Goal: Task Accomplishment & Management: Manage account settings

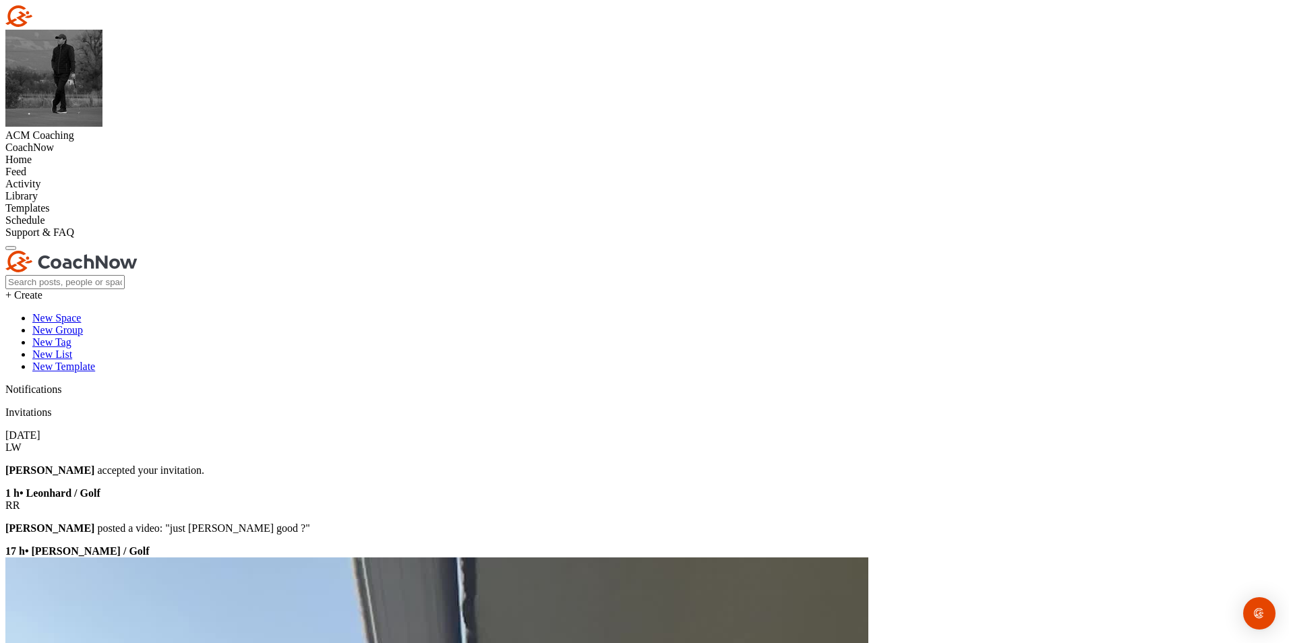
click at [84, 154] on div "Home" at bounding box center [644, 160] width 1278 height 12
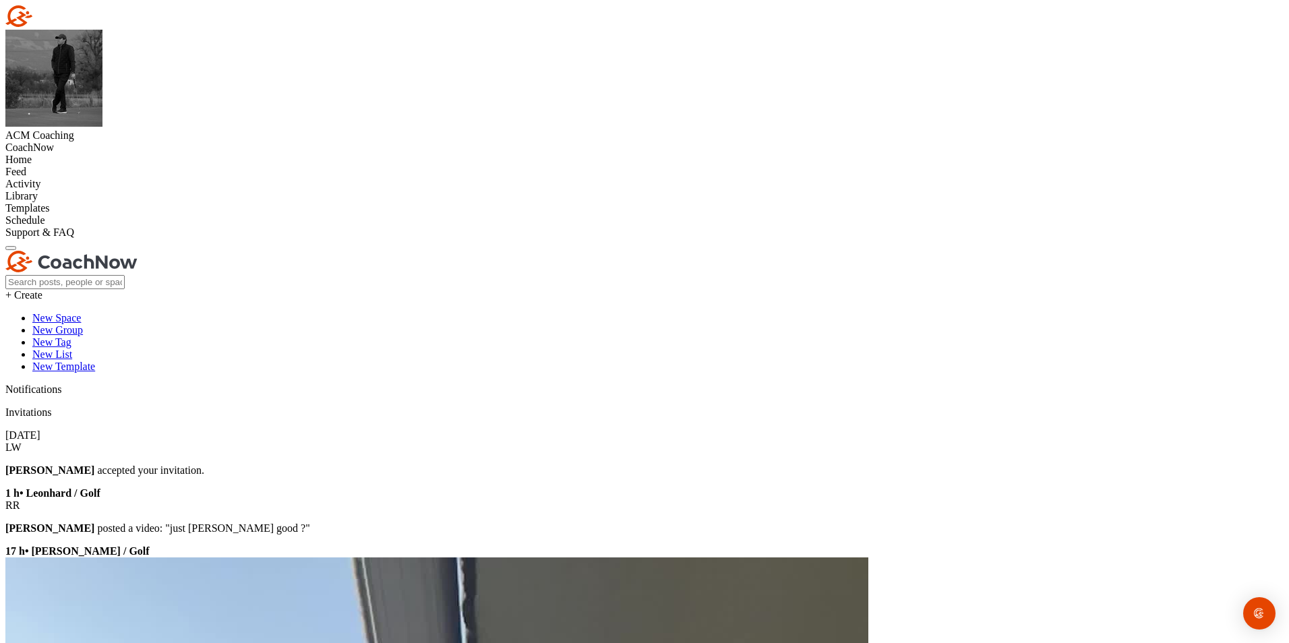
radio input "true"
type input "Cornelia Hutter"
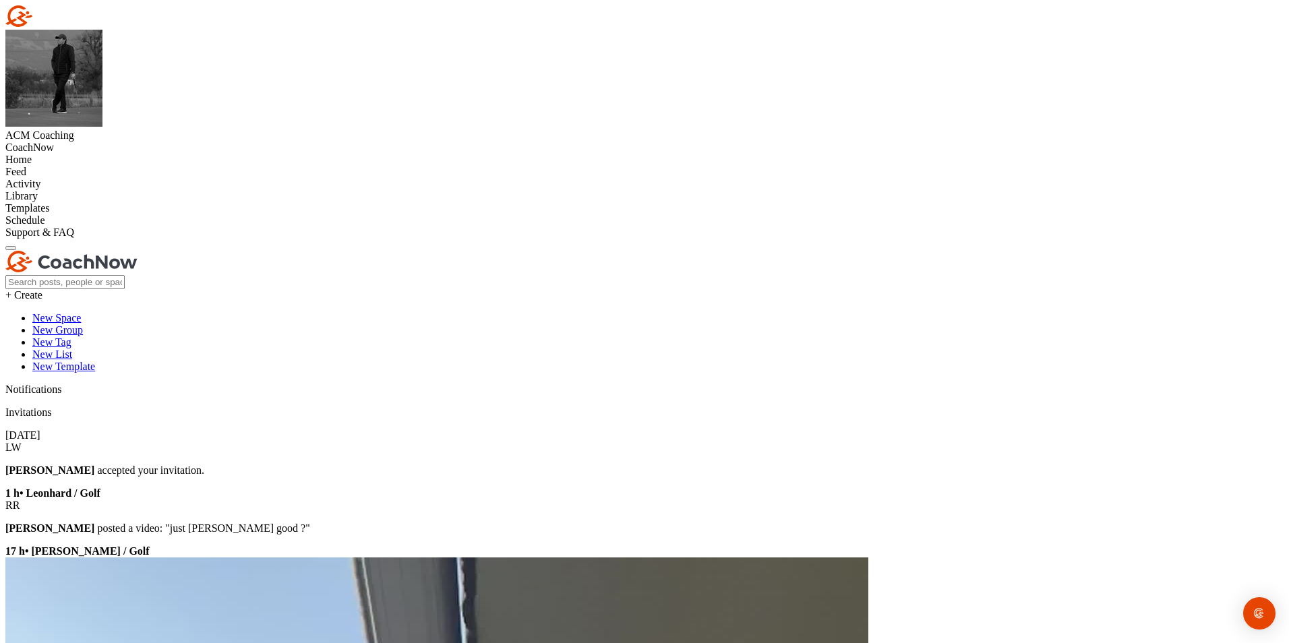
paste input "corneliahutter@yahoo.de"
type input "corneliahutter@yahoo.de"
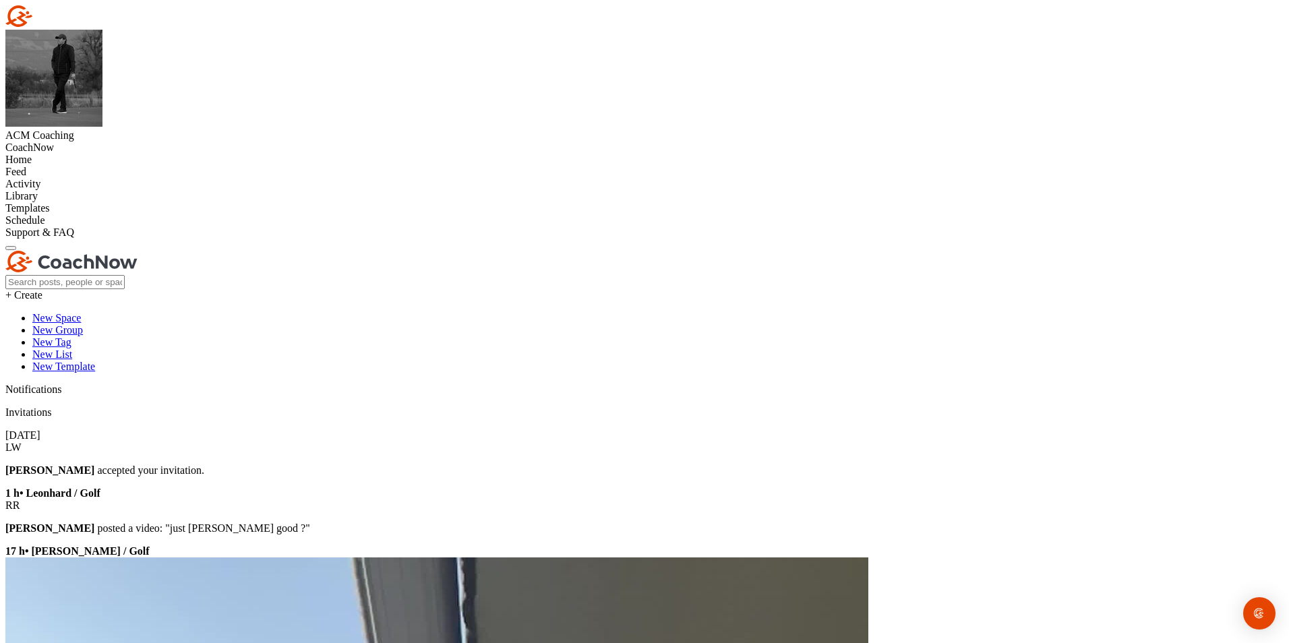
checkbox input "true"
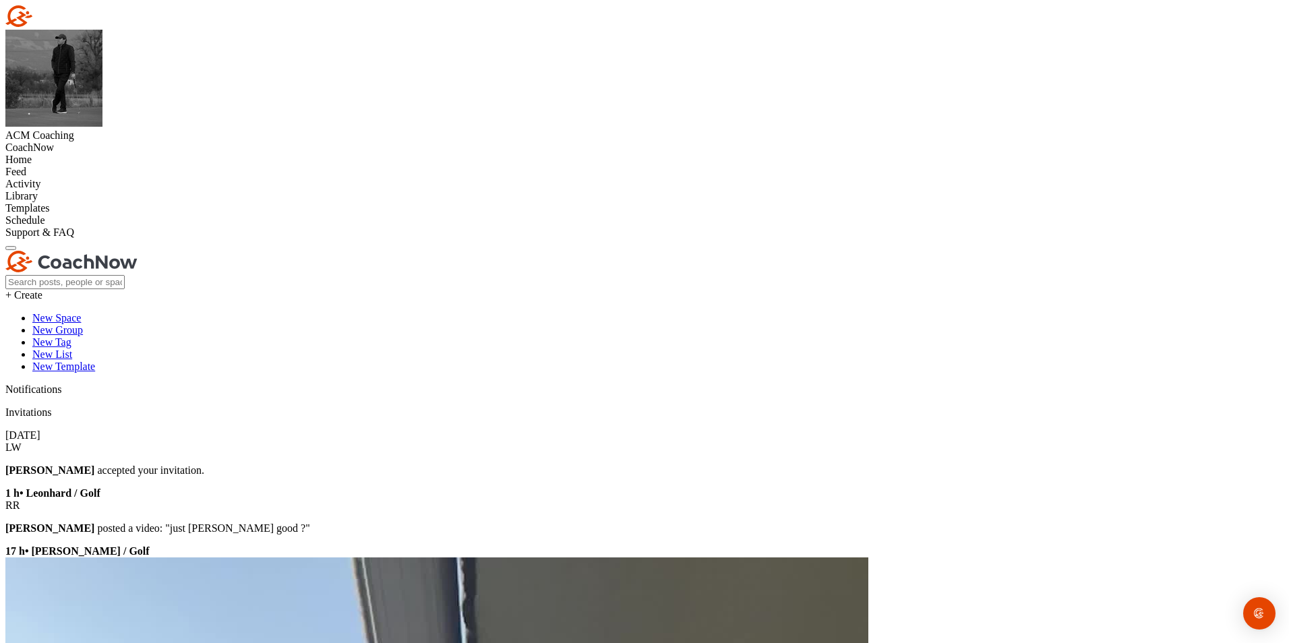
click at [126, 154] on div "Home" at bounding box center [644, 160] width 1278 height 12
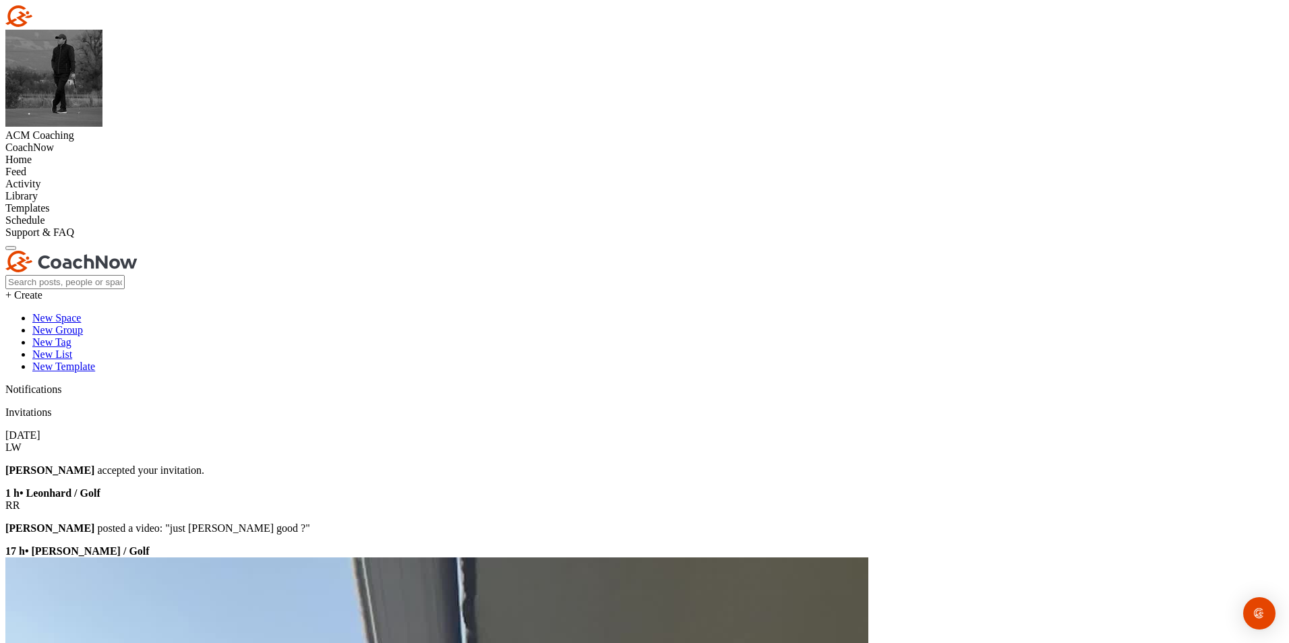
radio input "true"
type input "Rouven Hutter"
paste input "maler@poljansek.ch"
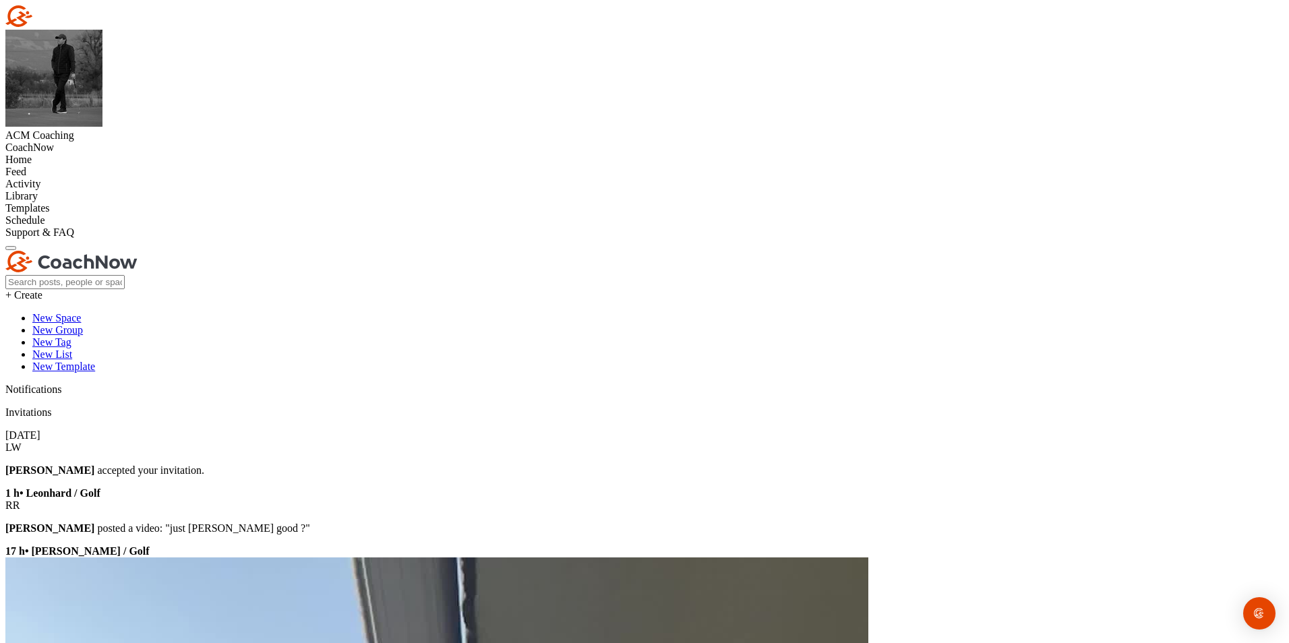
type input "maler@poljansek.ch"
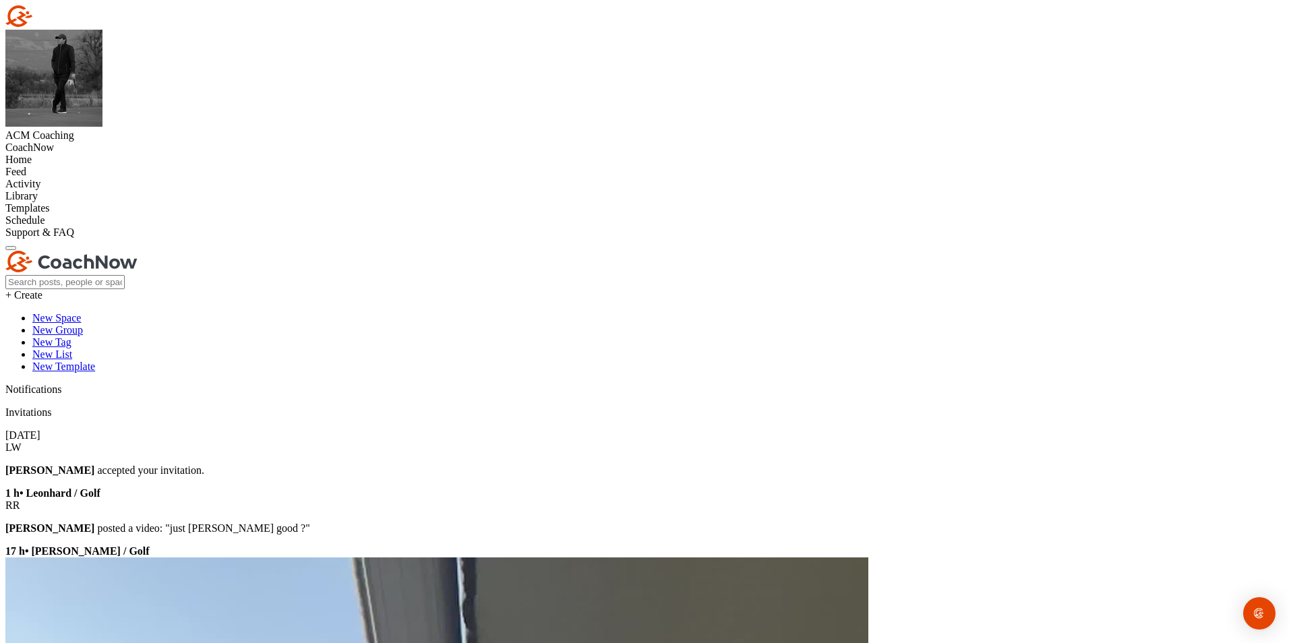
checkbox input "true"
click at [39, 154] on div "Home" at bounding box center [644, 160] width 1278 height 12
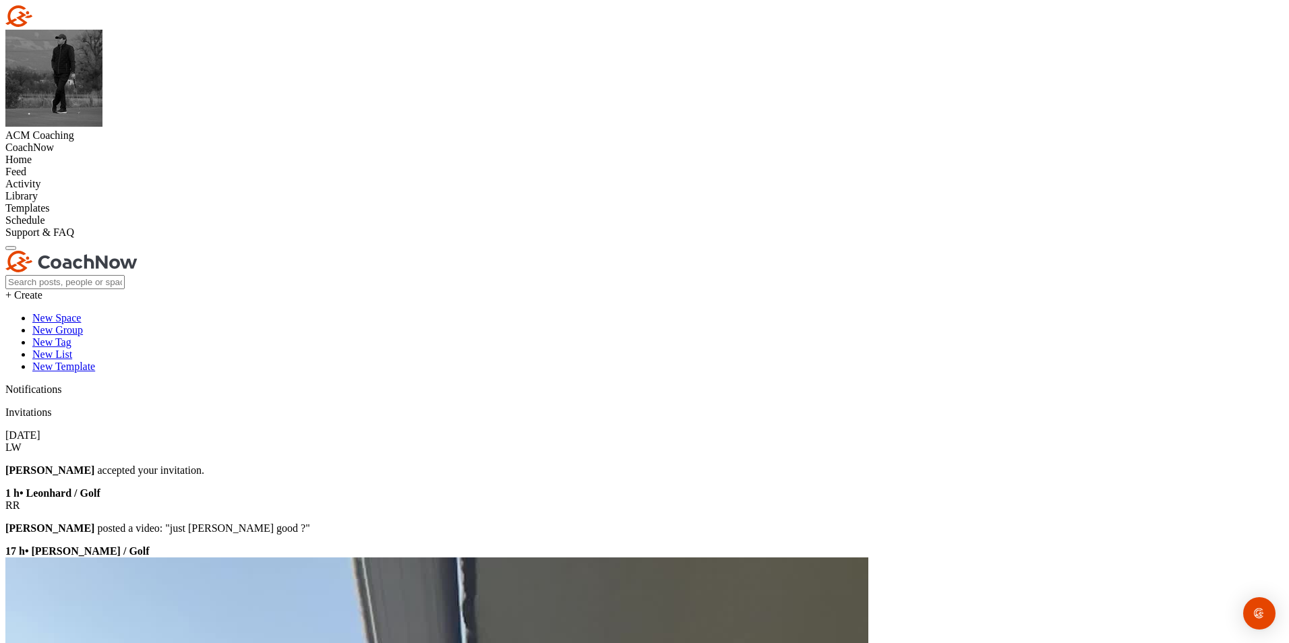
radio input "true"
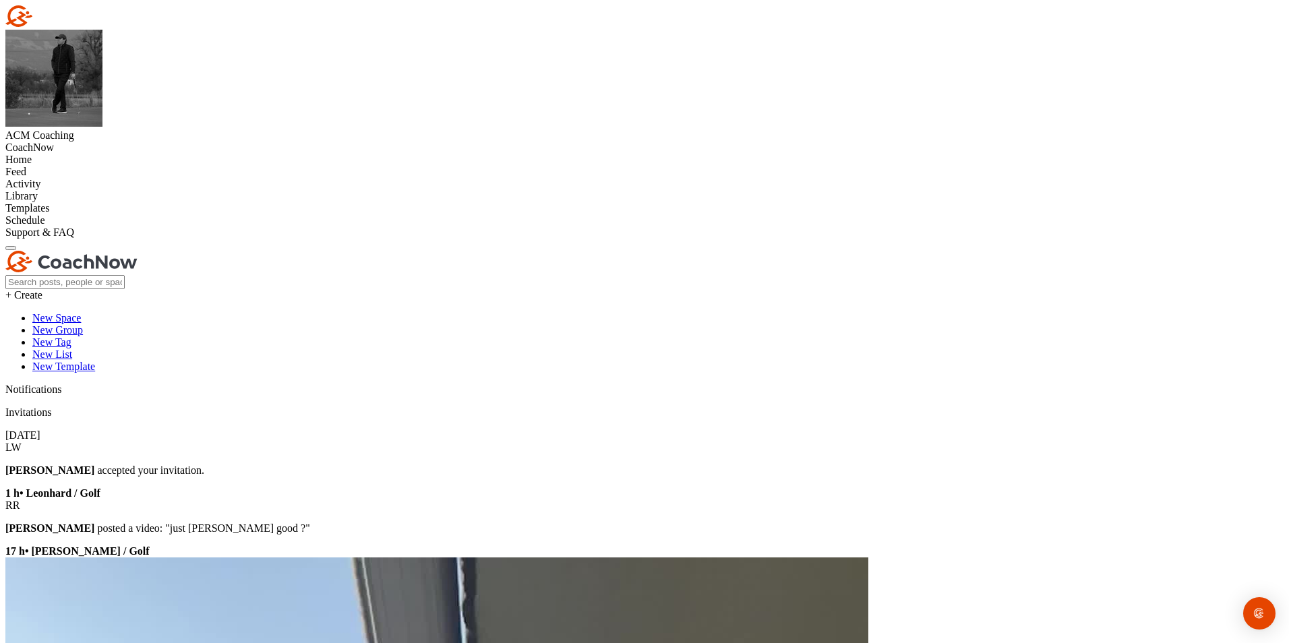
paste input "ju1607@icloud.com"
type input "ju1607@icloud.com"
type input "j"
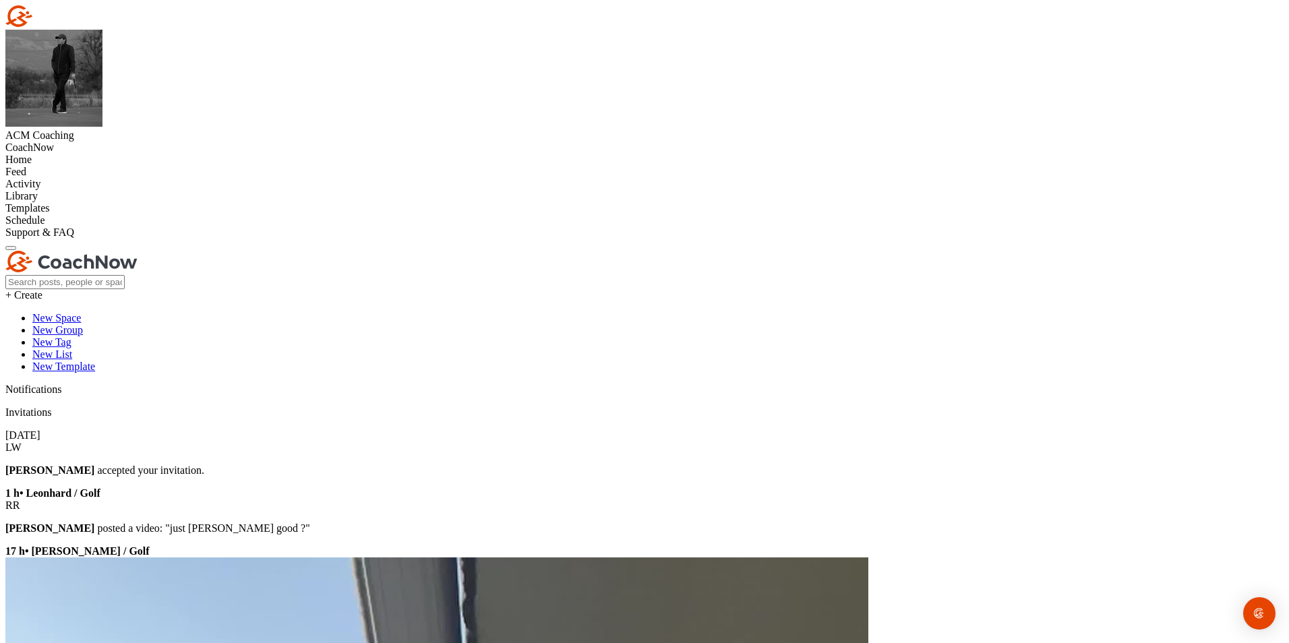
type input "Junis Hutter"
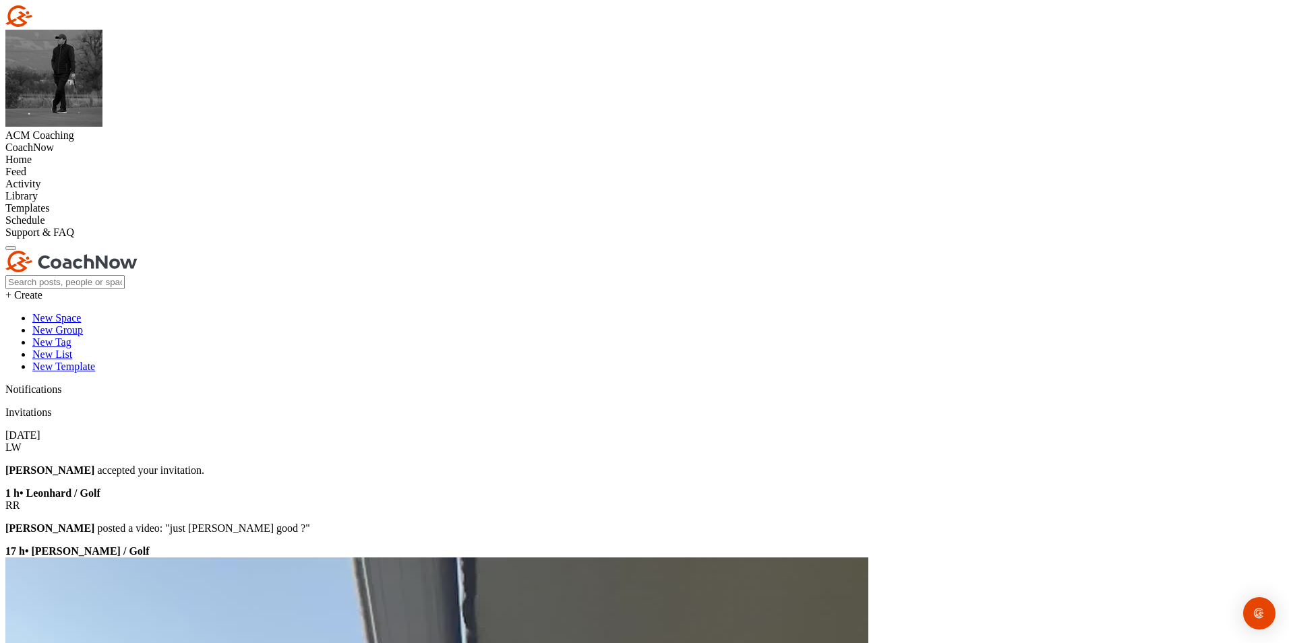
checkbox input "true"
click at [100, 154] on div "Home" at bounding box center [644, 160] width 1278 height 12
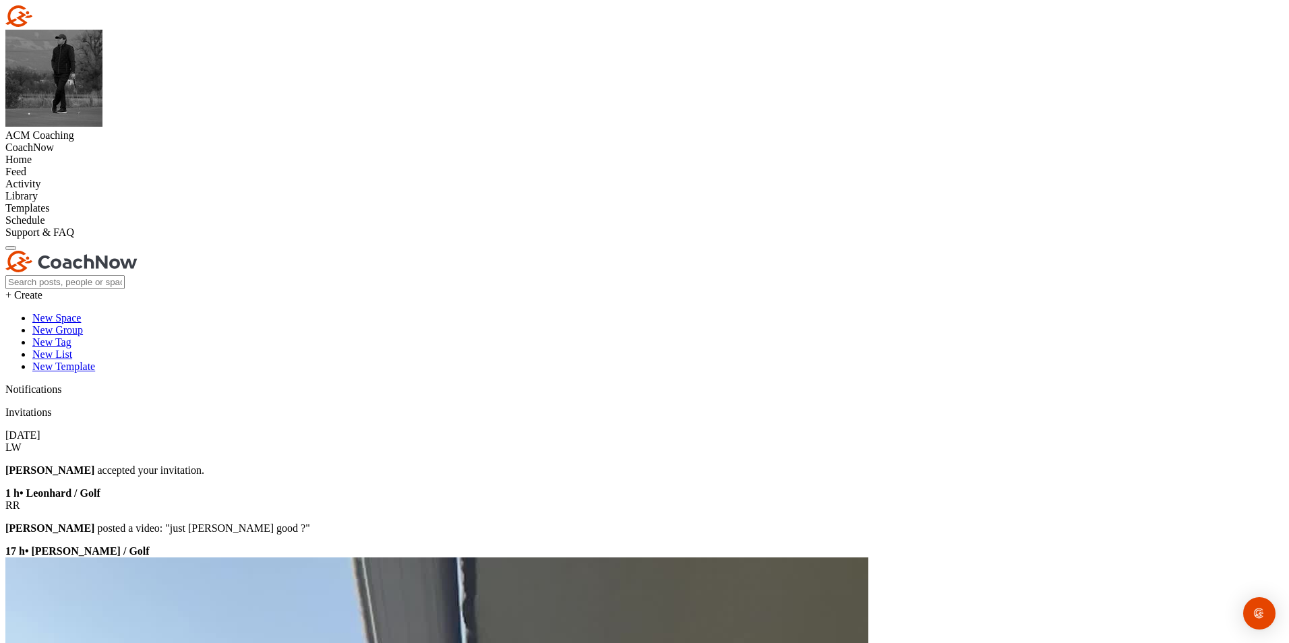
radio input "true"
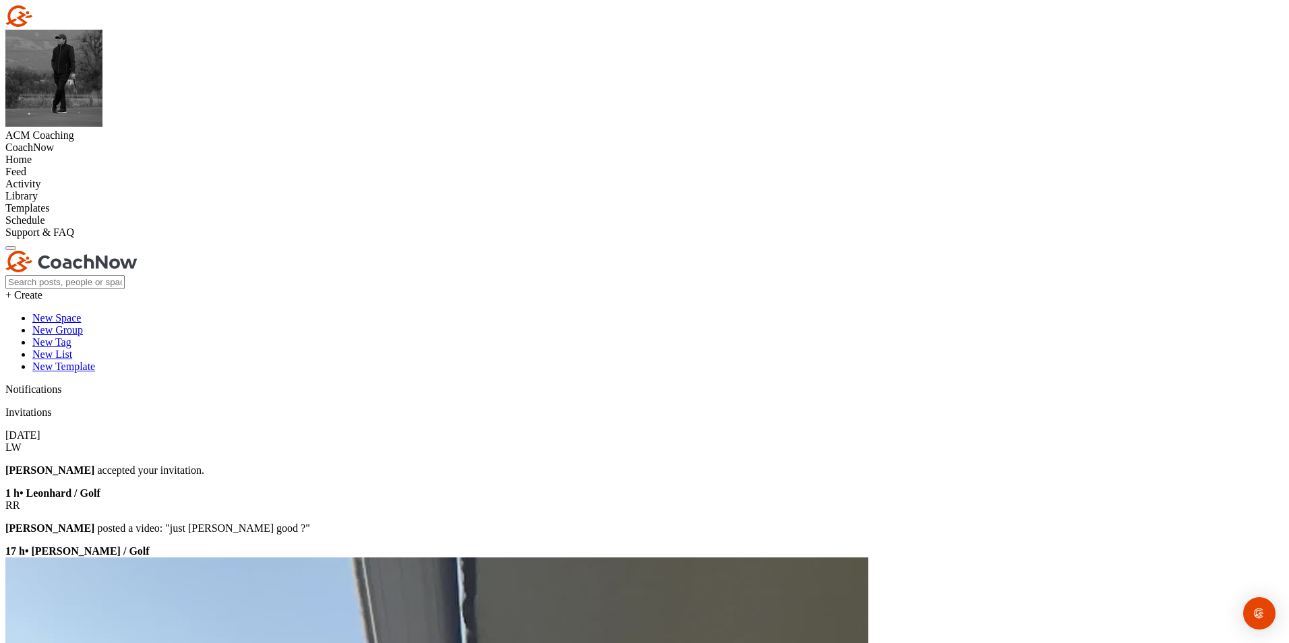
paste input "nele1013@icloud.com"
type input "nele1013@icloud.com"
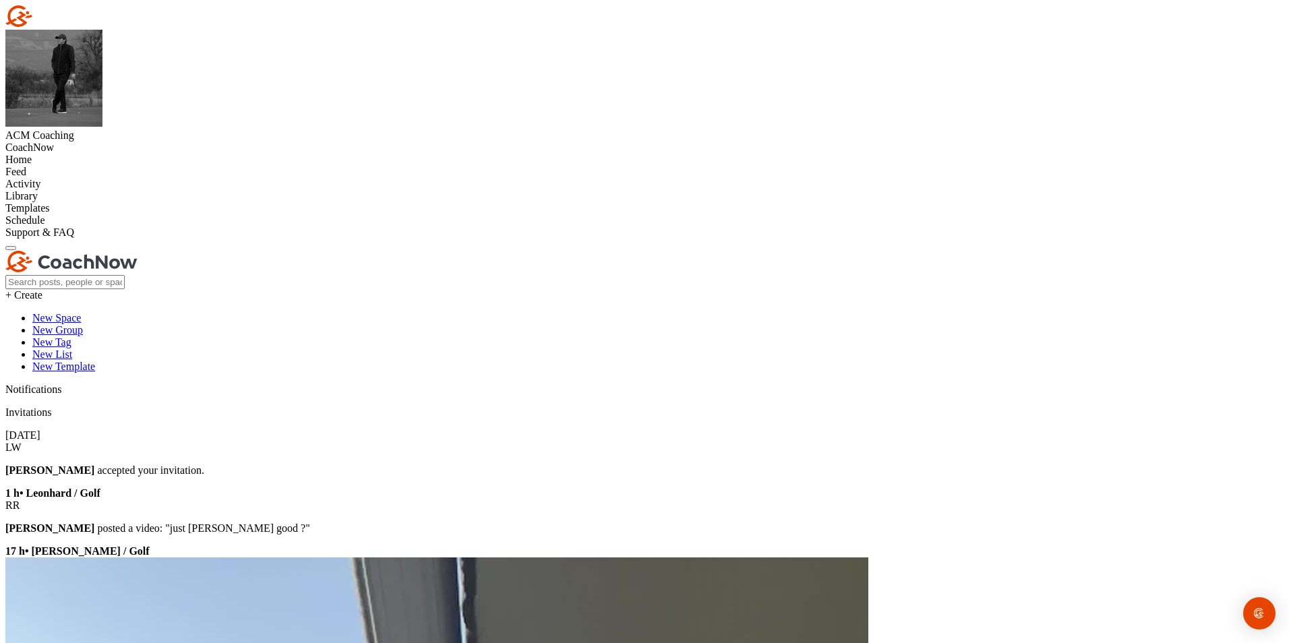
type input "Nele Hutter"
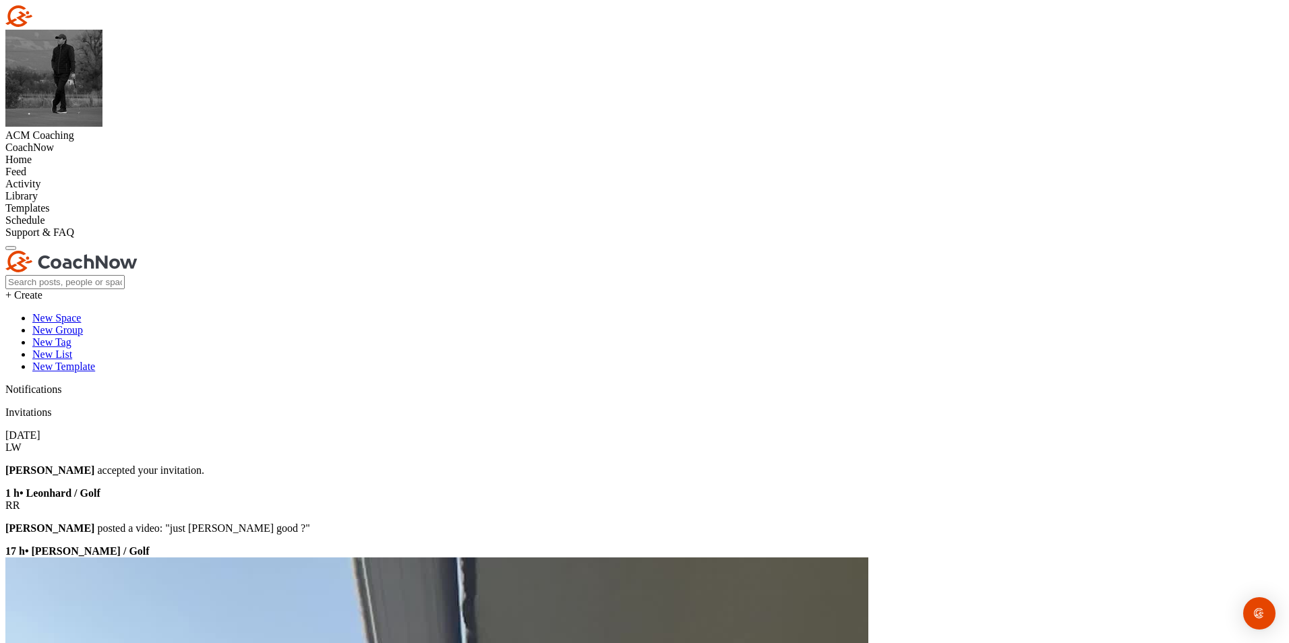
checkbox input "true"
click at [117, 154] on div "Home" at bounding box center [644, 160] width 1278 height 12
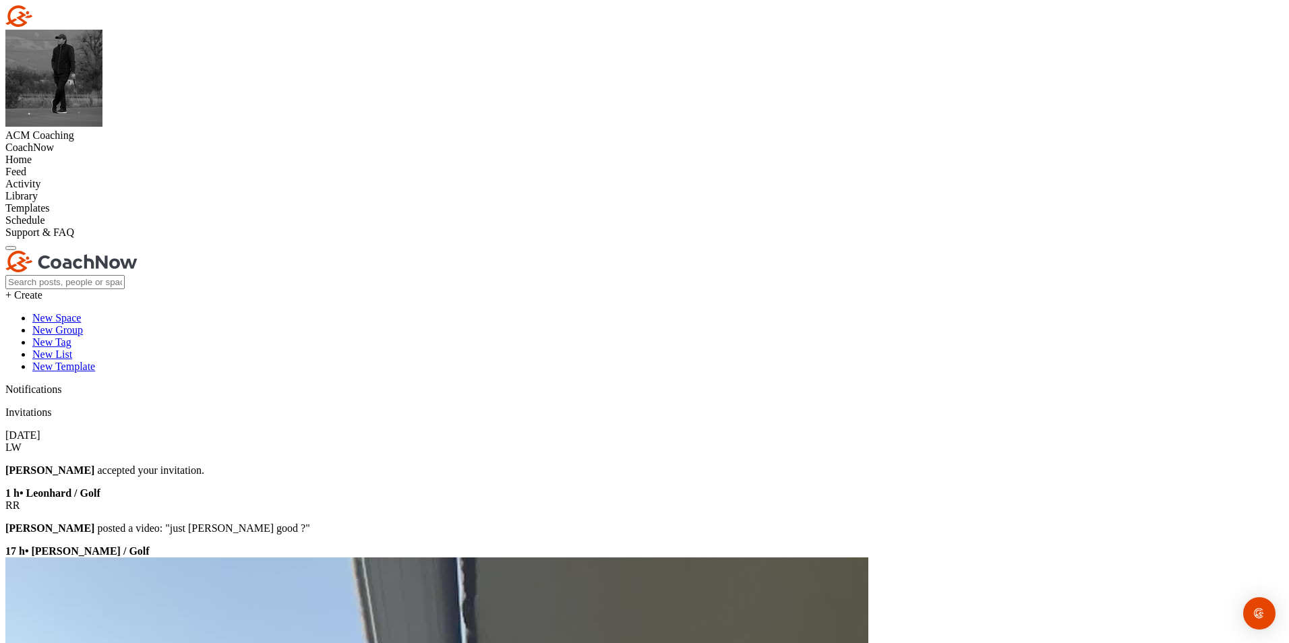
radio input "true"
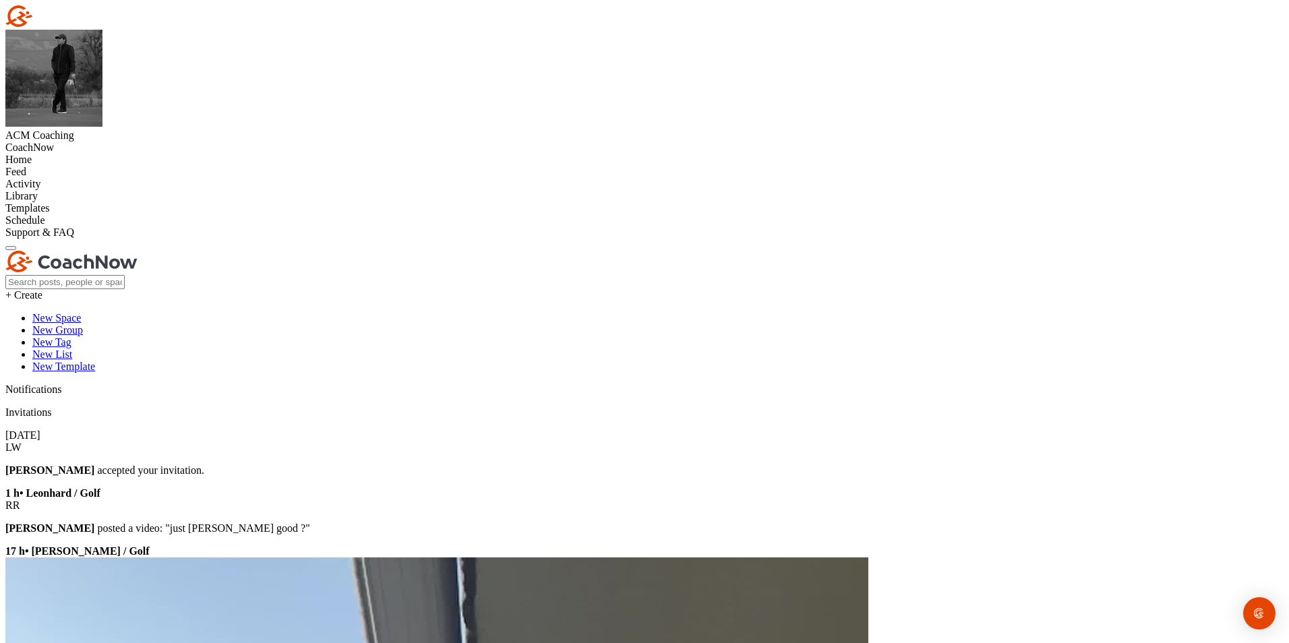
type input "Silvan Furrer"
paste input "silvan.furrer@bluewin.com"
type input "silvan.furrer@bluewin.com"
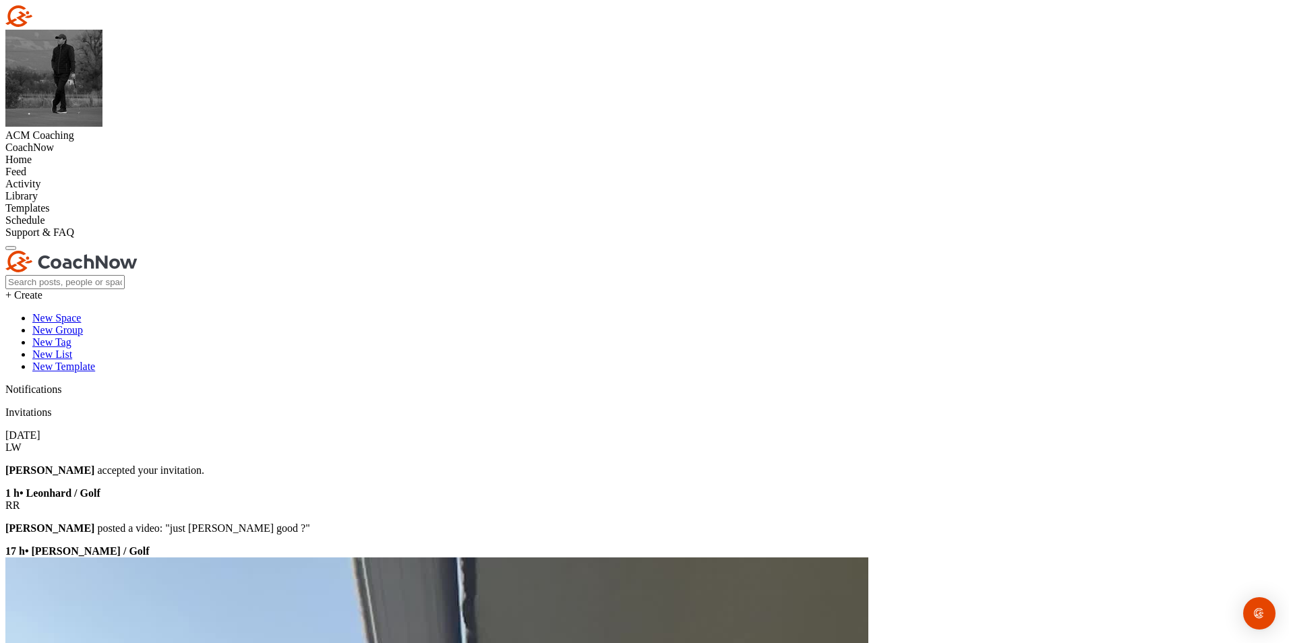
checkbox input "true"
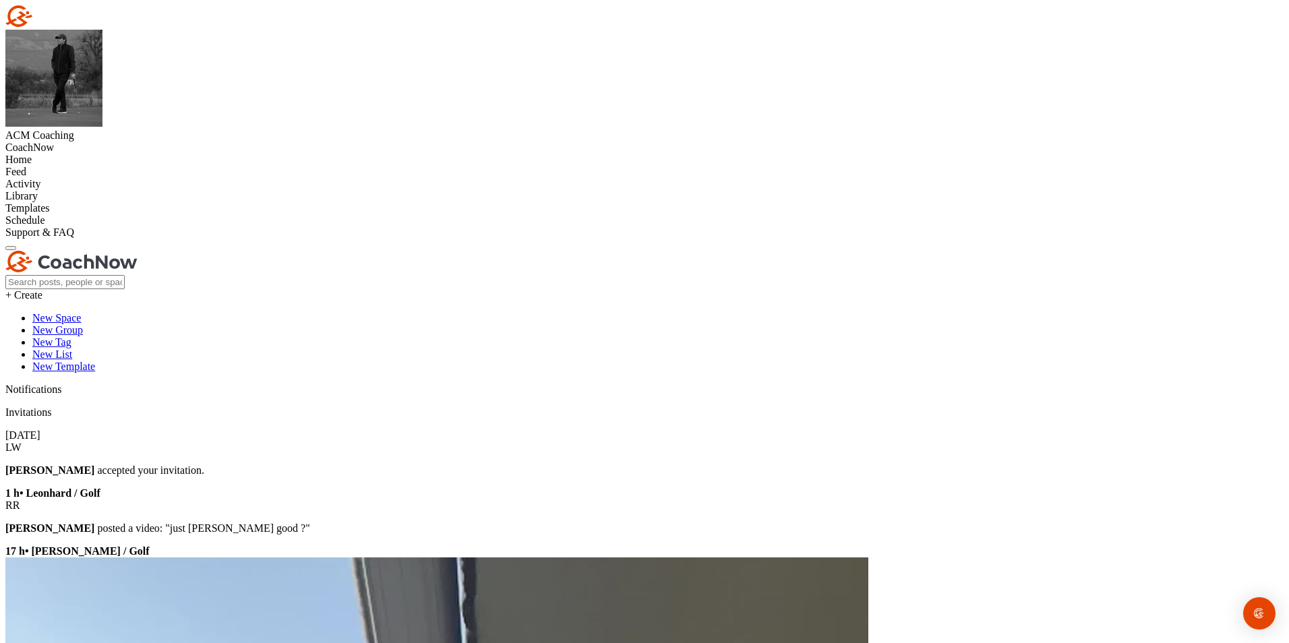
click at [65, 154] on div "Home" at bounding box center [644, 160] width 1278 height 12
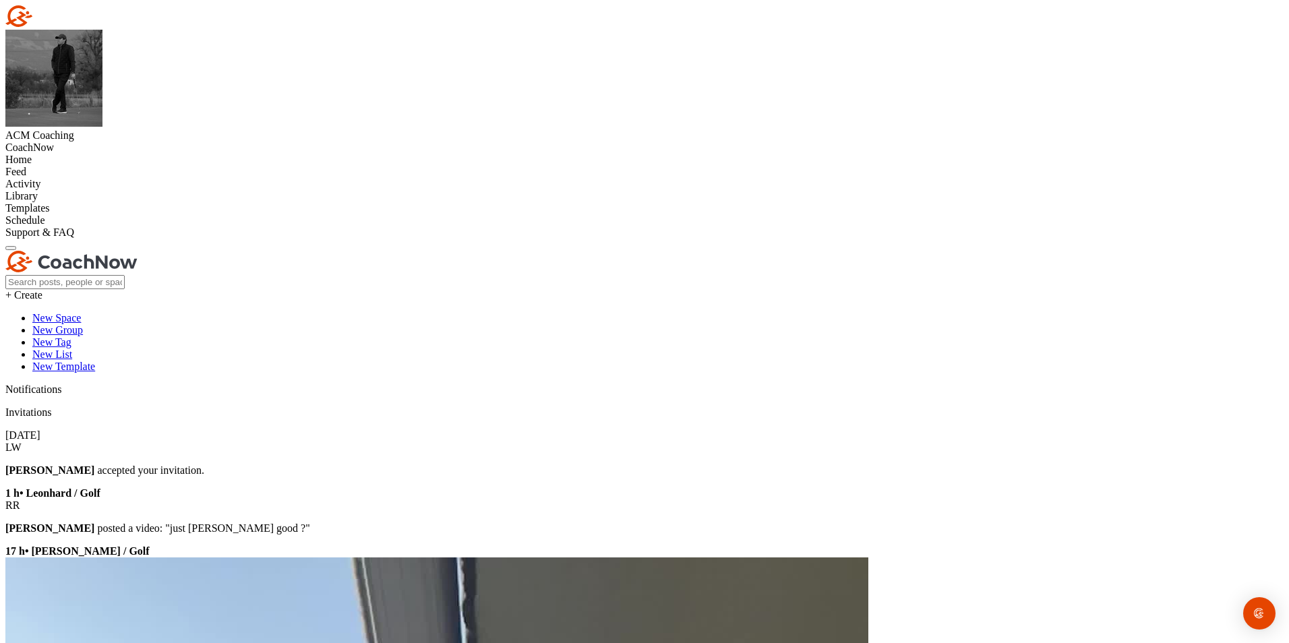
scroll to position [0, 0]
click at [121, 154] on div "Home" at bounding box center [644, 160] width 1278 height 12
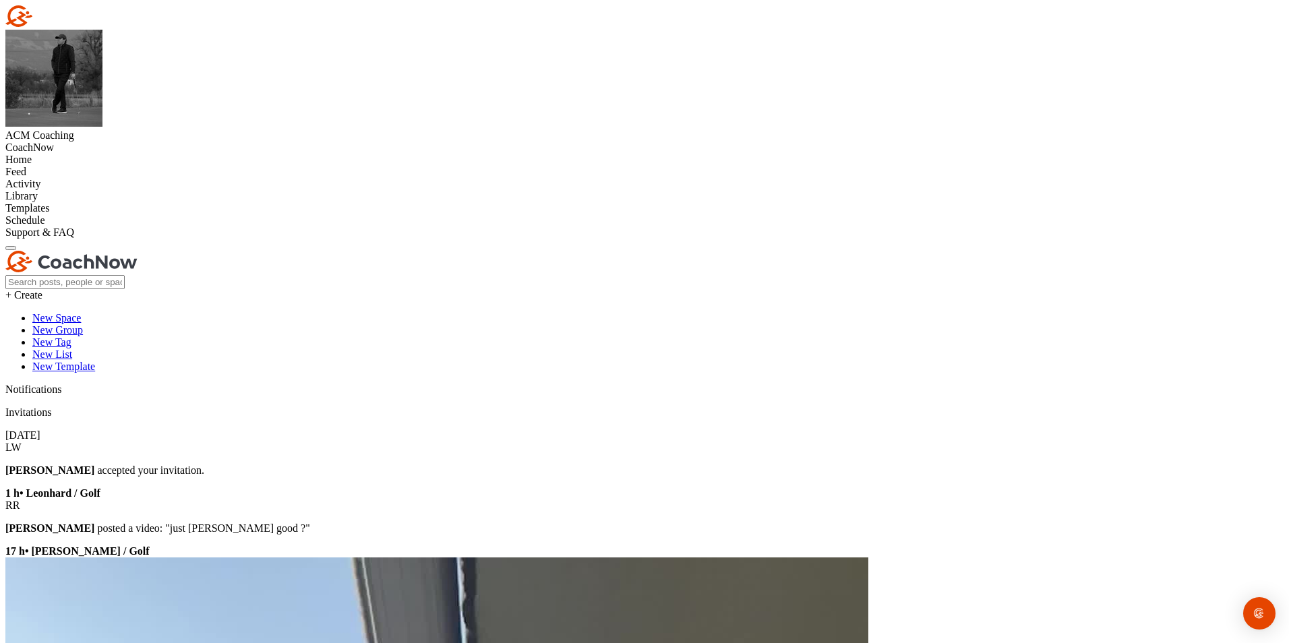
radio input "true"
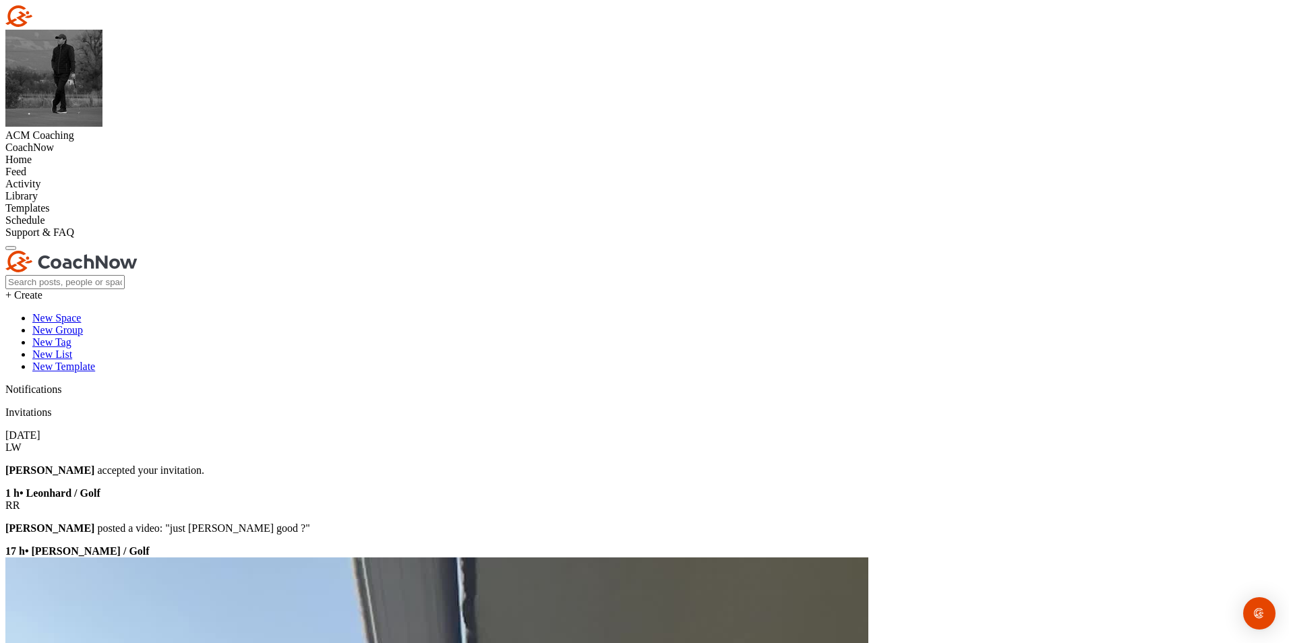
click at [78, 214] on div "Templates" at bounding box center [644, 208] width 1278 height 12
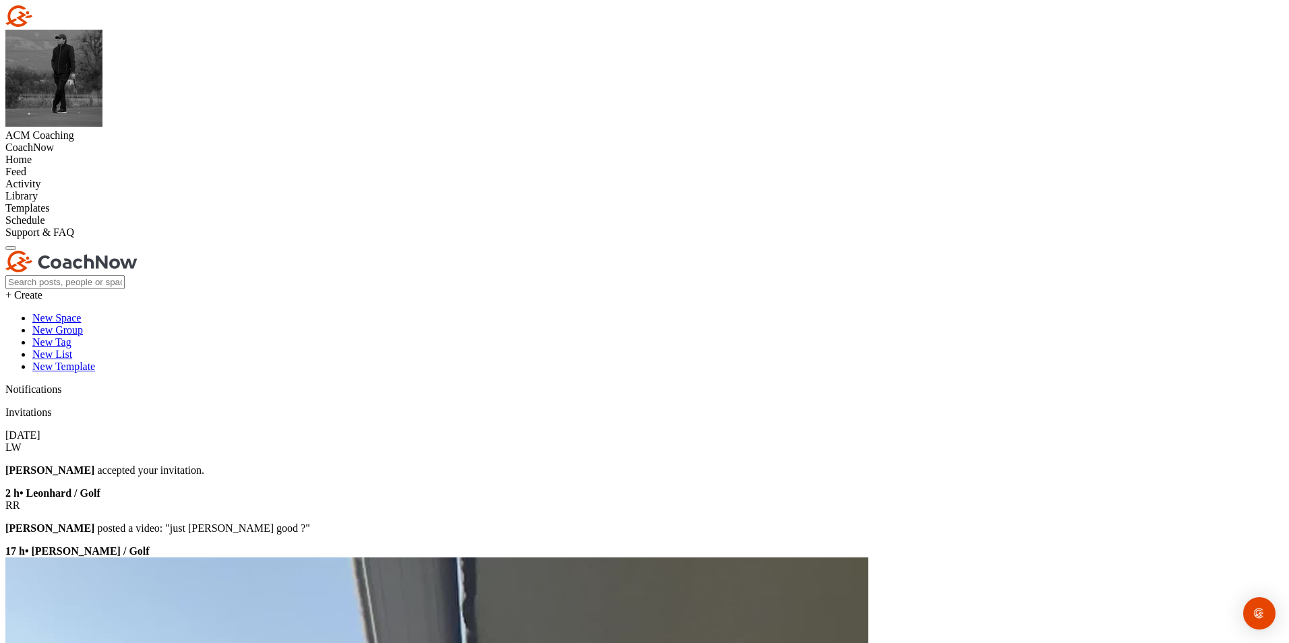
type input "Platzreife Infopack"
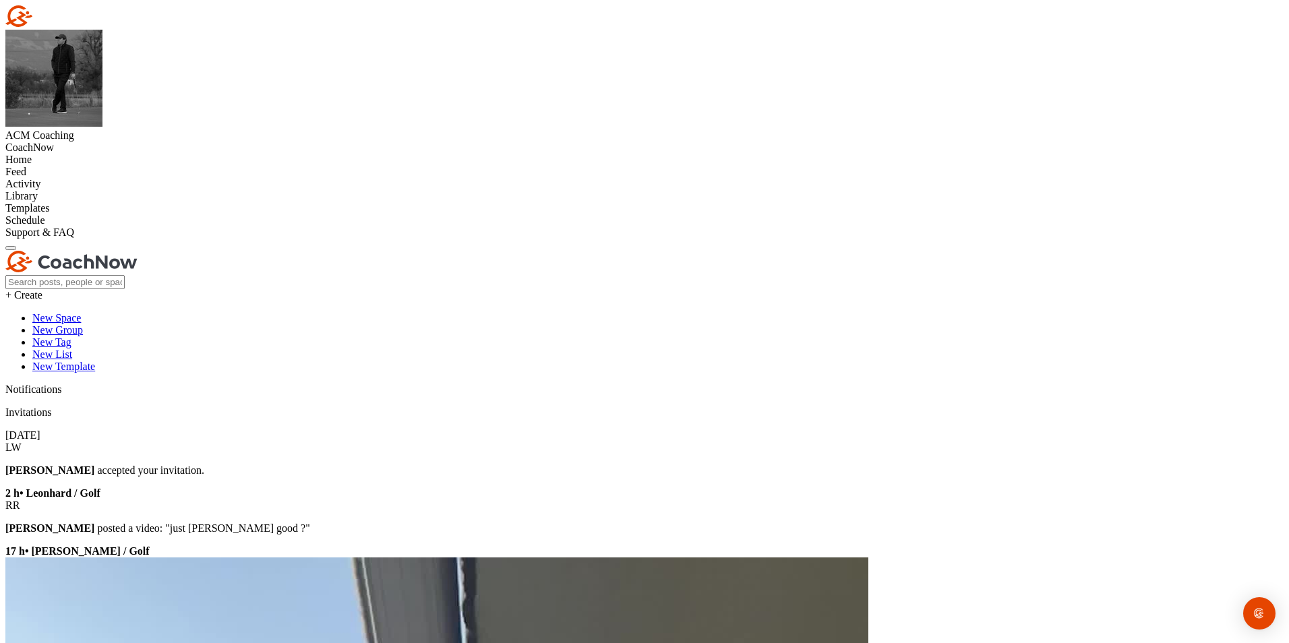
click at [109, 214] on div "Templates" at bounding box center [644, 208] width 1278 height 12
drag, startPoint x: 881, startPoint y: 301, endPoint x: 446, endPoint y: 220, distance: 442.1
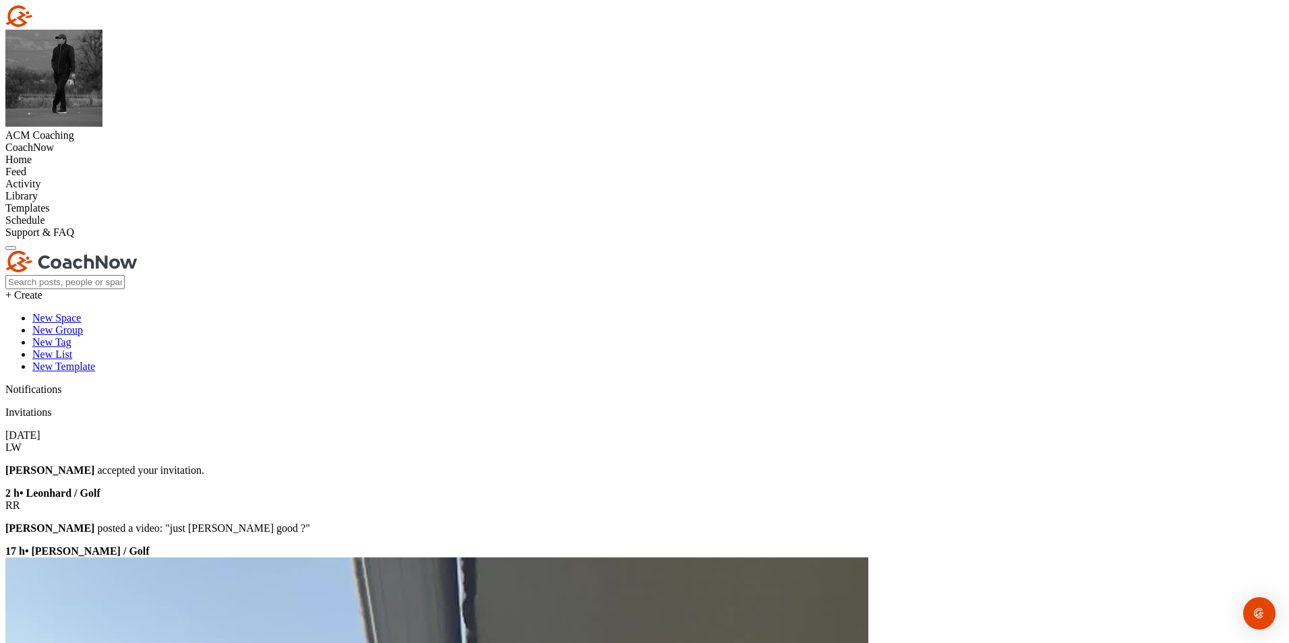
copy div "Chipping-Technik Konzentriere dich auf ruhige Handgelenke und darauf, dass der …"
click at [103, 214] on div "Templates" at bounding box center [644, 208] width 1278 height 12
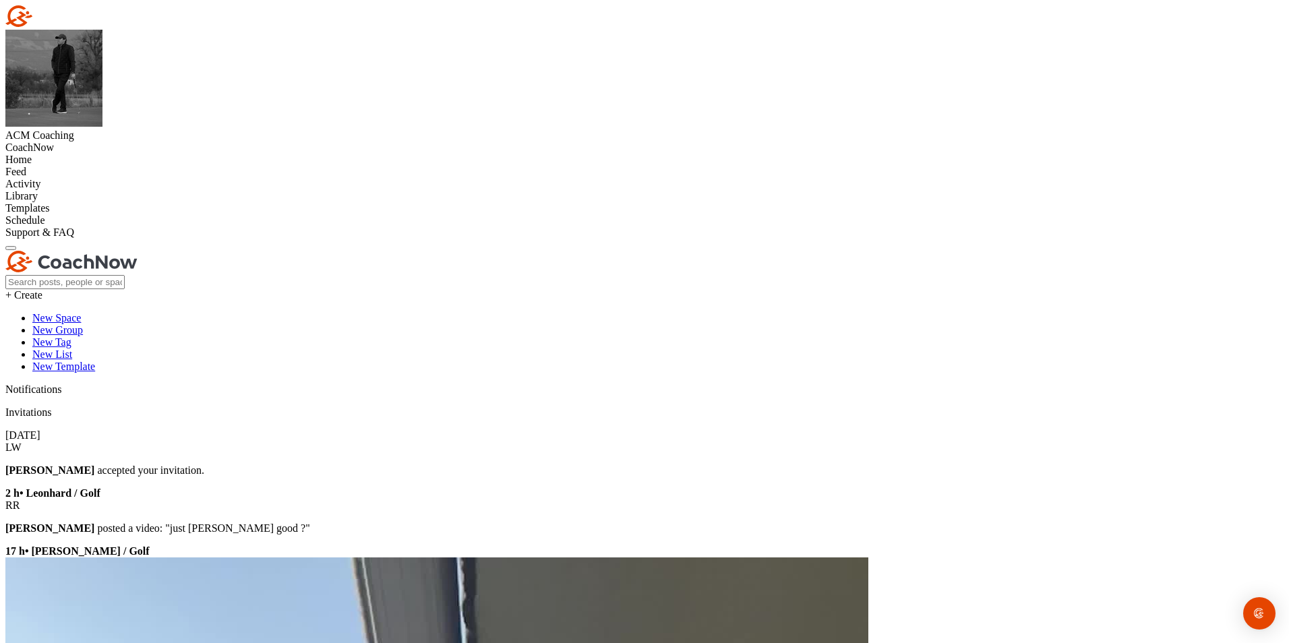
click at [87, 154] on div "Home" at bounding box center [644, 160] width 1278 height 12
click at [76, 202] on div "Library" at bounding box center [644, 196] width 1278 height 12
click at [125, 214] on div "Templates" at bounding box center [644, 208] width 1278 height 12
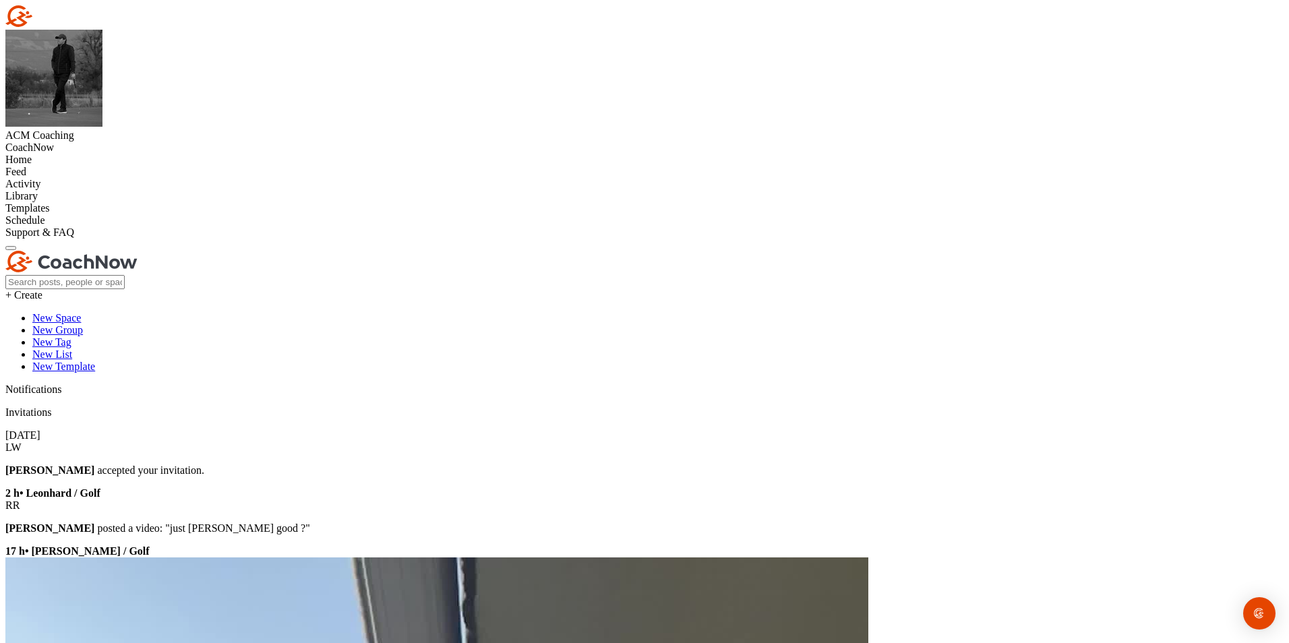
scroll to position [124, 0]
drag, startPoint x: 841, startPoint y: 582, endPoint x: 429, endPoint y: 212, distance: 554.2
drag, startPoint x: 429, startPoint y: 212, endPoint x: 437, endPoint y: 212, distance: 8.1
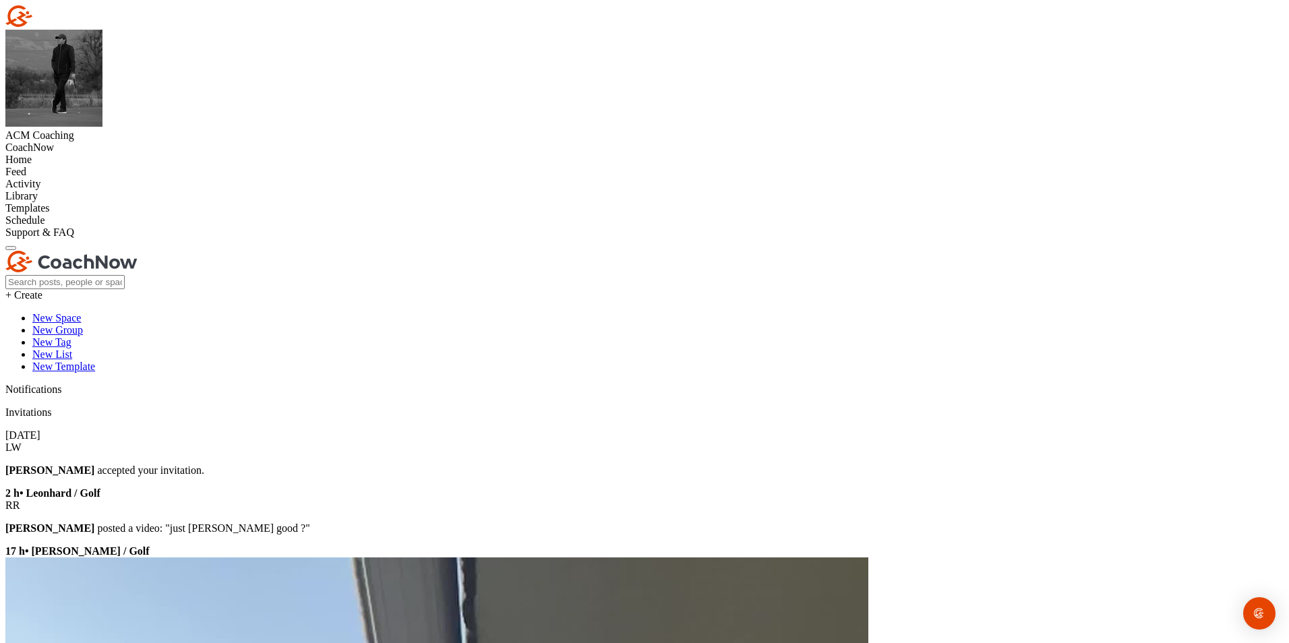
drag, startPoint x: 480, startPoint y: 241, endPoint x: 924, endPoint y: 607, distance: 575.1
copy div "Willkommen zu deinem PR-Kurs. Was erwartet dich? 6 Coaching Sessions - Die Ausr…"
click at [105, 214] on div "Templates" at bounding box center [644, 208] width 1278 height 12
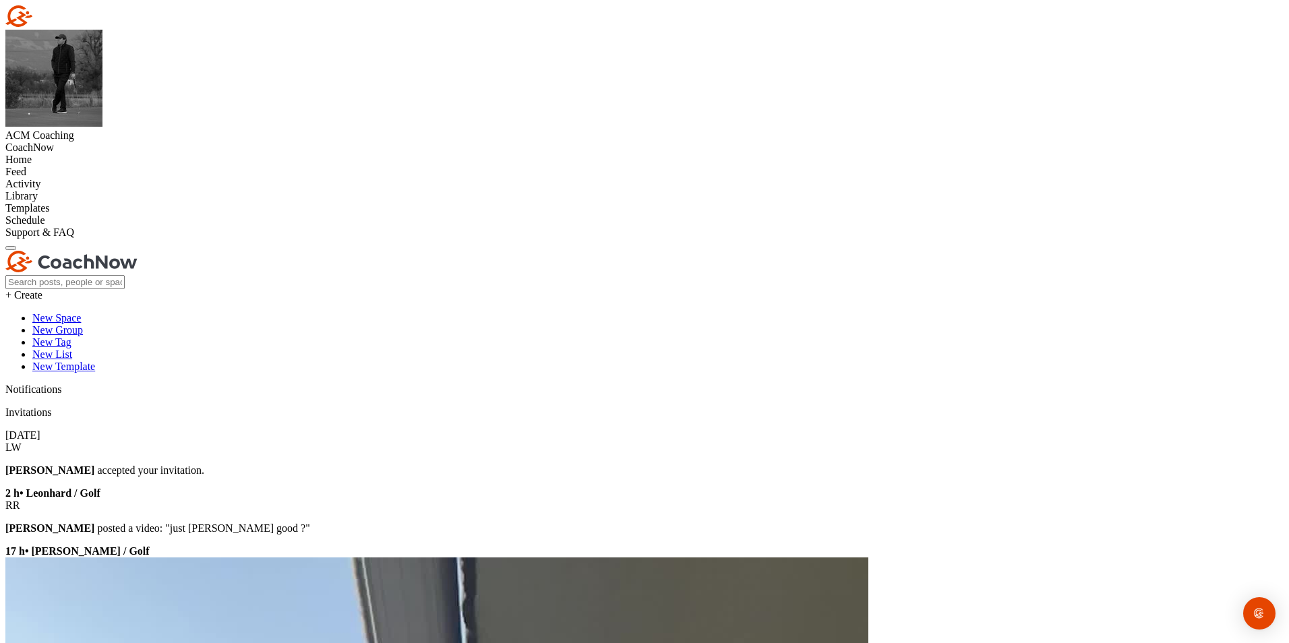
paste textarea "Willkommen zu deinem PR-Kurs. Was erwartet dich? 6 Coaching Sessions - Die Ausr…"
type textarea "Willkommen zu deinem PR-Kurs. Was erwartet dich? 6 Coaching Sessions - Die Ausr…"
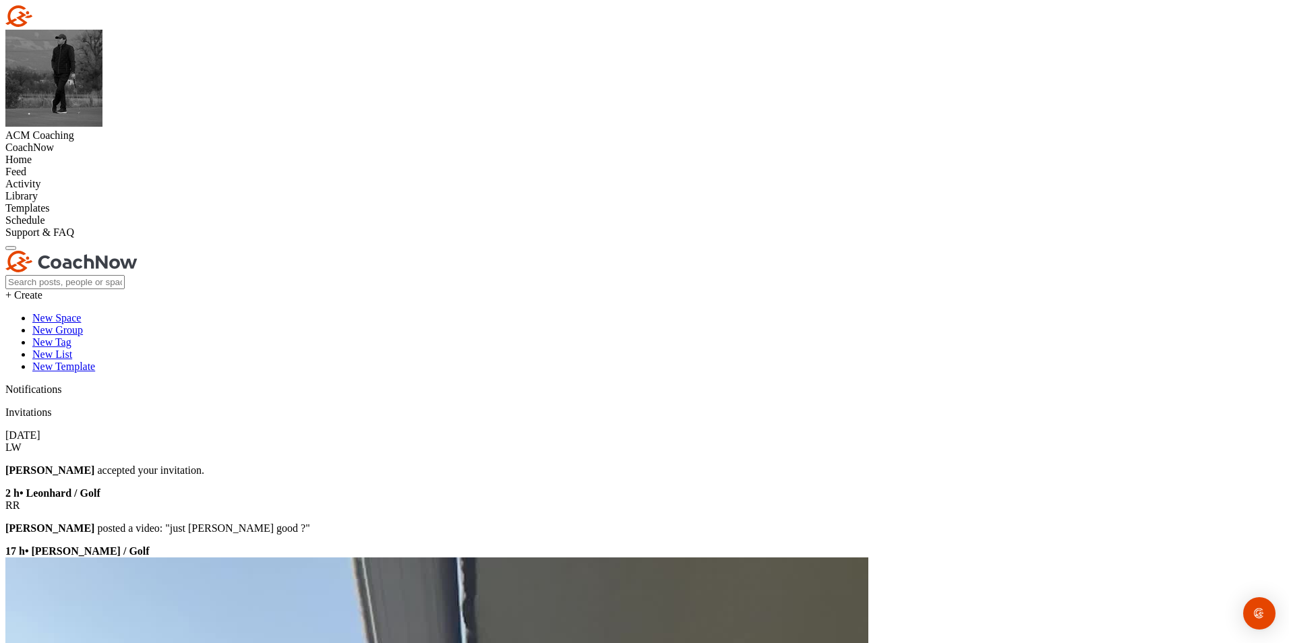
scroll to position [0, 0]
click at [97, 214] on div "Templates" at bounding box center [644, 208] width 1278 height 12
drag, startPoint x: 609, startPoint y: 301, endPoint x: 471, endPoint y: 236, distance: 152.3
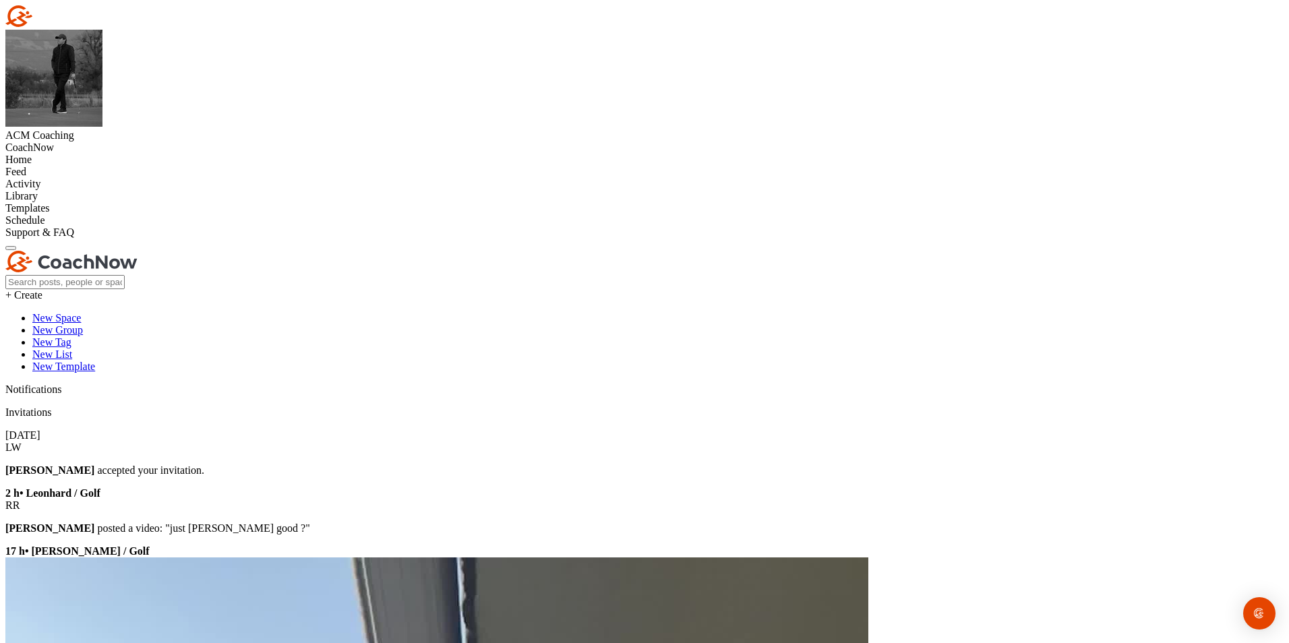
copy div "Du kannst dieses kleine Heft online oder im Golfclubbüro in Gams kaufen. Du kan…"
click at [94, 214] on div "Templates" at bounding box center [644, 208] width 1278 height 12
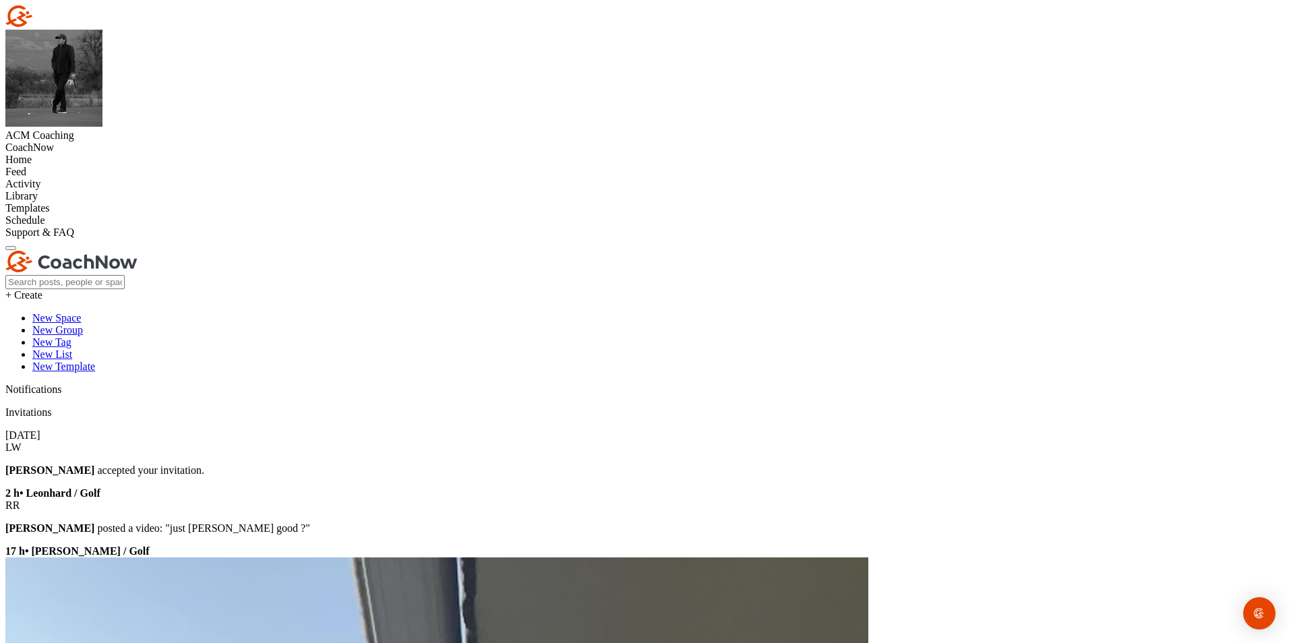
paste textarea "Du kannst dieses kleine Heft online oder im Golfclubbüro in Gams kaufen. Du kan…"
type textarea "Du kannst dieses kleine Heft online oder im Golfclubbüro in Gams kaufen. Du kan…"
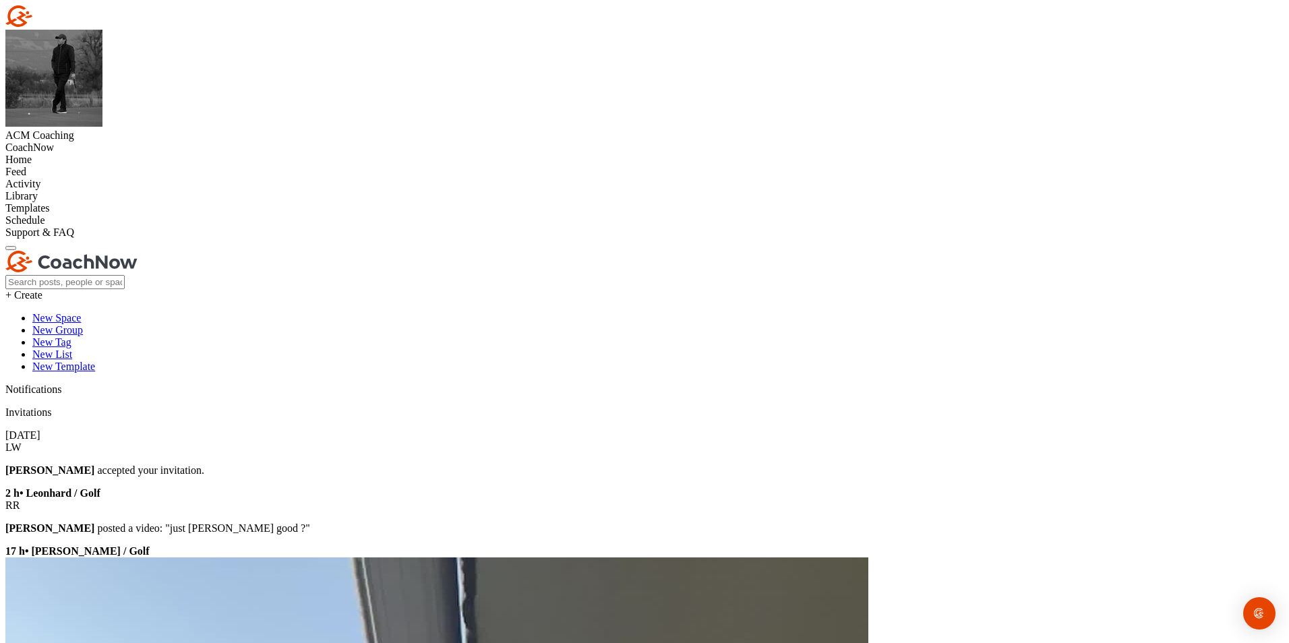
checkbox input "true"
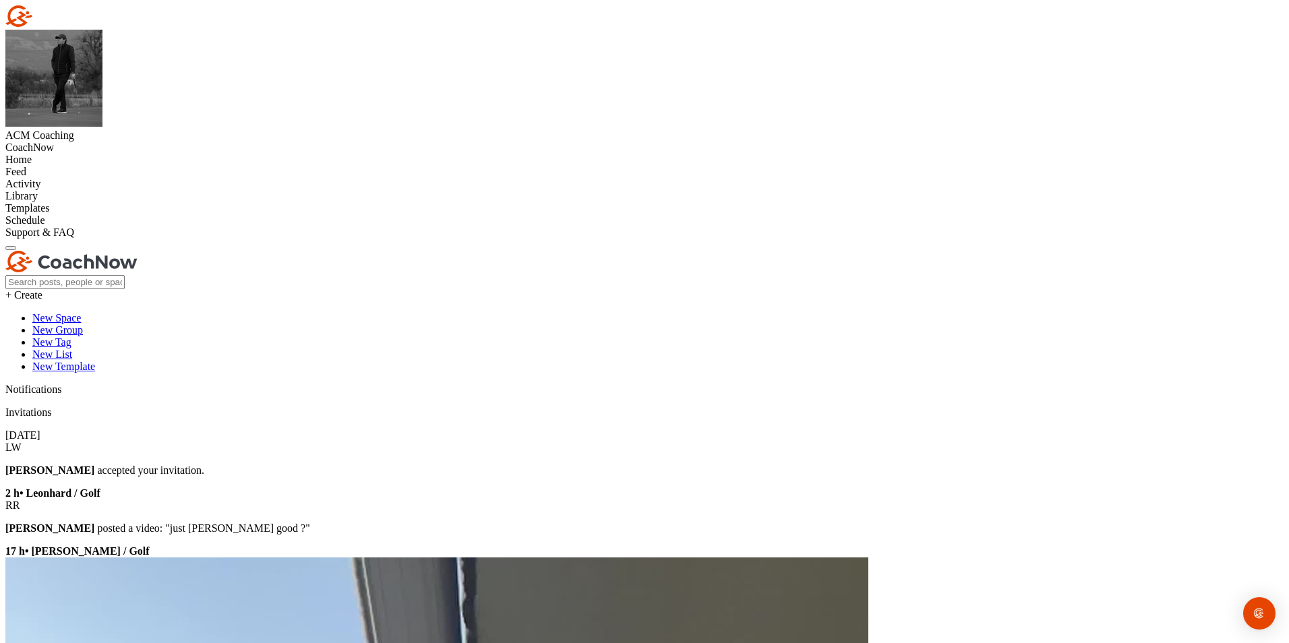
click at [82, 202] on div "Library" at bounding box center [644, 196] width 1278 height 12
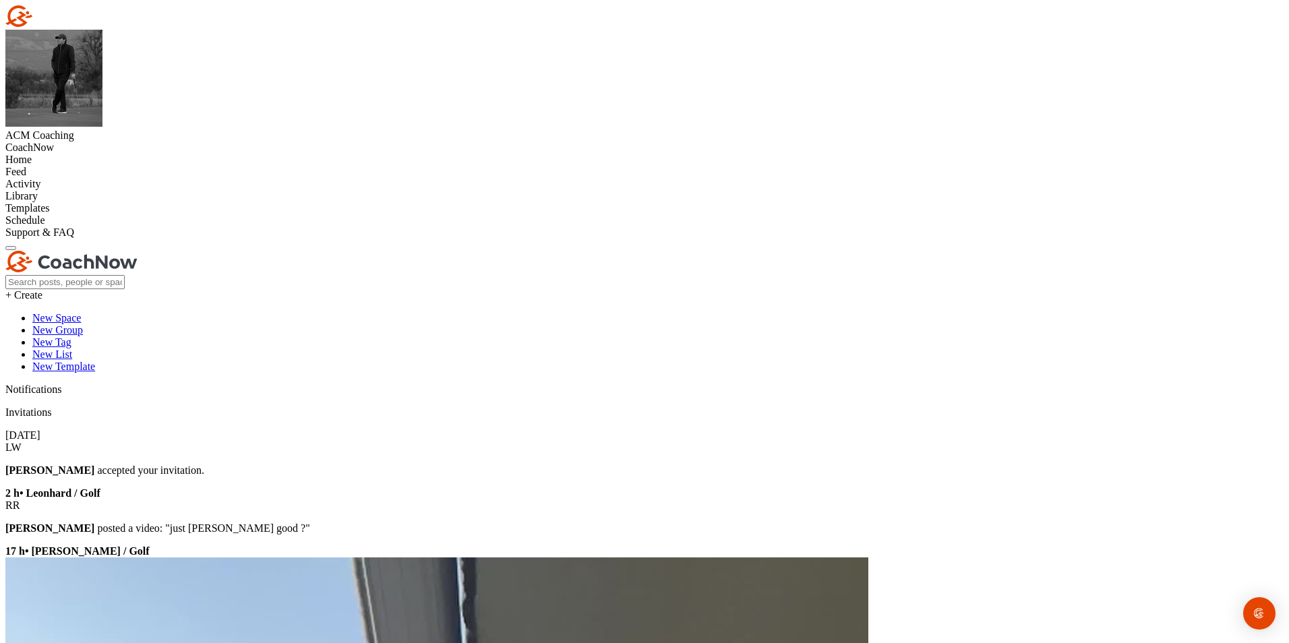
checkbox input "false"
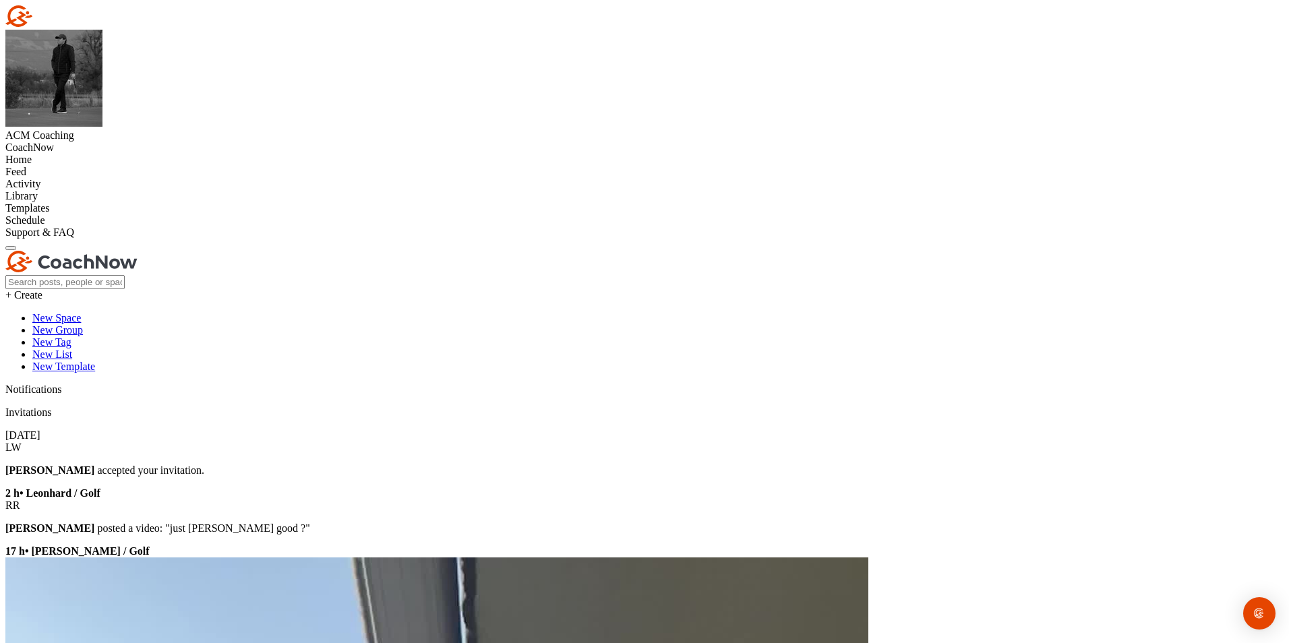
type input "PR"
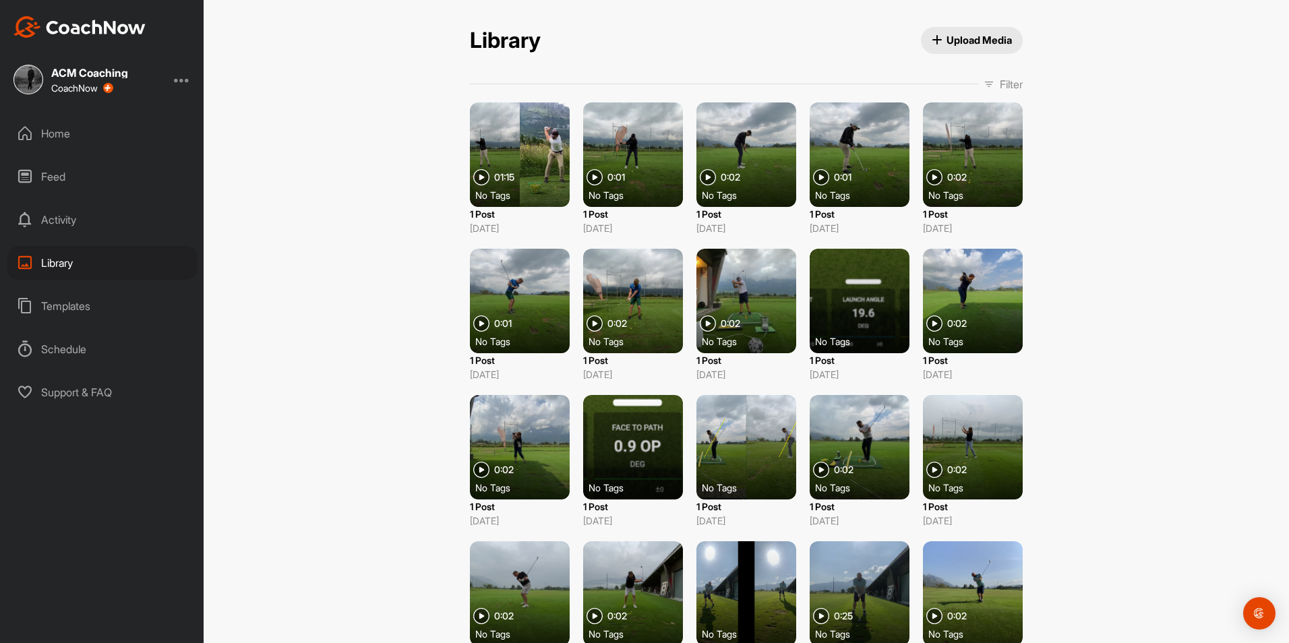
click at [1001, 72] on div "Library Upload Media Filter Media Type Images Videos Audio Documents Sort by Cr…" at bounding box center [746, 356] width 580 height 658
click at [1000, 82] on p "Filter" at bounding box center [1011, 84] width 23 height 16
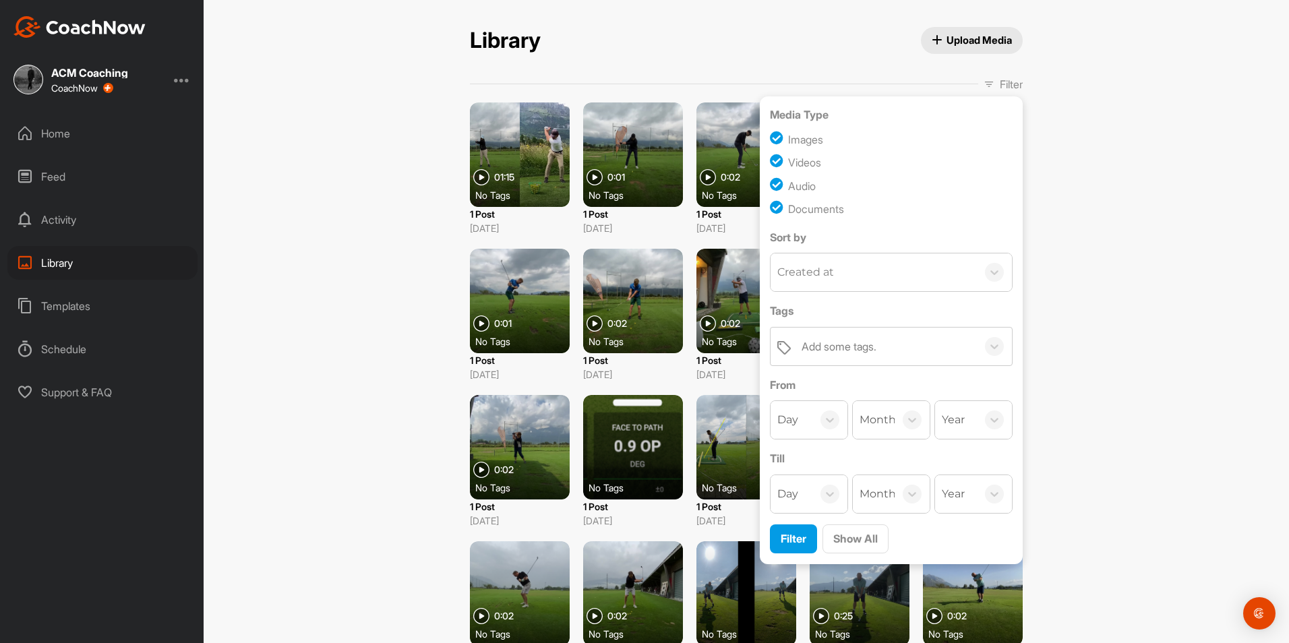
click at [831, 206] on div "Documents" at bounding box center [816, 209] width 56 height 16
checkbox input "false"
click at [802, 193] on div "Audio" at bounding box center [802, 186] width 28 height 16
checkbox input "false"
click at [799, 168] on div "Videos" at bounding box center [804, 162] width 33 height 16
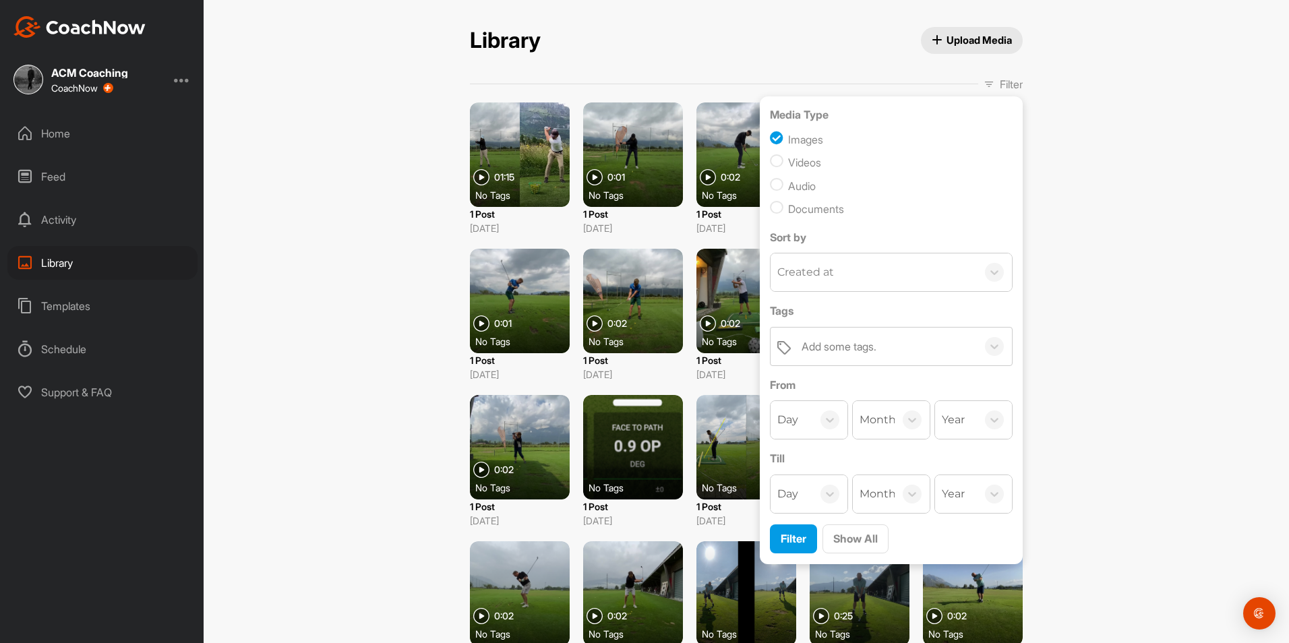
checkbox input "false"
click at [785, 534] on span "Filter" at bounding box center [794, 538] width 26 height 13
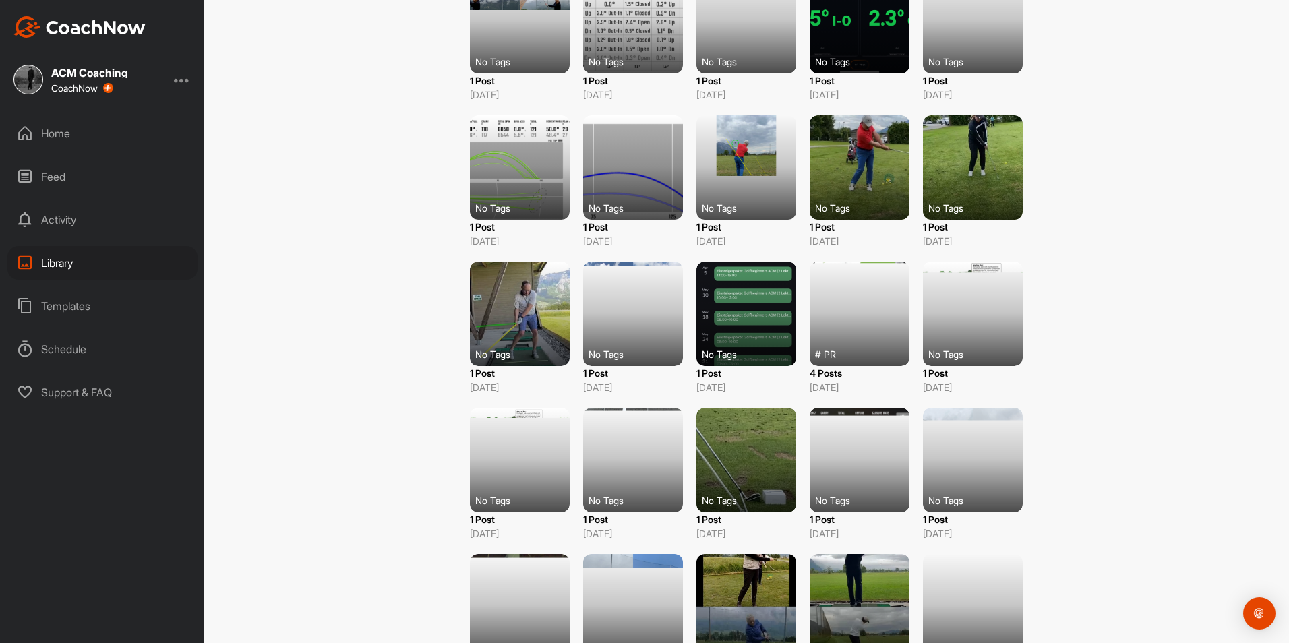
scroll to position [1889, 0]
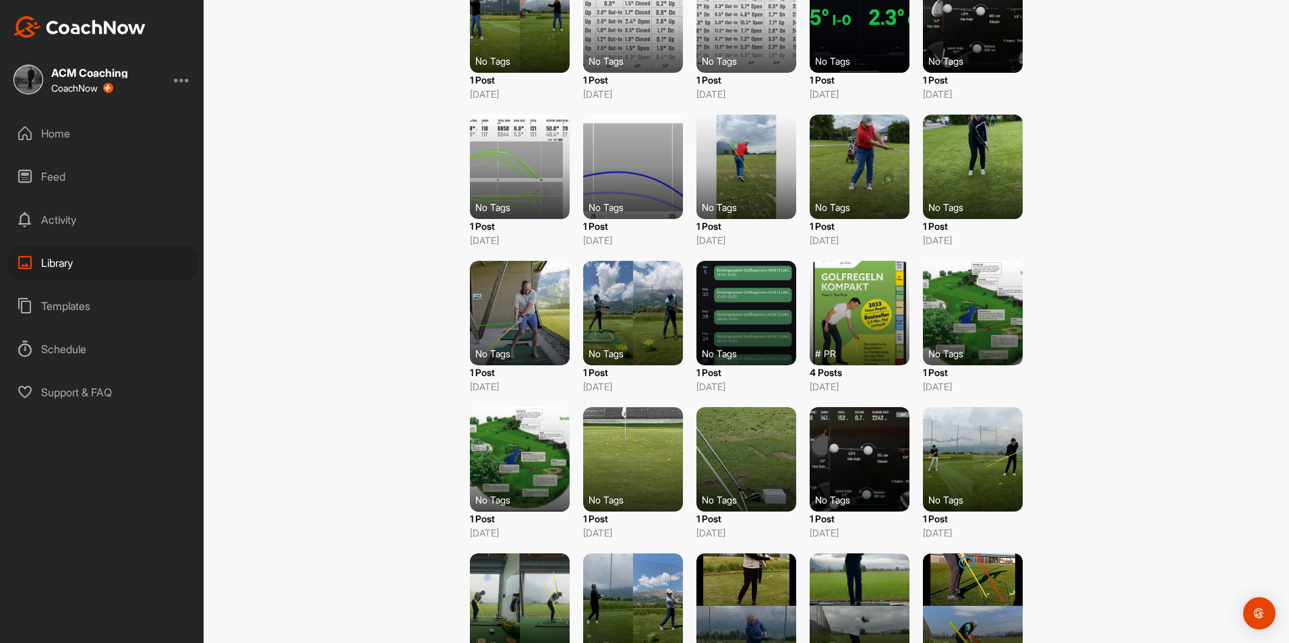
drag, startPoint x: 948, startPoint y: 355, endPoint x: 1076, endPoint y: 322, distance: 131.8
click at [1076, 322] on div "Library Upload Media Filter Media Type Images Videos Audio Documents Sort by Cr…" at bounding box center [746, 321] width 1085 height 643
click at [977, 328] on div at bounding box center [973, 313] width 100 height 104
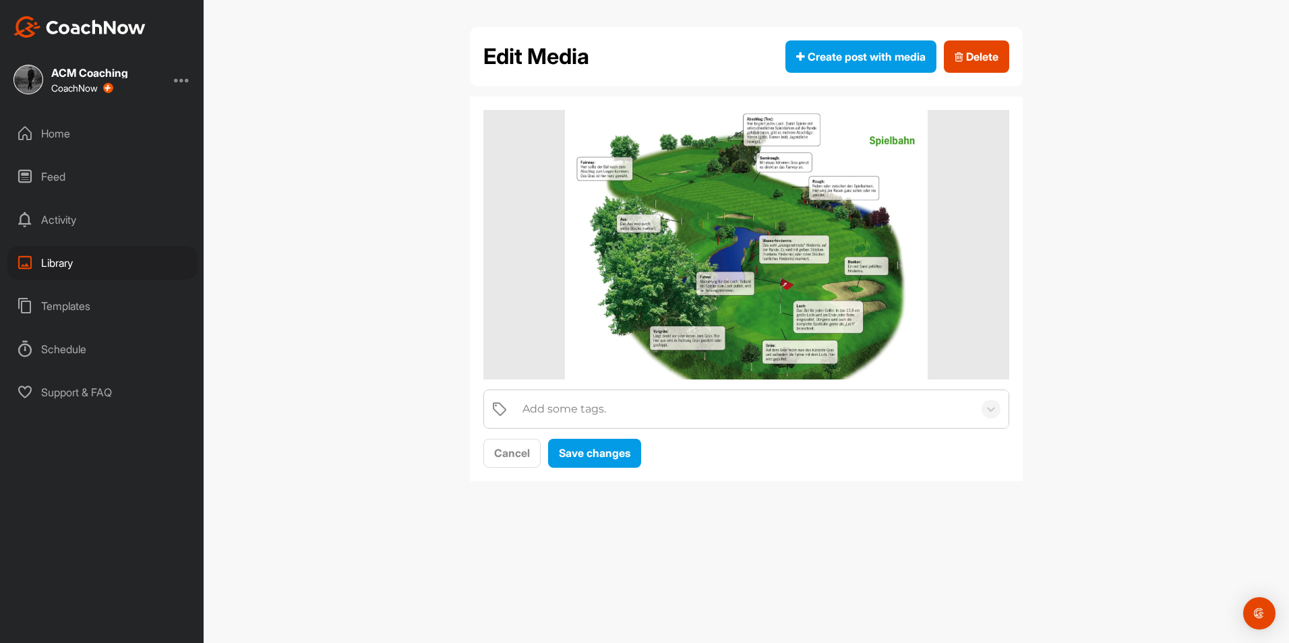
click at [606, 405] on div "Add some tags." at bounding box center [745, 409] width 458 height 38
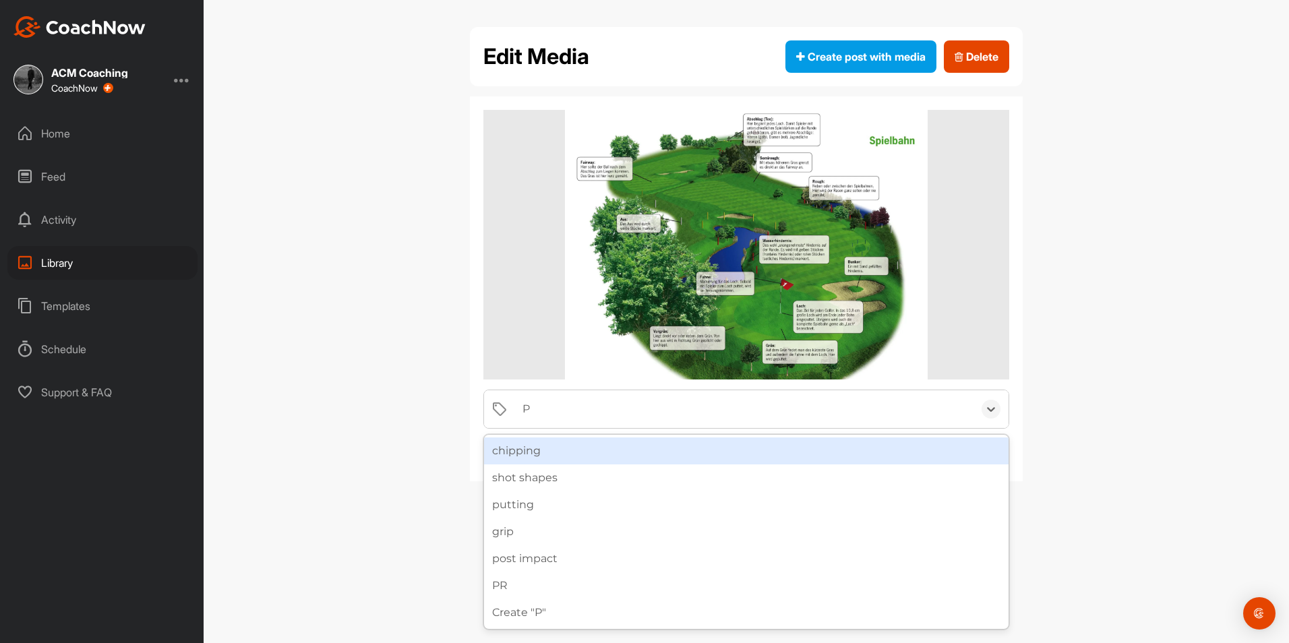
type input "PR"
click at [586, 443] on div "PR" at bounding box center [746, 450] width 524 height 27
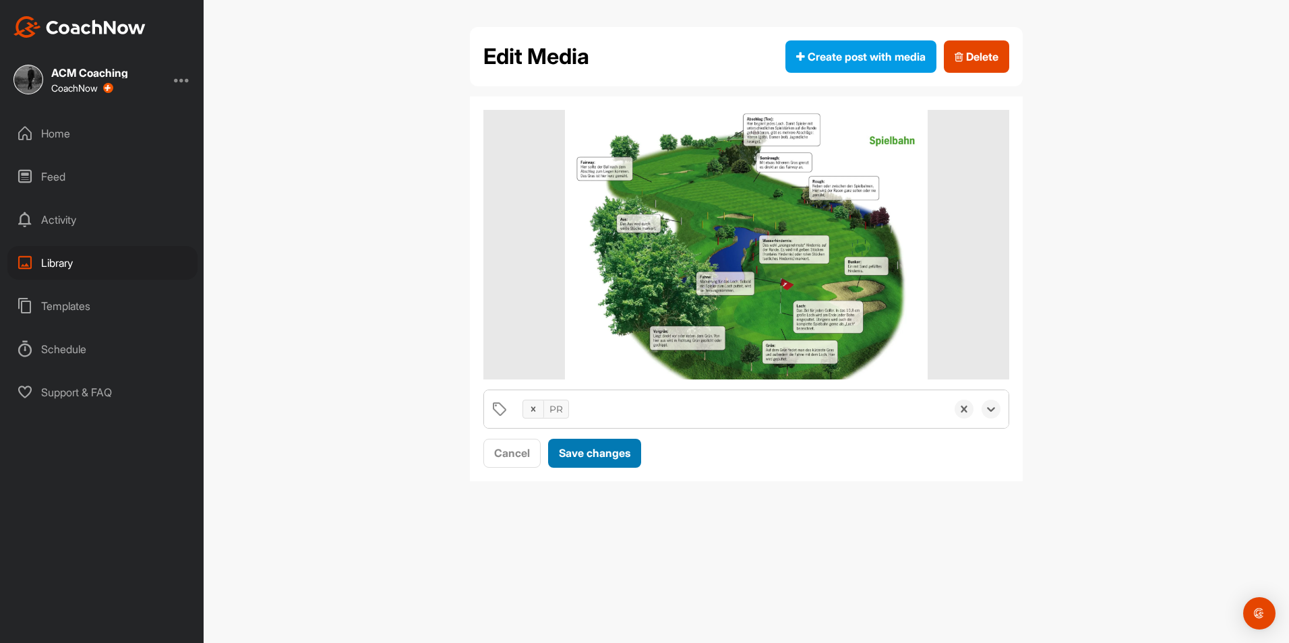
click at [571, 447] on span "Save changes" at bounding box center [594, 452] width 71 height 13
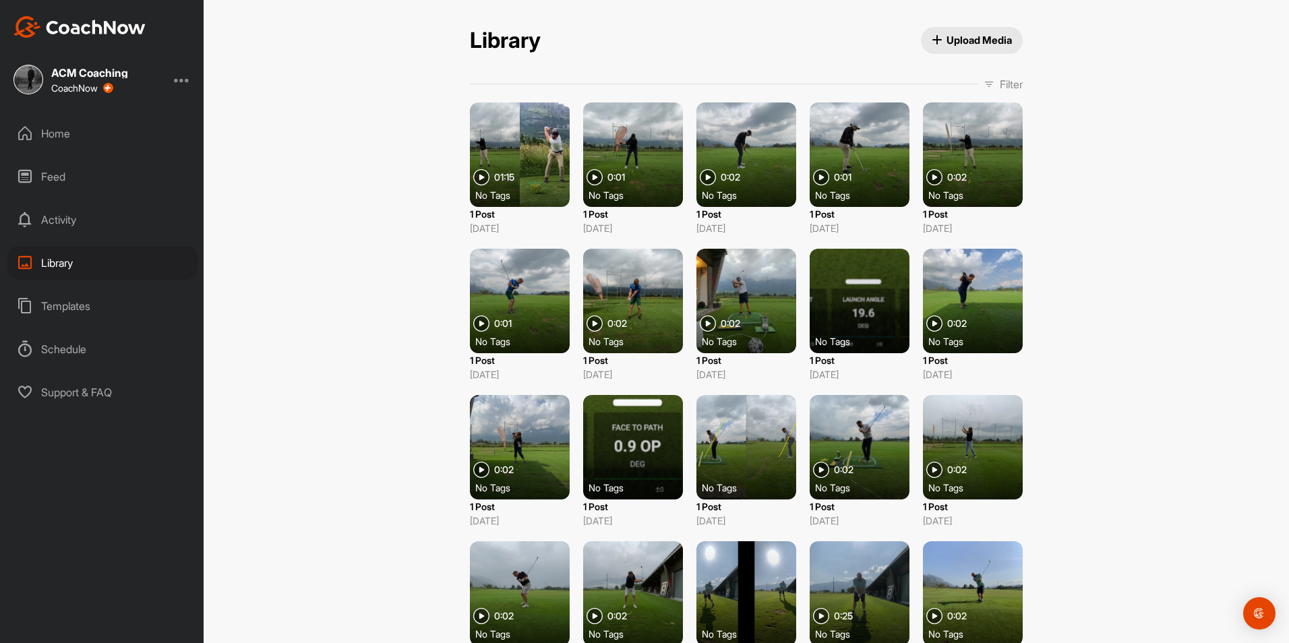
click at [1000, 81] on p "Filter" at bounding box center [1011, 84] width 23 height 16
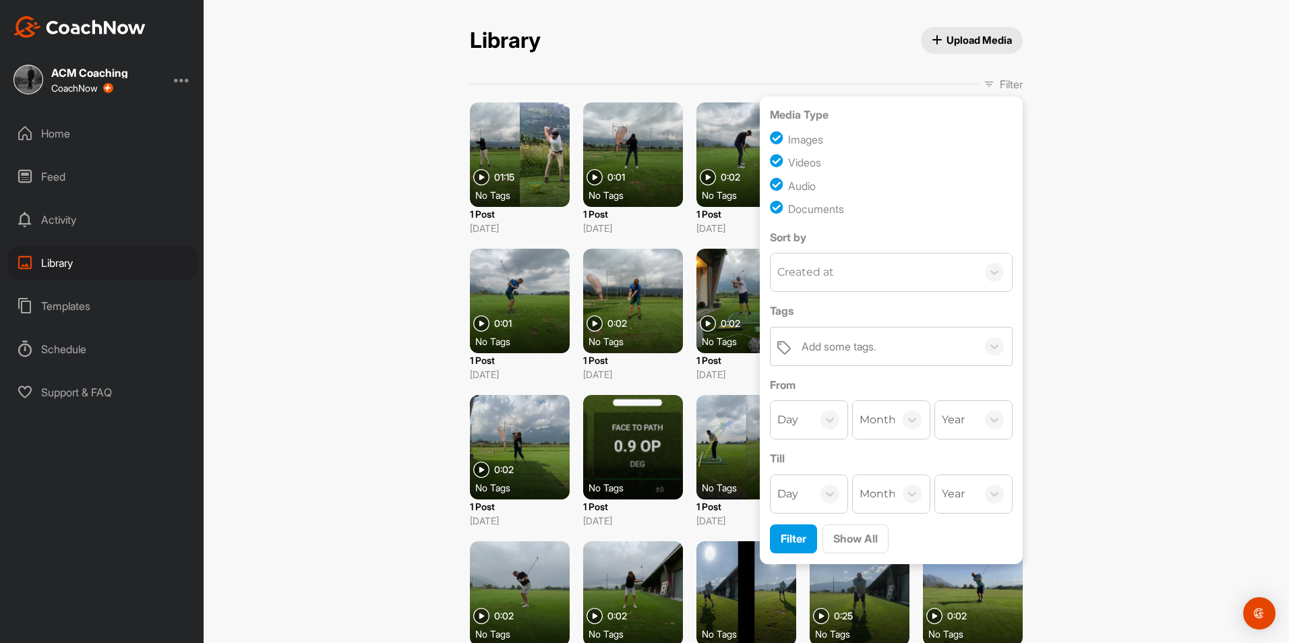
click at [811, 161] on div "Videos" at bounding box center [804, 162] width 33 height 16
checkbox input "false"
click at [805, 179] on div "Audio" at bounding box center [802, 186] width 28 height 16
checkbox input "false"
click at [812, 210] on div "Documents" at bounding box center [816, 209] width 56 height 16
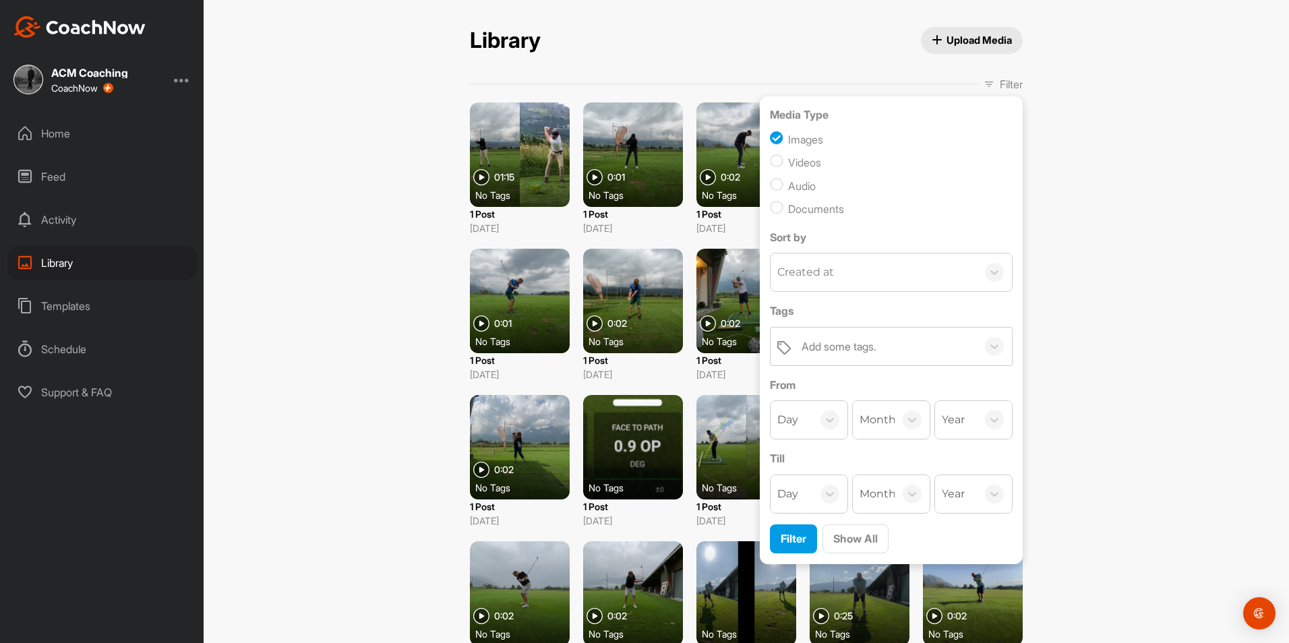
checkbox input "false"
click at [795, 532] on span "Filter" at bounding box center [794, 538] width 26 height 13
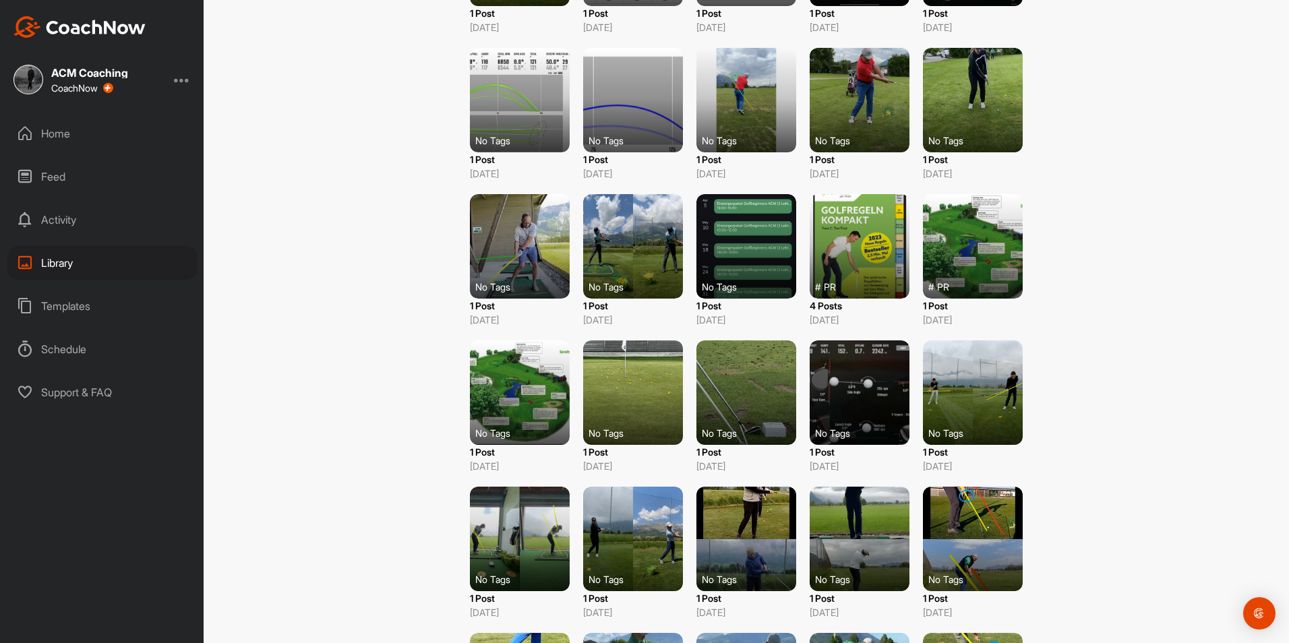
scroll to position [2007, 0]
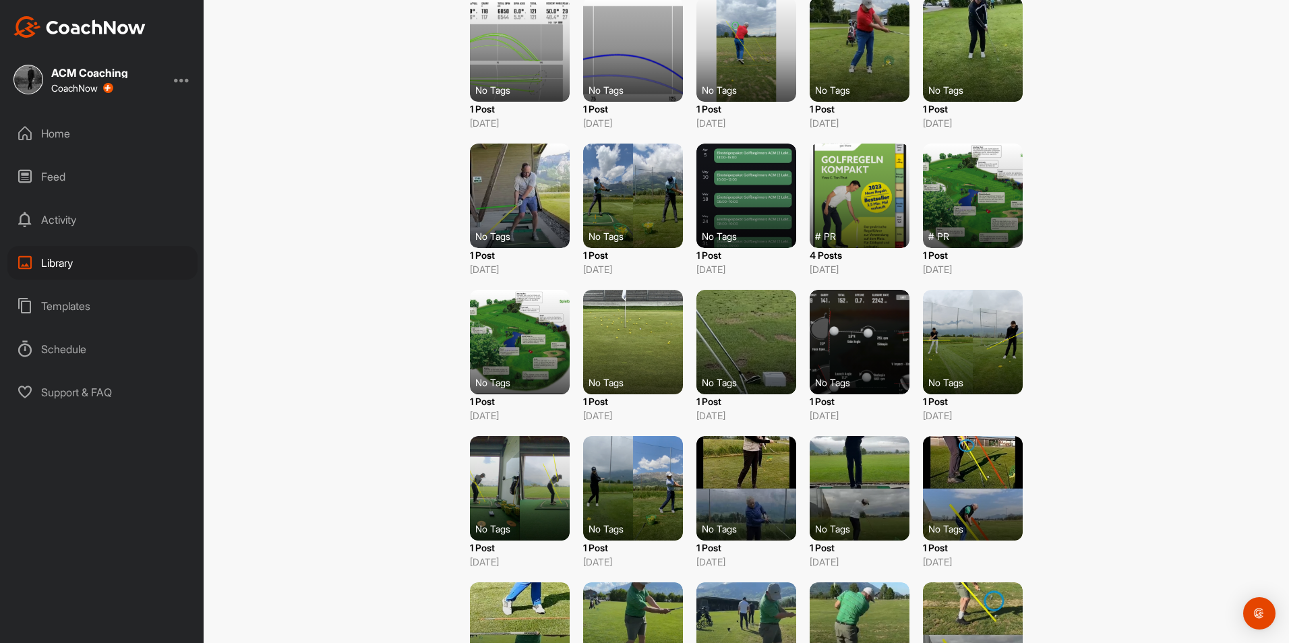
click at [540, 341] on div at bounding box center [520, 342] width 100 height 104
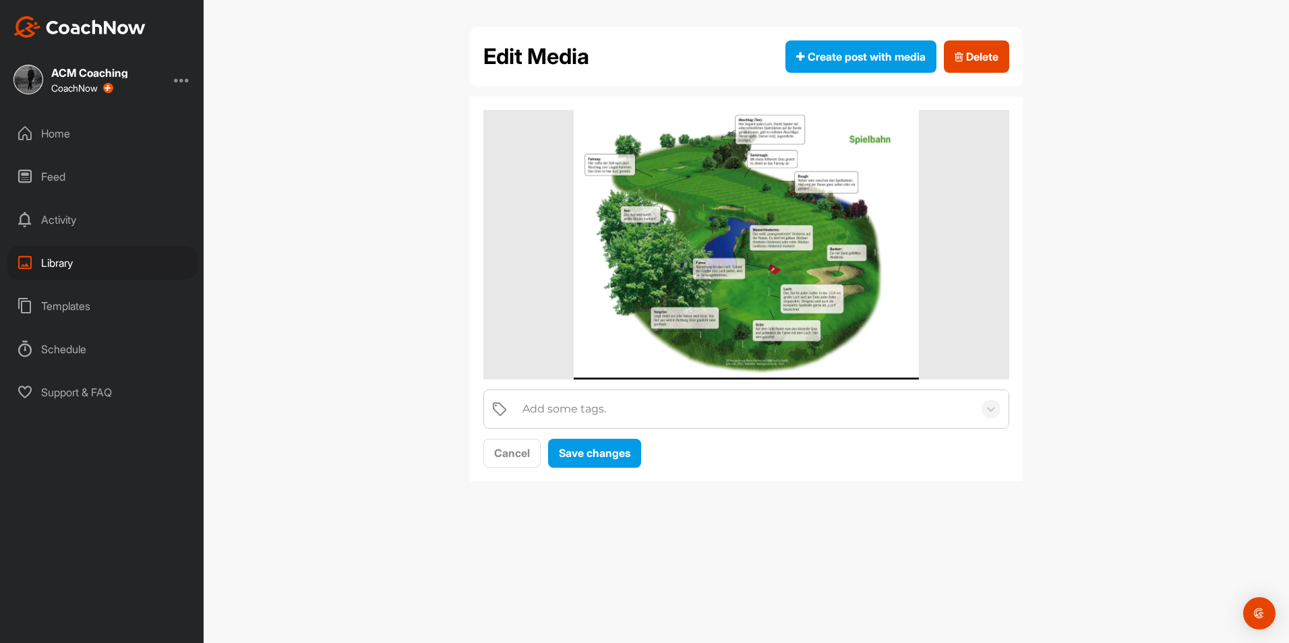
click at [599, 415] on div "Add some tags." at bounding box center [564, 409] width 84 height 16
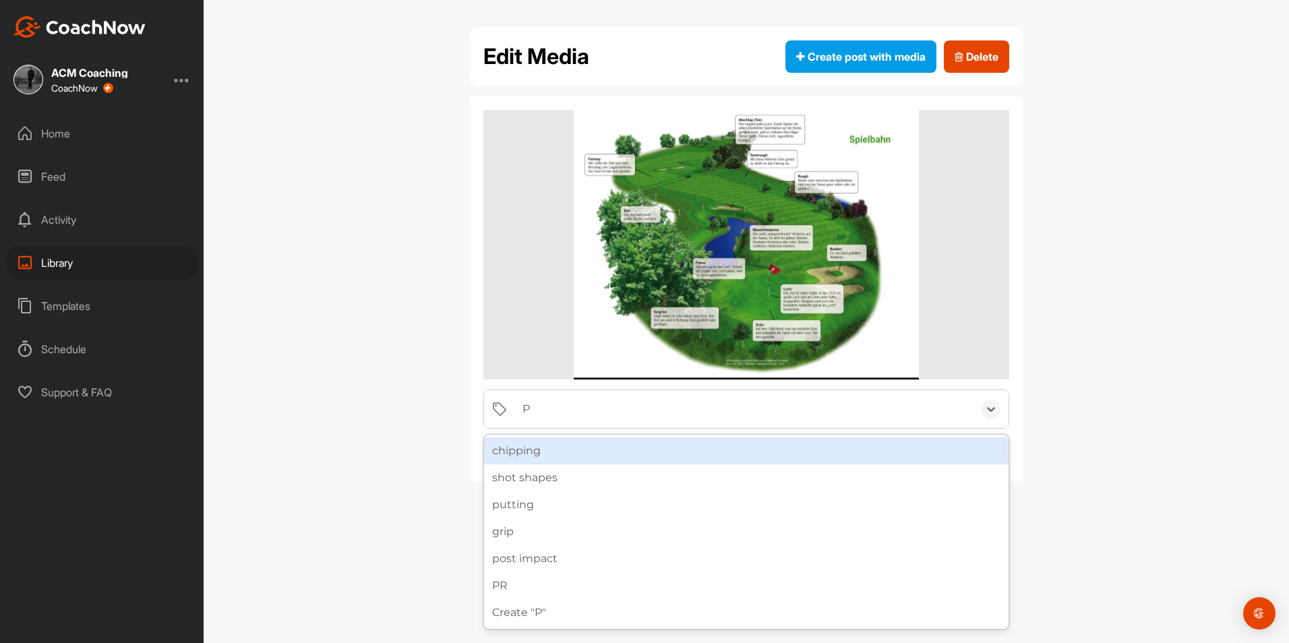
type input "PR"
click at [588, 439] on div "PR" at bounding box center [746, 450] width 524 height 27
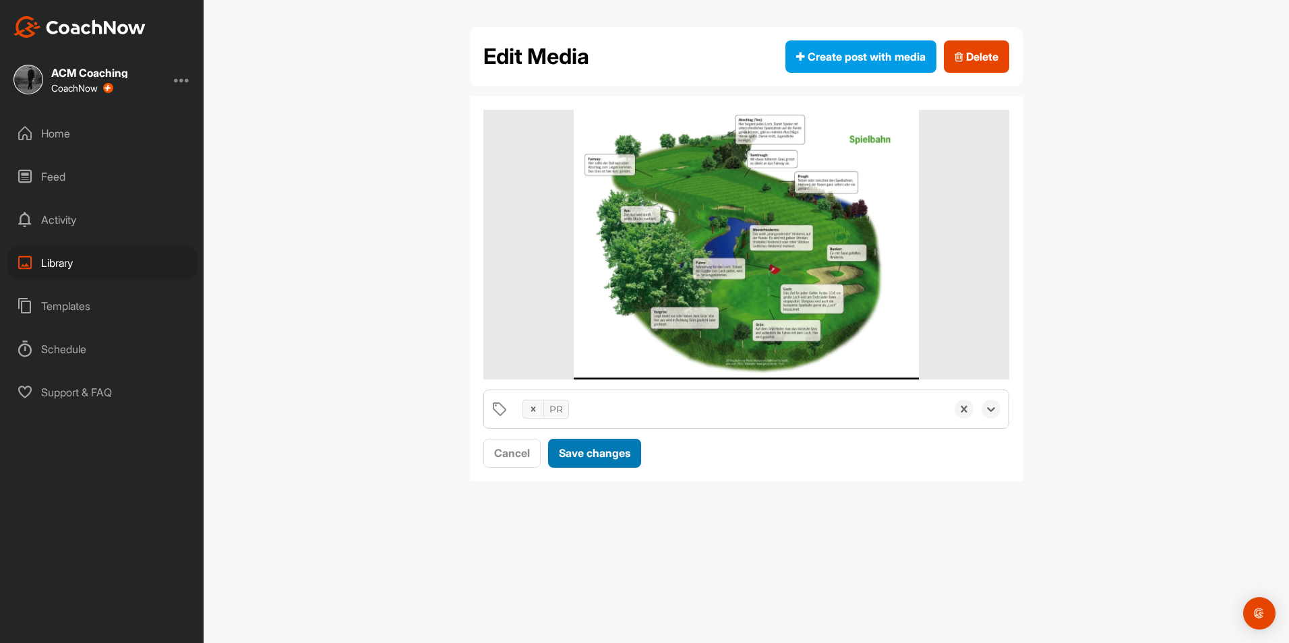
click at [578, 458] on span "Save changes" at bounding box center [594, 452] width 71 height 13
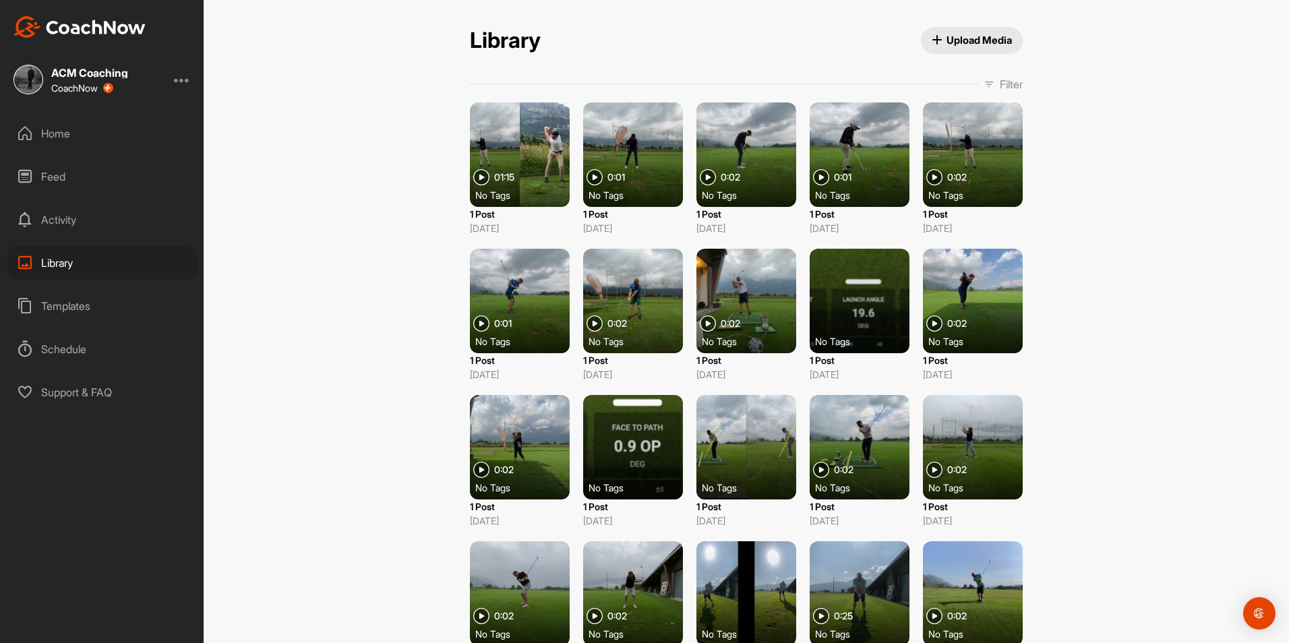
click at [113, 267] on div "Library" at bounding box center [102, 263] width 190 height 34
click at [1000, 89] on p "Filter" at bounding box center [1011, 84] width 23 height 16
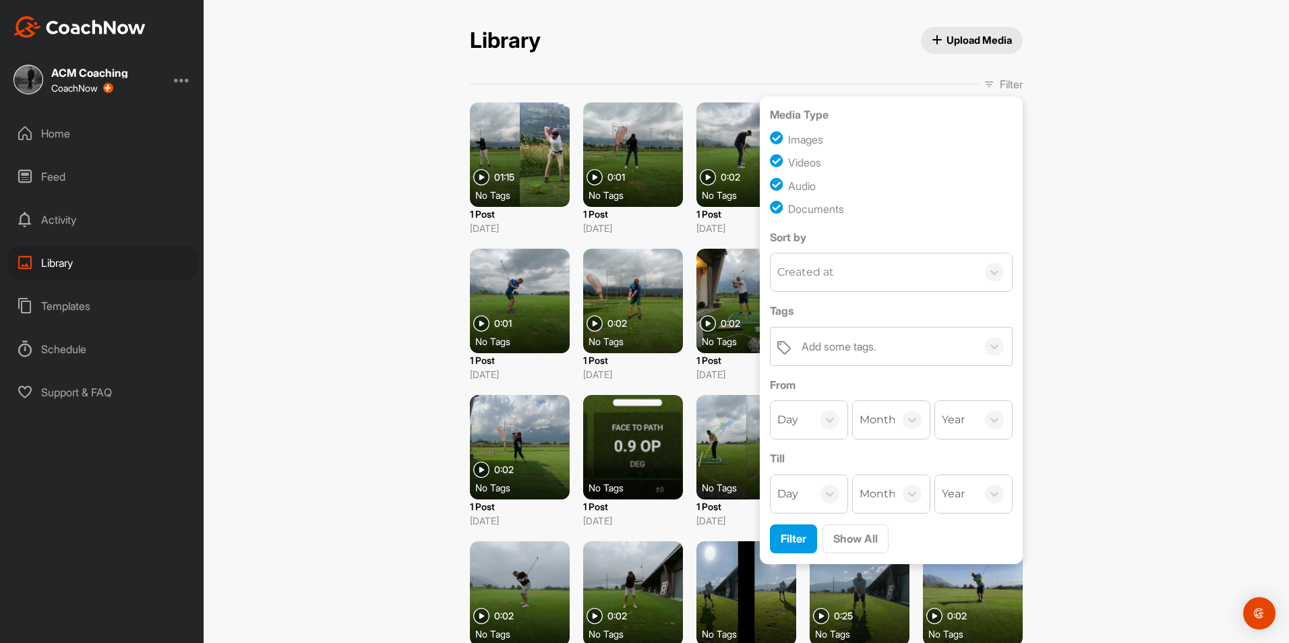
click at [812, 162] on div "Videos" at bounding box center [804, 162] width 33 height 16
checkbox input "false"
click at [804, 181] on div "Audio" at bounding box center [802, 186] width 28 height 16
checkbox input "false"
click at [807, 206] on div "Documents" at bounding box center [816, 209] width 56 height 16
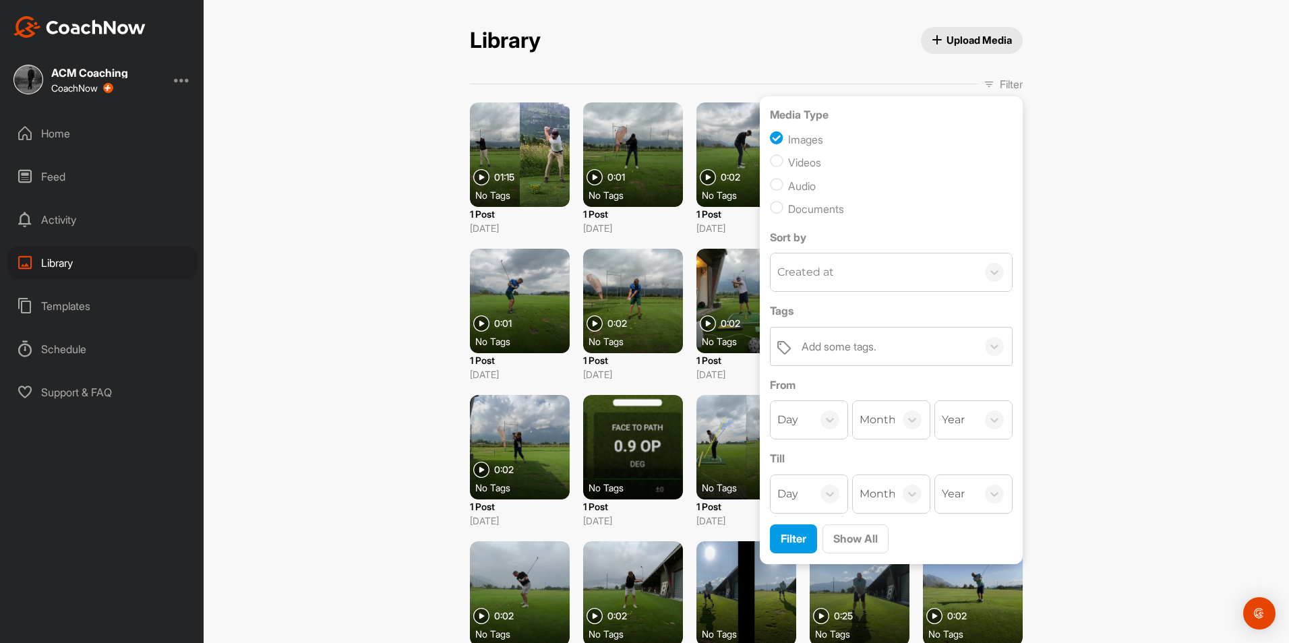
checkbox input "false"
click at [791, 544] on span "Filter" at bounding box center [794, 538] width 26 height 13
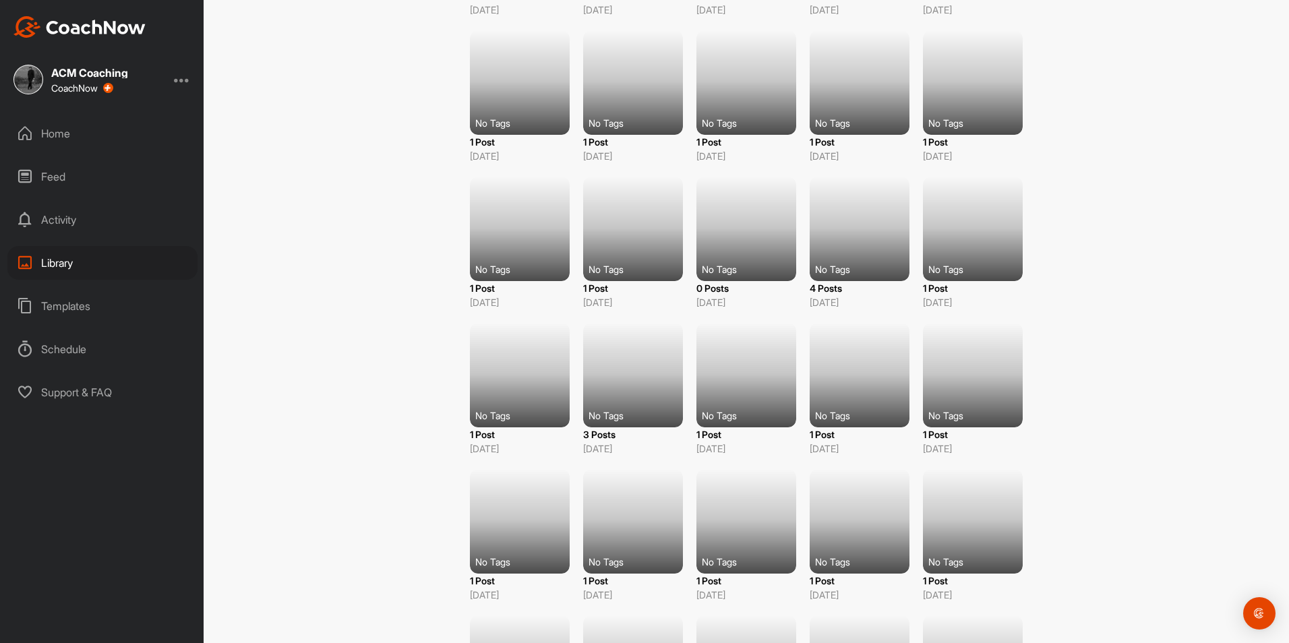
scroll to position [3145, 0]
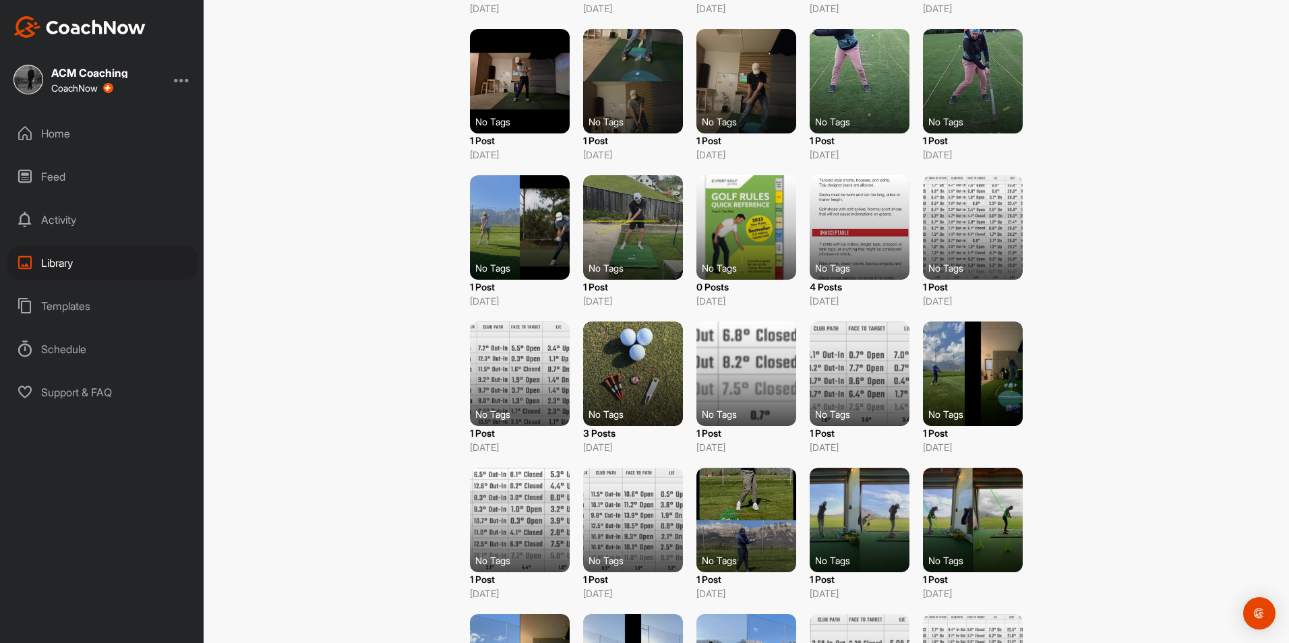
click at [630, 369] on div at bounding box center [633, 374] width 100 height 104
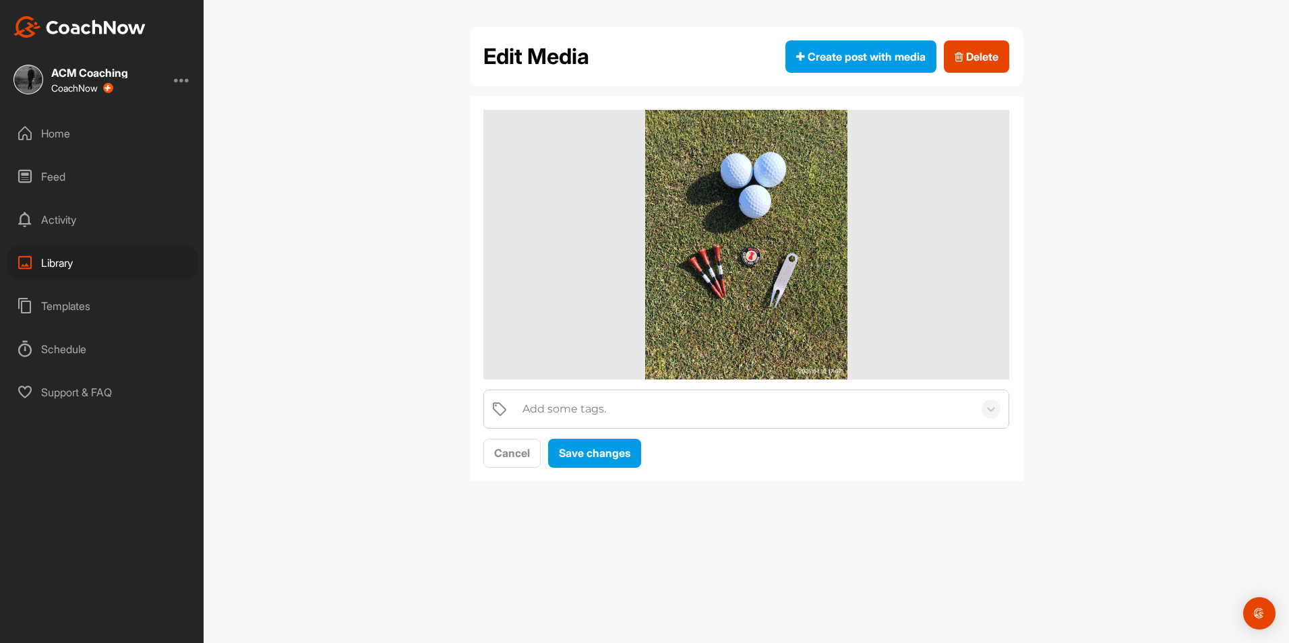
click at [580, 418] on div "Add some tags." at bounding box center [745, 409] width 458 height 38
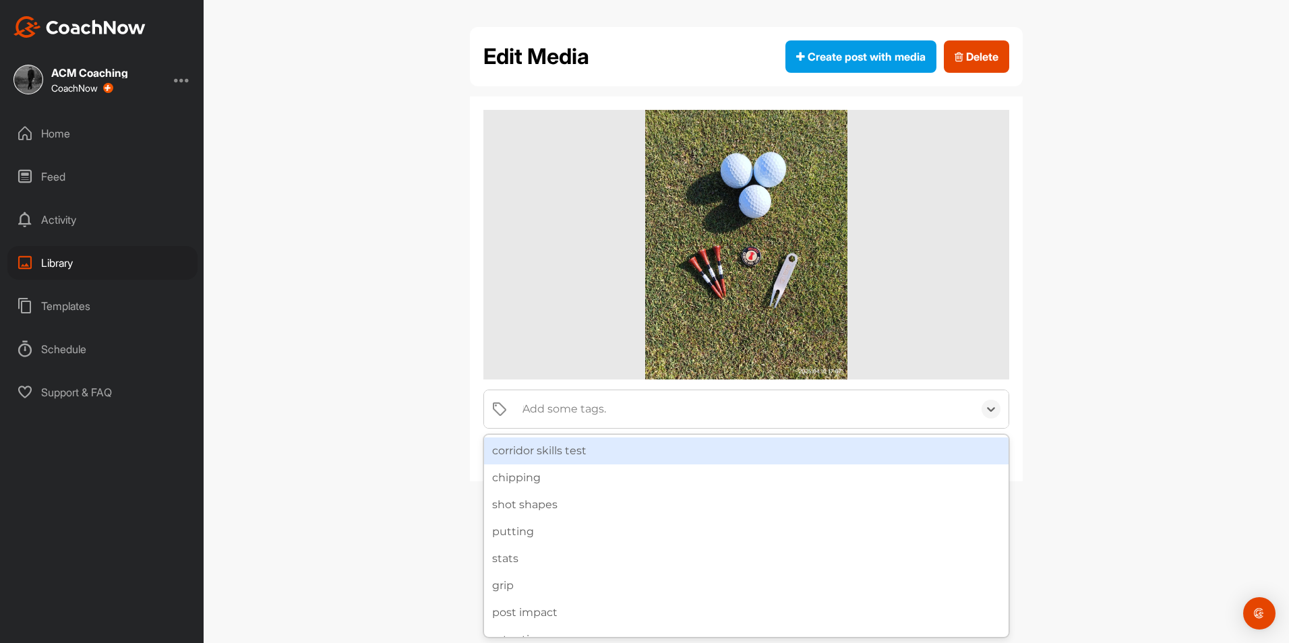
type input "PR"
click at [566, 460] on div "PR" at bounding box center [746, 450] width 524 height 27
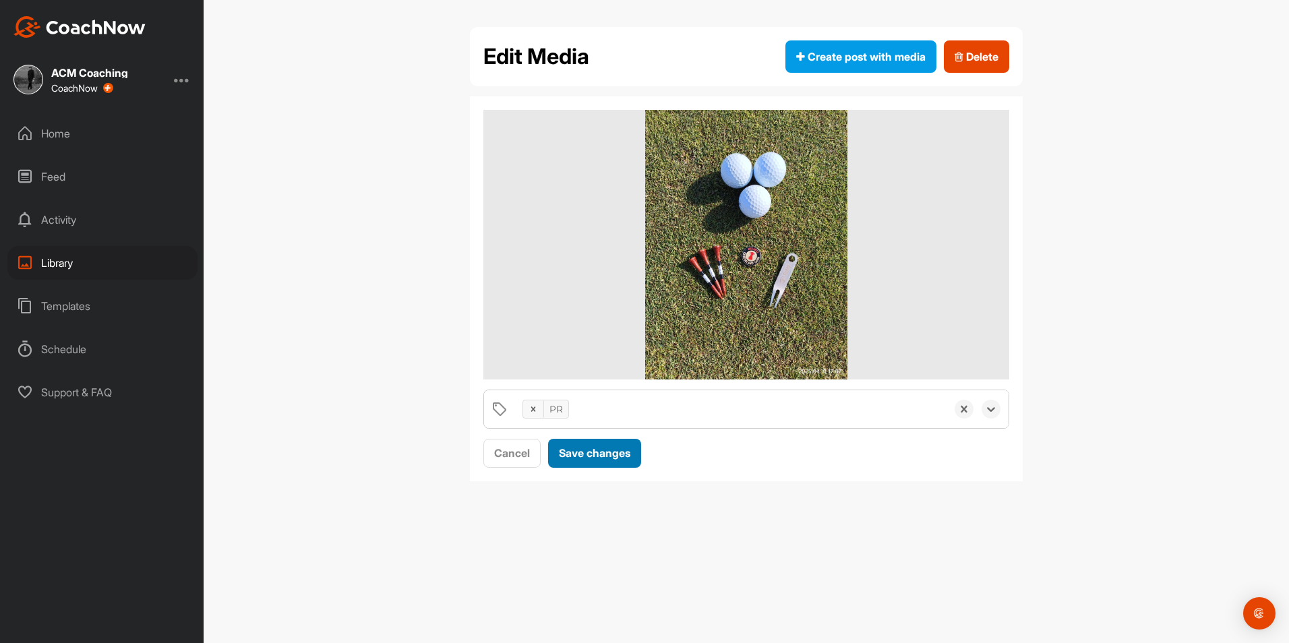
click at [570, 457] on span "Save changes" at bounding box center [594, 452] width 71 height 13
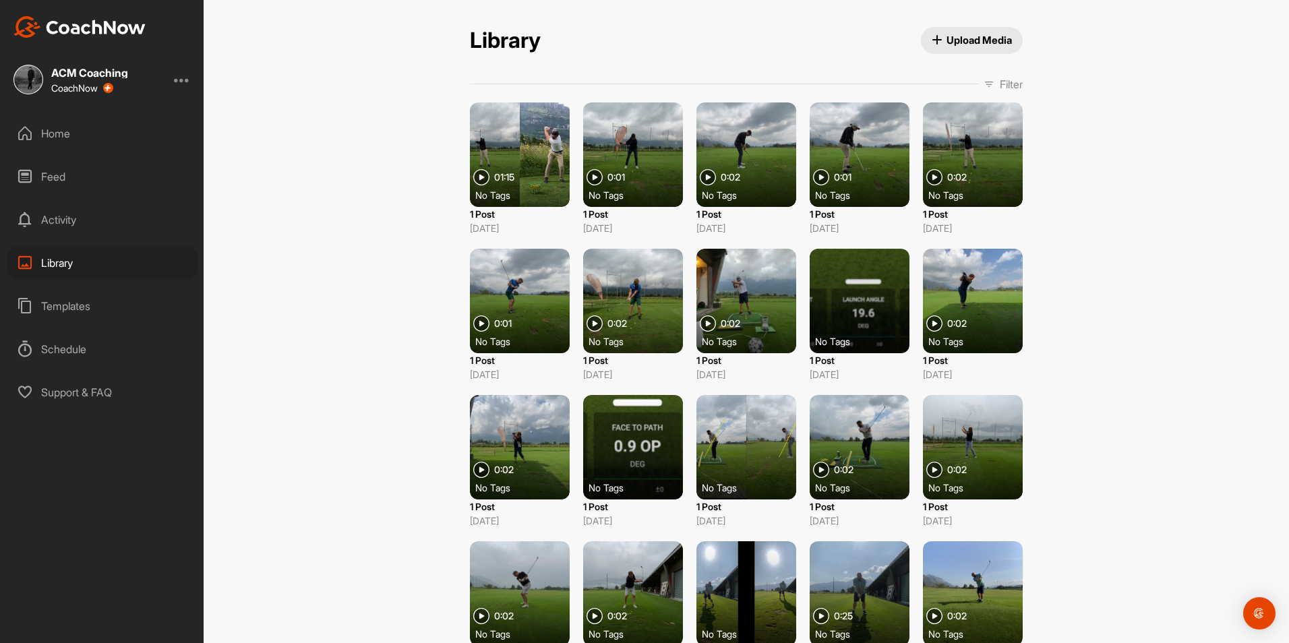
click at [1003, 90] on p "Filter" at bounding box center [1011, 84] width 23 height 16
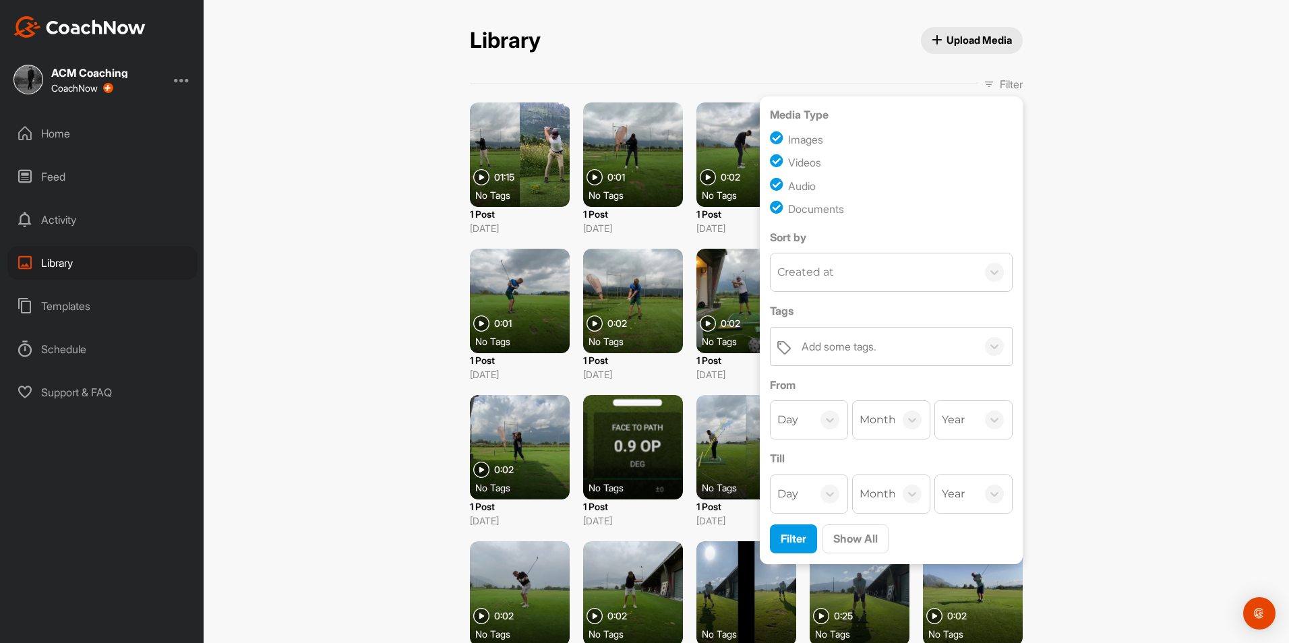
click at [814, 212] on div "Documents" at bounding box center [816, 209] width 56 height 16
checkbox input "false"
click at [791, 195] on div "Media Type Images Videos Audio Documents" at bounding box center [891, 162] width 243 height 112
click at [791, 192] on div "Audio" at bounding box center [802, 186] width 28 height 16
checkbox input "false"
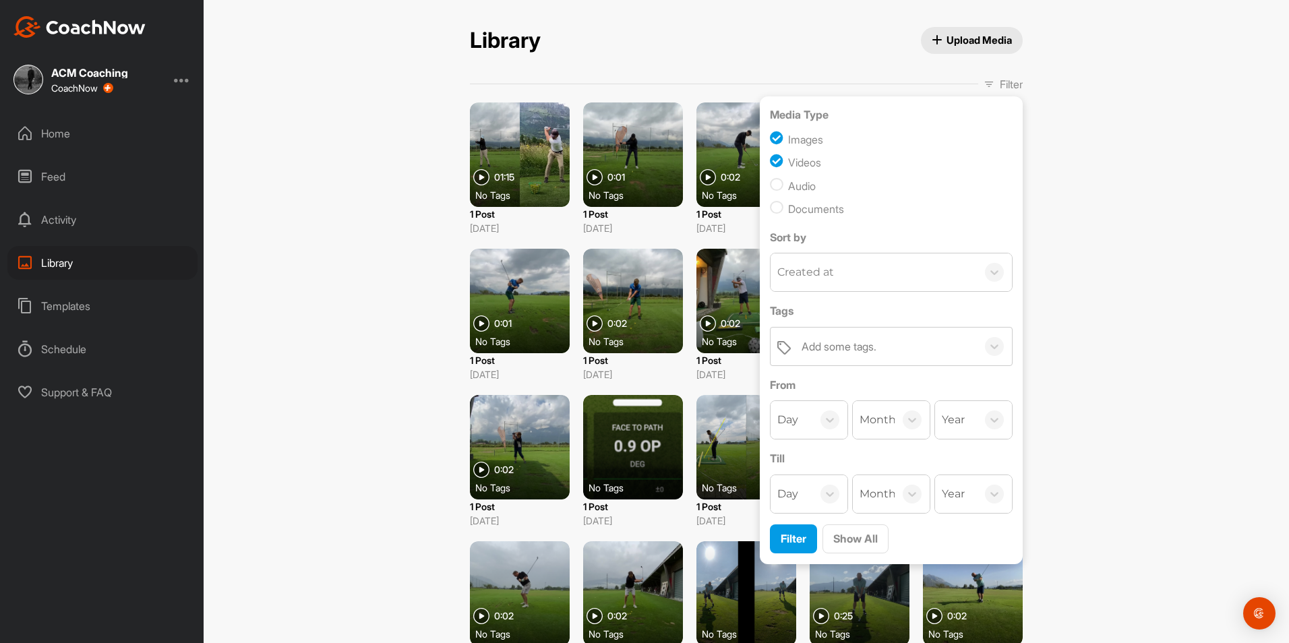
click at [787, 154] on div "Videos" at bounding box center [891, 163] width 243 height 18
checkbox input "false"
click at [781, 536] on span "Filter" at bounding box center [794, 538] width 26 height 13
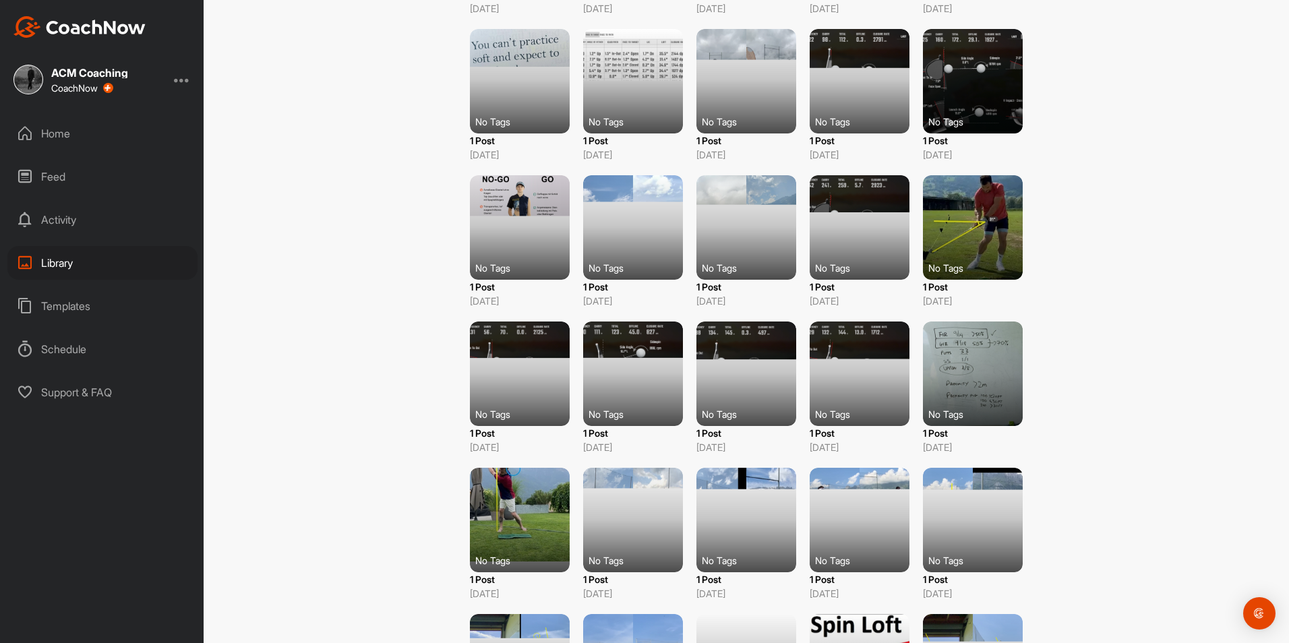
scroll to position [504, 0]
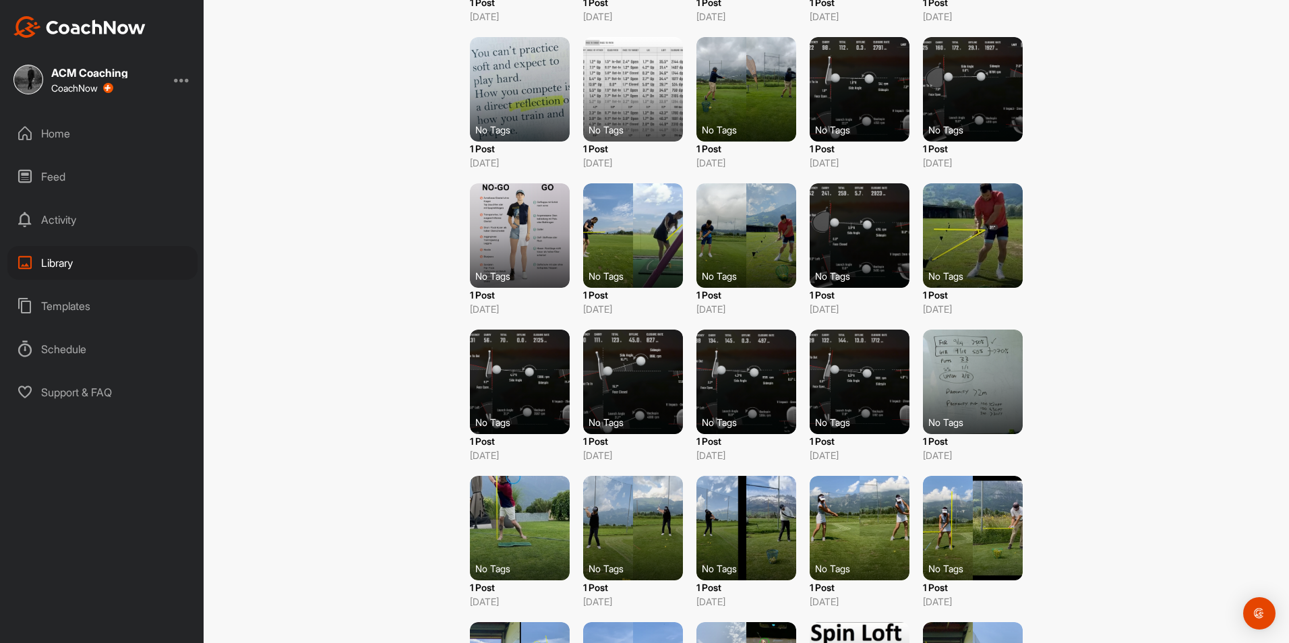
click at [521, 250] on div at bounding box center [520, 235] width 100 height 104
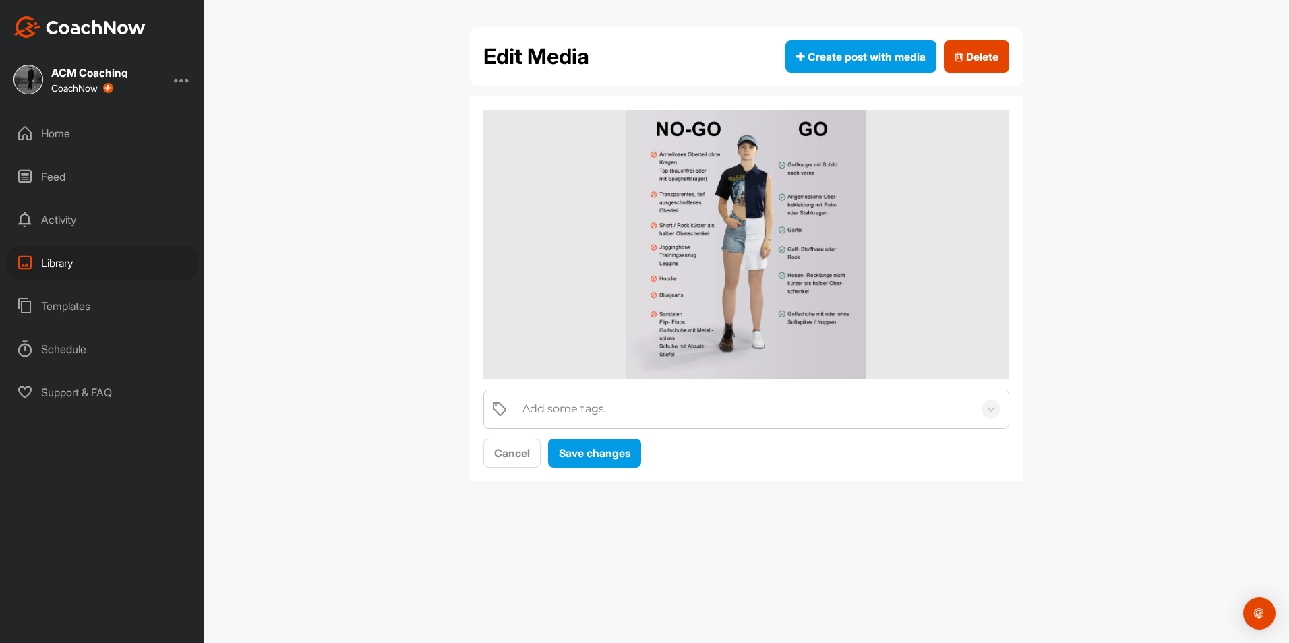
click at [597, 402] on div "Add some tags." at bounding box center [564, 409] width 84 height 16
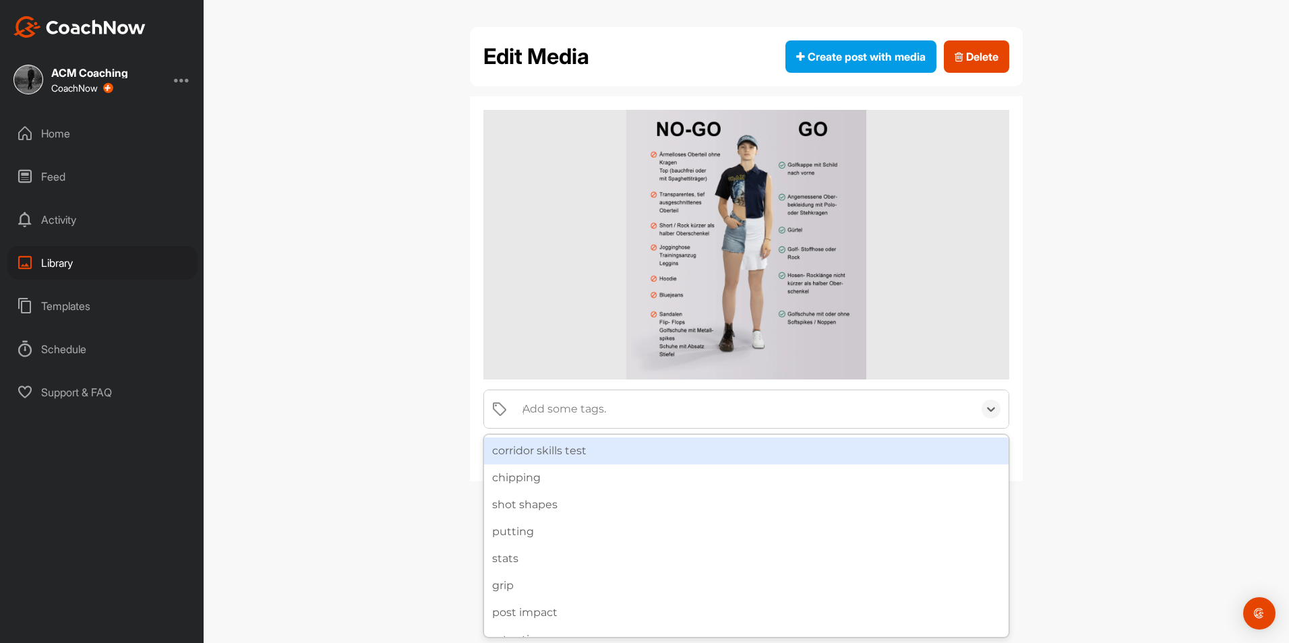
type input "pr"
click at [581, 459] on div "PR" at bounding box center [746, 450] width 524 height 27
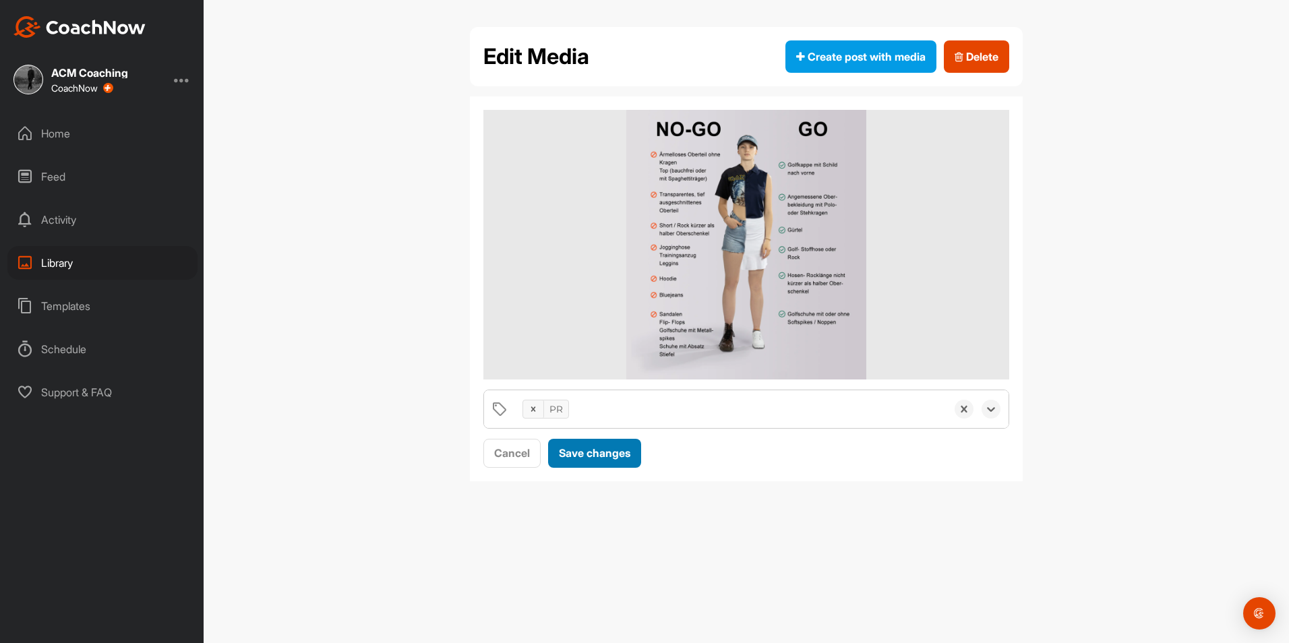
click at [581, 459] on span "Save changes" at bounding box center [594, 452] width 71 height 13
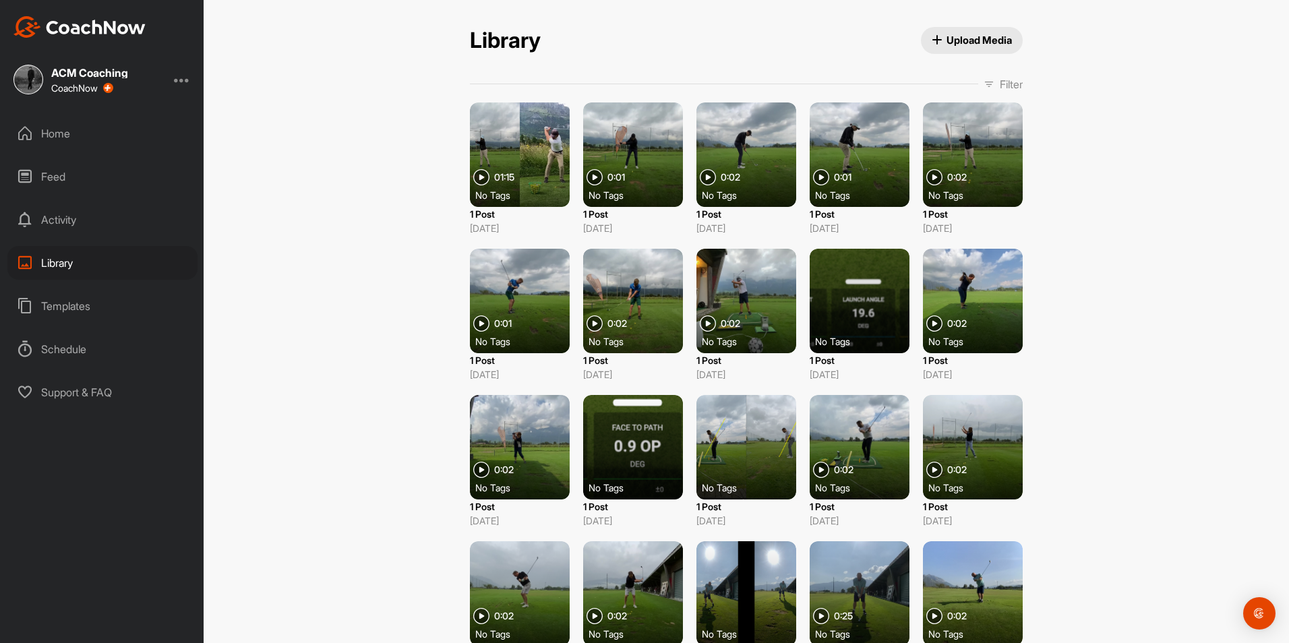
click at [1000, 80] on p "Filter" at bounding box center [1011, 84] width 23 height 16
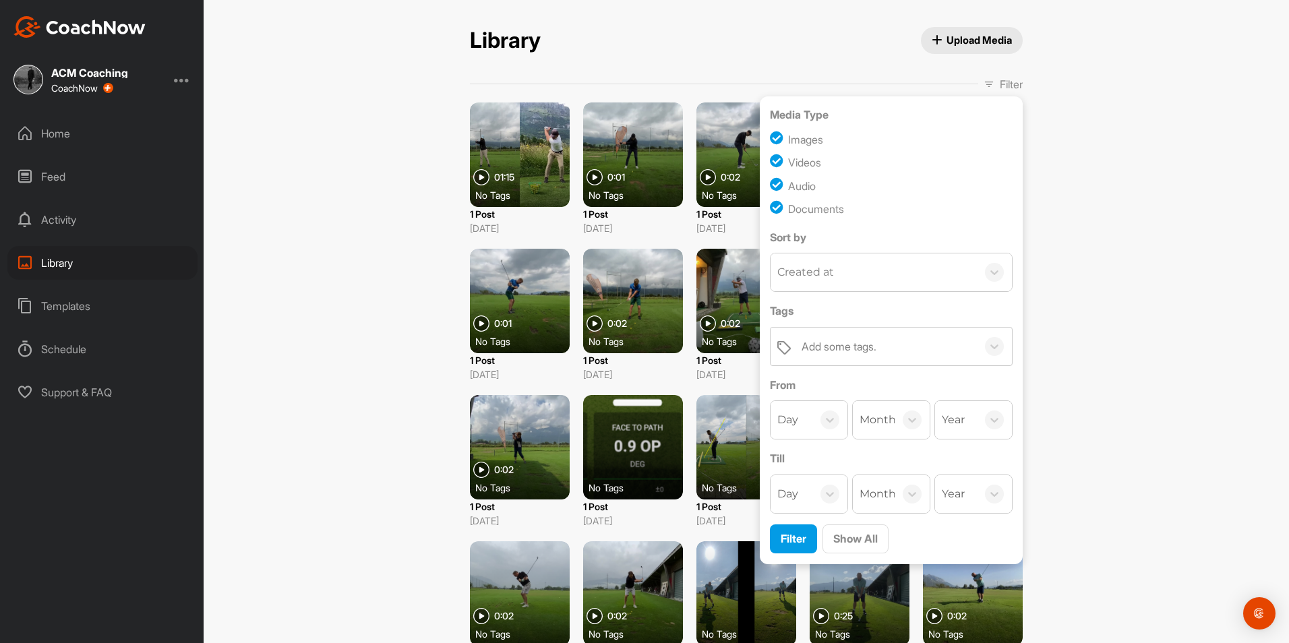
click at [797, 138] on div "Images" at bounding box center [805, 139] width 35 height 16
checkbox input "false"
click at [796, 183] on div "Audio" at bounding box center [802, 186] width 28 height 16
checkbox input "false"
click at [797, 201] on div "Documents" at bounding box center [816, 209] width 56 height 16
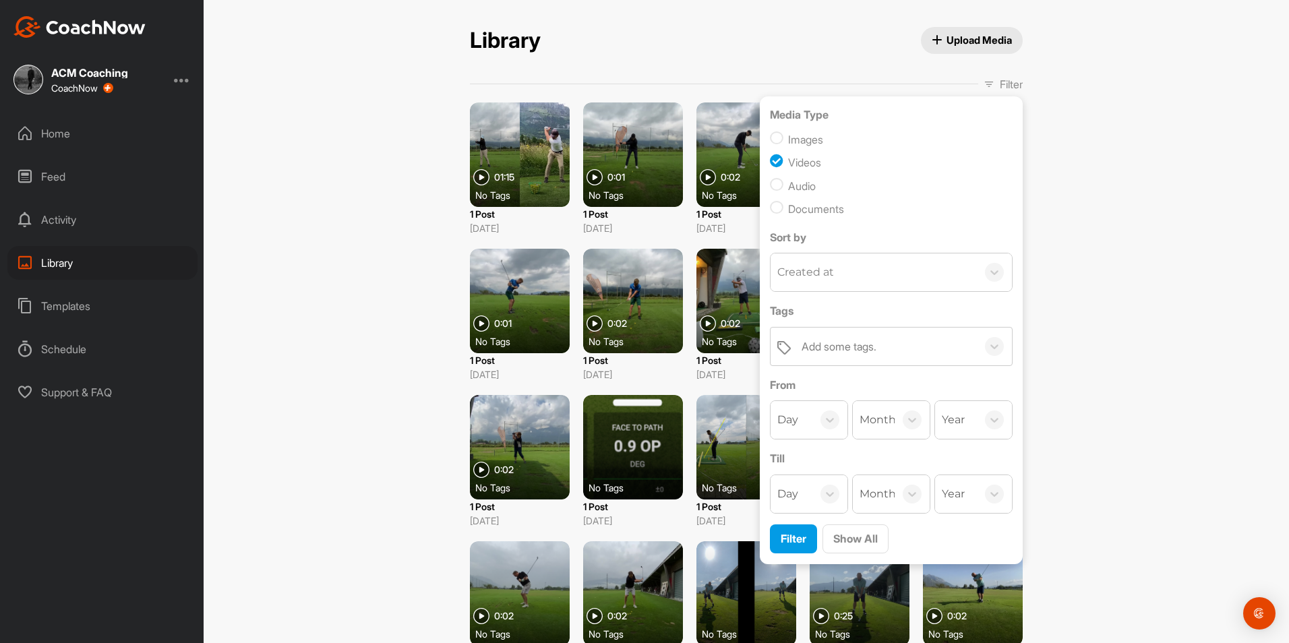
checkbox input "false"
click at [849, 273] on div "Created at" at bounding box center [873, 272] width 206 height 38
click at [1060, 277] on div "Library Upload Media Filter Media Type Images Videos Audio Documents Sort by op…" at bounding box center [746, 321] width 1085 height 643
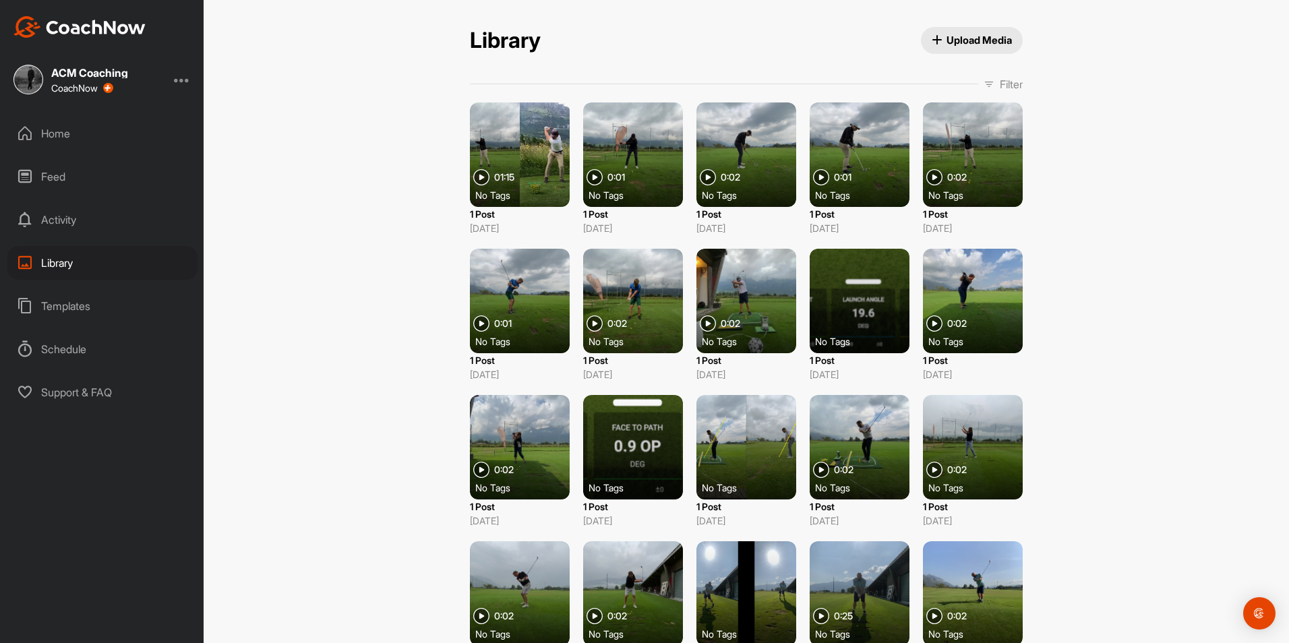
click at [1000, 77] on p "Filter" at bounding box center [1011, 84] width 23 height 16
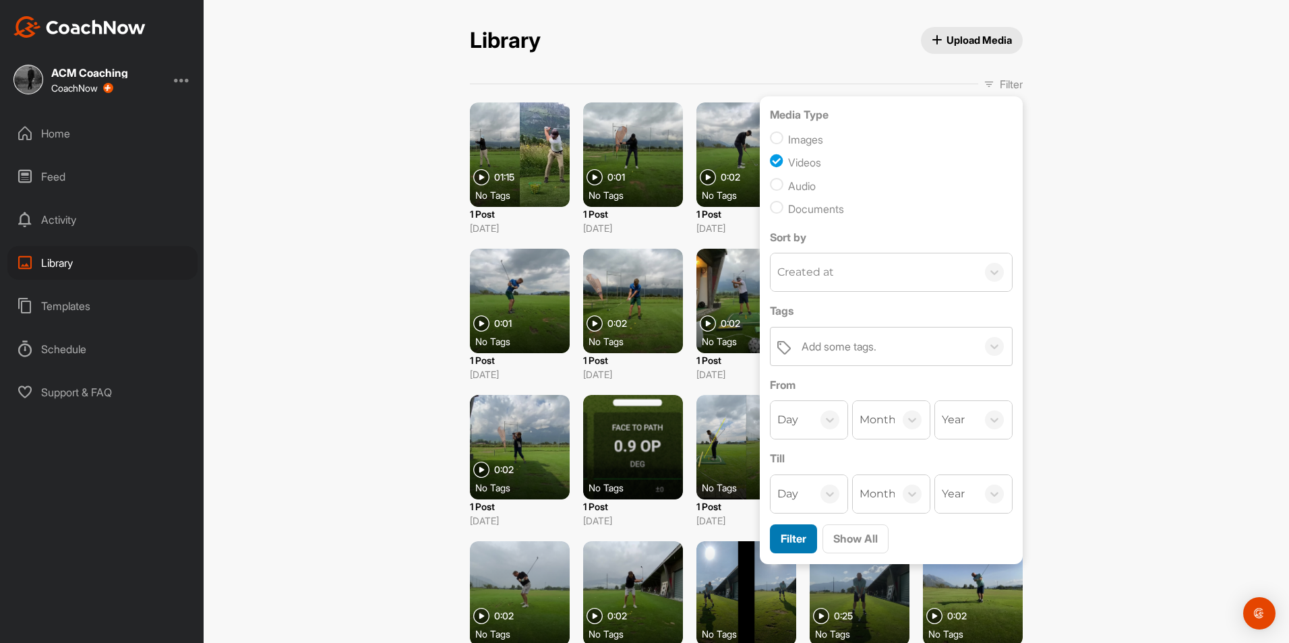
click at [796, 533] on span "Filter" at bounding box center [794, 538] width 26 height 13
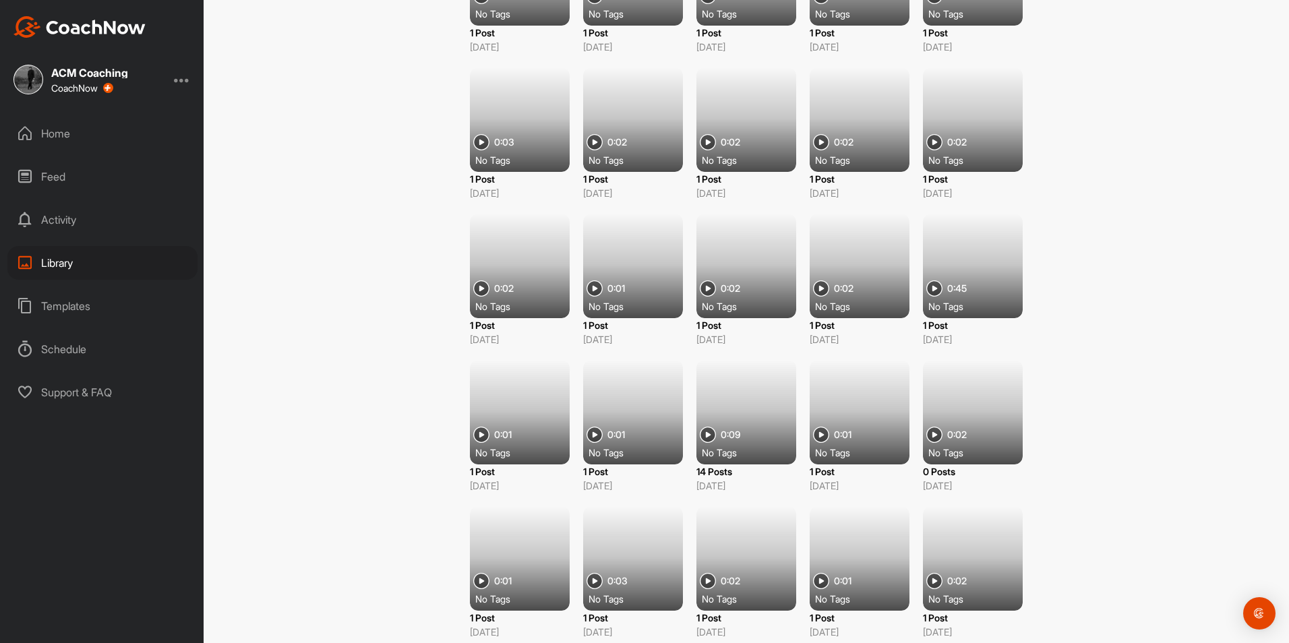
scroll to position [9836, 0]
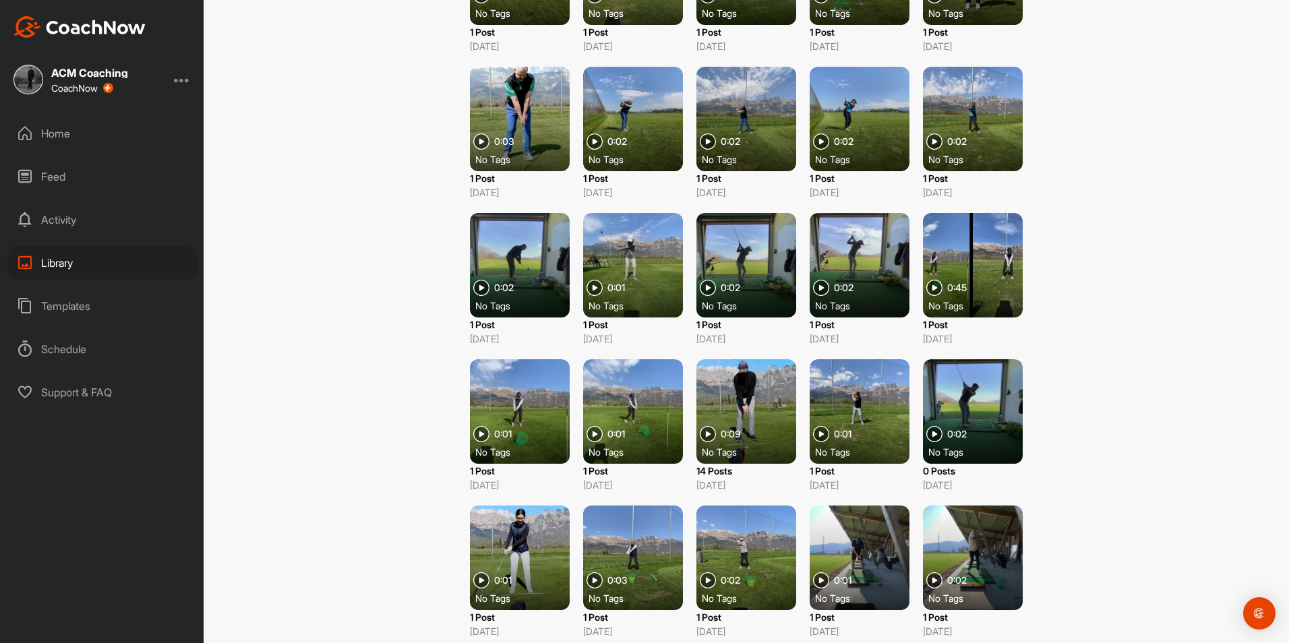
click at [751, 413] on div at bounding box center [746, 411] width 100 height 104
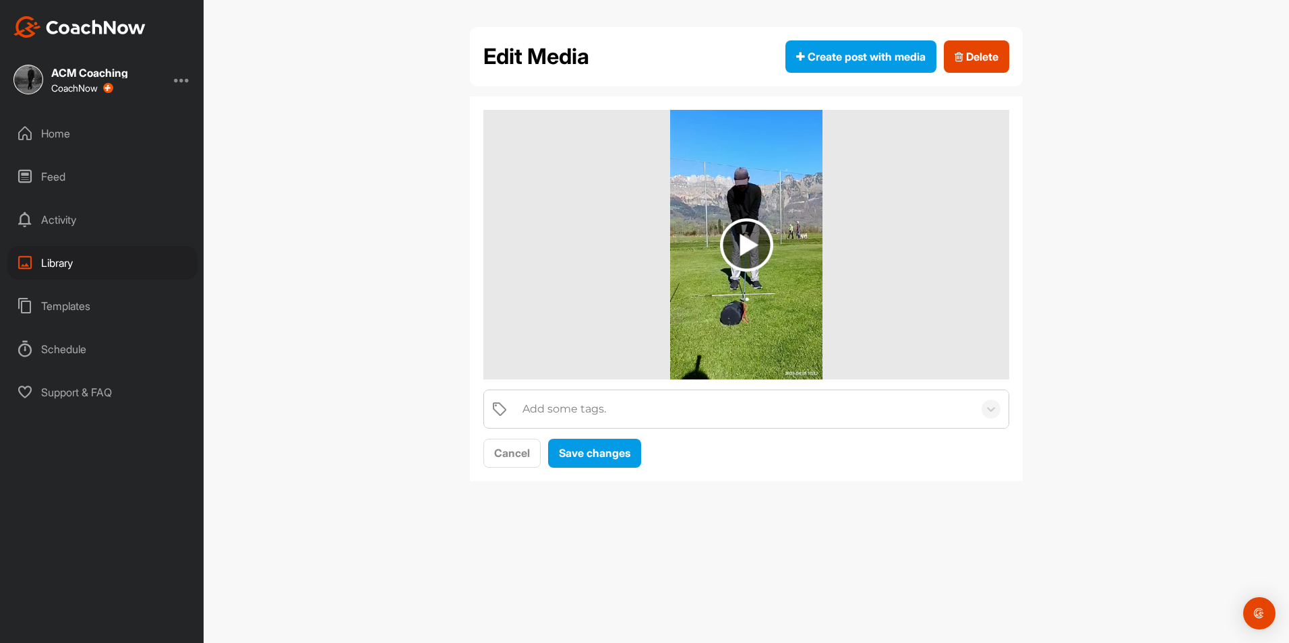
click at [606, 421] on div "Add some tags." at bounding box center [745, 409] width 458 height 38
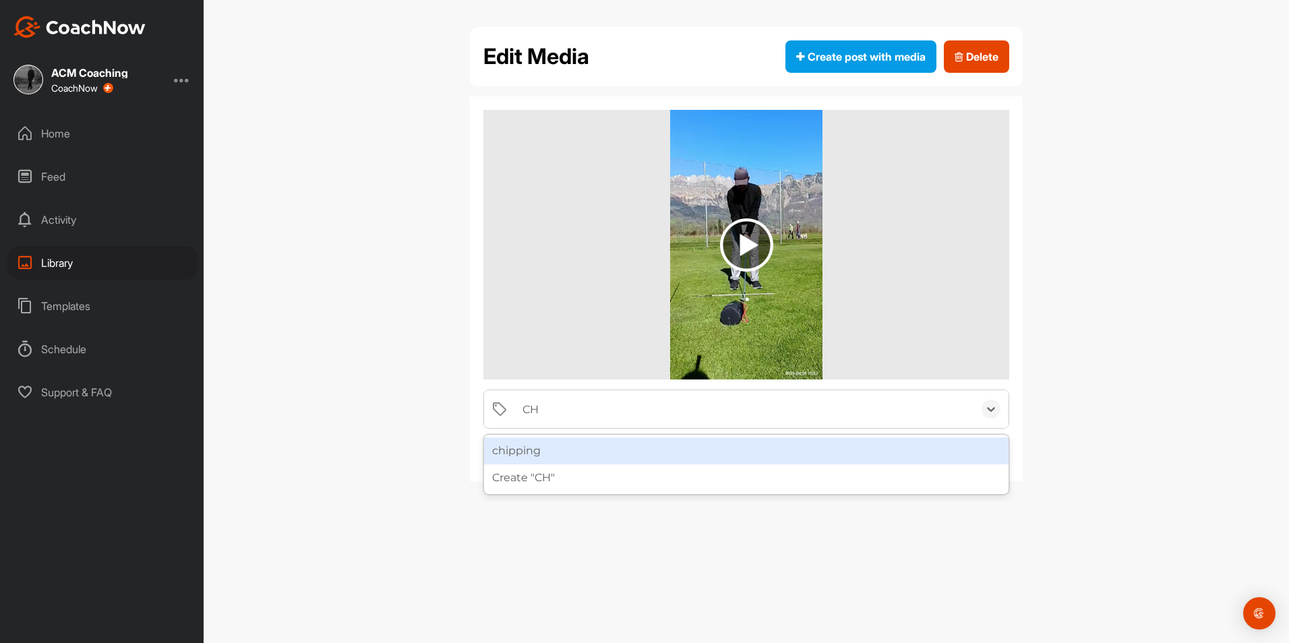
type input "C"
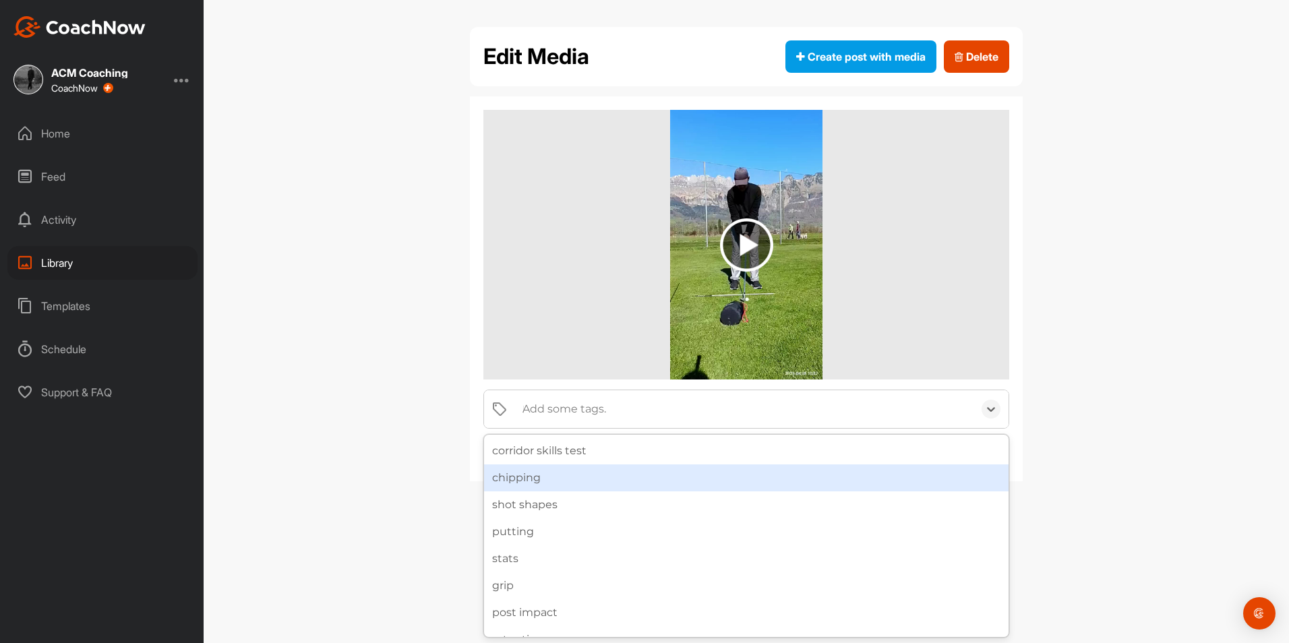
type input "PR"
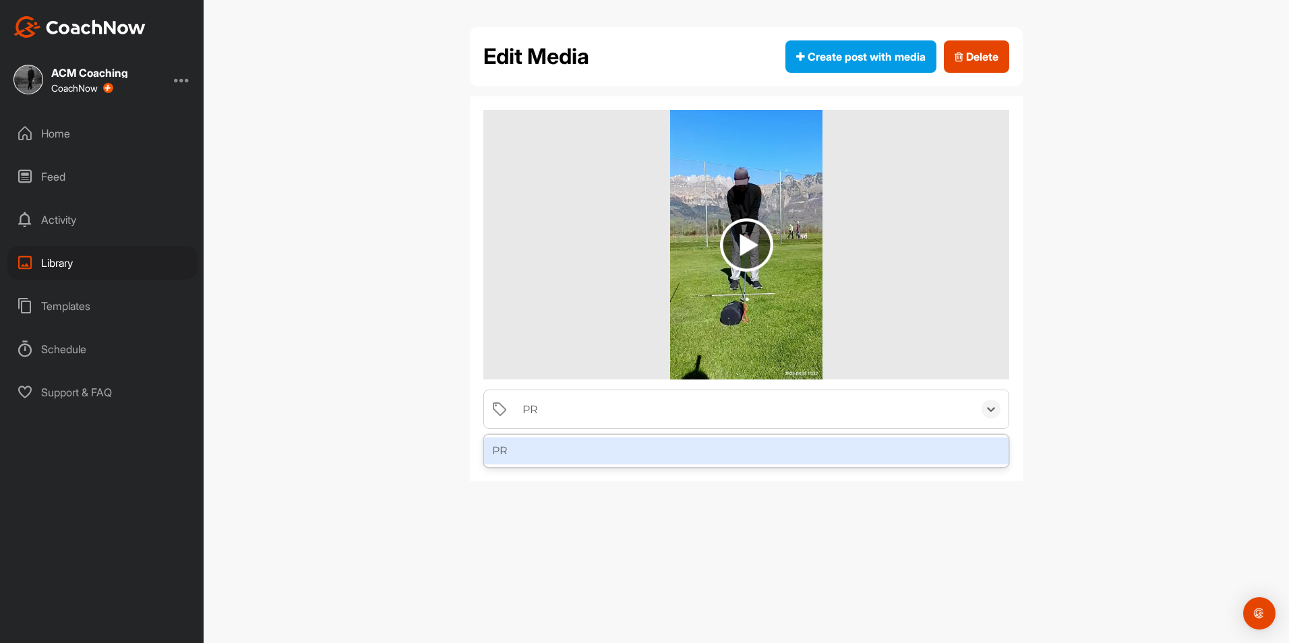
click at [598, 446] on div "PR" at bounding box center [746, 450] width 524 height 27
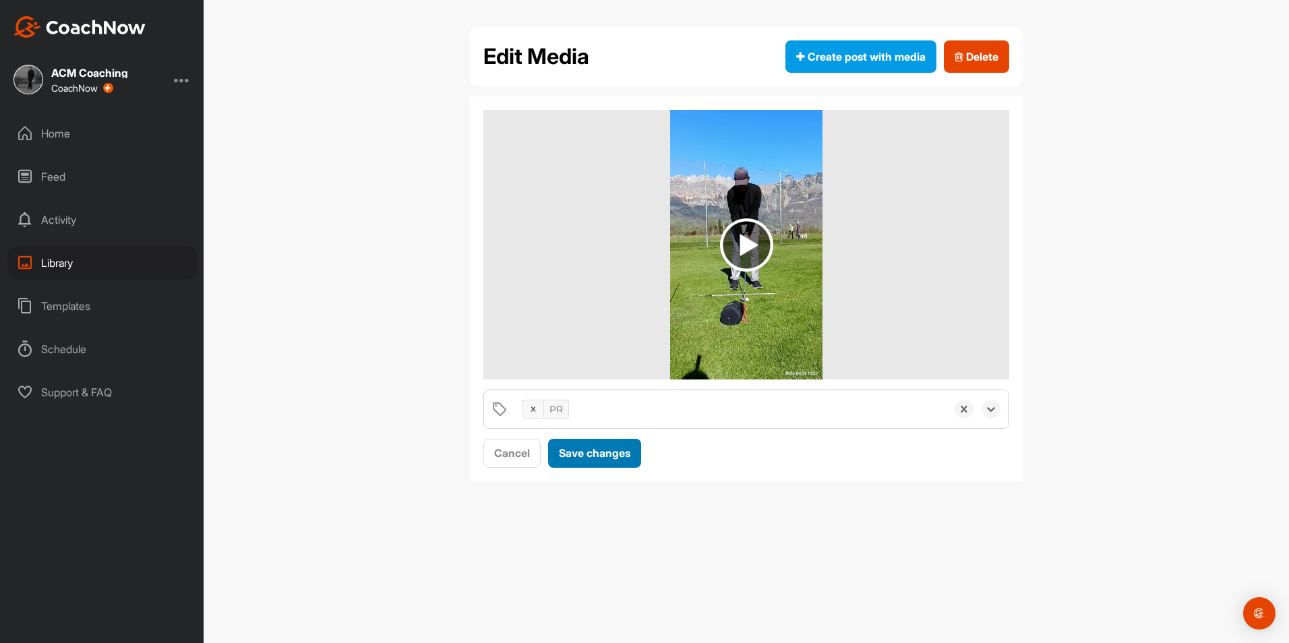
click at [598, 446] on div "Save changes" at bounding box center [594, 453] width 71 height 16
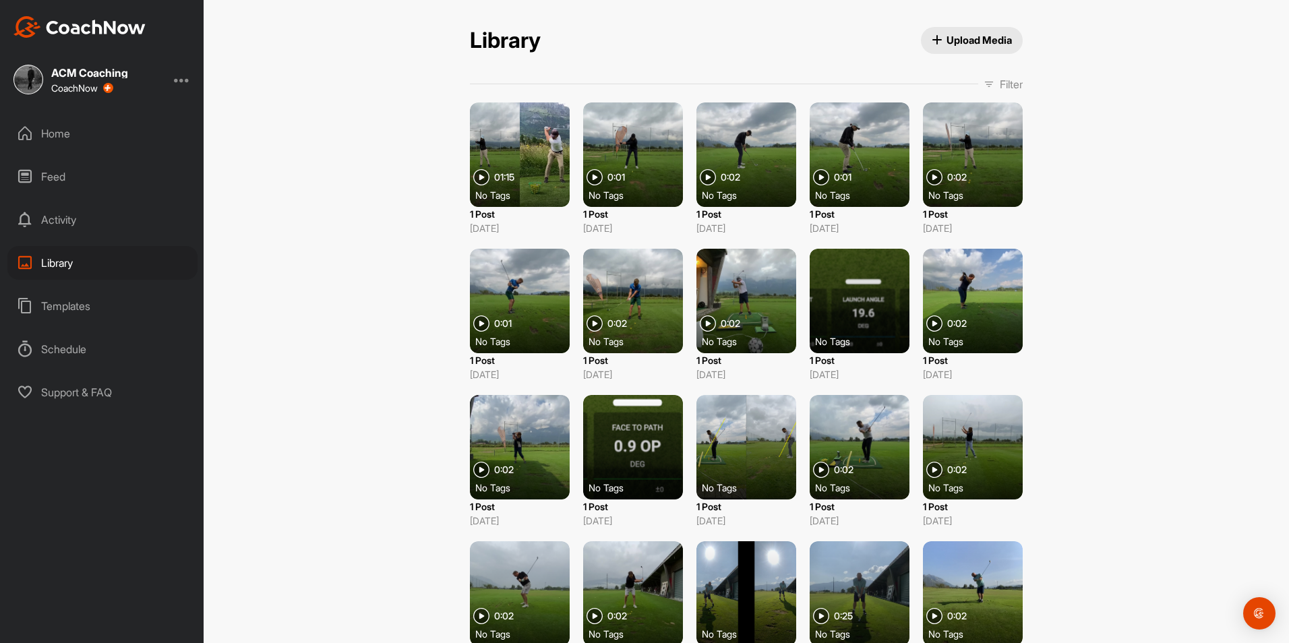
click at [1002, 80] on p "Filter" at bounding box center [1011, 84] width 23 height 16
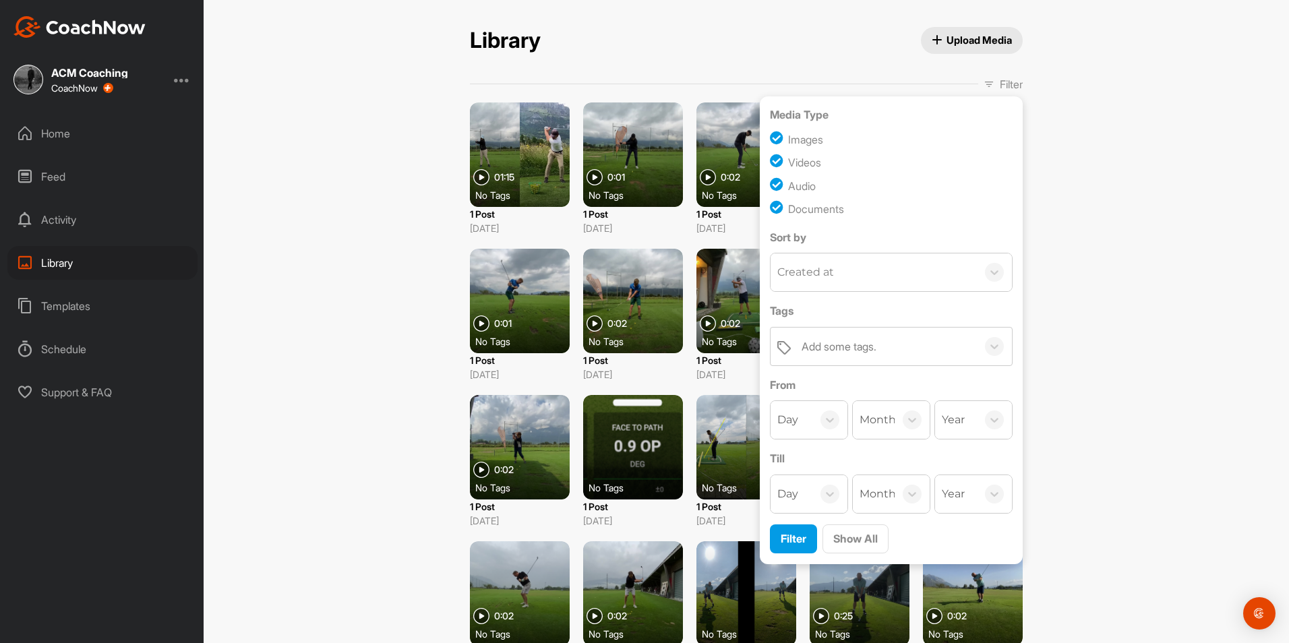
click at [801, 144] on div "Images" at bounding box center [805, 139] width 35 height 16
checkbox input "false"
click at [801, 187] on div "Audio" at bounding box center [802, 186] width 28 height 16
checkbox input "false"
click at [803, 204] on div "Documents" at bounding box center [816, 209] width 56 height 16
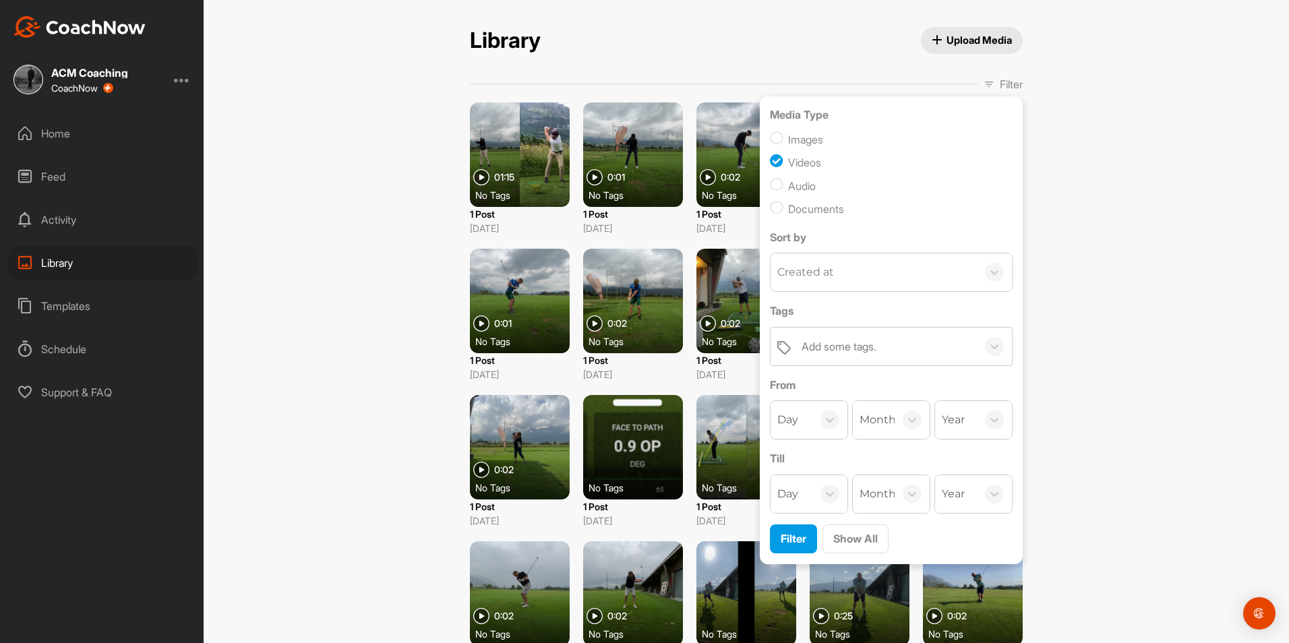
checkbox input "false"
click at [790, 528] on button "Filter" at bounding box center [793, 538] width 47 height 29
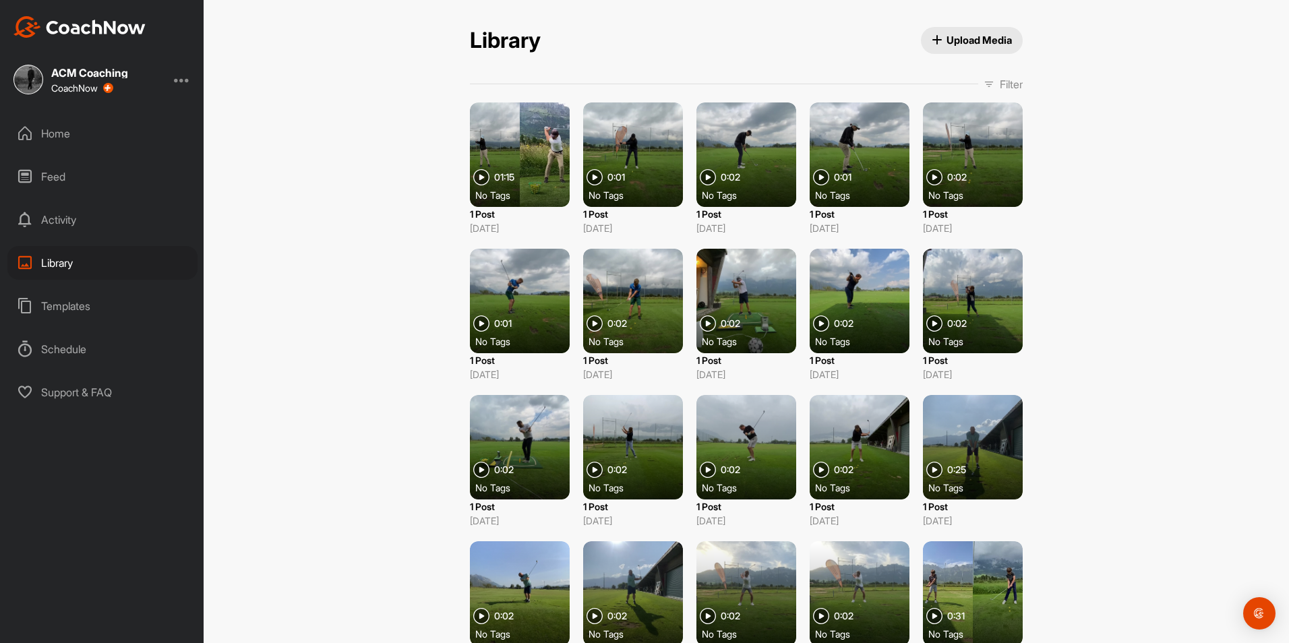
click at [985, 84] on icon at bounding box center [988, 84] width 11 height 11
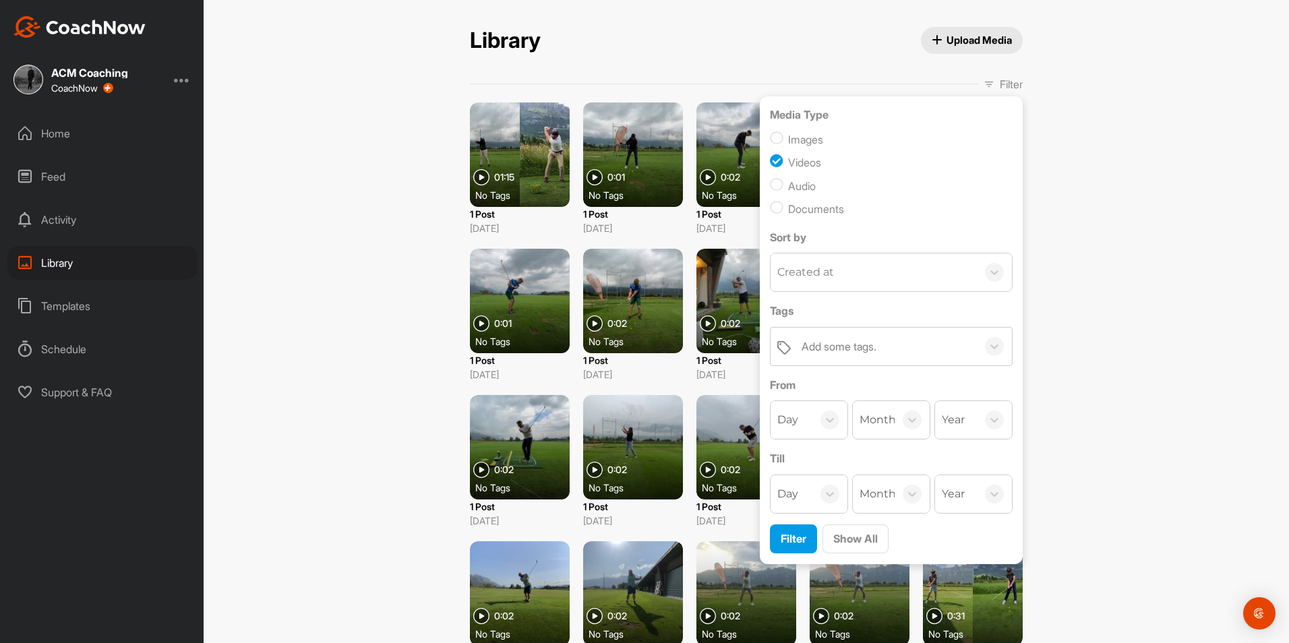
click at [795, 142] on div "Images" at bounding box center [805, 139] width 35 height 16
checkbox input "true"
click at [794, 187] on div "Audio" at bounding box center [802, 186] width 28 height 16
checkbox input "true"
click at [798, 208] on div "Documents" at bounding box center [816, 209] width 56 height 16
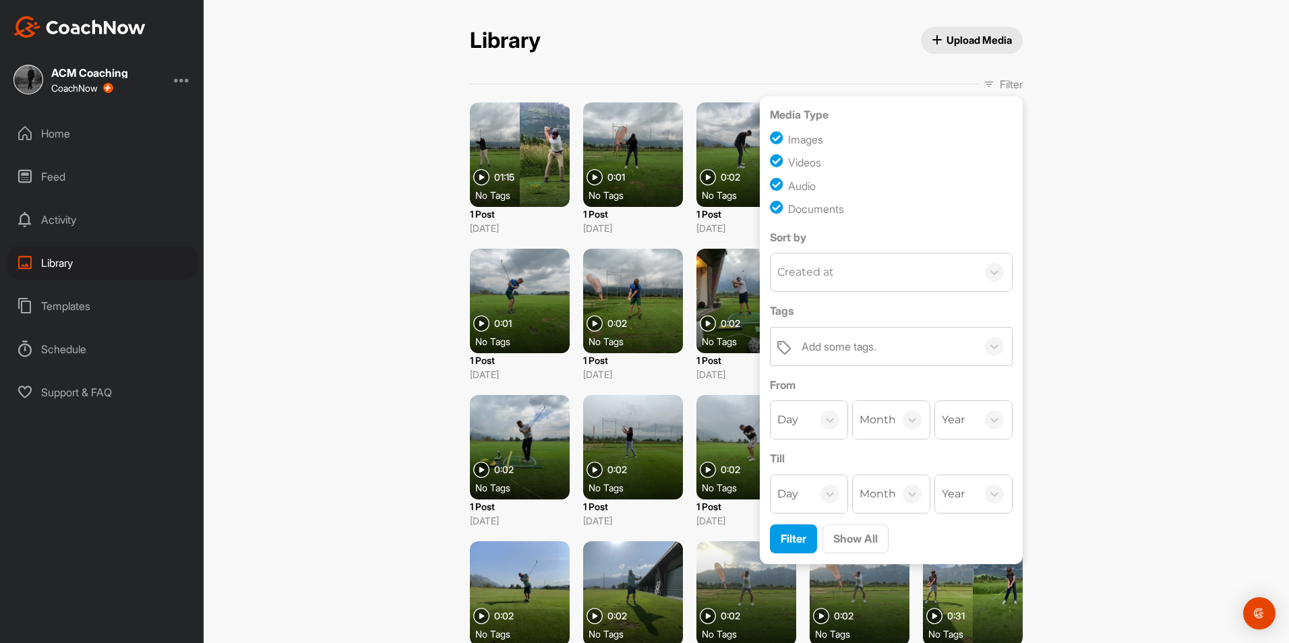
checkbox input "true"
click at [792, 537] on span "Filter" at bounding box center [794, 538] width 26 height 13
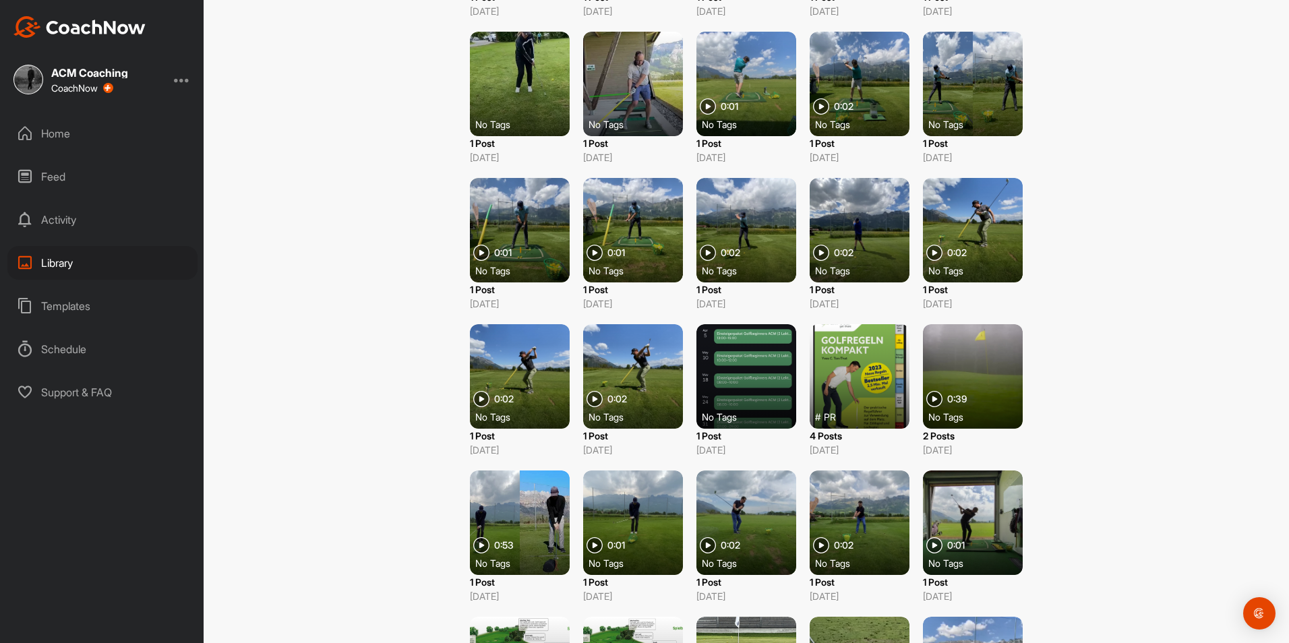
scroll to position [8701, 0]
click at [964, 410] on div "No Tags" at bounding box center [978, 415] width 100 height 13
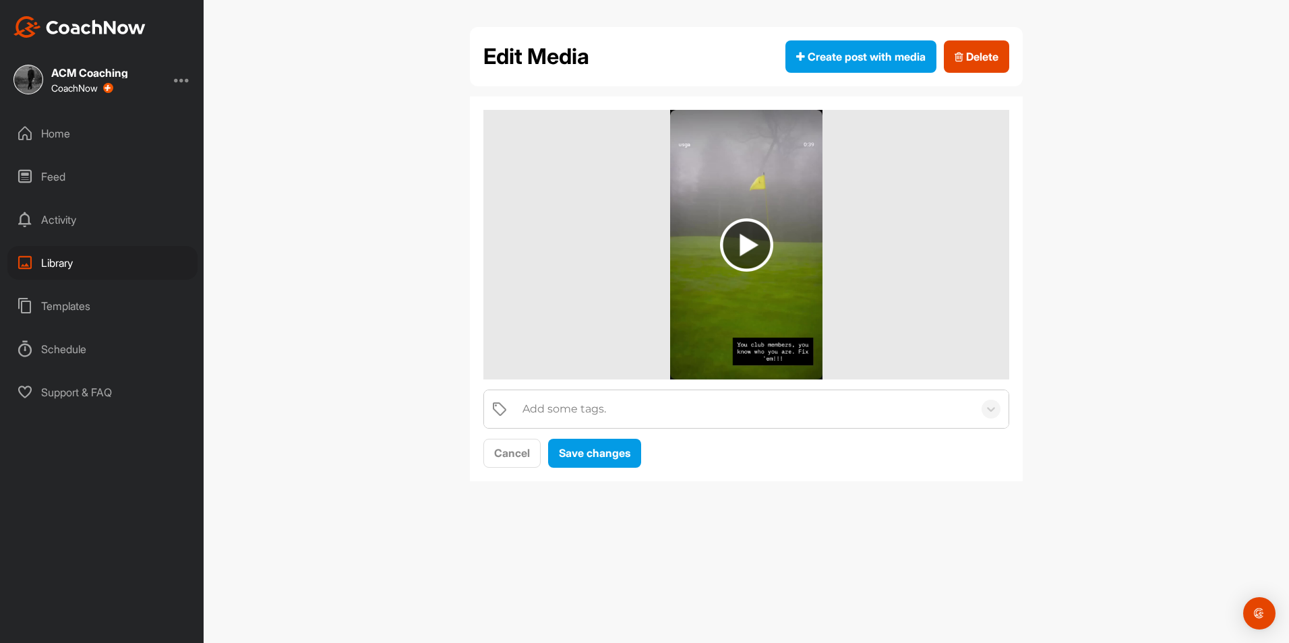
click at [657, 416] on div "Add some tags." at bounding box center [745, 409] width 458 height 38
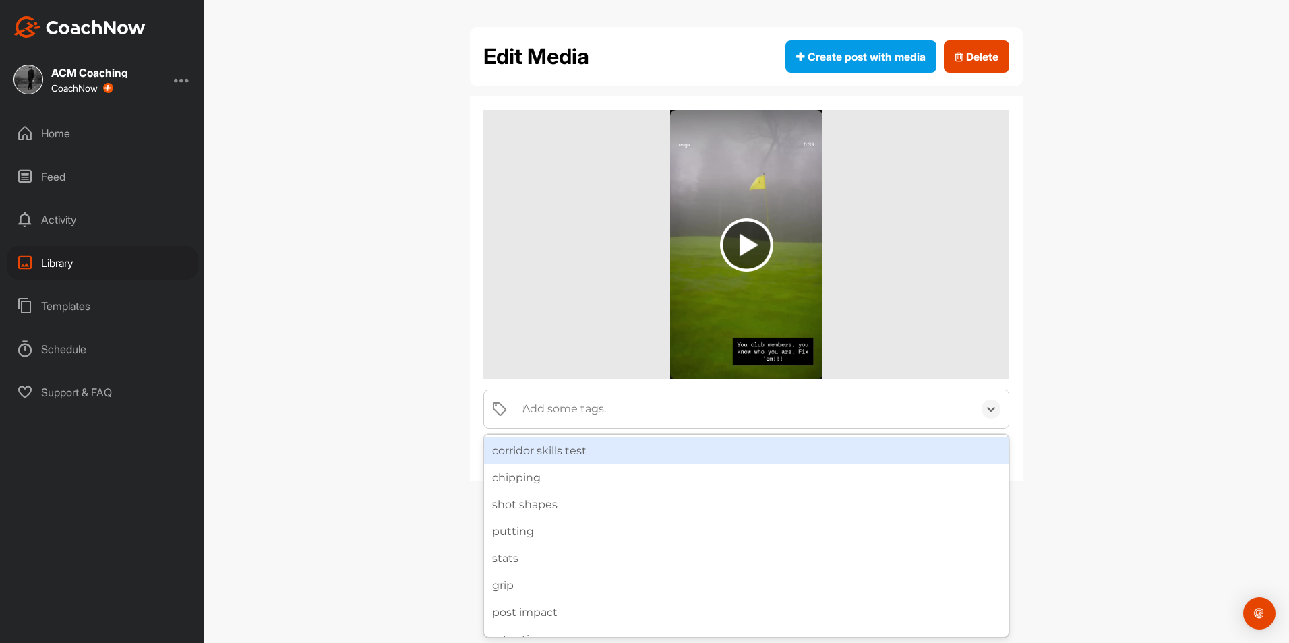
type input "PR"
click at [636, 454] on div "PR" at bounding box center [746, 450] width 524 height 27
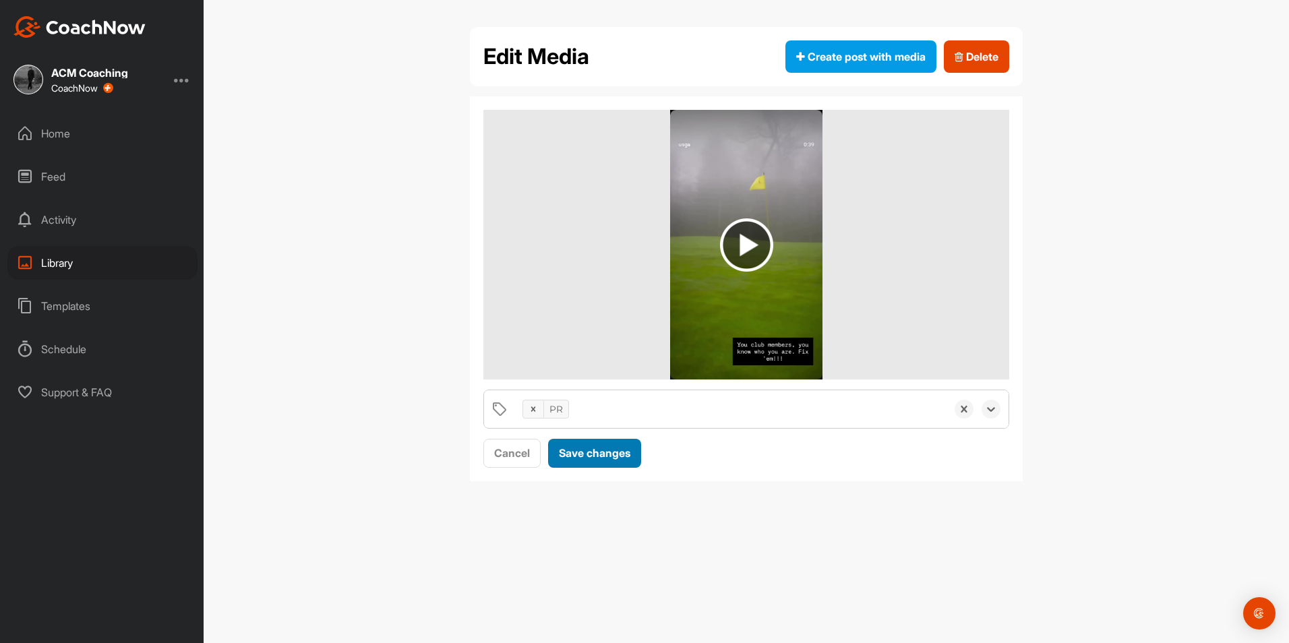
click at [621, 458] on span "Save changes" at bounding box center [594, 452] width 71 height 13
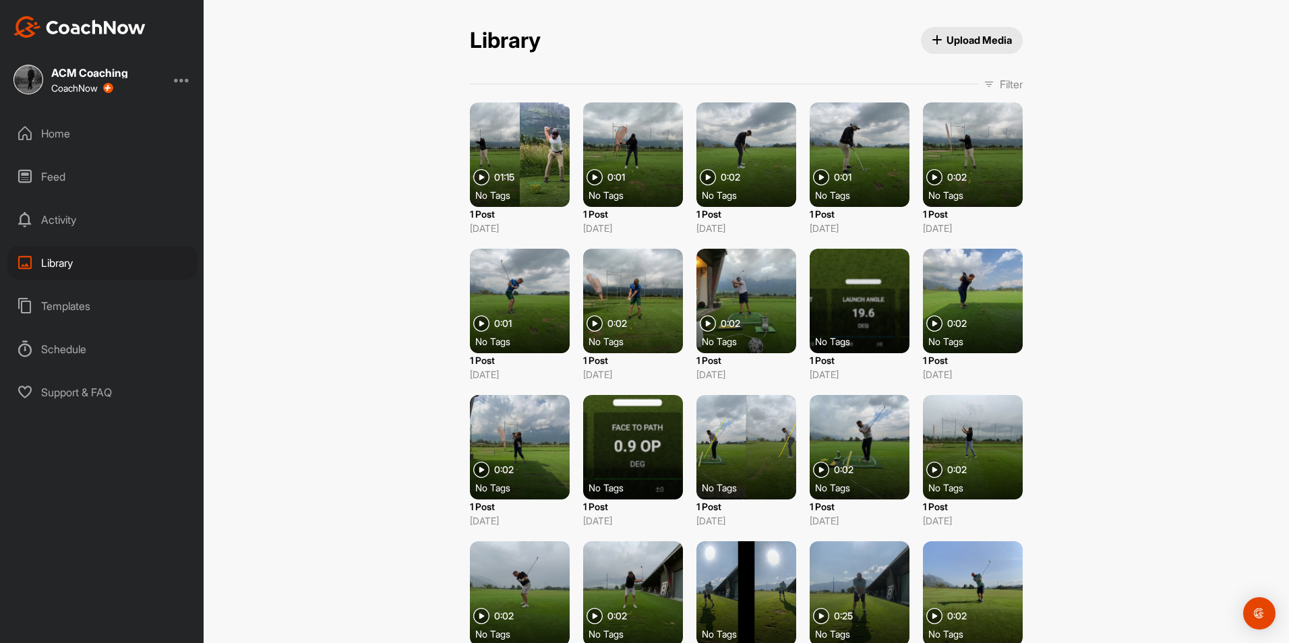
click at [1002, 86] on p "Filter" at bounding box center [1011, 84] width 23 height 16
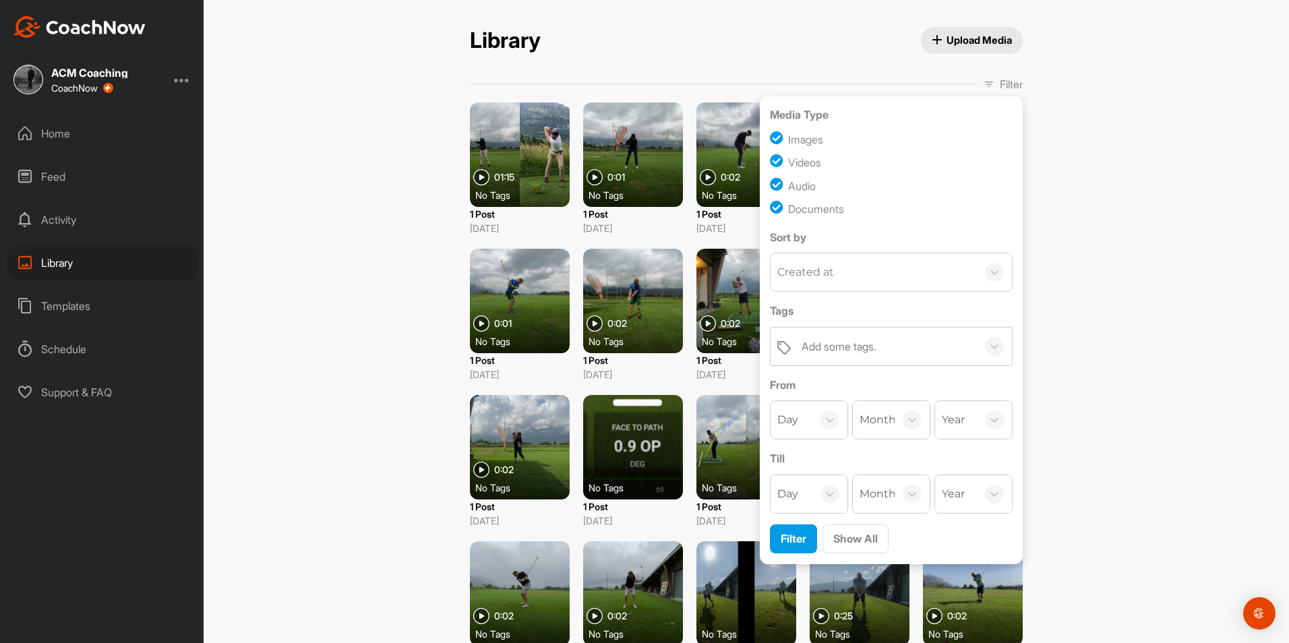
click at [790, 161] on div "Videos" at bounding box center [804, 162] width 33 height 16
checkbox input "false"
click at [790, 183] on div "Audio" at bounding box center [802, 186] width 28 height 16
checkbox input "false"
click at [791, 204] on div "Documents" at bounding box center [816, 209] width 56 height 16
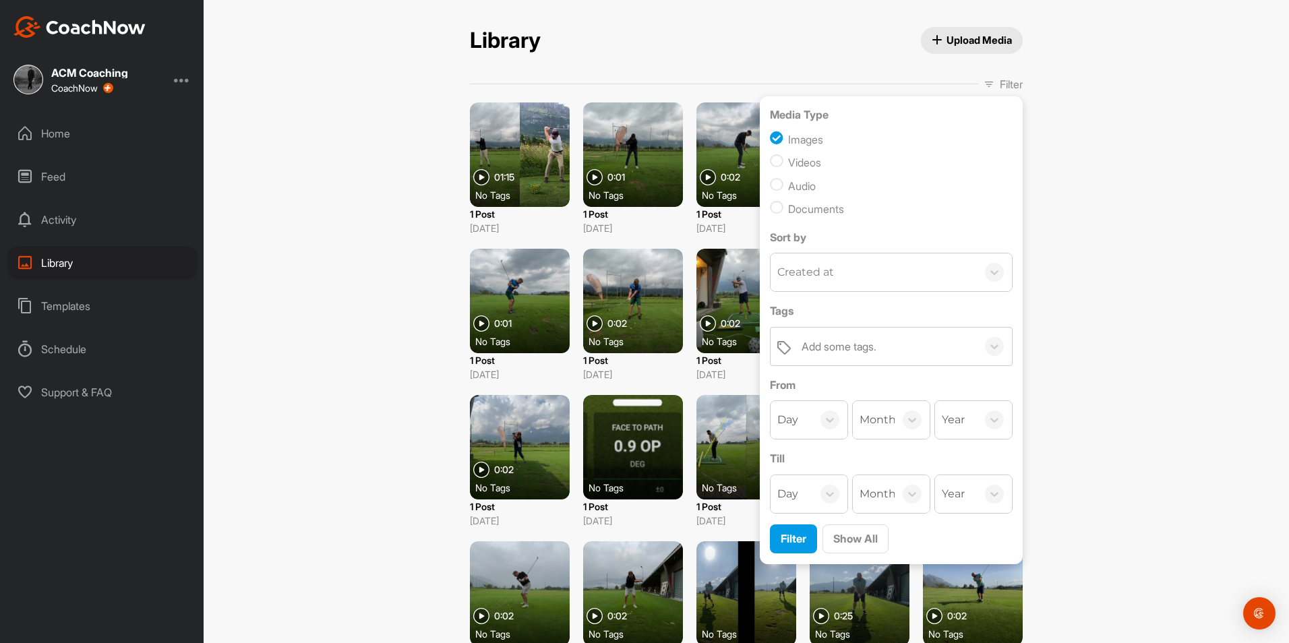
checkbox input "false"
click at [1058, 278] on div "Library Upload Media Filter Media Type Images Videos Audio Documents Sort by Cr…" at bounding box center [746, 321] width 1085 height 643
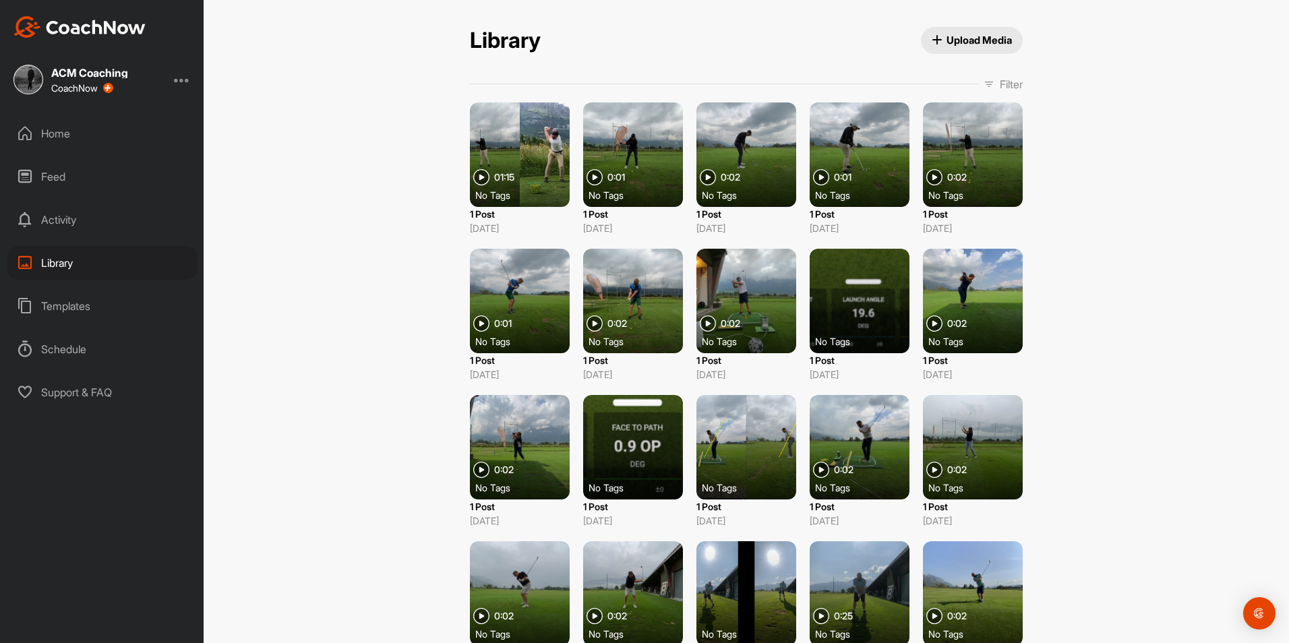
click at [1010, 88] on p "Filter" at bounding box center [1011, 84] width 23 height 16
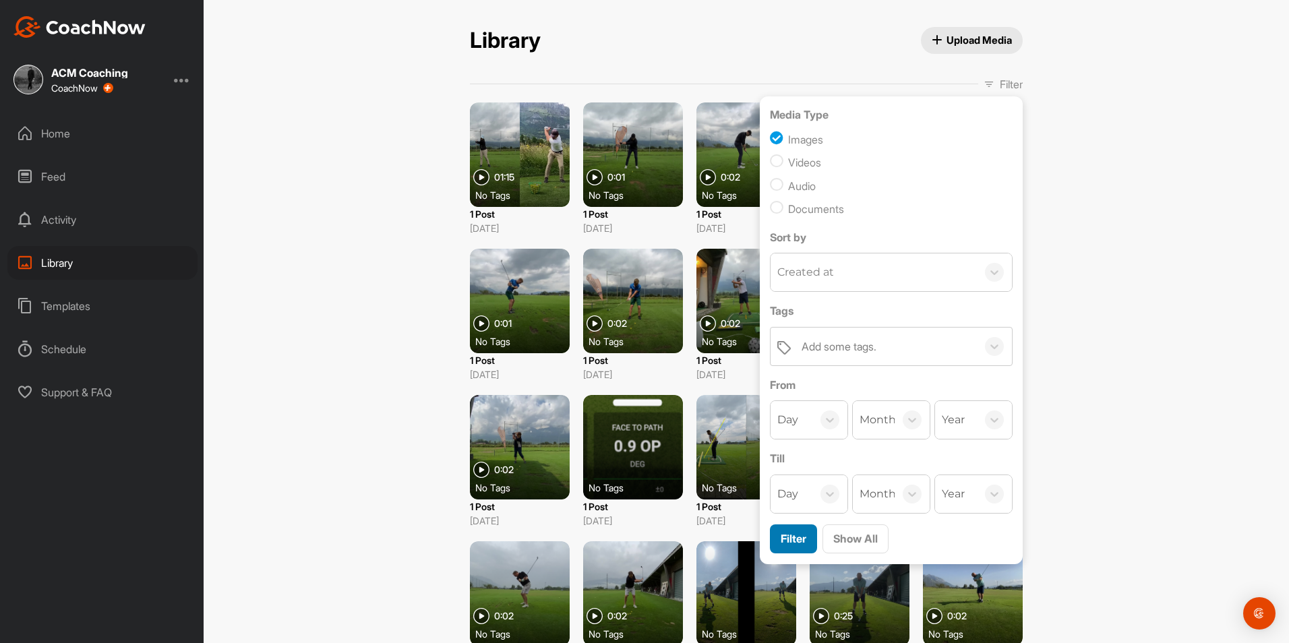
click at [792, 545] on span "Filter" at bounding box center [794, 538] width 26 height 13
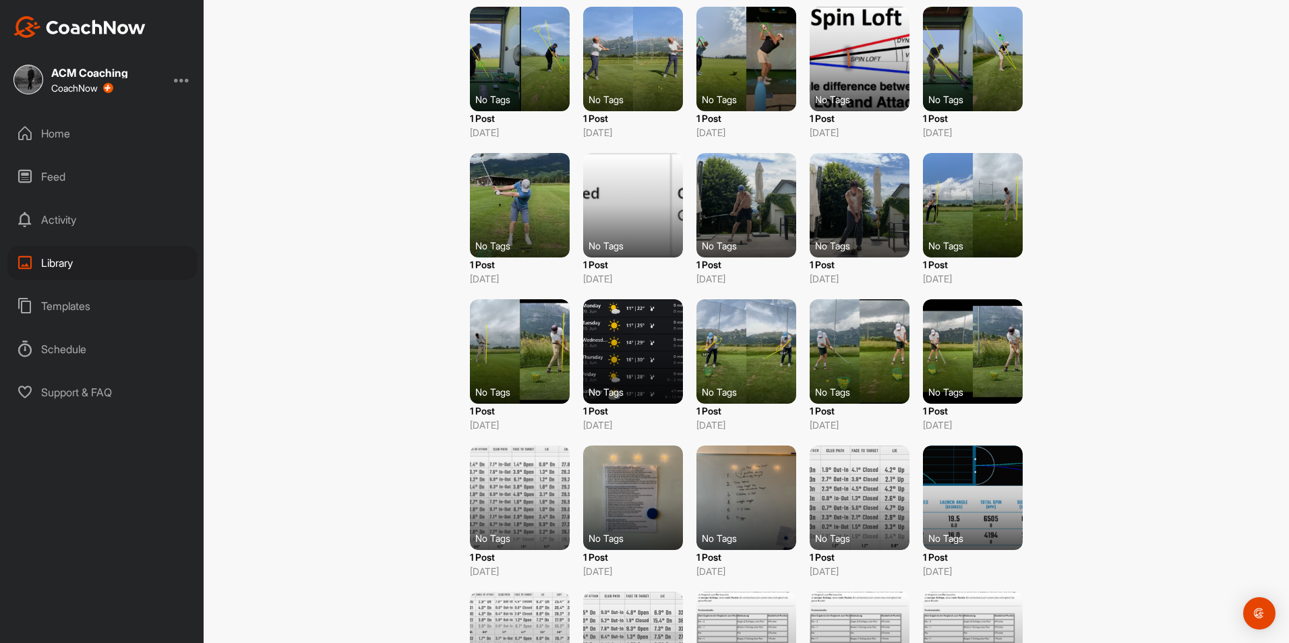
scroll to position [1232, 0]
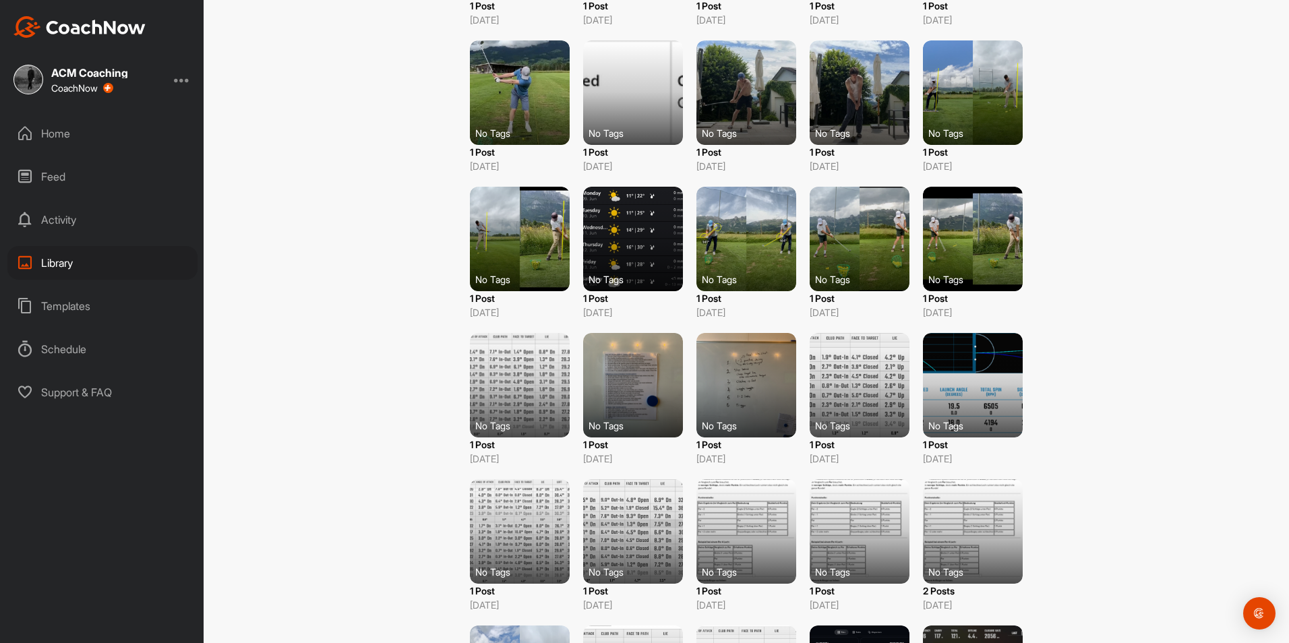
click at [735, 549] on div at bounding box center [746, 531] width 100 height 104
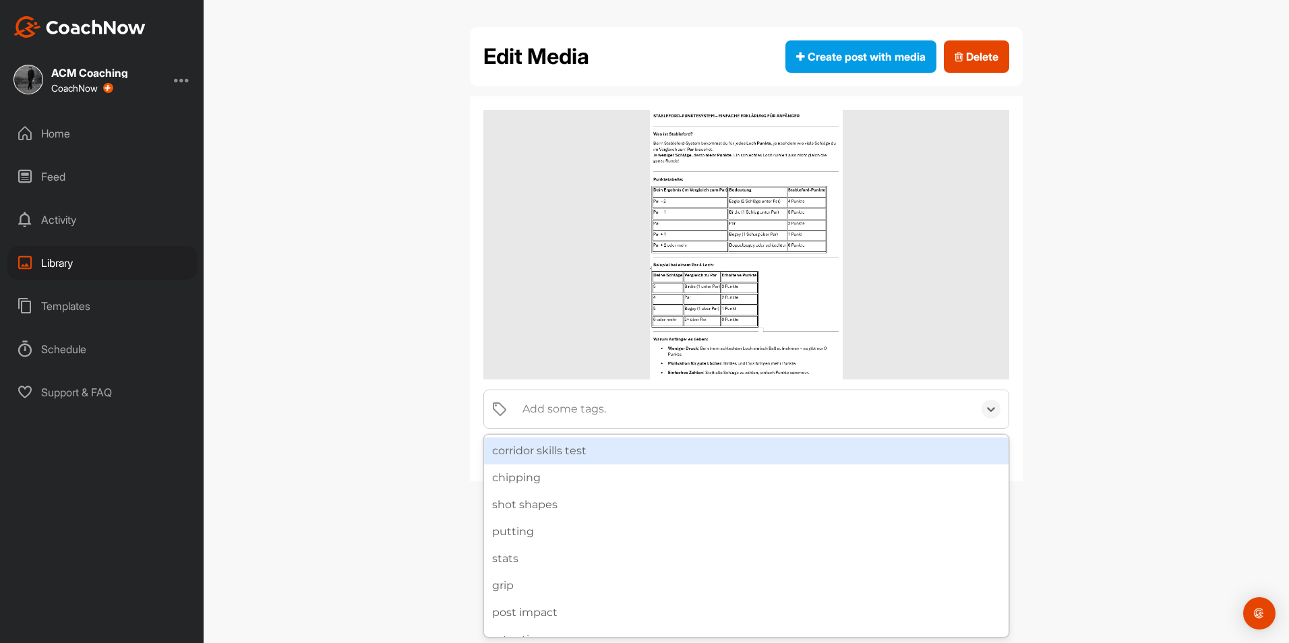
click at [724, 405] on div "Add some tags." at bounding box center [745, 409] width 458 height 38
type input "pr"
click at [690, 460] on div "PR" at bounding box center [746, 450] width 524 height 27
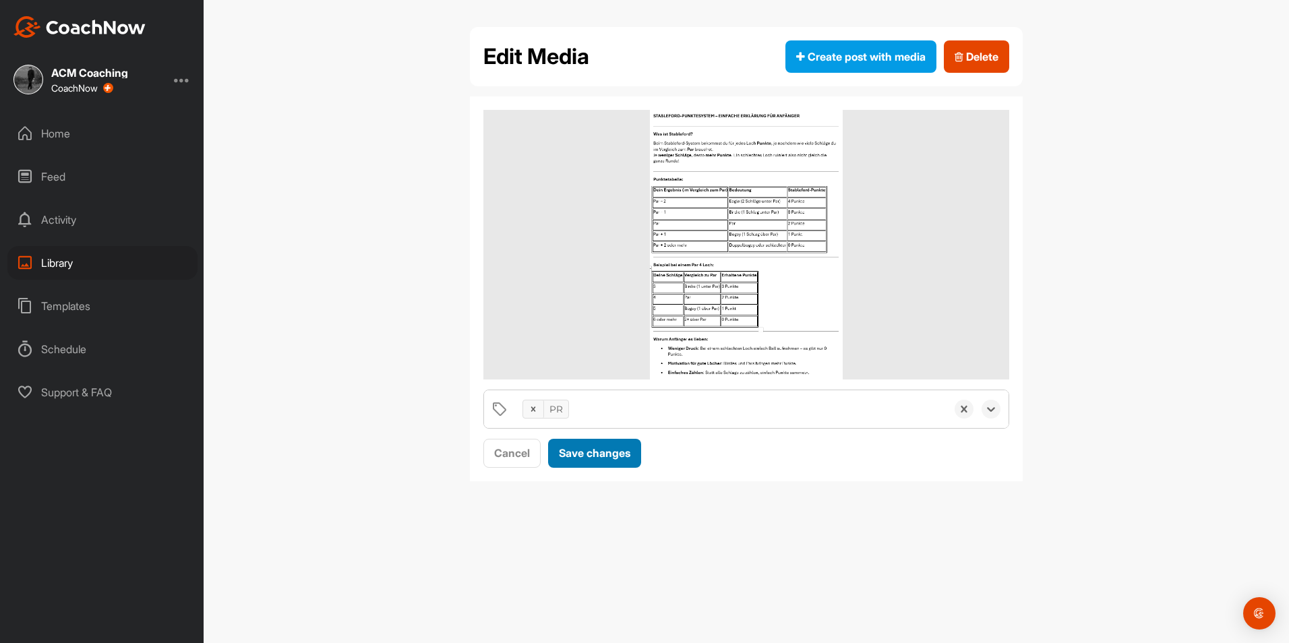
click at [621, 448] on span "Save changes" at bounding box center [594, 452] width 71 height 13
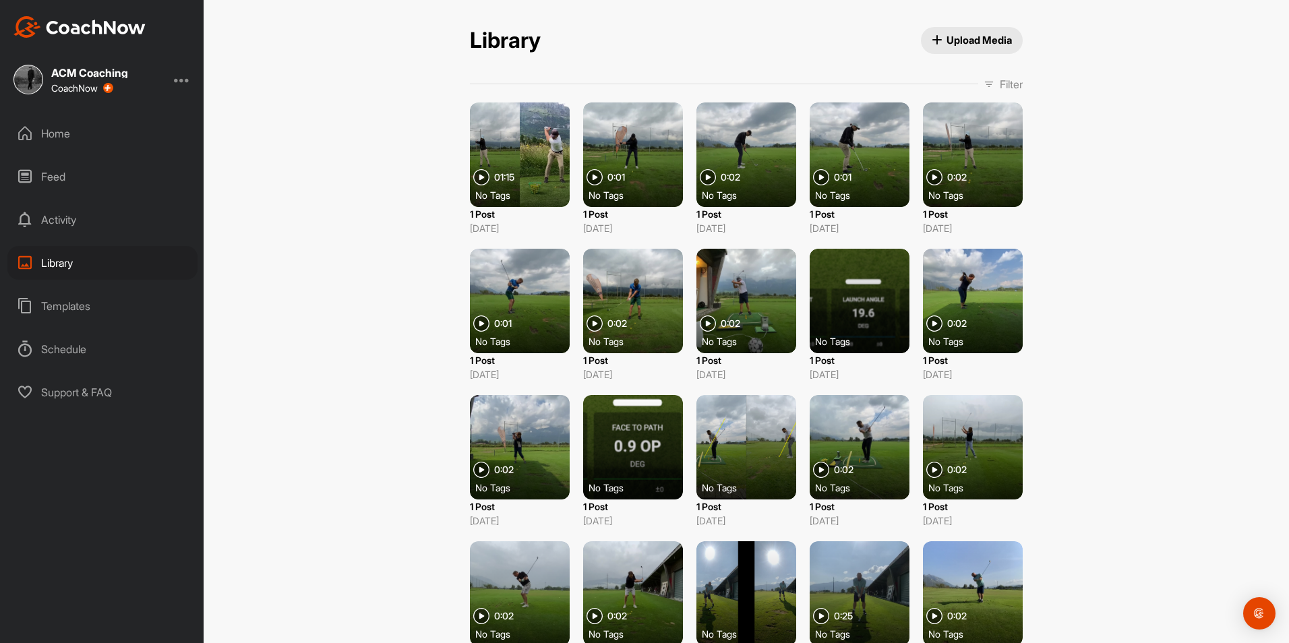
click at [71, 297] on div "Templates" at bounding box center [102, 306] width 190 height 34
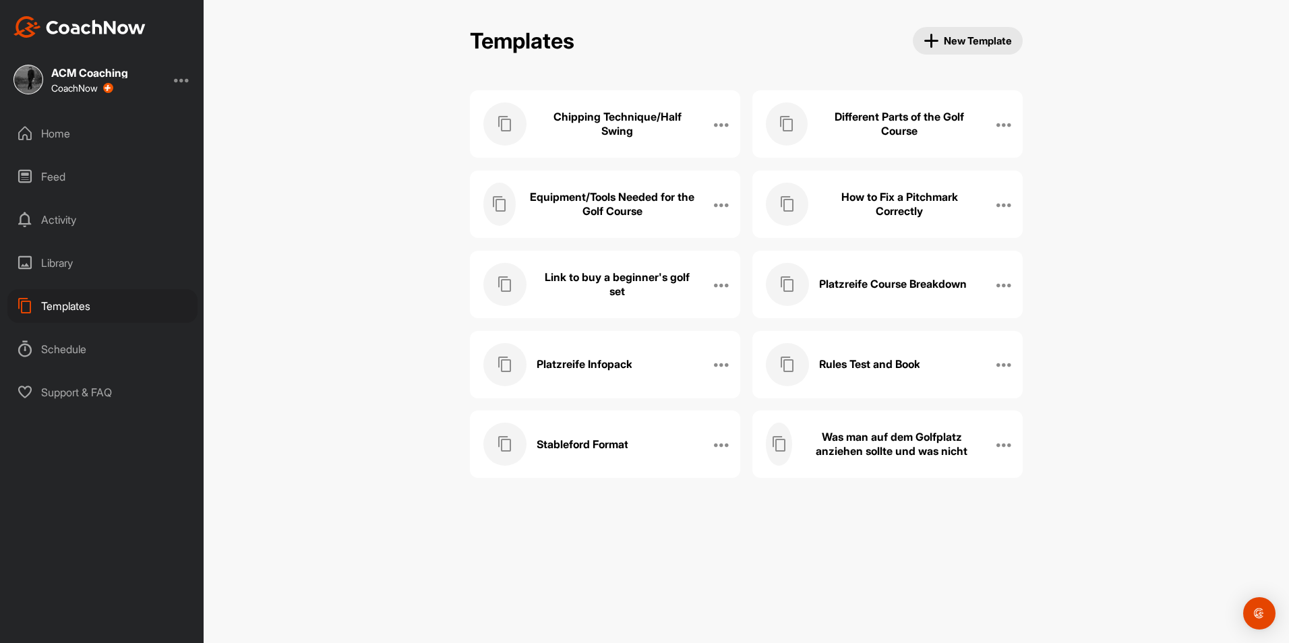
click at [893, 458] on h3 "Was man auf dem Golfplatz anziehen sollte und was nicht" at bounding box center [891, 444] width 179 height 28
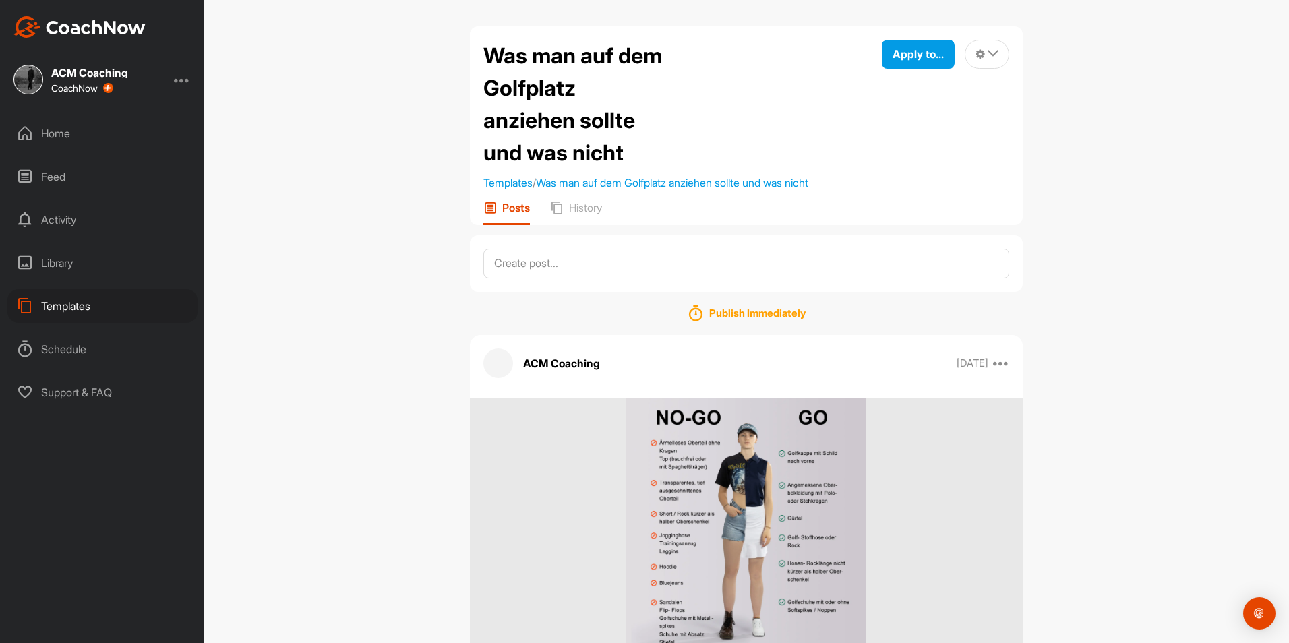
scroll to position [80, 0]
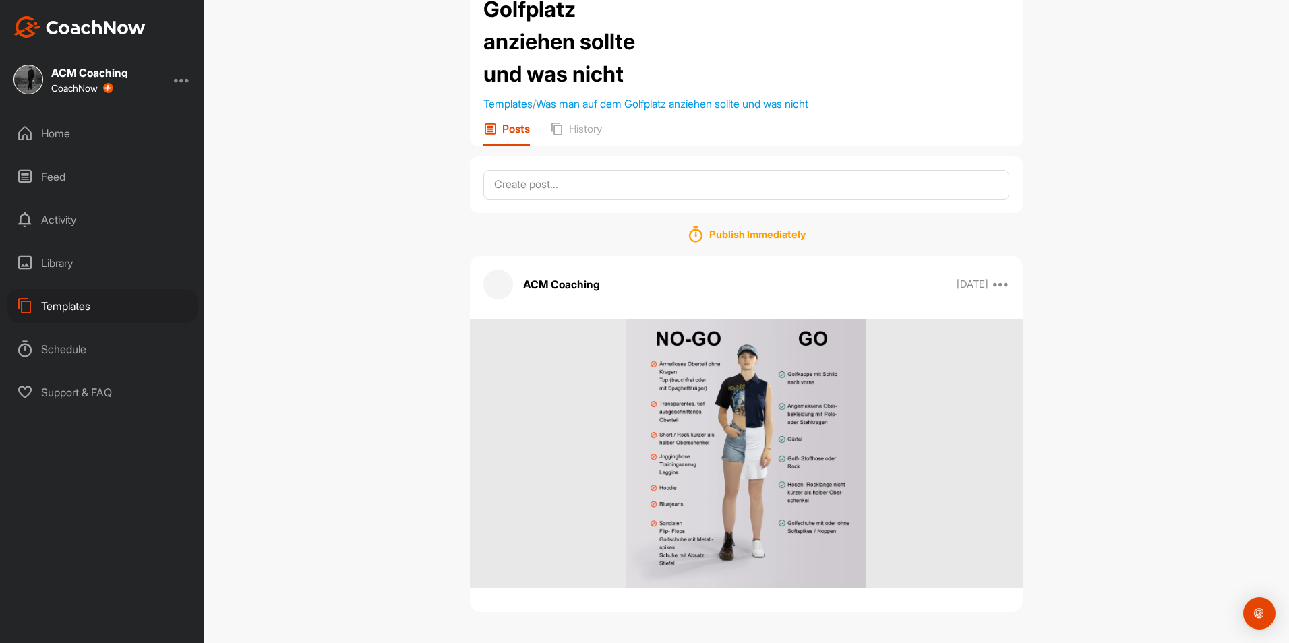
click at [88, 301] on div "Templates" at bounding box center [102, 306] width 190 height 34
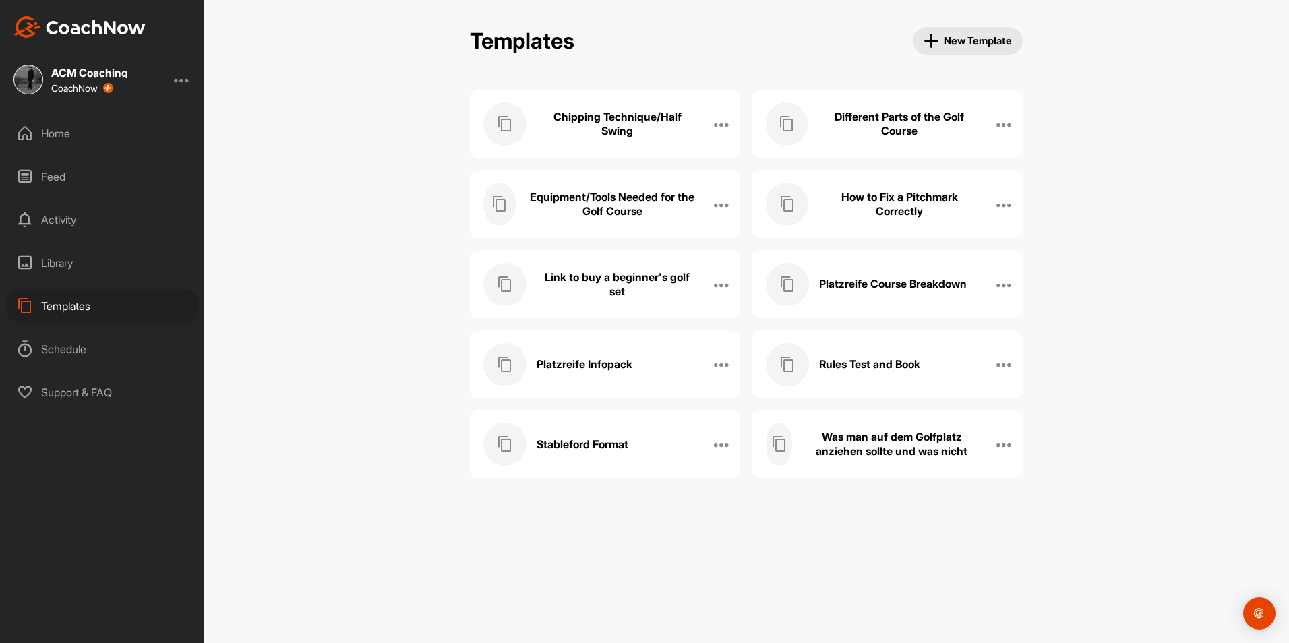
click at [649, 347] on div "Platzreife Infopack" at bounding box center [590, 364] width 215 height 43
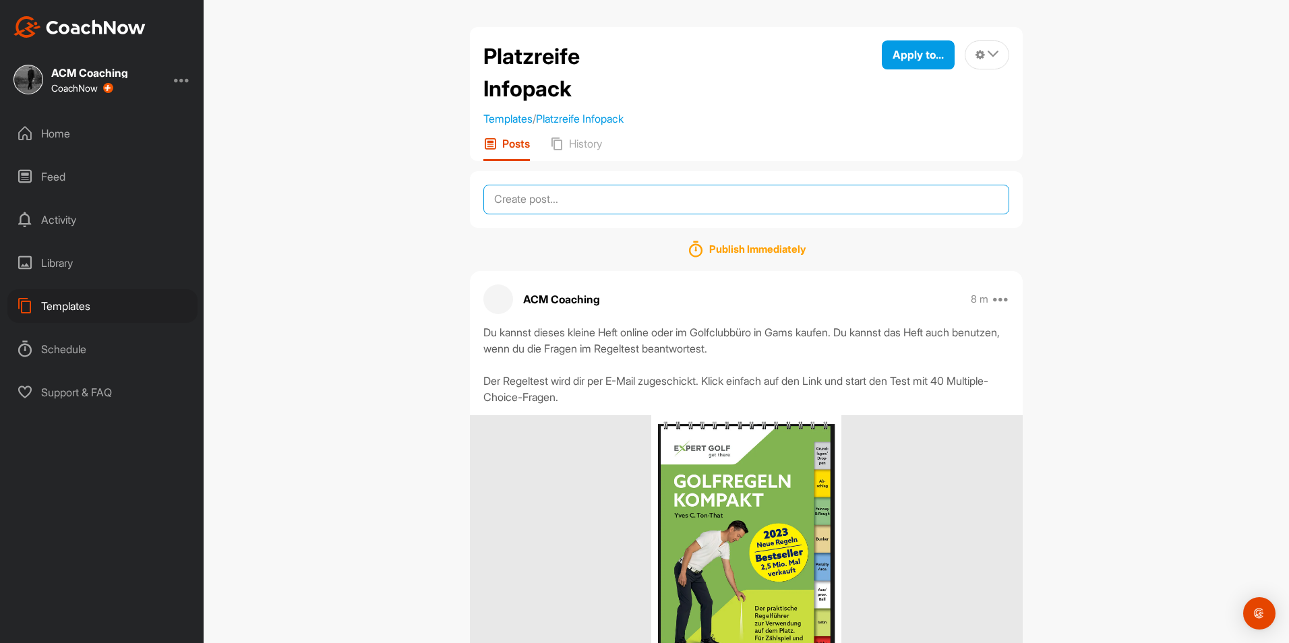
click at [740, 201] on textarea at bounding box center [746, 200] width 526 height 30
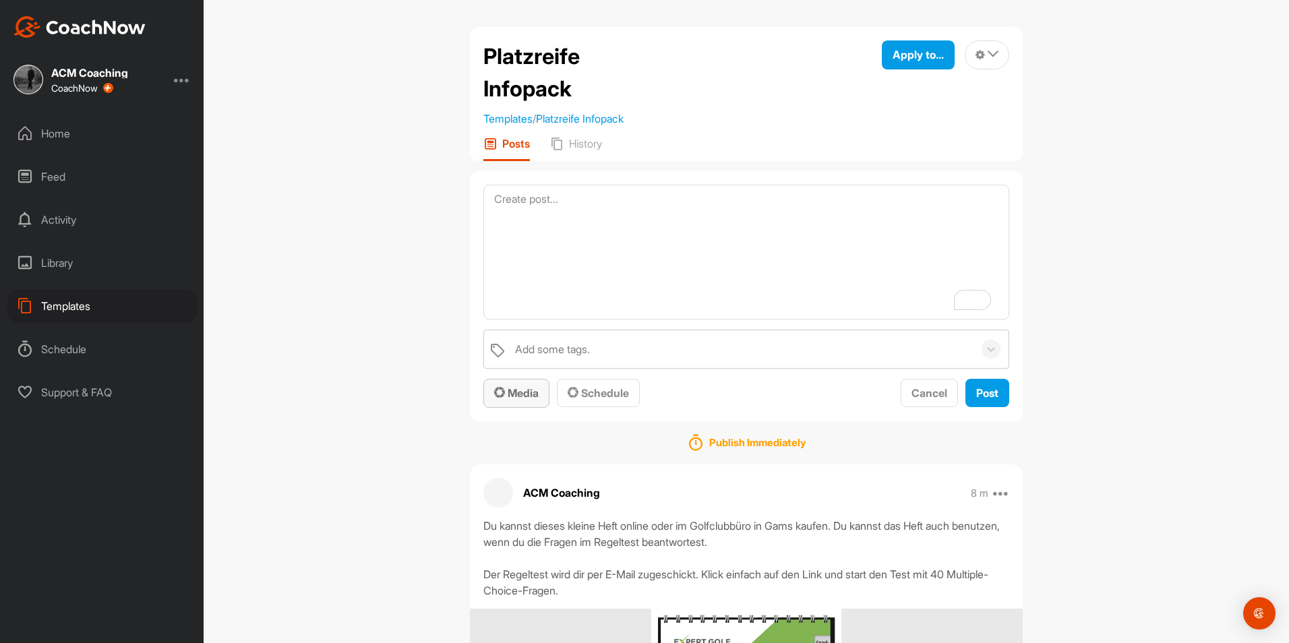
click at [530, 387] on span "Media" at bounding box center [516, 392] width 44 height 13
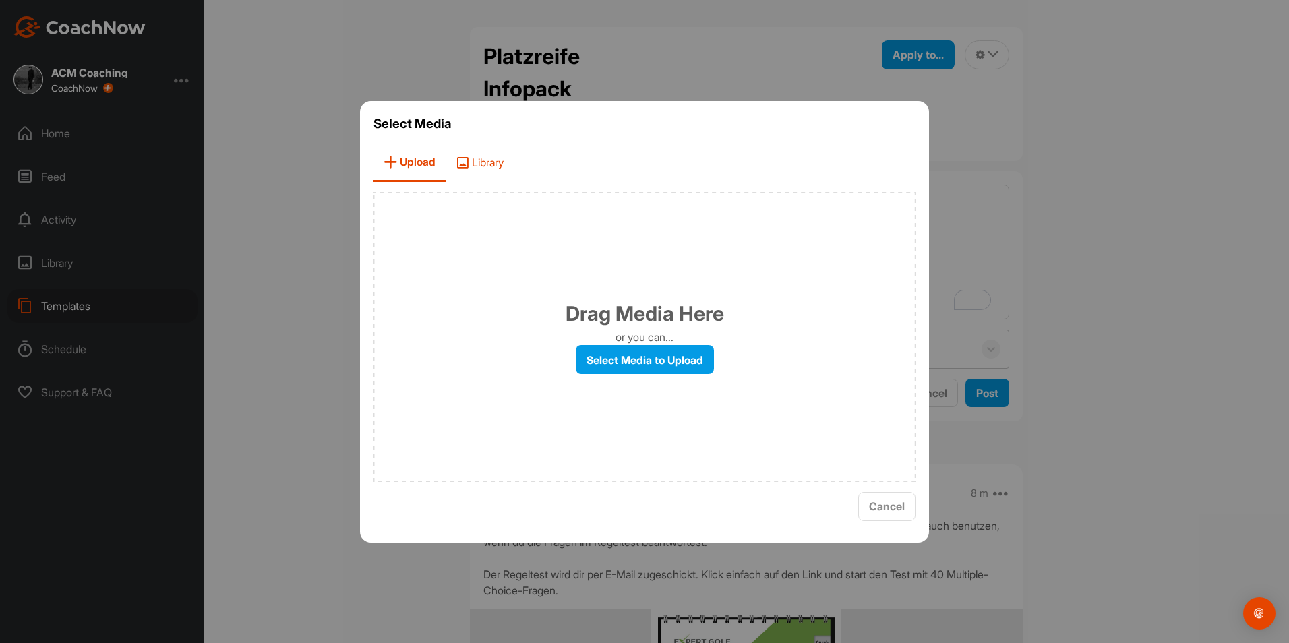
click at [493, 160] on span "Library" at bounding box center [480, 163] width 68 height 38
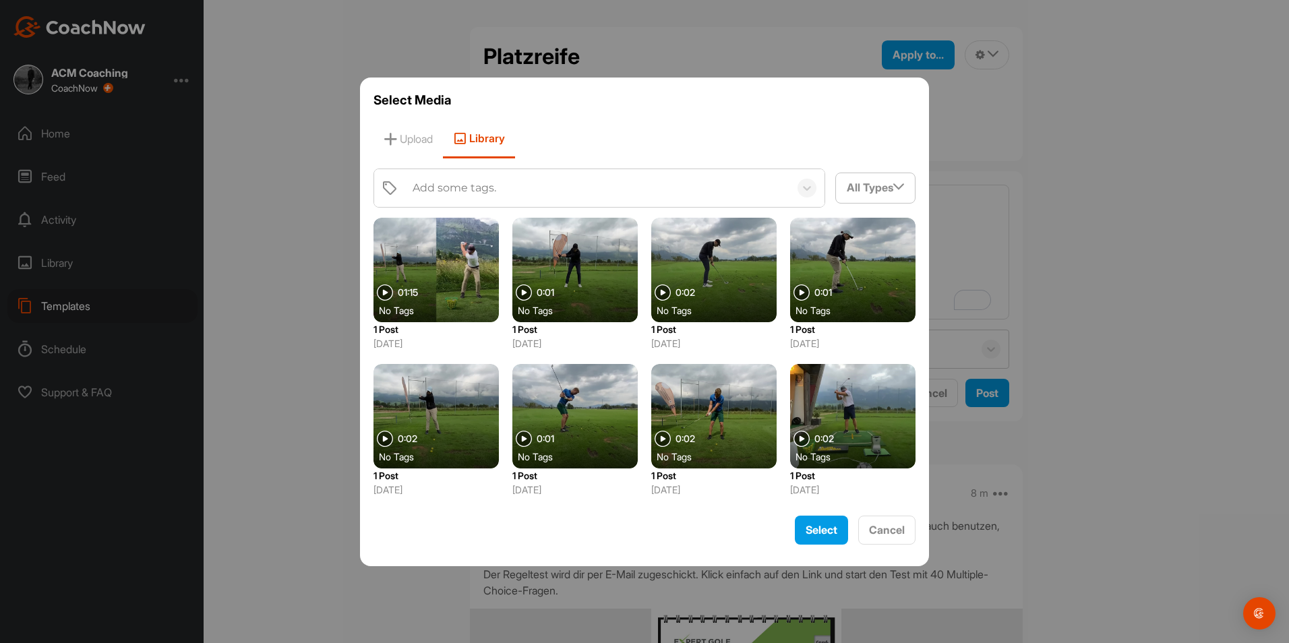
click at [549, 198] on div "Add some tags." at bounding box center [598, 188] width 384 height 38
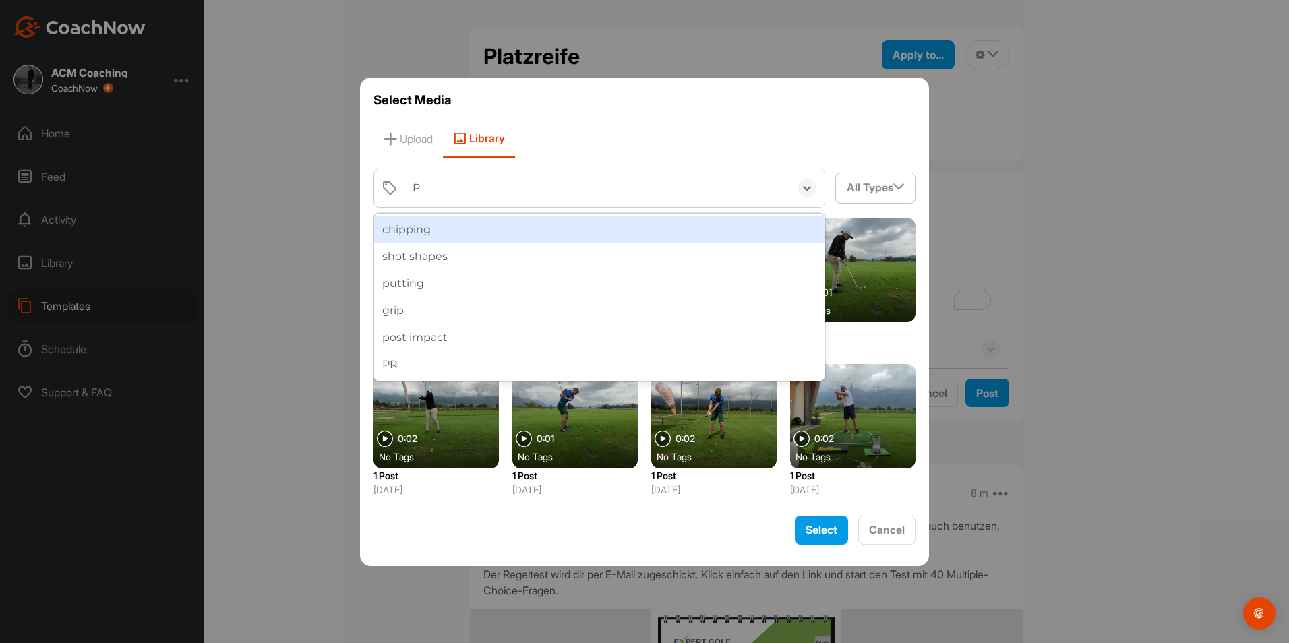
type input "PR"
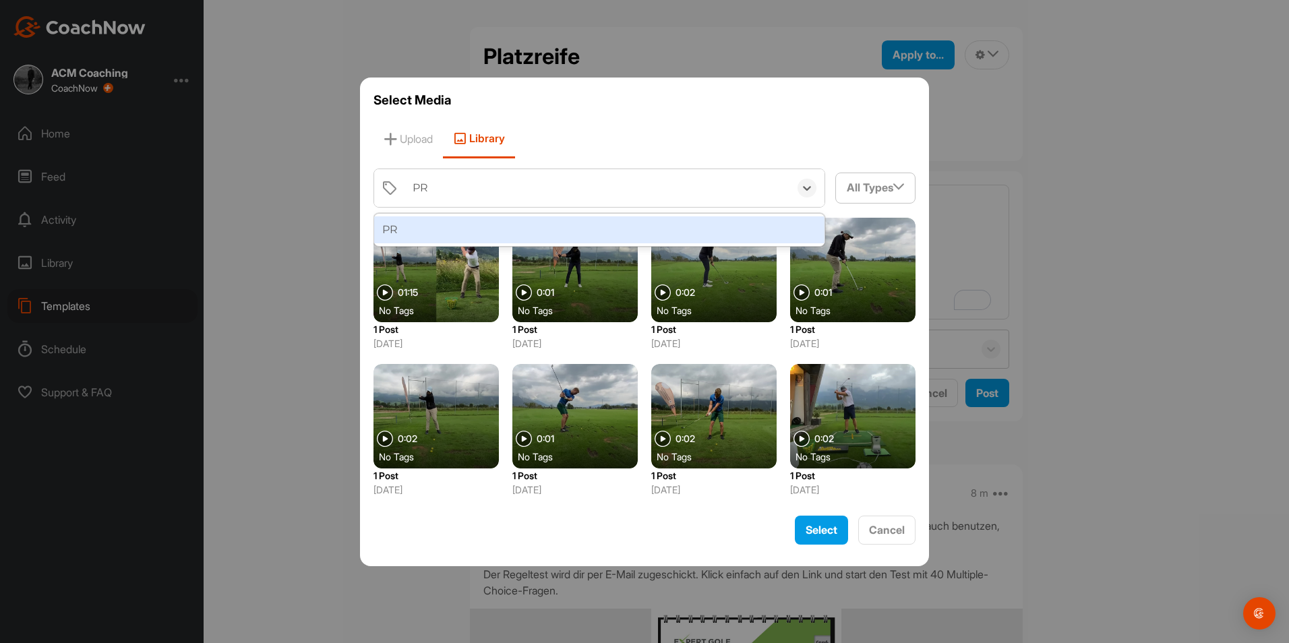
click at [547, 235] on div "PR" at bounding box center [599, 229] width 450 height 27
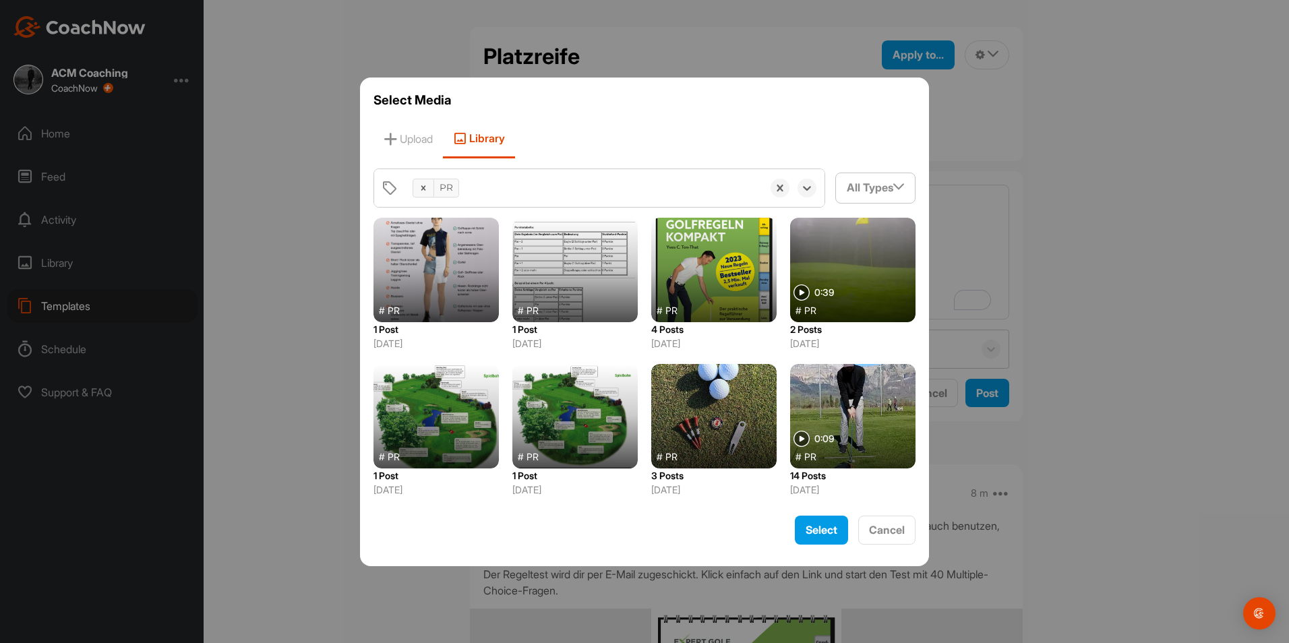
click at [434, 286] on div at bounding box center [435, 270] width 125 height 104
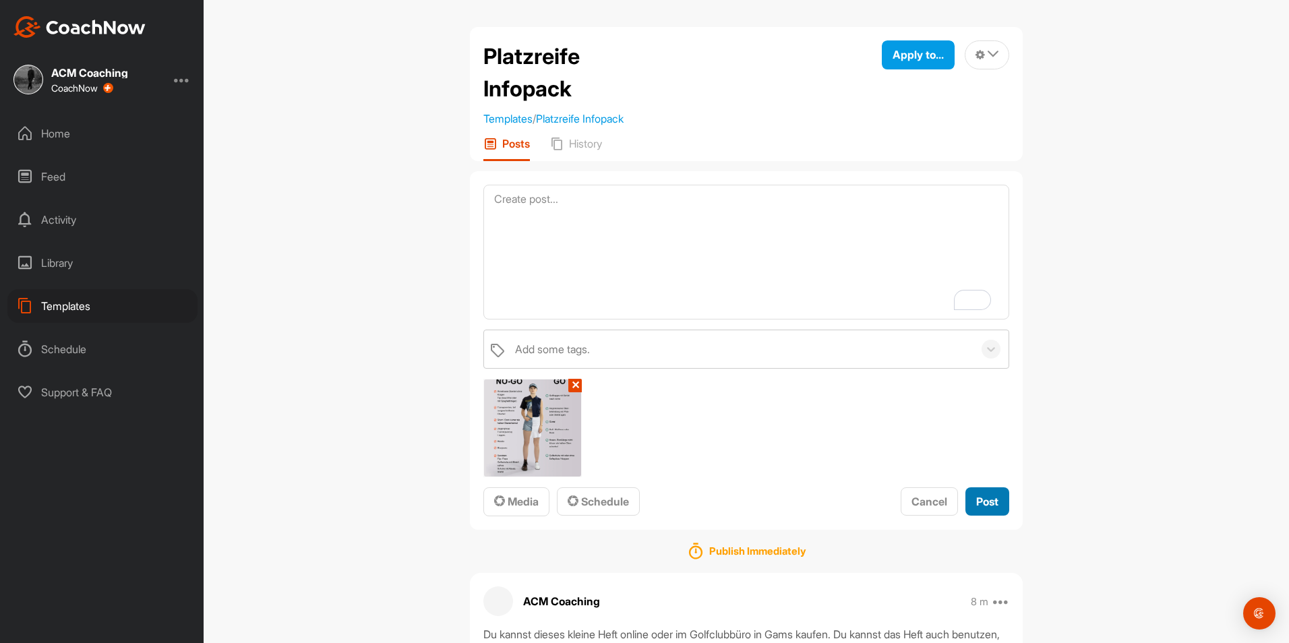
click at [985, 506] on span "Post" at bounding box center [987, 501] width 22 height 13
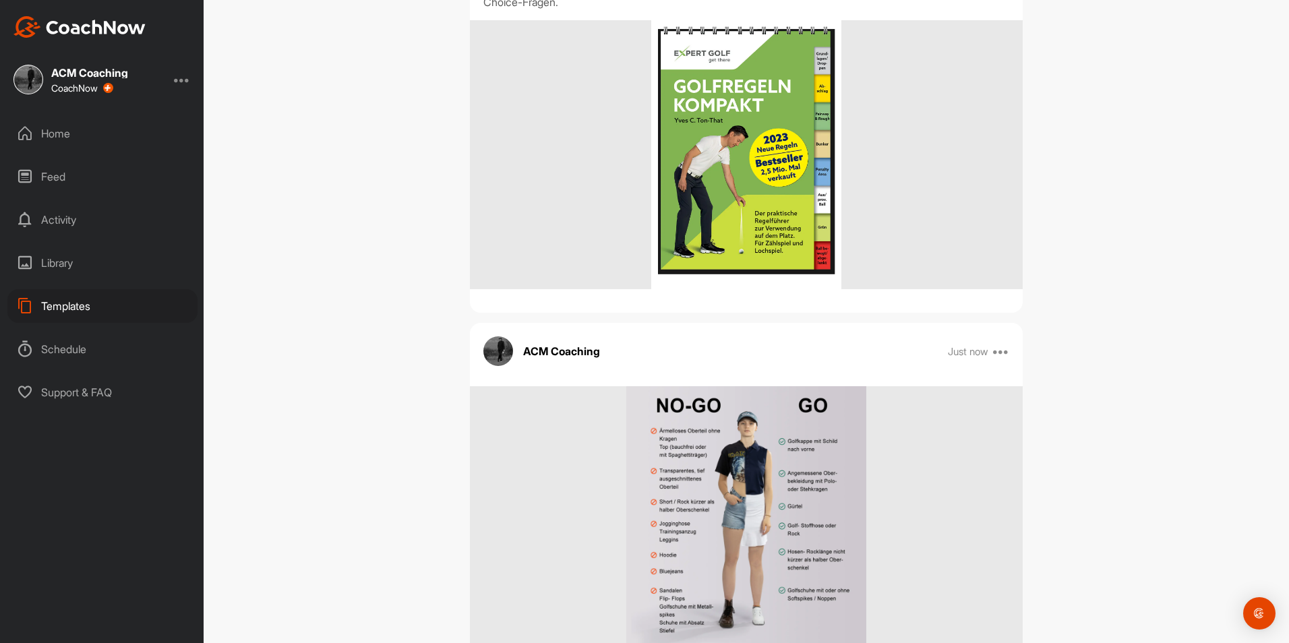
scroll to position [611, 0]
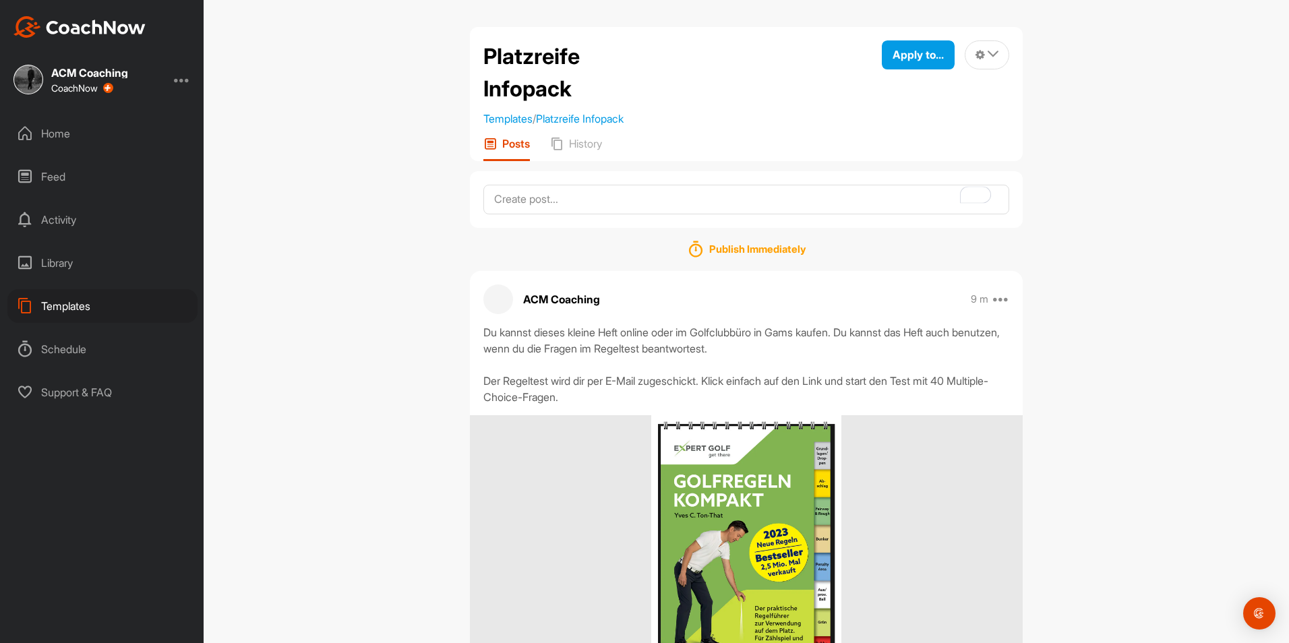
click at [100, 311] on div "Templates" at bounding box center [102, 306] width 190 height 34
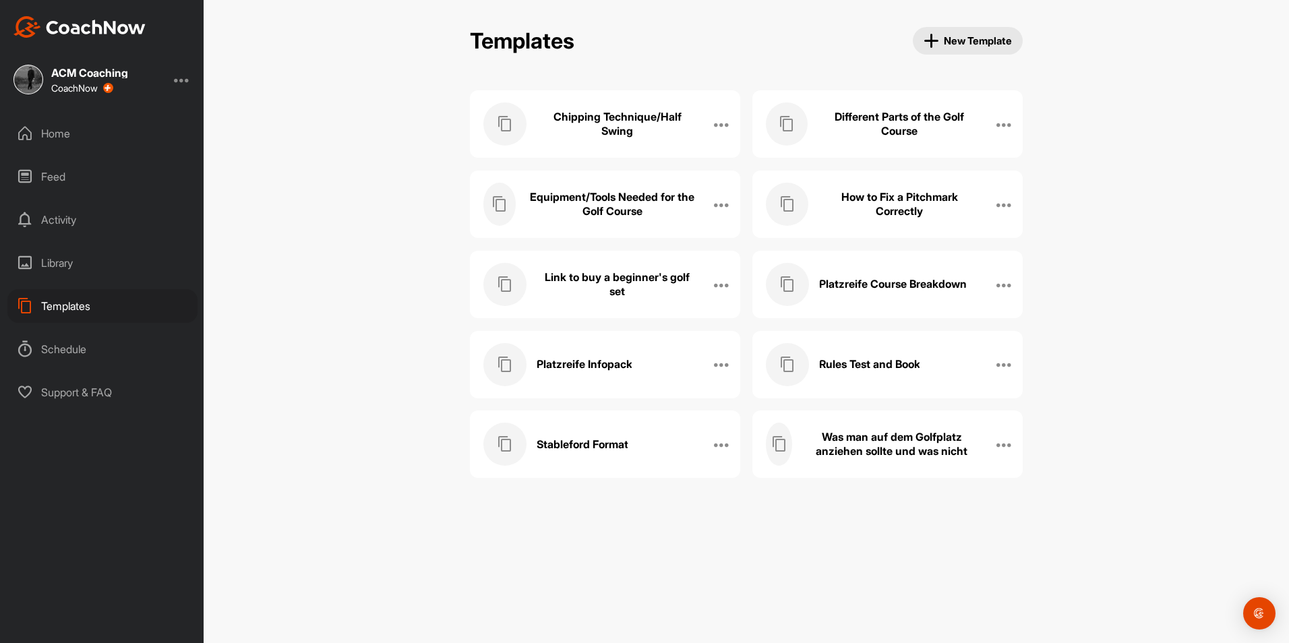
click at [636, 299] on div "Link to buy a beginner's golf set" at bounding box center [590, 284] width 215 height 43
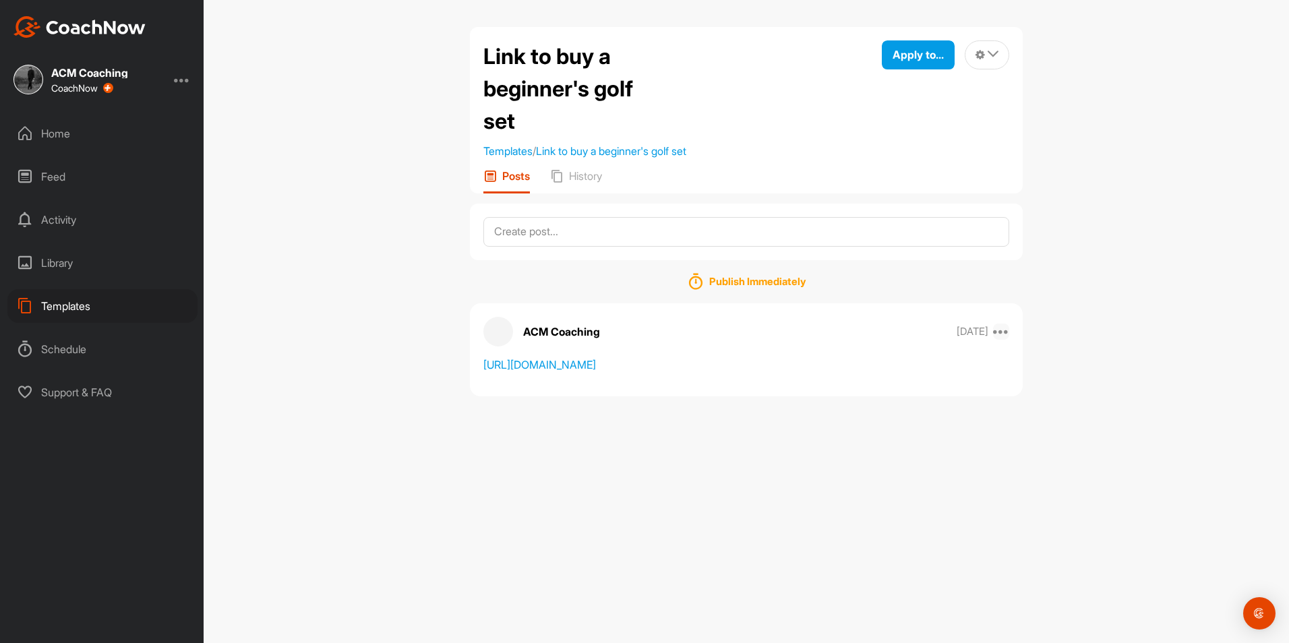
click at [999, 330] on icon at bounding box center [1001, 332] width 16 height 16
click at [898, 384] on button "Edit" at bounding box center [918, 377] width 182 height 44
drag, startPoint x: 772, startPoint y: 379, endPoint x: 446, endPoint y: 388, distance: 326.4
click at [446, 388] on div "Link to buy a beginner's golf set Templates / Link to buy a beginner's golf set…" at bounding box center [746, 321] width 1085 height 643
click at [904, 495] on button "Cancel" at bounding box center [916, 508] width 57 height 30
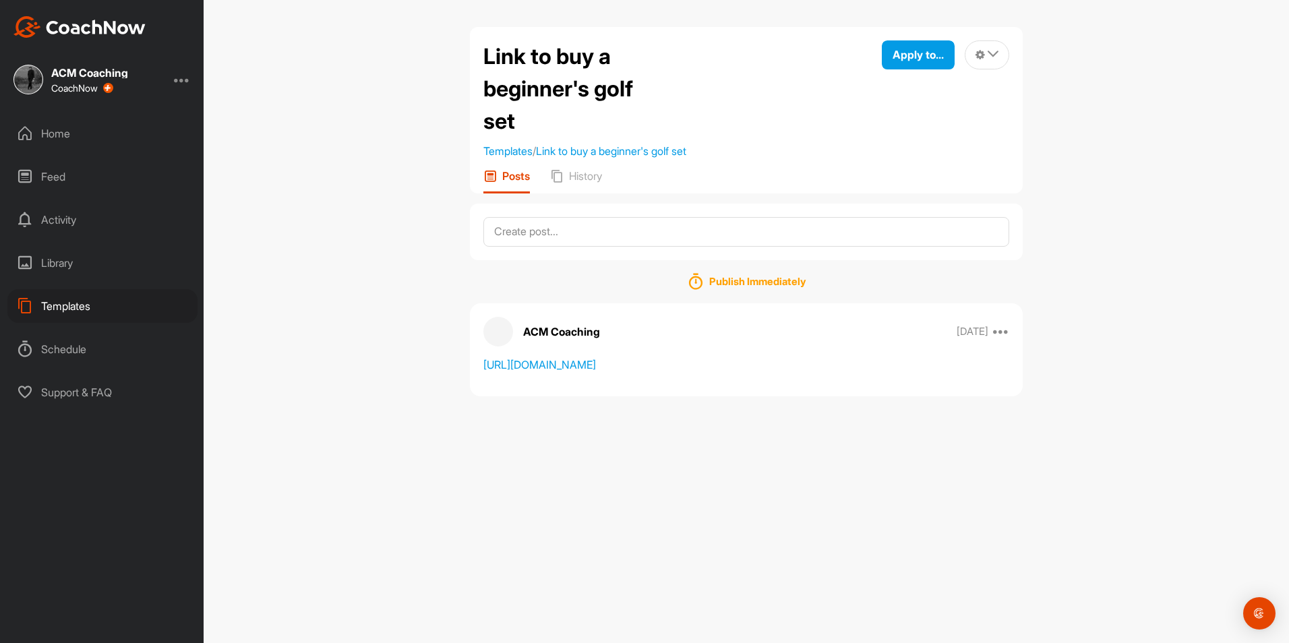
click at [97, 299] on div "Templates" at bounding box center [102, 306] width 190 height 34
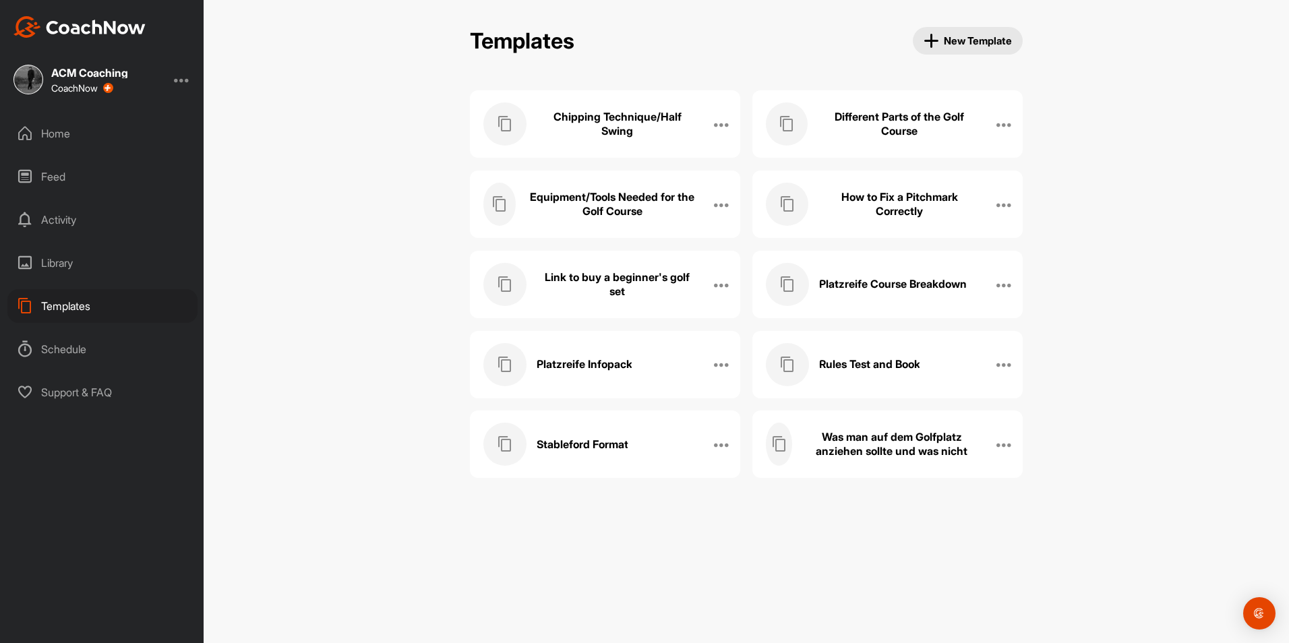
click at [621, 365] on h3 "Platzreife Infopack" at bounding box center [585, 364] width 96 height 14
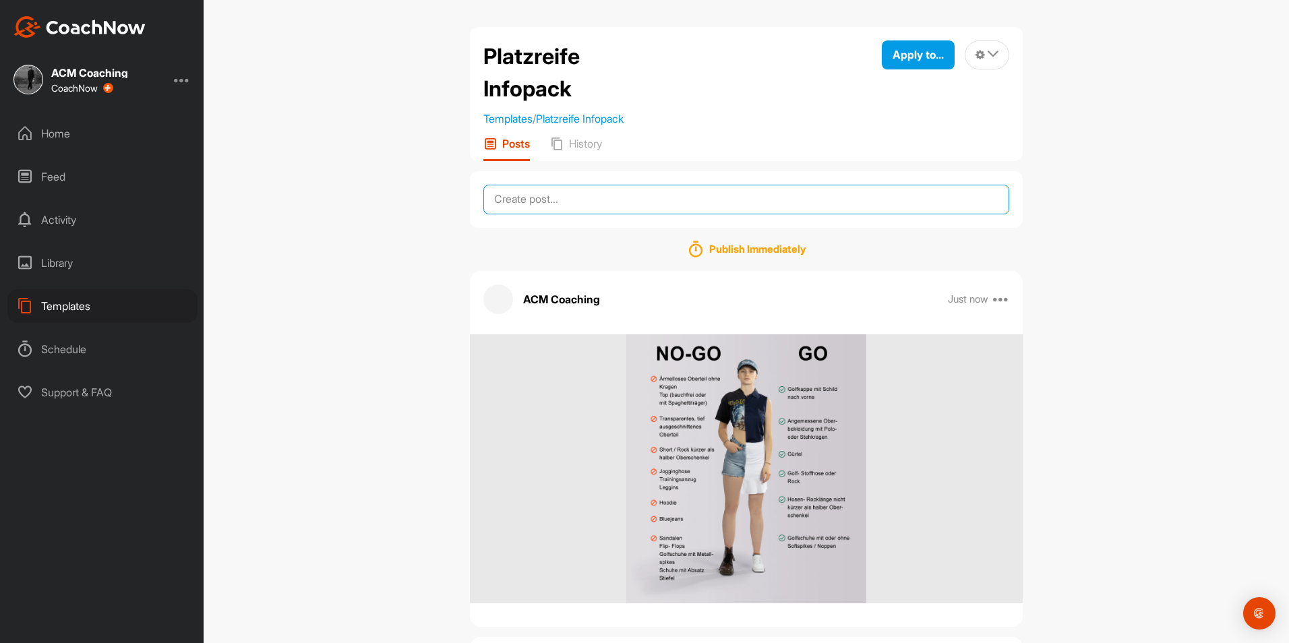
click at [677, 193] on textarea at bounding box center [746, 200] width 526 height 30
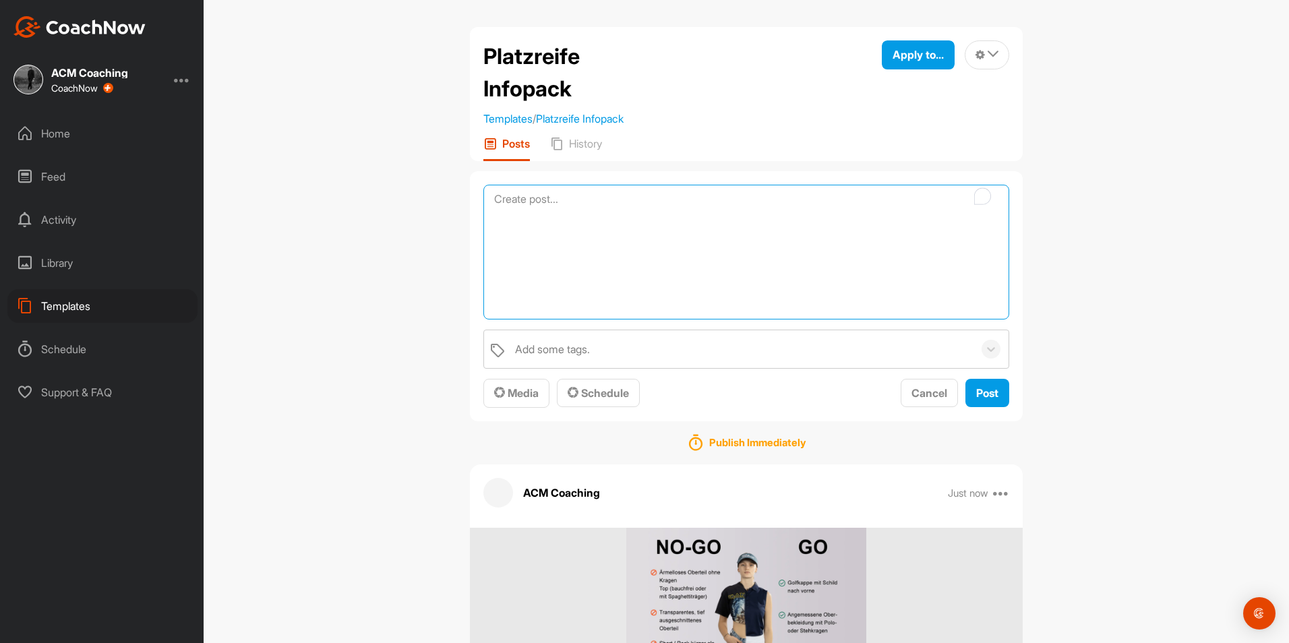
paste textarea "[URL][DOMAIN_NAME][PERSON_NAME]"
type textarea "[URL][DOMAIN_NAME][PERSON_NAME]"
click at [976, 398] on span "Post" at bounding box center [987, 392] width 22 height 13
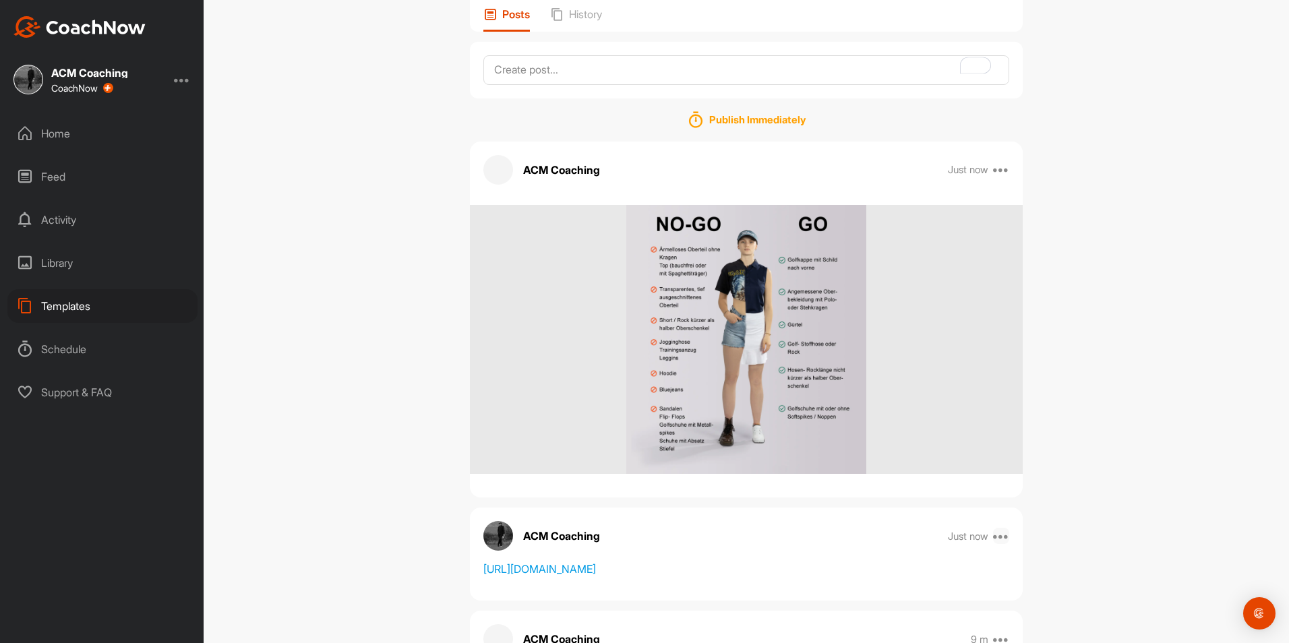
click at [994, 535] on icon at bounding box center [1001, 536] width 16 height 16
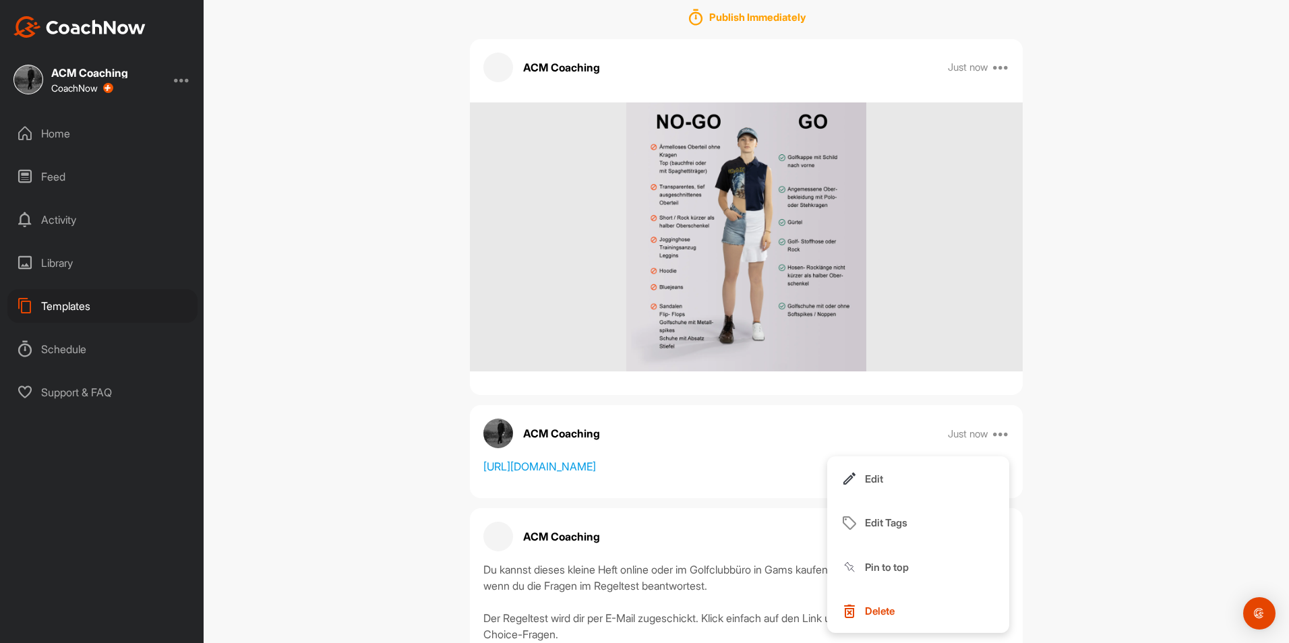
click at [1144, 432] on div "Platzreife Infopack Templates / Platzreife Infopack Apply to... Apply to Space …" at bounding box center [746, 321] width 1085 height 643
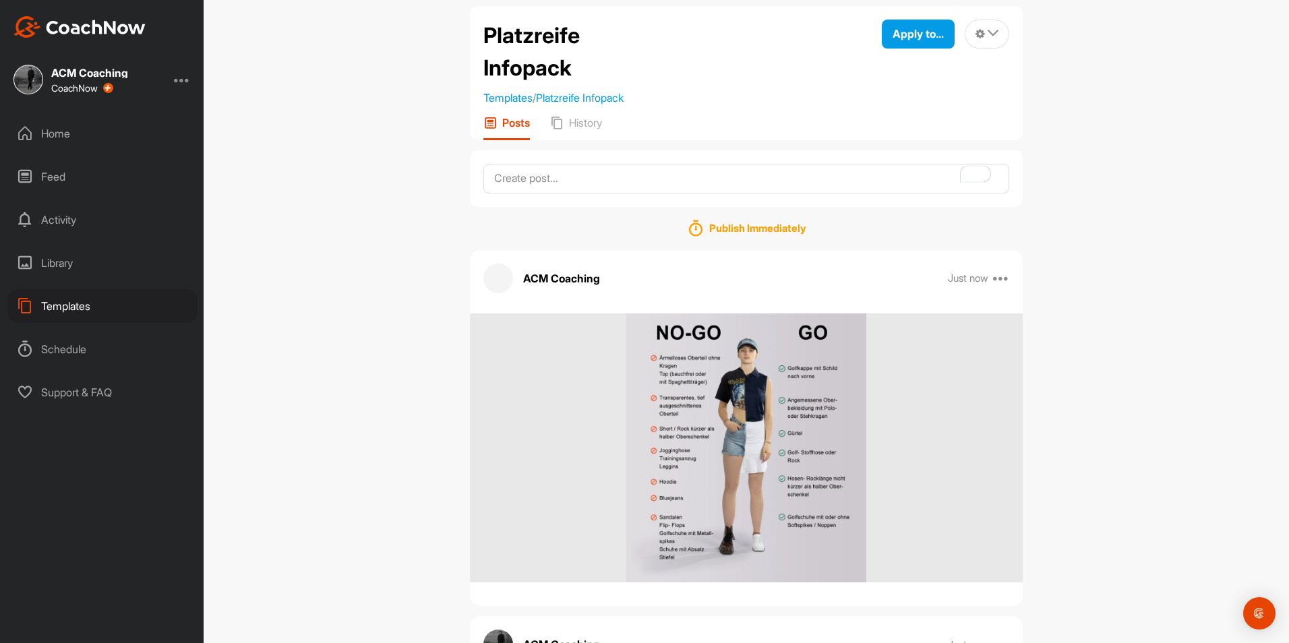
click at [136, 305] on div "Templates" at bounding box center [102, 306] width 190 height 34
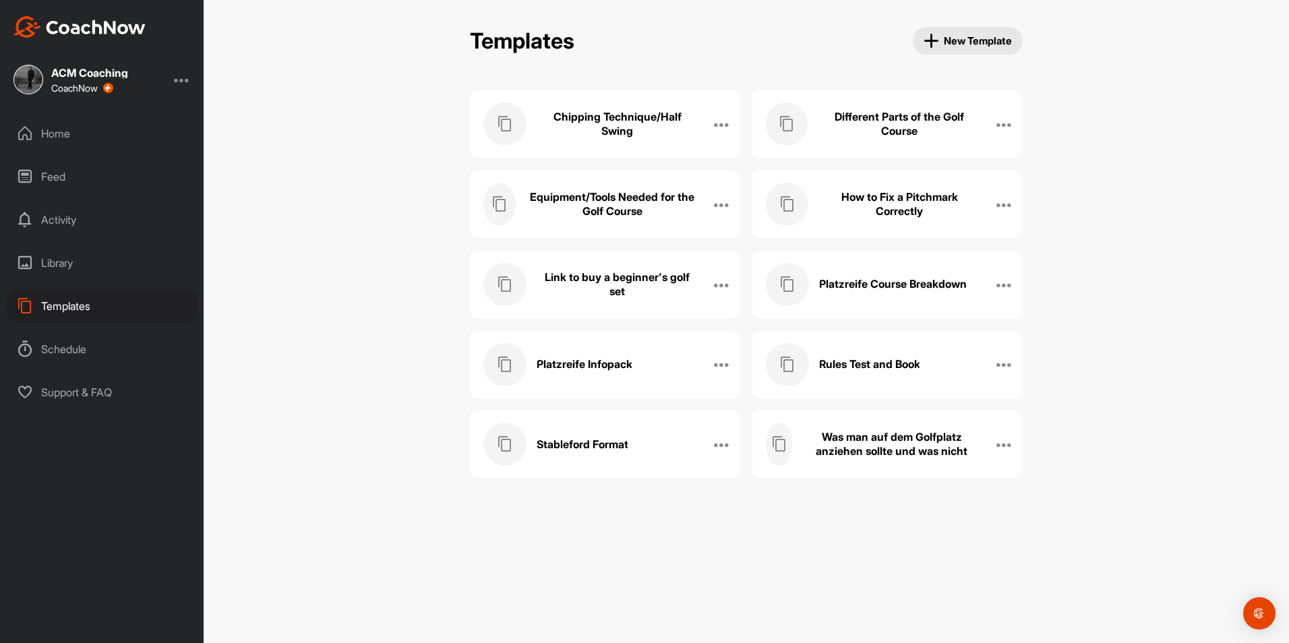
click at [638, 211] on h3 "Equipment/Tools Needed for the Golf Course" at bounding box center [612, 204] width 172 height 28
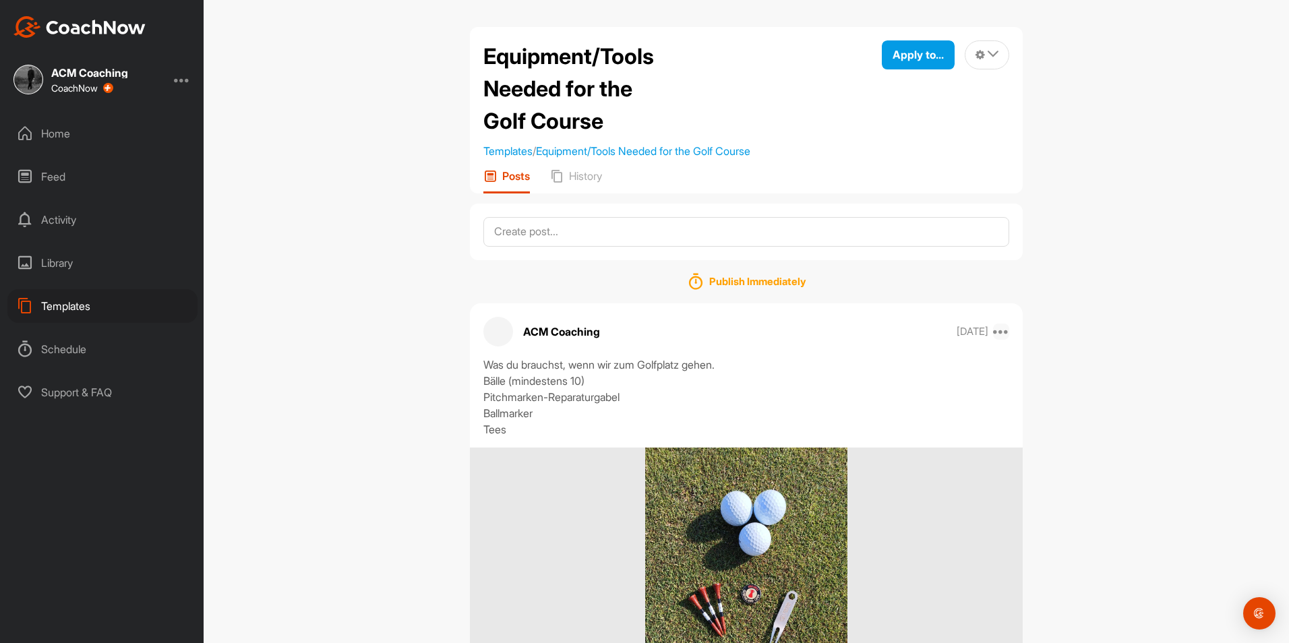
click at [998, 328] on icon at bounding box center [1001, 332] width 16 height 16
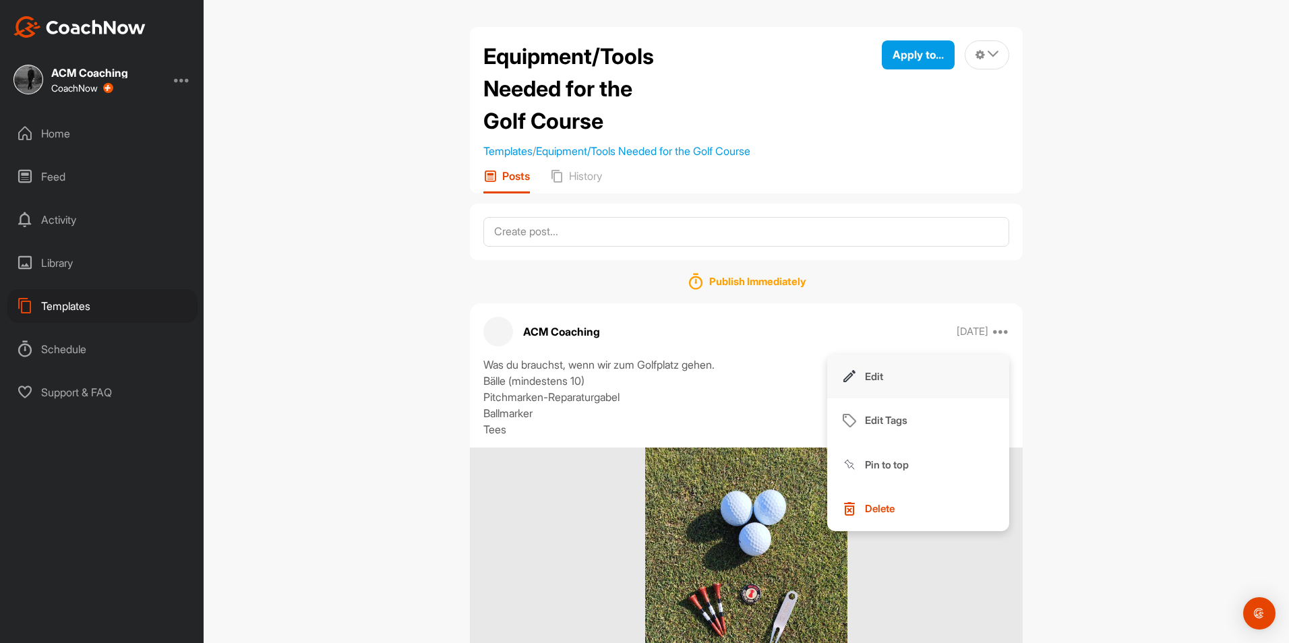
click at [893, 379] on button "Edit" at bounding box center [918, 377] width 182 height 44
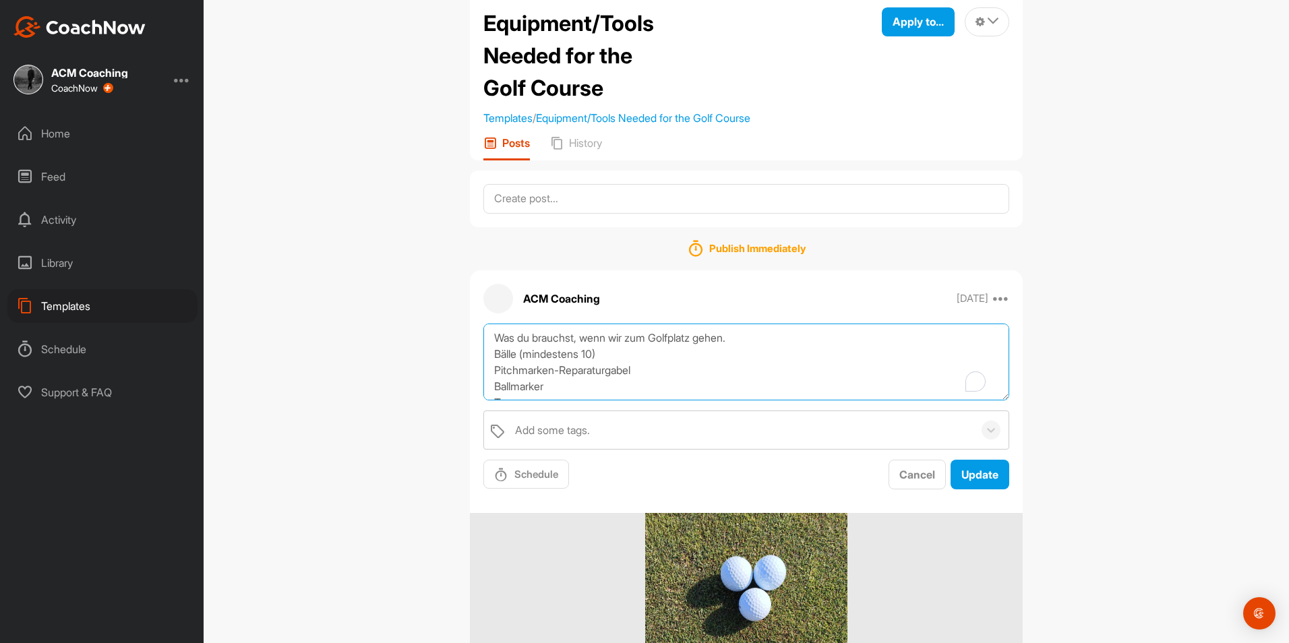
drag, startPoint x: 536, startPoint y: 390, endPoint x: 455, endPoint y: 266, distance: 148.1
click at [456, 266] on div "Equipment/Tools Needed for the Golf Course Templates / Equipment/Tools Needed f…" at bounding box center [746, 405] width 580 height 823
click at [915, 481] on span "Cancel" at bounding box center [917, 474] width 36 height 13
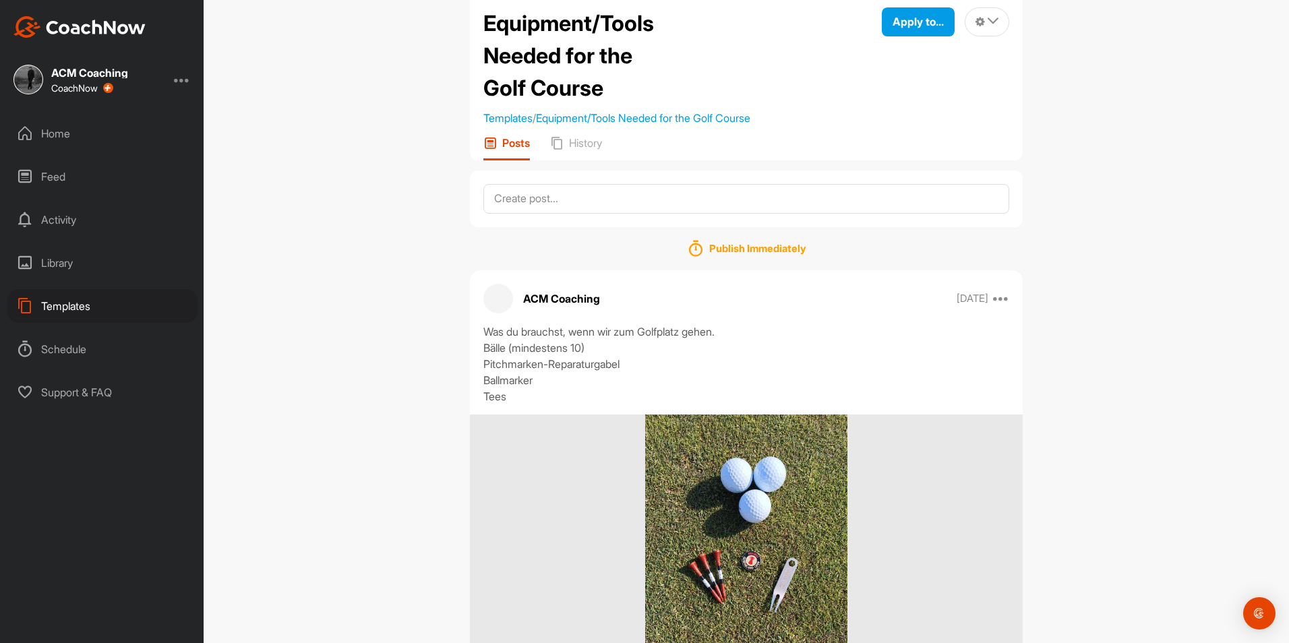
click at [94, 294] on div "Templates" at bounding box center [102, 306] width 190 height 34
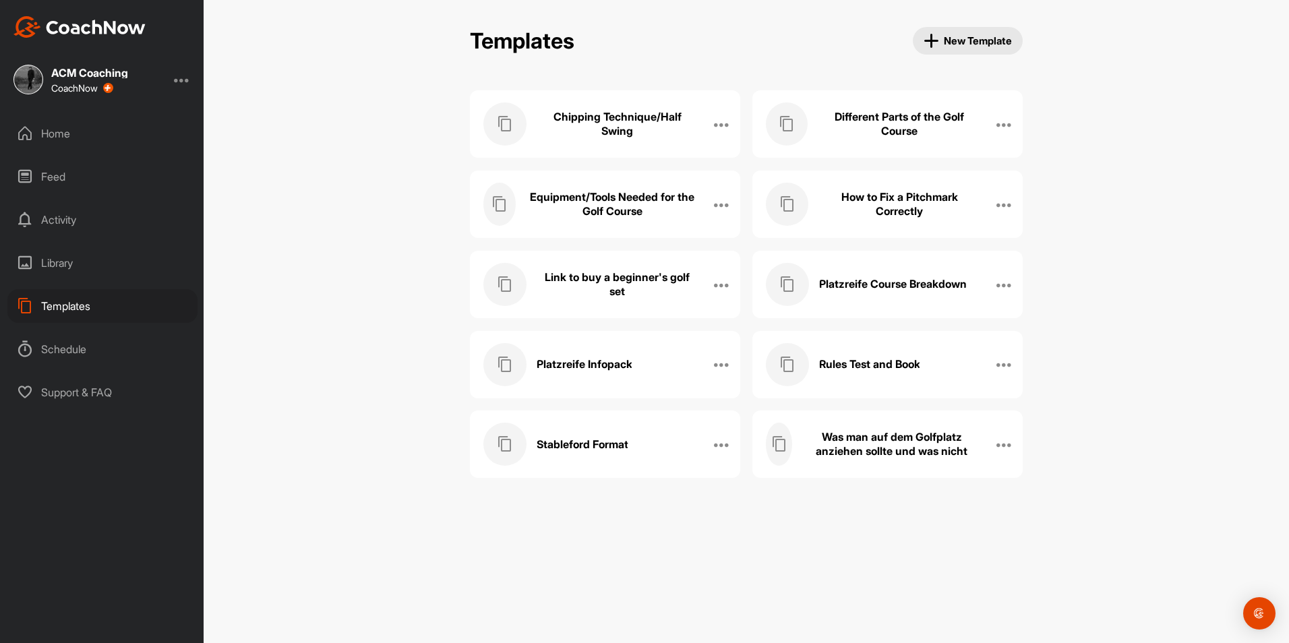
click at [605, 369] on h3 "Platzreife Infopack" at bounding box center [585, 364] width 96 height 14
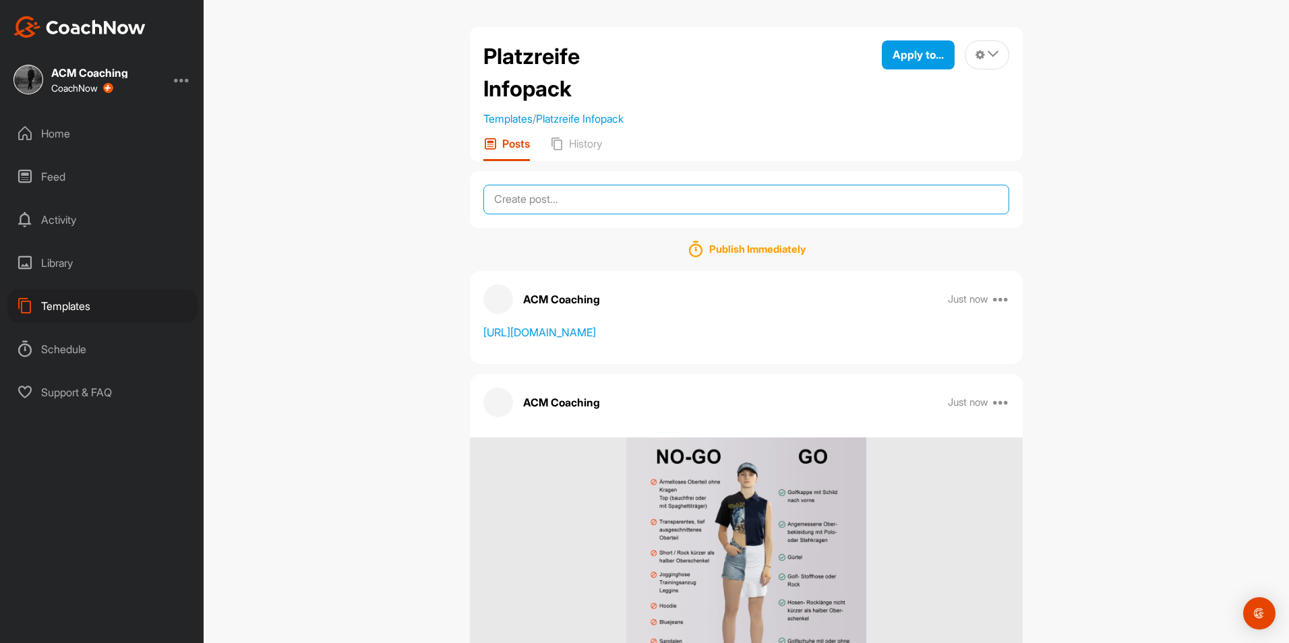
click at [647, 192] on textarea at bounding box center [746, 200] width 526 height 30
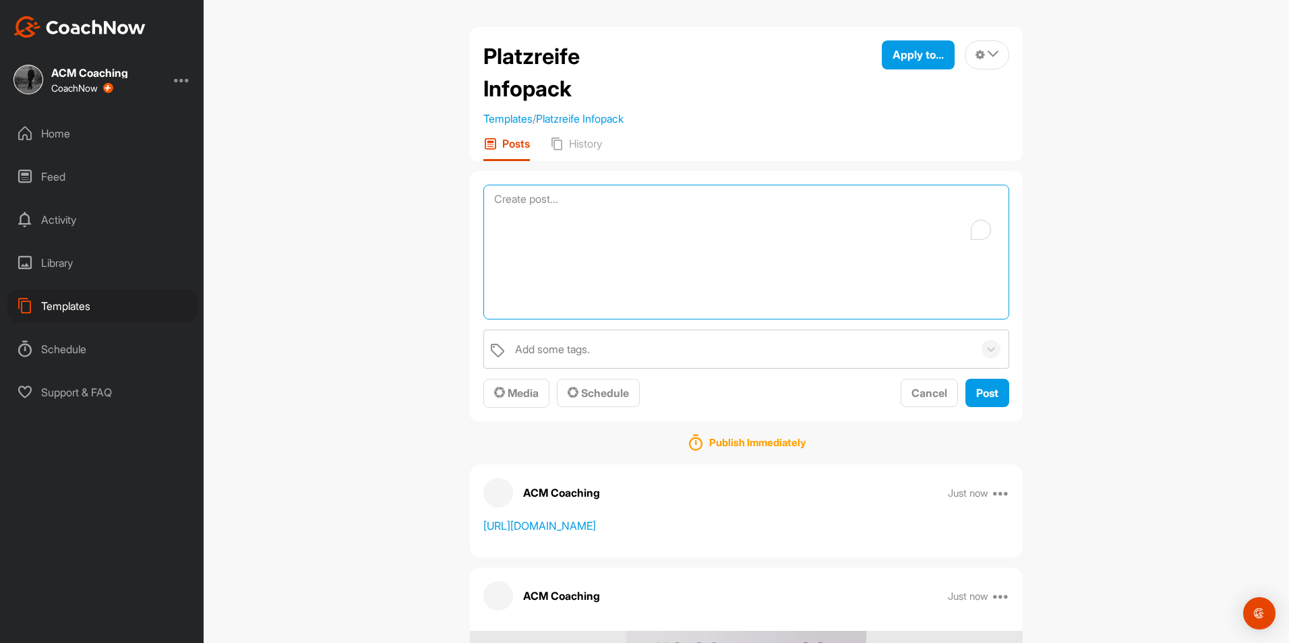
paste textarea "Was du brauchst, wenn wir zum Golfplatz gehen. Bälle (mindestens 10) Pitchmarke…"
type textarea "Was du brauchst, wenn wir zum Golfplatz gehen. Bälle (mindestens 10) Pitchmarke…"
click at [509, 400] on div "Media" at bounding box center [516, 393] width 44 height 16
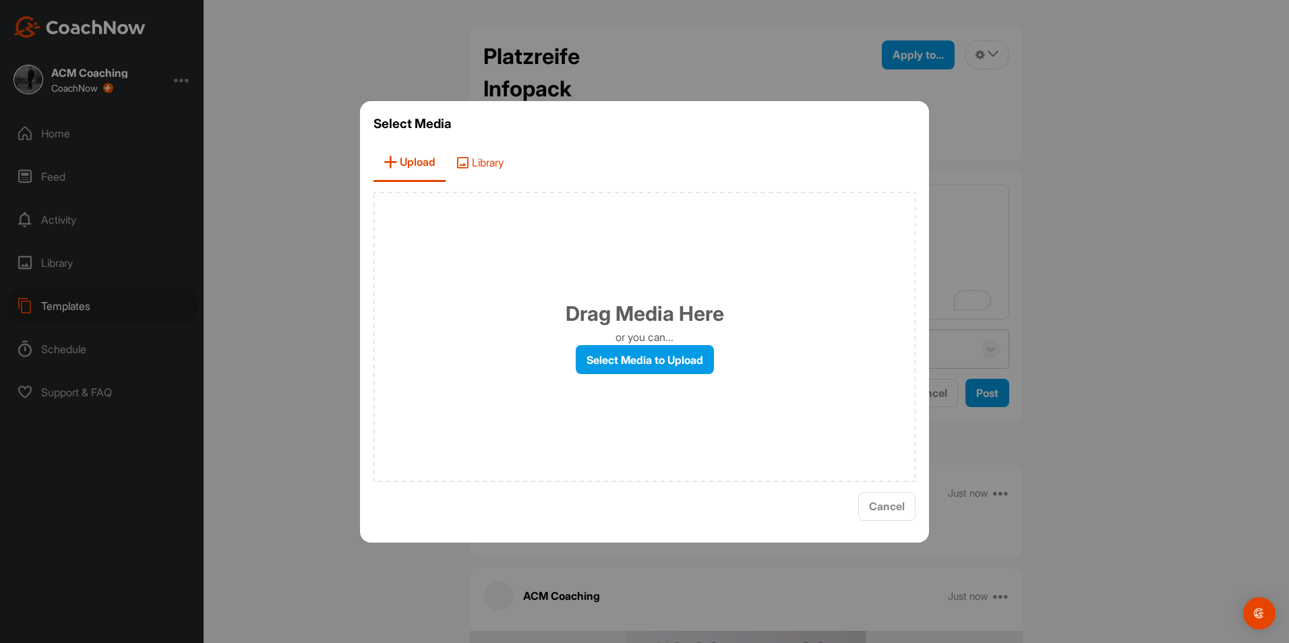
click at [496, 158] on span "Library" at bounding box center [480, 163] width 68 height 38
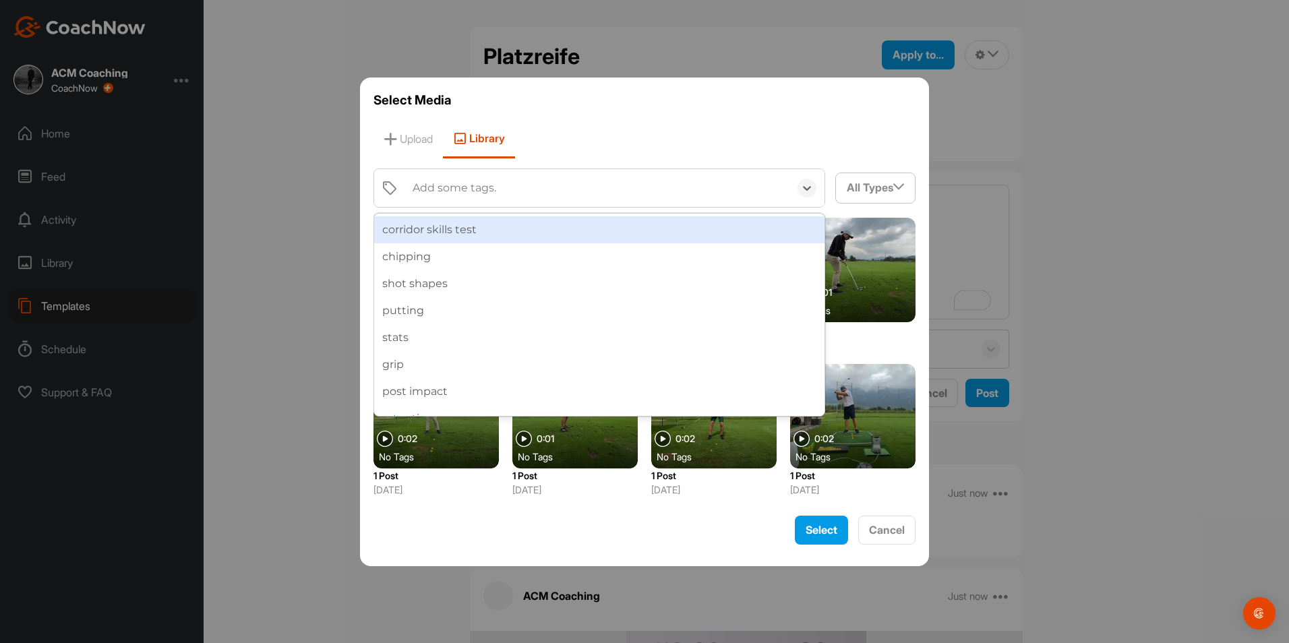
click at [524, 200] on div "Add some tags." at bounding box center [598, 188] width 384 height 38
type input "pr"
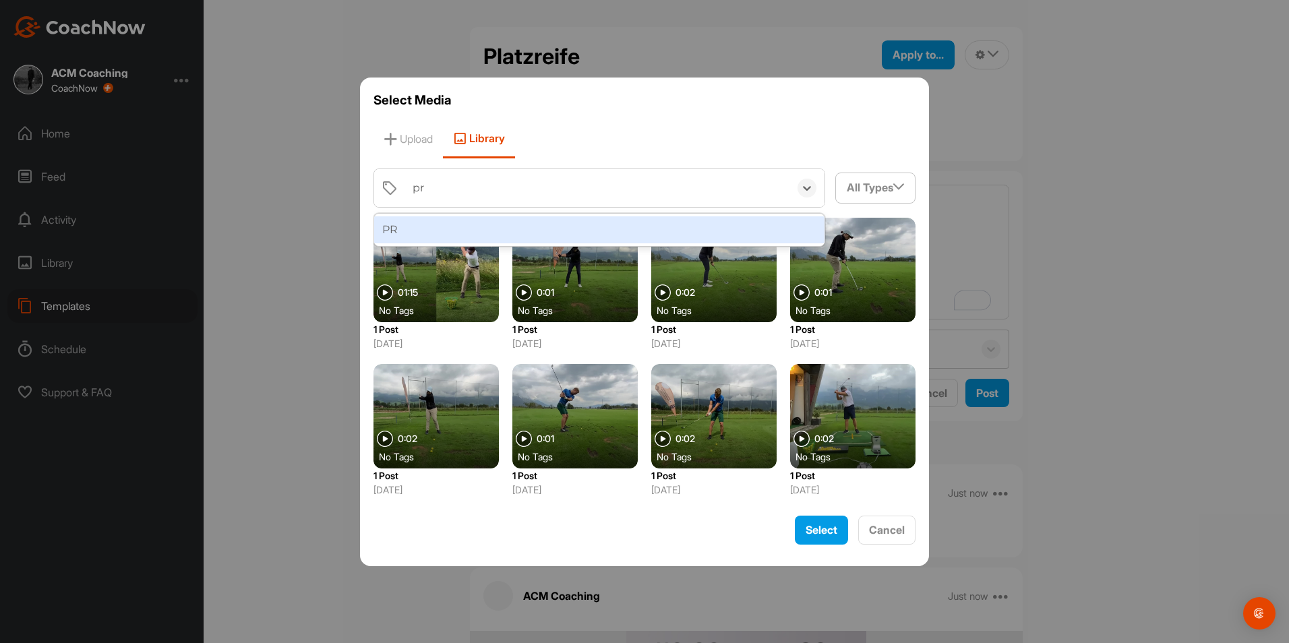
click at [516, 224] on div "PR" at bounding box center [599, 229] width 450 height 27
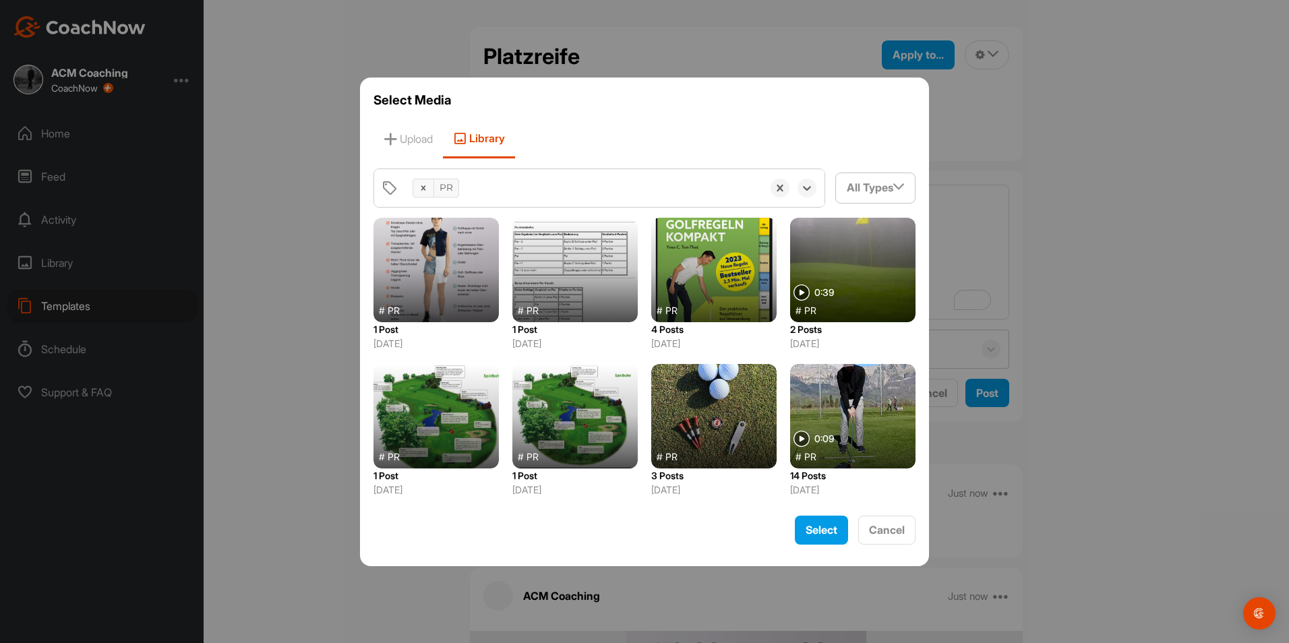
click at [676, 413] on div at bounding box center [713, 416] width 125 height 104
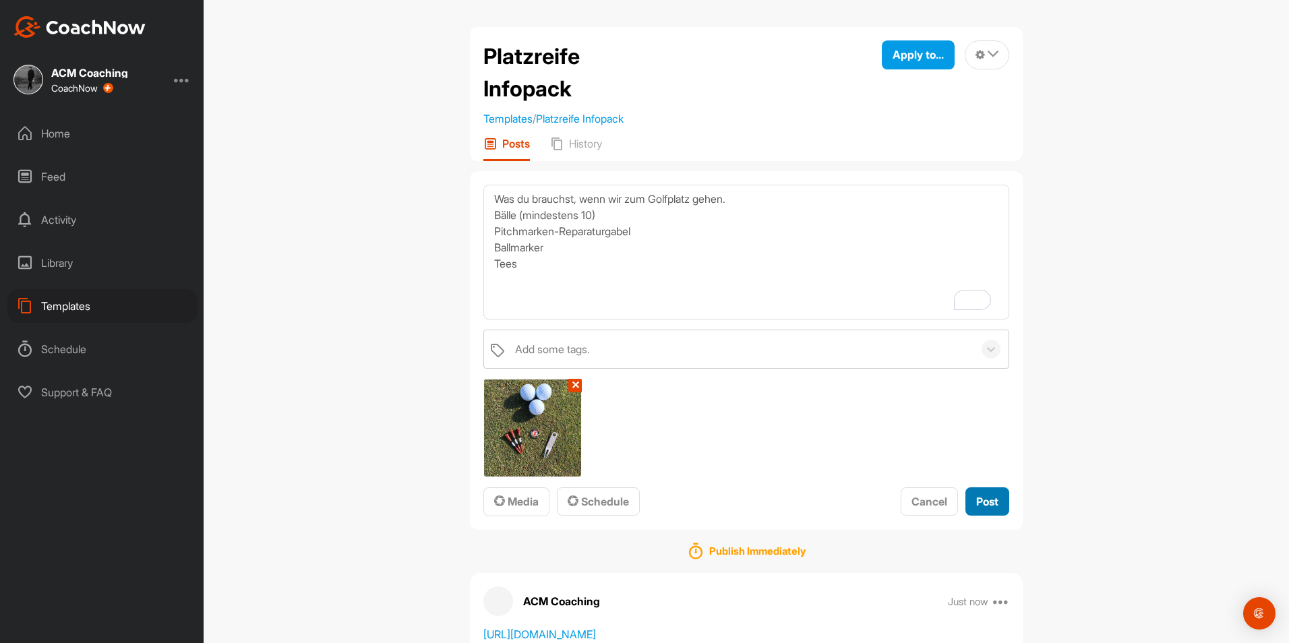
click at [976, 501] on span "Post" at bounding box center [987, 501] width 22 height 13
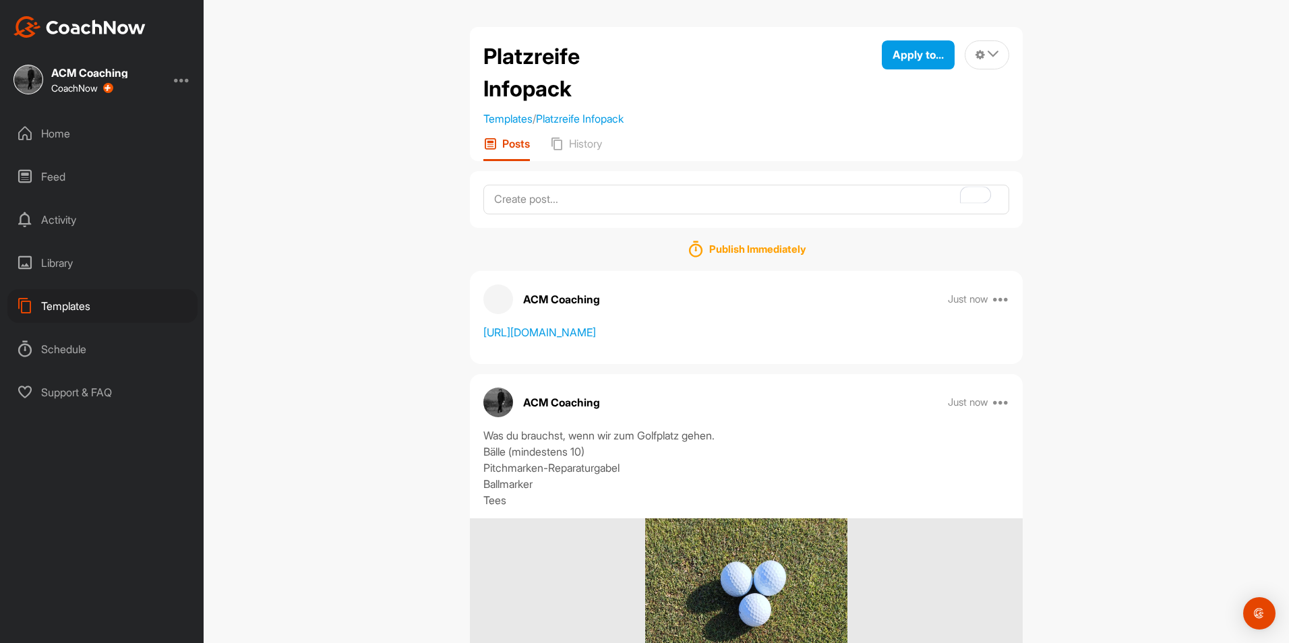
click at [83, 301] on div "Templates" at bounding box center [102, 306] width 190 height 34
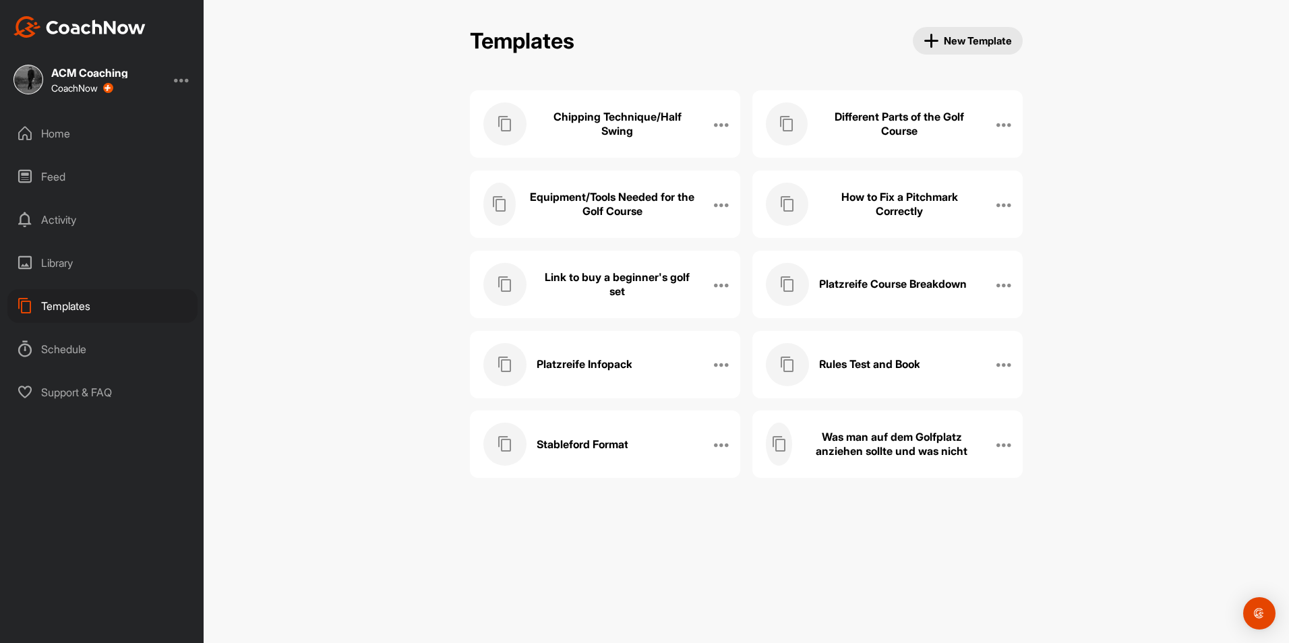
click at [638, 133] on h3 "Chipping Technique/Half Swing" at bounding box center [618, 124] width 162 height 28
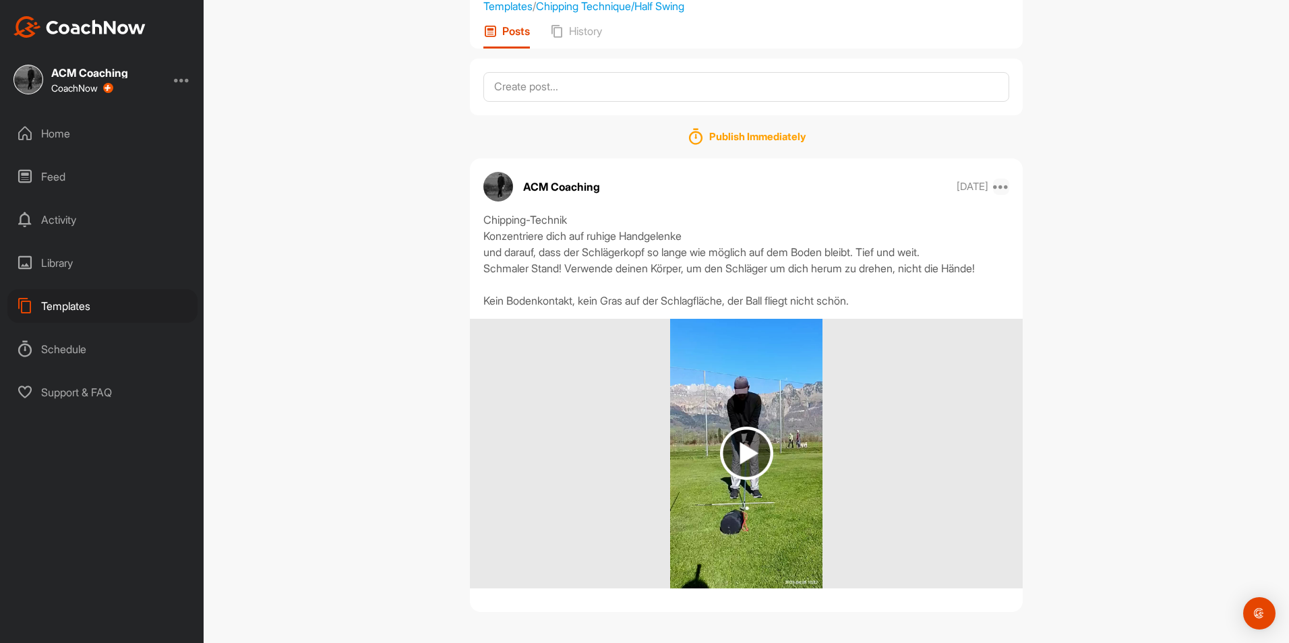
click at [999, 181] on icon at bounding box center [1001, 187] width 16 height 16
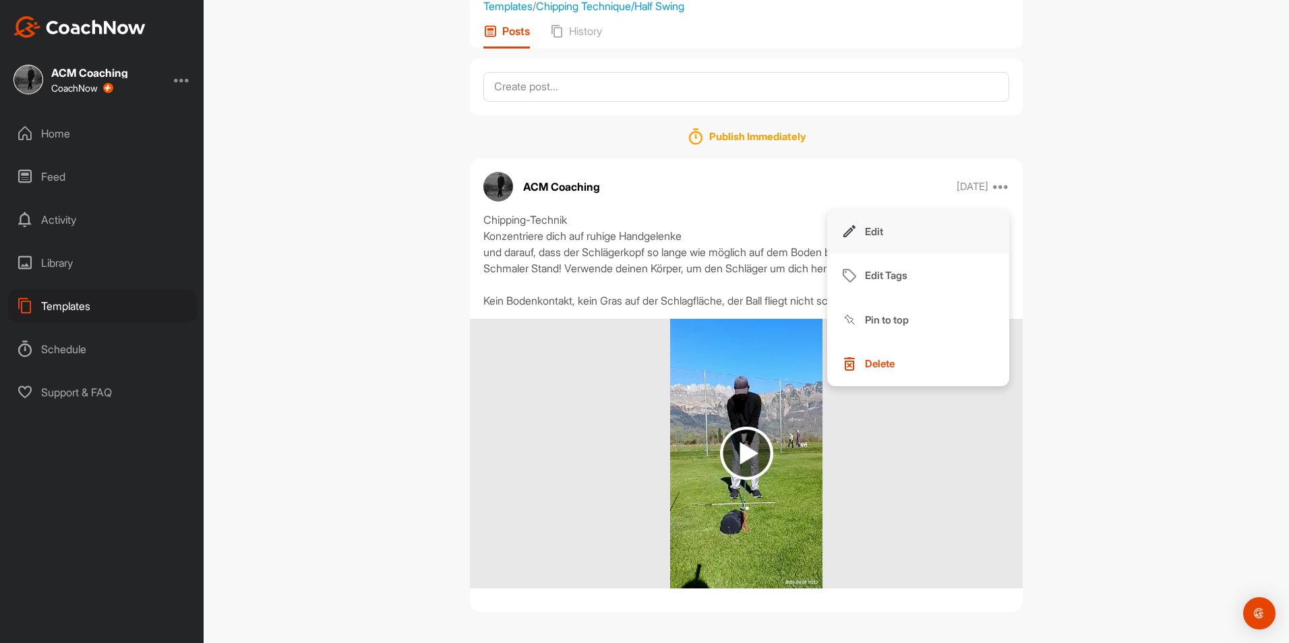
click at [880, 234] on button "Edit" at bounding box center [918, 232] width 182 height 44
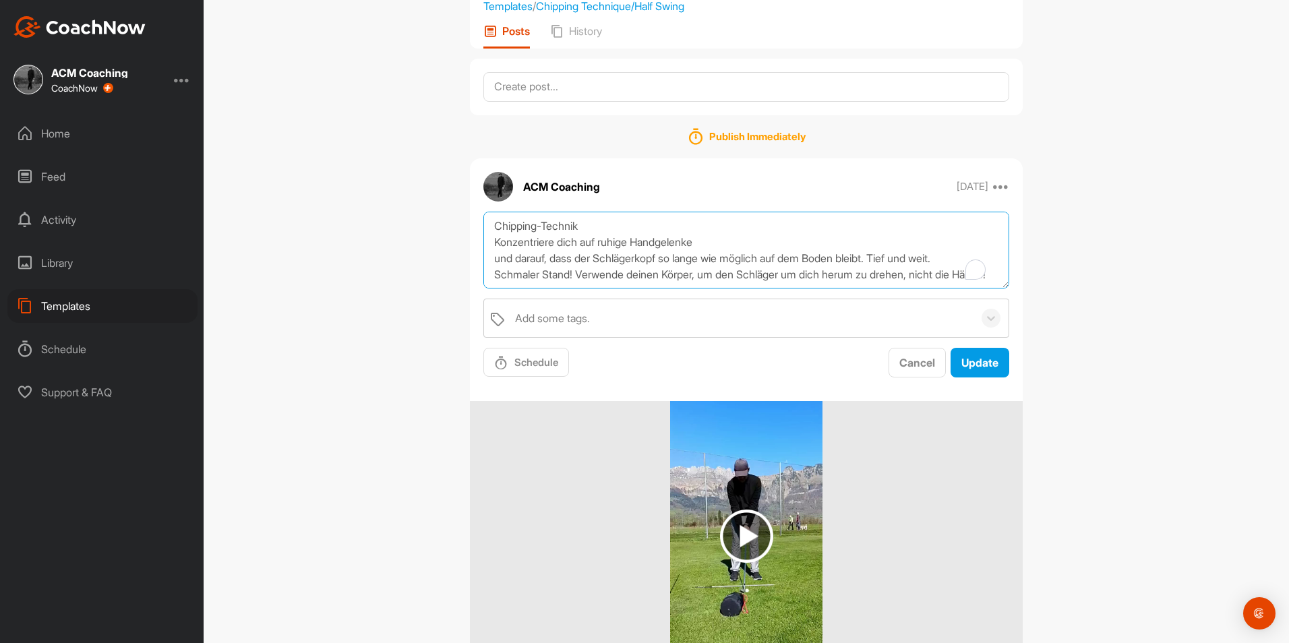
drag, startPoint x: 895, startPoint y: 276, endPoint x: 369, endPoint y: 168, distance: 536.7
click at [369, 168] on div "Chipping Technique/Half Swing Templates / Chipping Technique/Half Swing Apply t…" at bounding box center [746, 321] width 1085 height 643
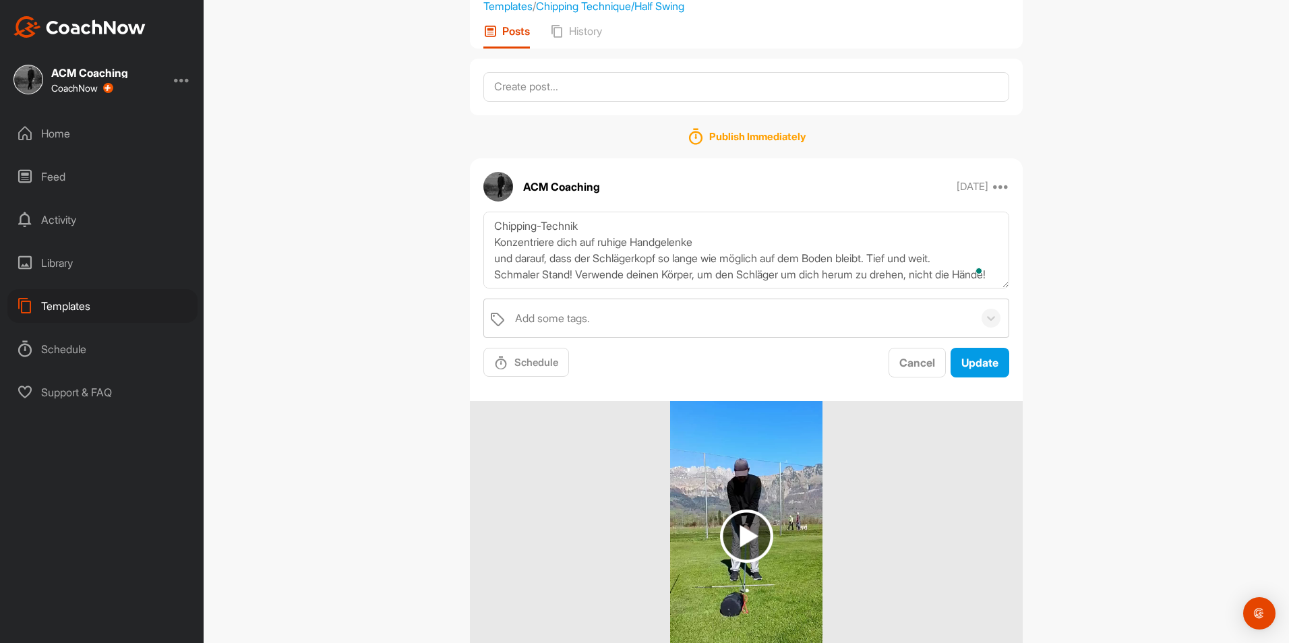
click at [55, 307] on div "Templates" at bounding box center [102, 306] width 190 height 34
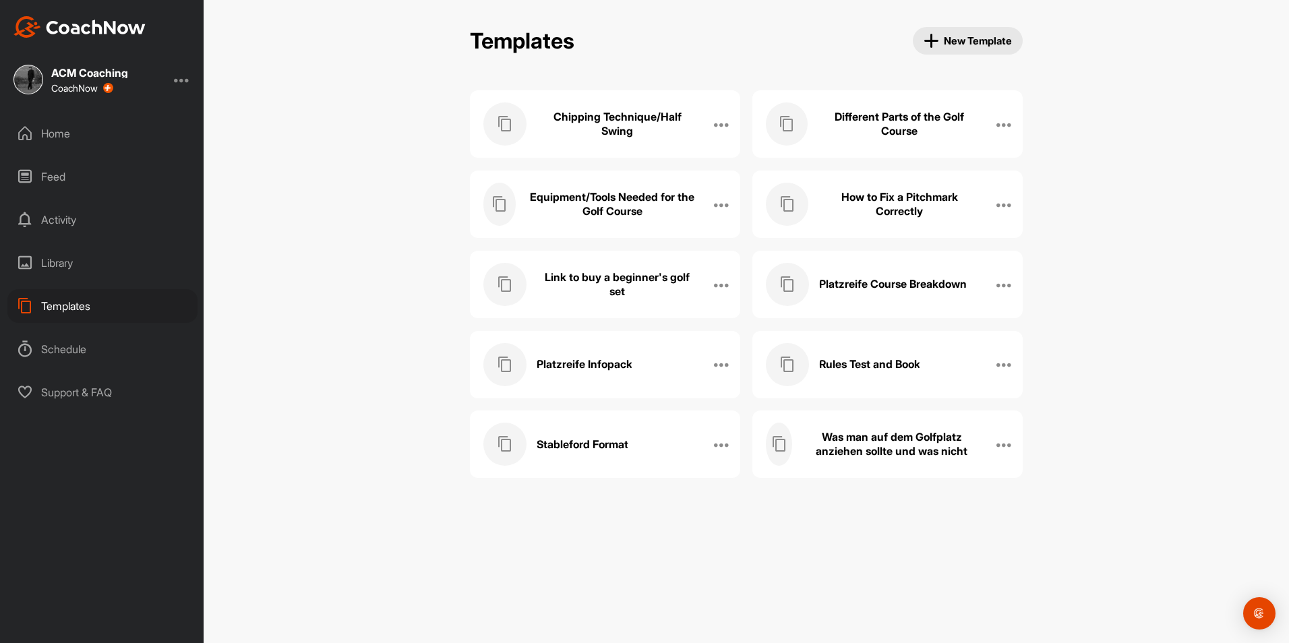
click at [664, 362] on div "Platzreife Infopack" at bounding box center [590, 364] width 215 height 43
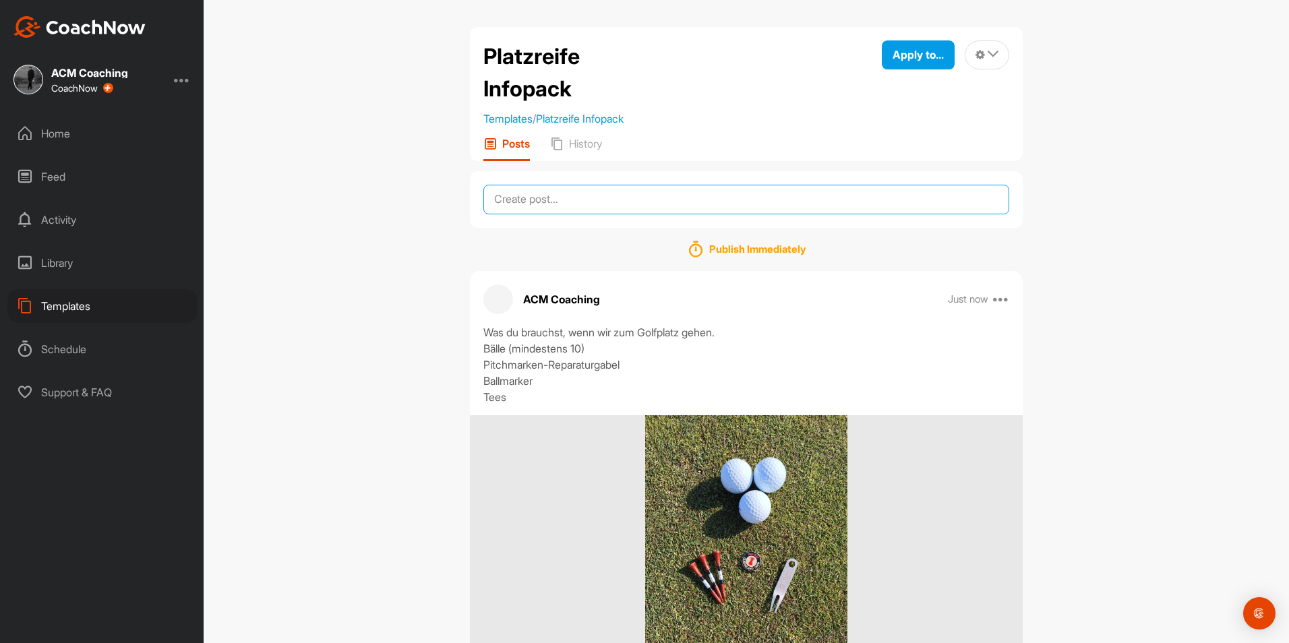
click at [705, 189] on textarea at bounding box center [746, 200] width 526 height 30
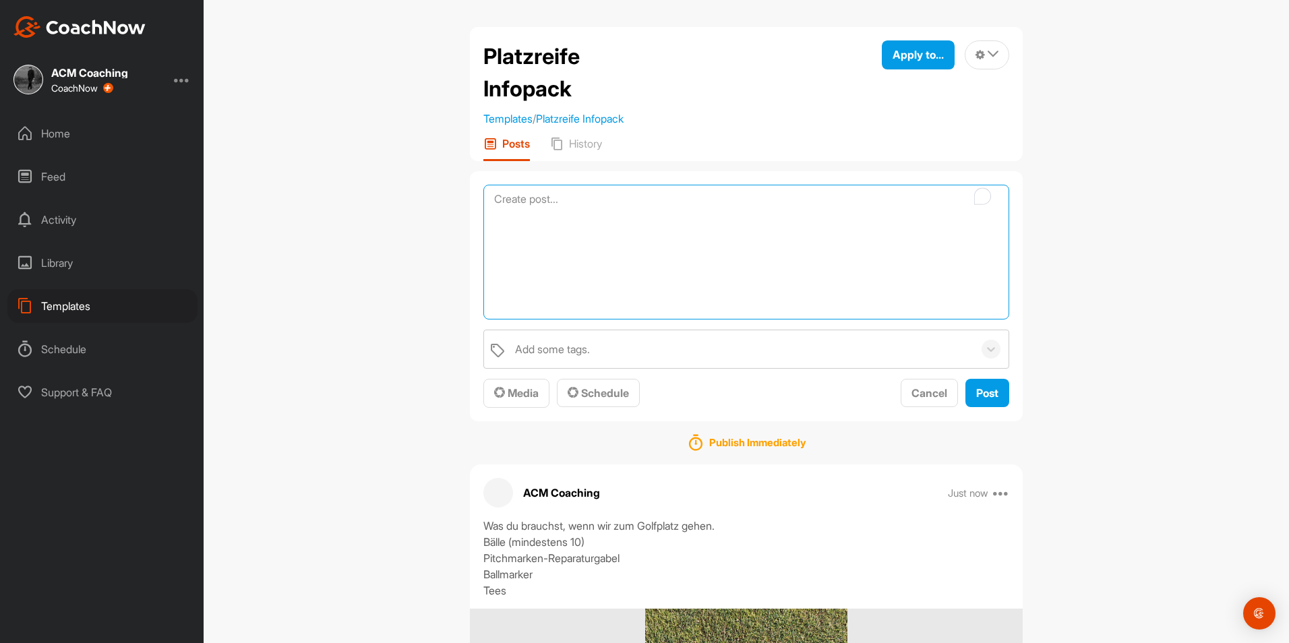
paste textarea "Chipping-Technik Konzentriere dich auf ruhige Handgelenke und darauf, dass der …"
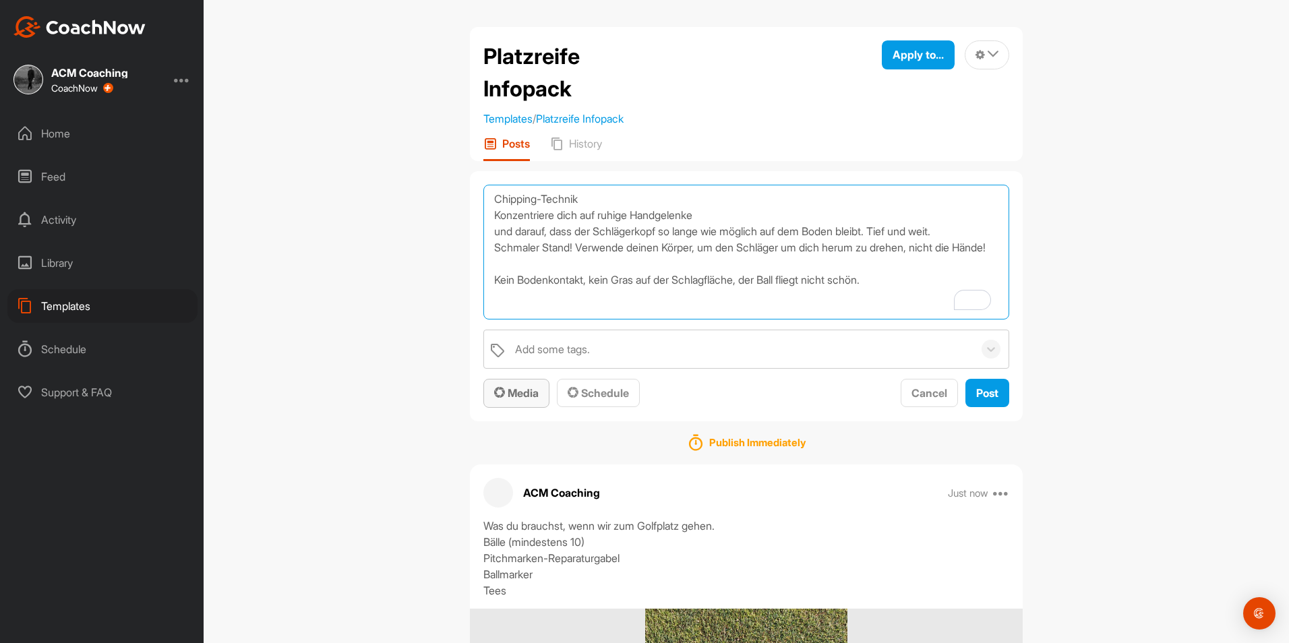
type textarea "Chipping-Technik Konzentriere dich auf ruhige Handgelenke und darauf, dass der …"
click at [524, 393] on span "Media" at bounding box center [516, 392] width 44 height 13
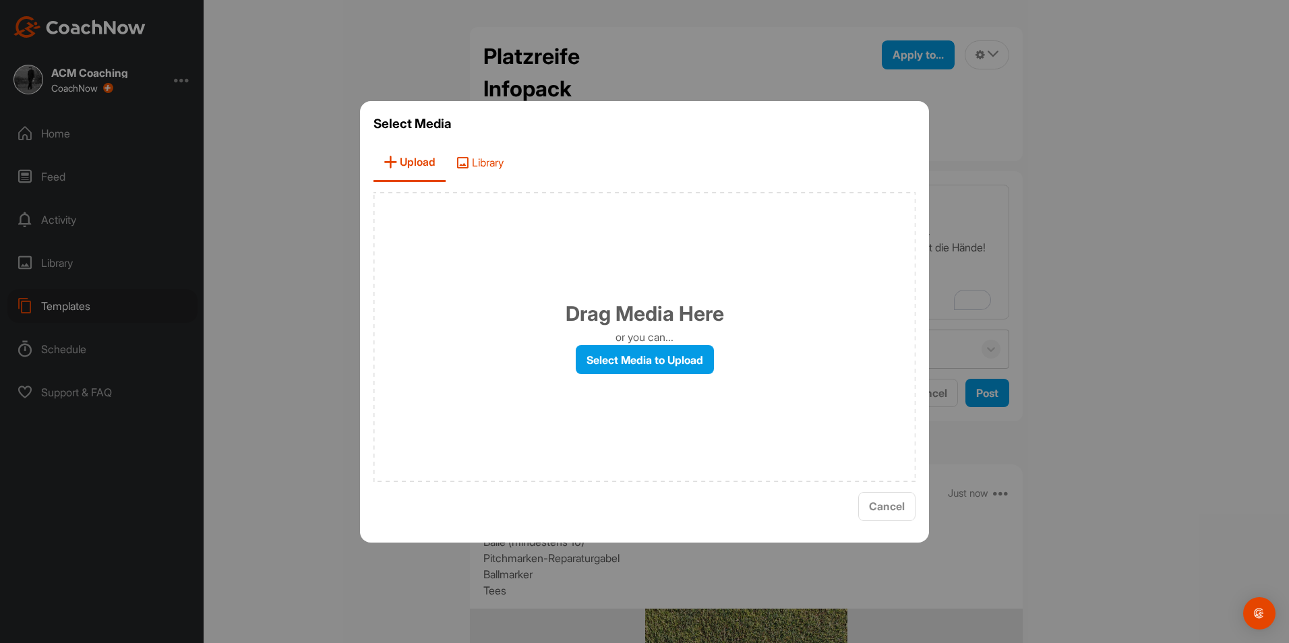
click at [492, 153] on span "Library" at bounding box center [480, 163] width 68 height 38
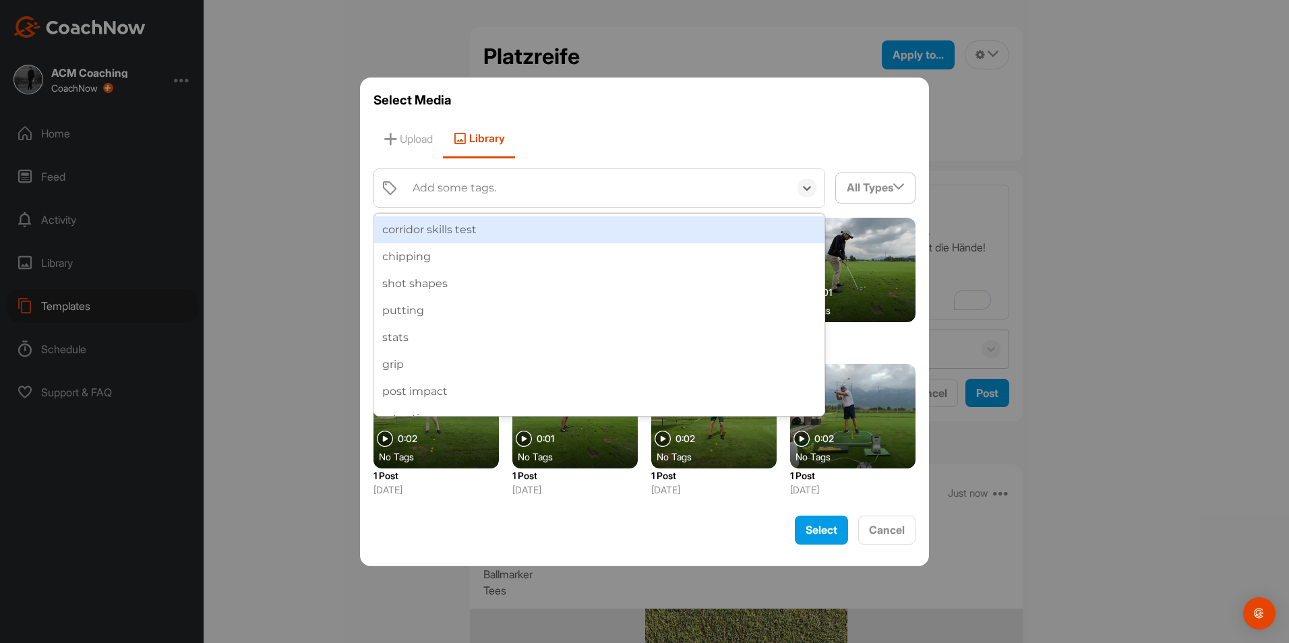
click at [508, 197] on div "Add some tags." at bounding box center [598, 188] width 384 height 38
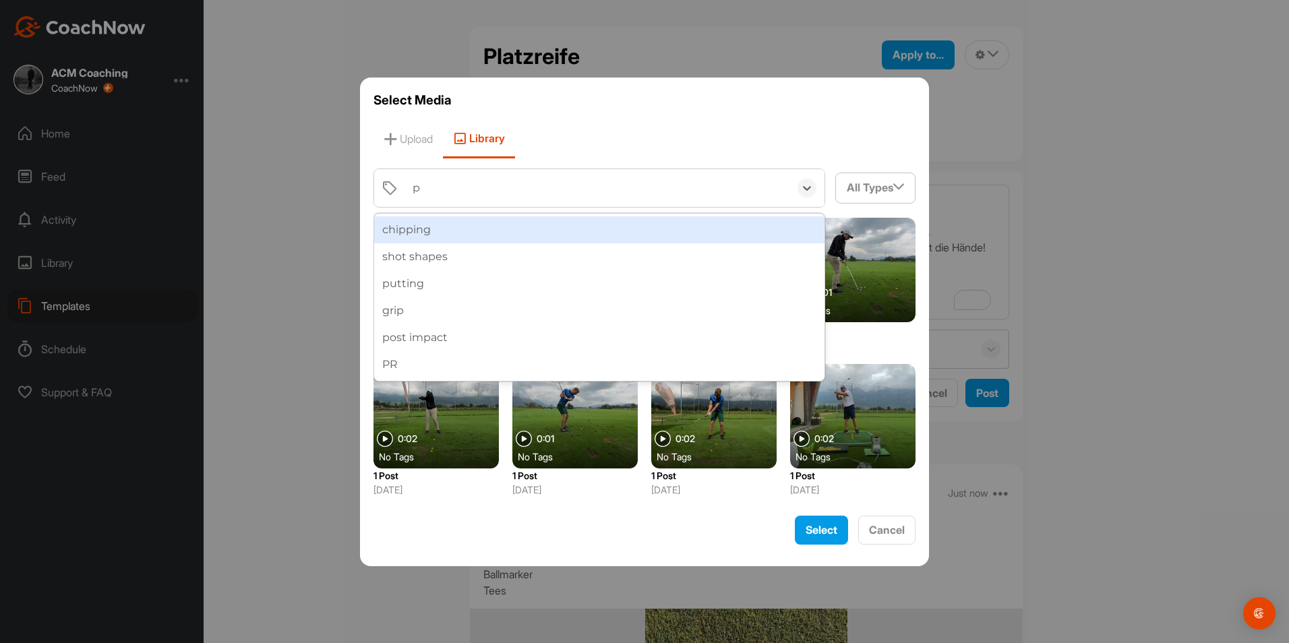
type input "pr"
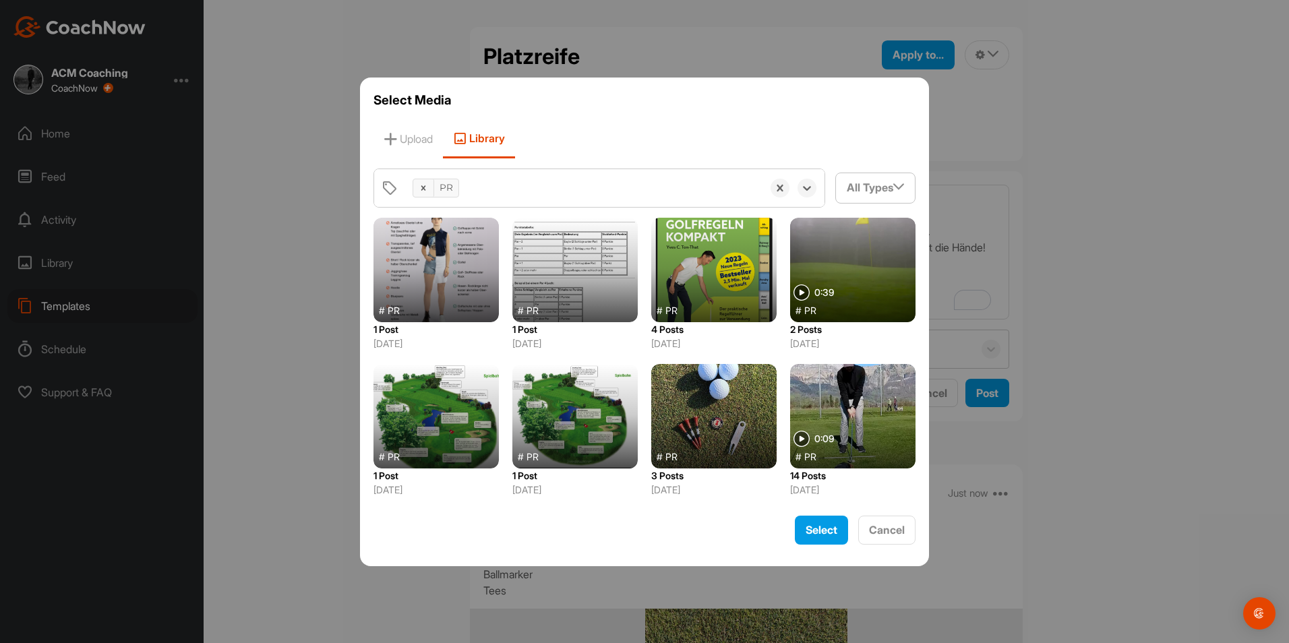
click at [871, 425] on div at bounding box center [852, 416] width 125 height 104
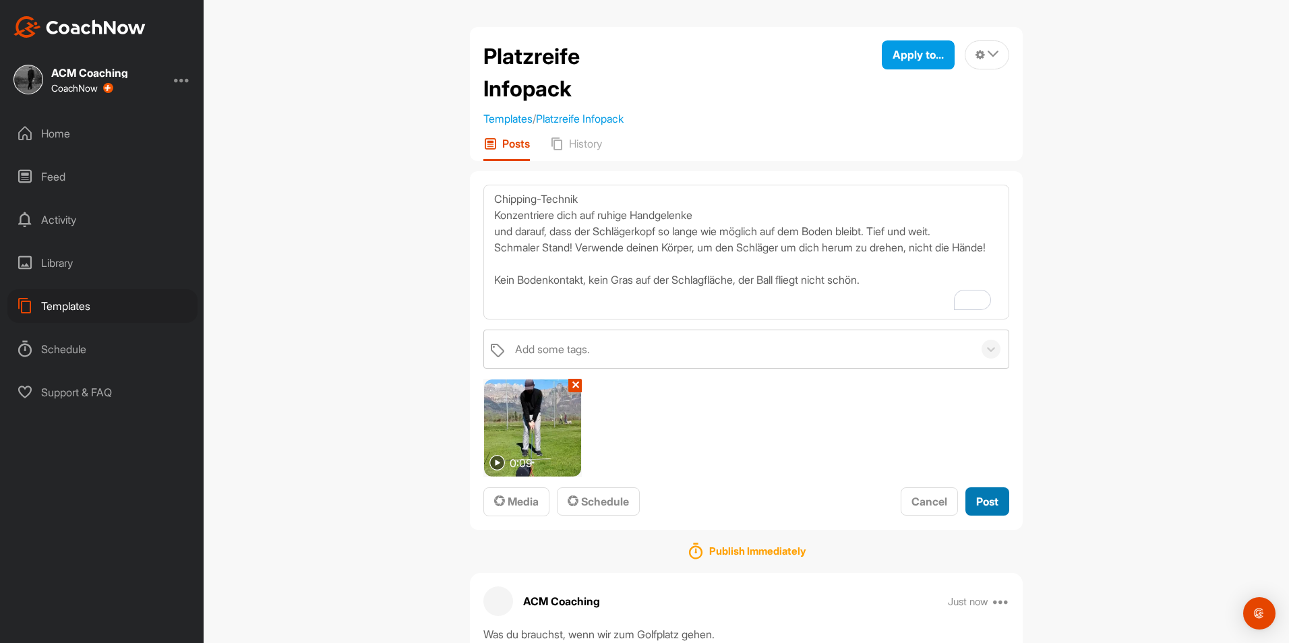
click at [983, 508] on span "Post" at bounding box center [987, 501] width 22 height 13
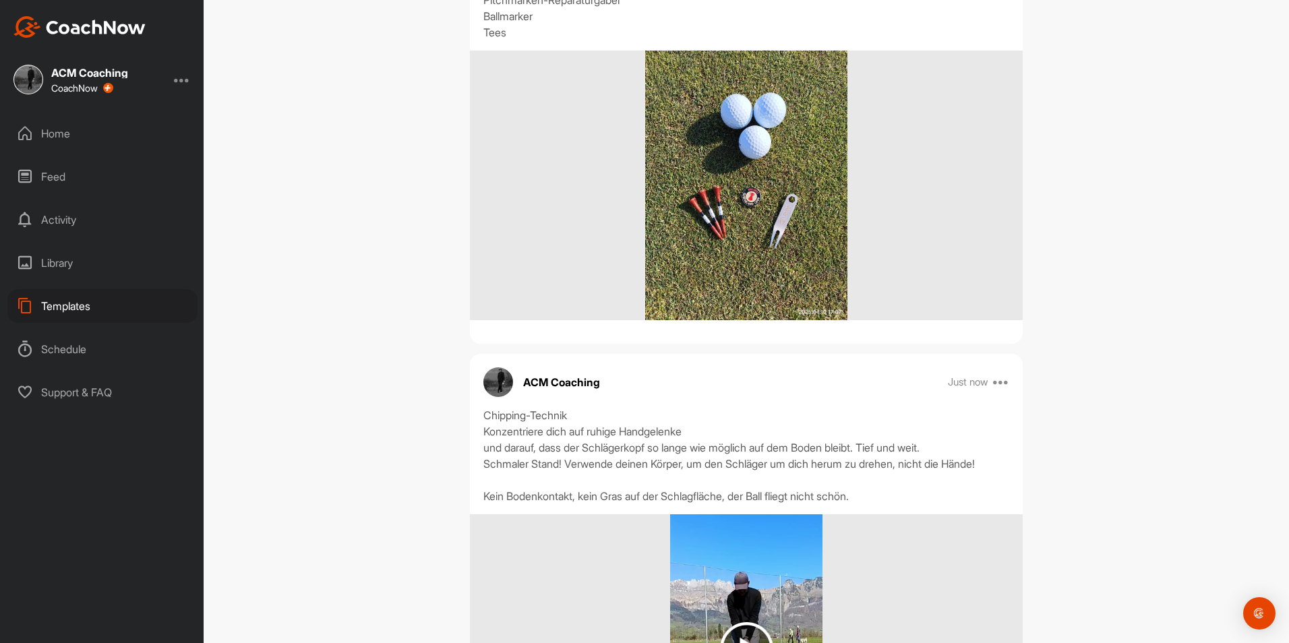
scroll to position [557, 0]
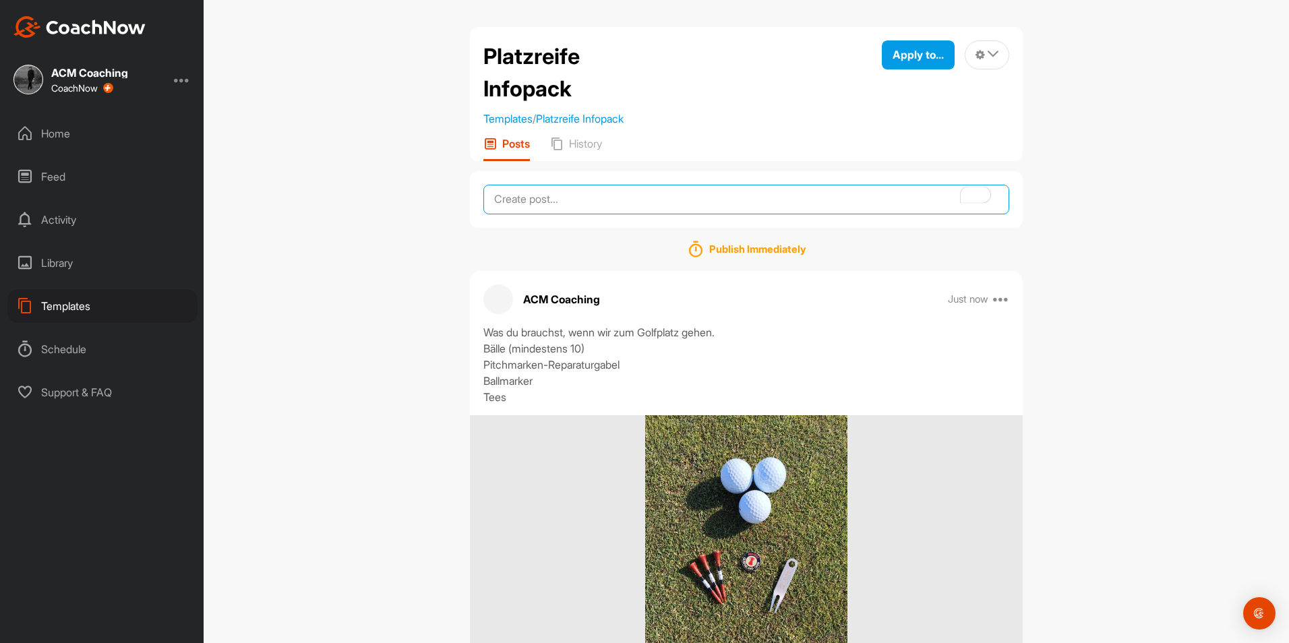
click at [593, 197] on textarea "To enrich screen reader interactions, please activate Accessibility in Grammarl…" at bounding box center [746, 200] width 526 height 30
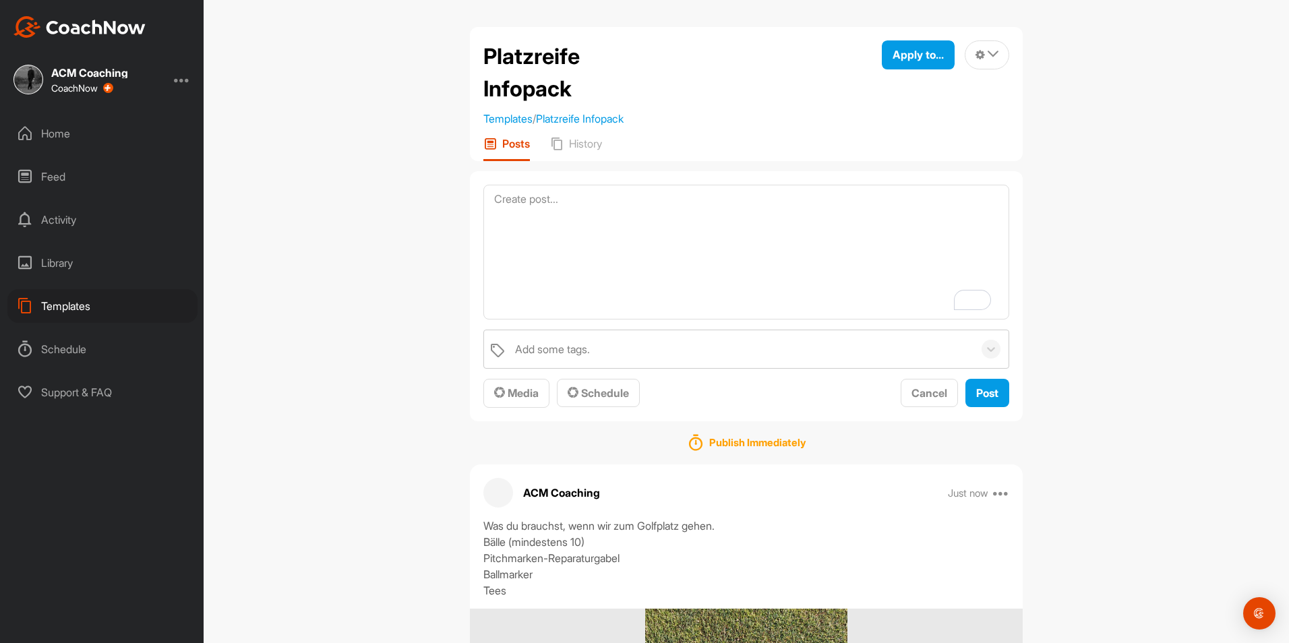
click at [86, 310] on div "Templates" at bounding box center [102, 306] width 190 height 34
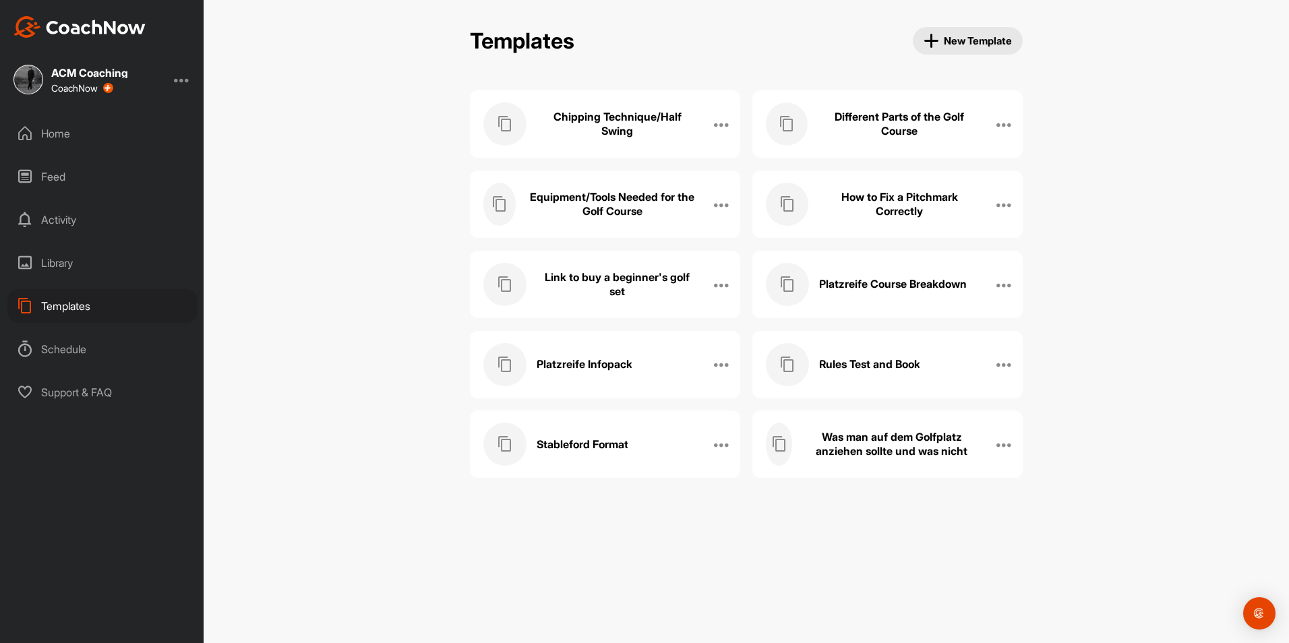
click at [933, 131] on h3 "Different Parts of the Golf Course" at bounding box center [899, 124] width 163 height 28
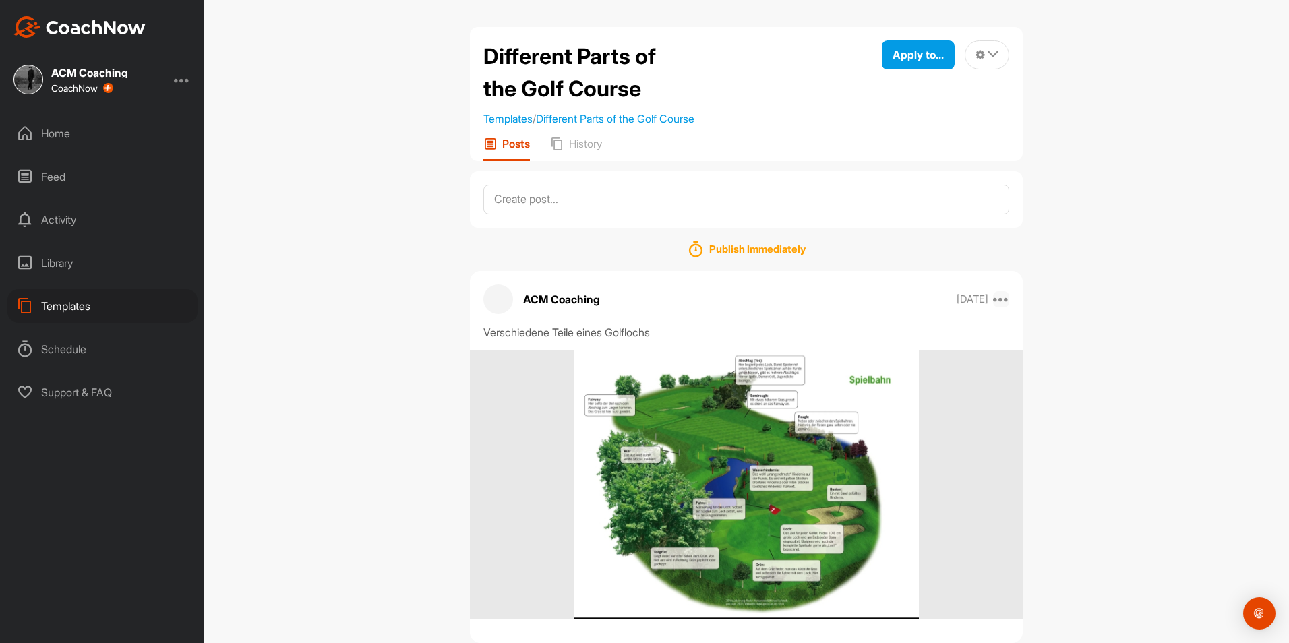
click at [996, 297] on icon at bounding box center [1001, 299] width 16 height 16
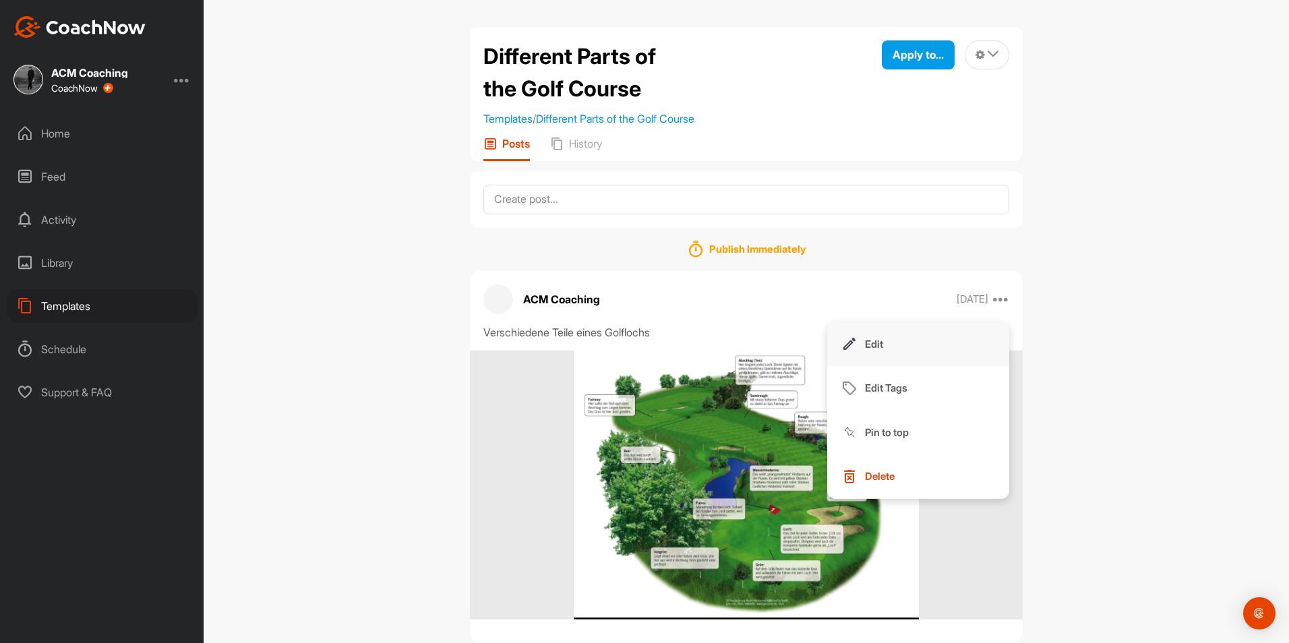
click at [880, 354] on button "Edit" at bounding box center [918, 344] width 182 height 44
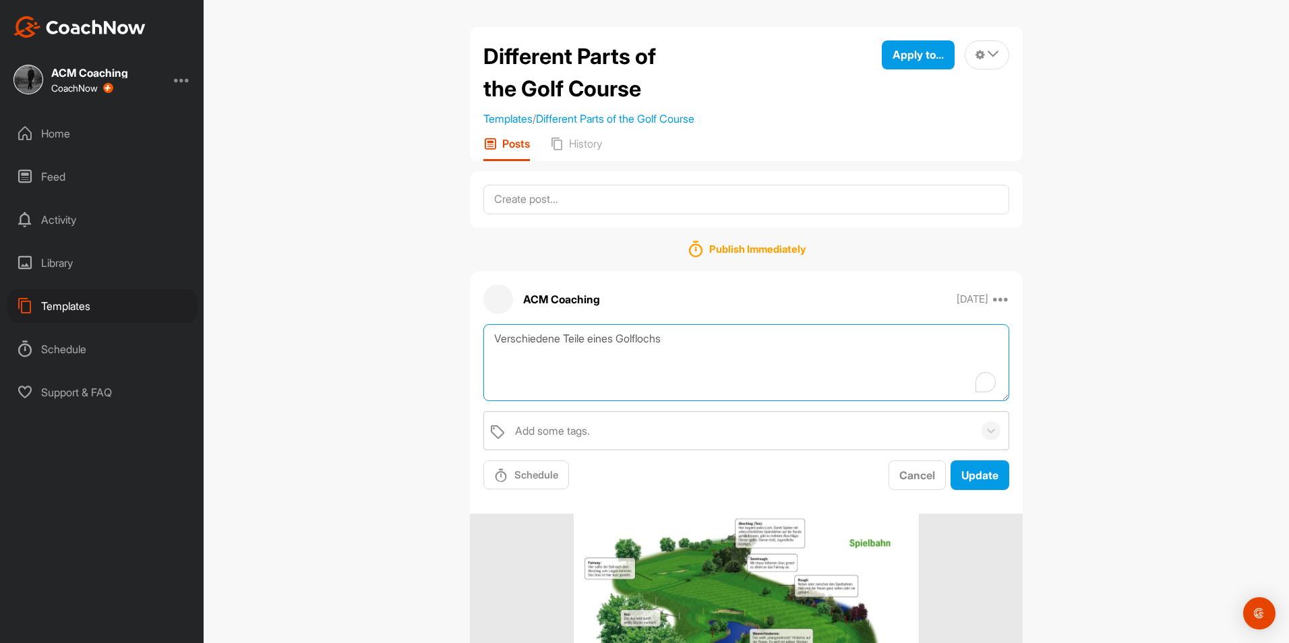
drag, startPoint x: 672, startPoint y: 339, endPoint x: 417, endPoint y: 342, distance: 254.8
click at [417, 342] on div "Different Parts of the Golf Course Templates / Different Parts of the Golf Cour…" at bounding box center [746, 321] width 1085 height 643
click at [921, 478] on span "Cancel" at bounding box center [917, 474] width 36 height 13
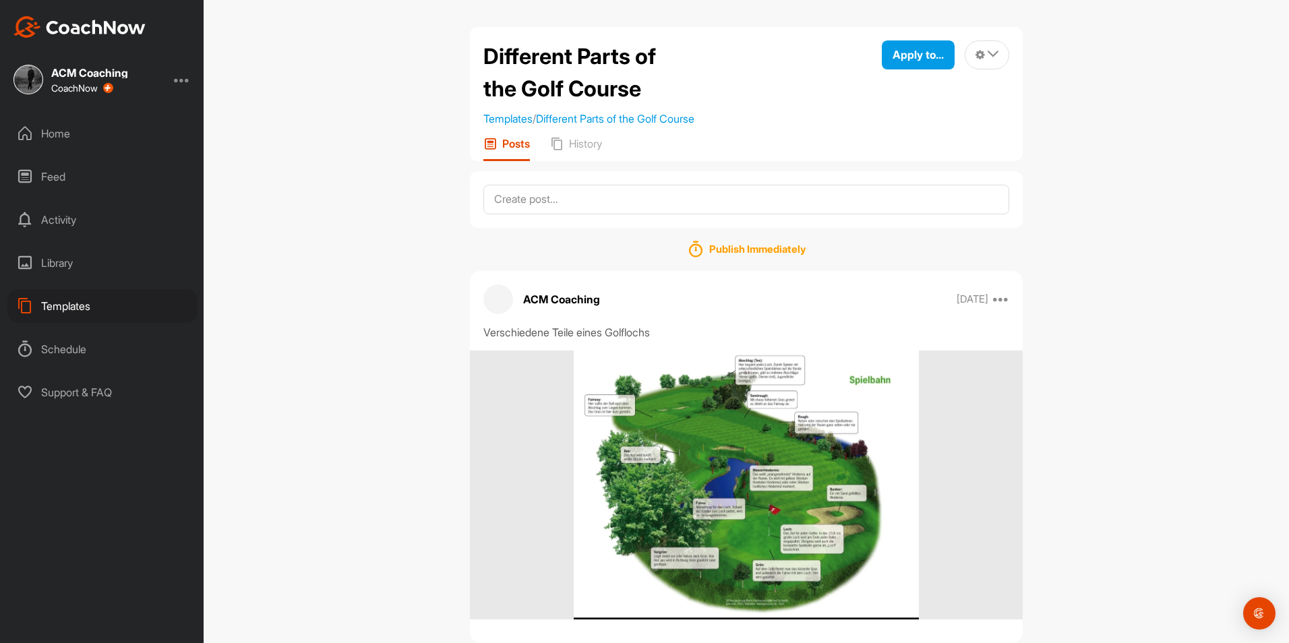
click at [117, 298] on div "Templates" at bounding box center [102, 306] width 190 height 34
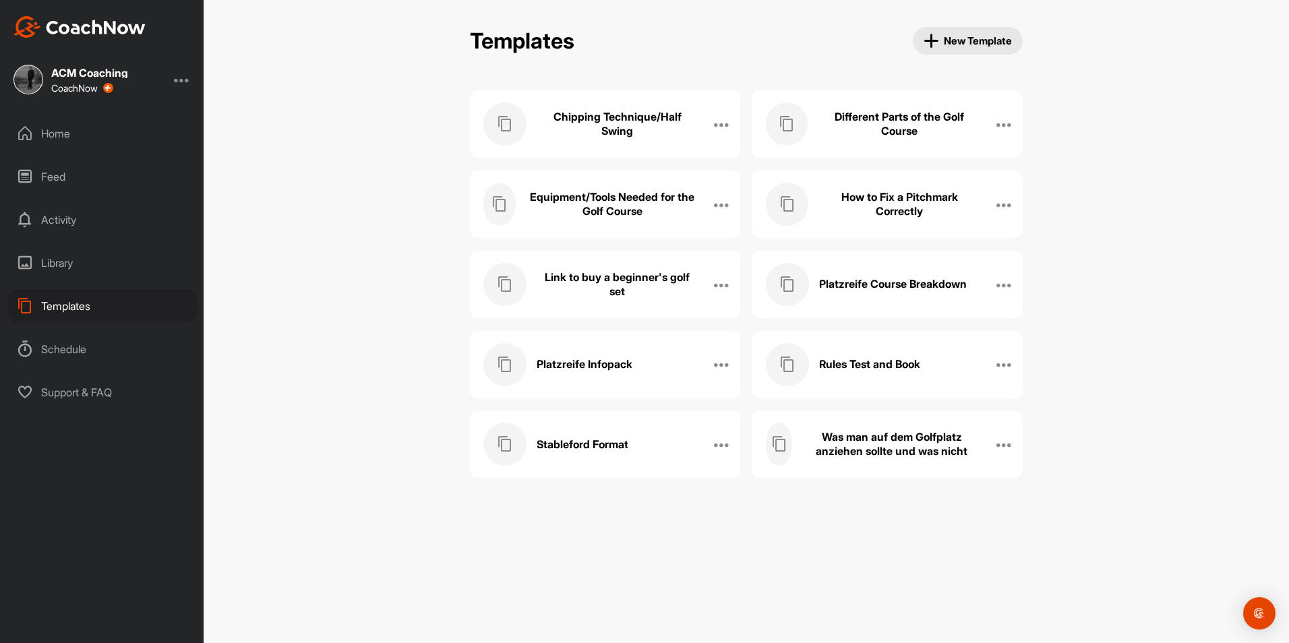
click at [626, 371] on h3 "Platzreife Infopack" at bounding box center [585, 364] width 96 height 14
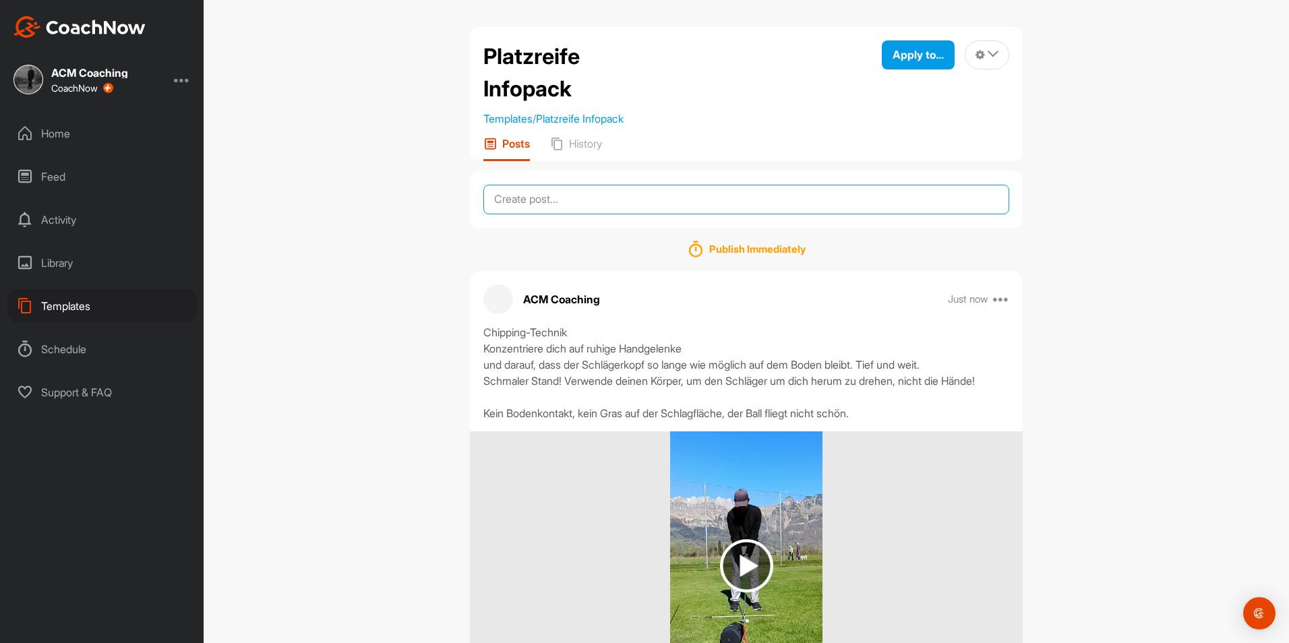
click at [695, 203] on textarea at bounding box center [746, 200] width 526 height 30
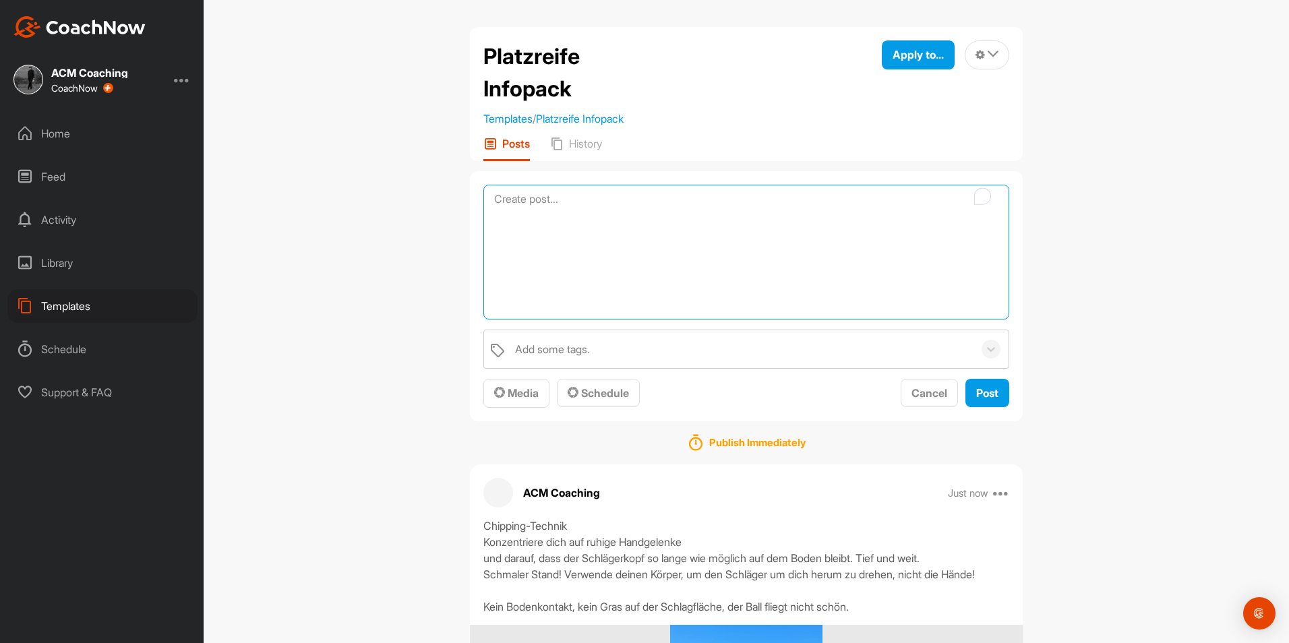
paste textarea "Verschiedene Teile eines Golflochs"
type textarea "Verschiedene Teile eines Golflochs"
click at [523, 395] on span "Media" at bounding box center [516, 392] width 44 height 13
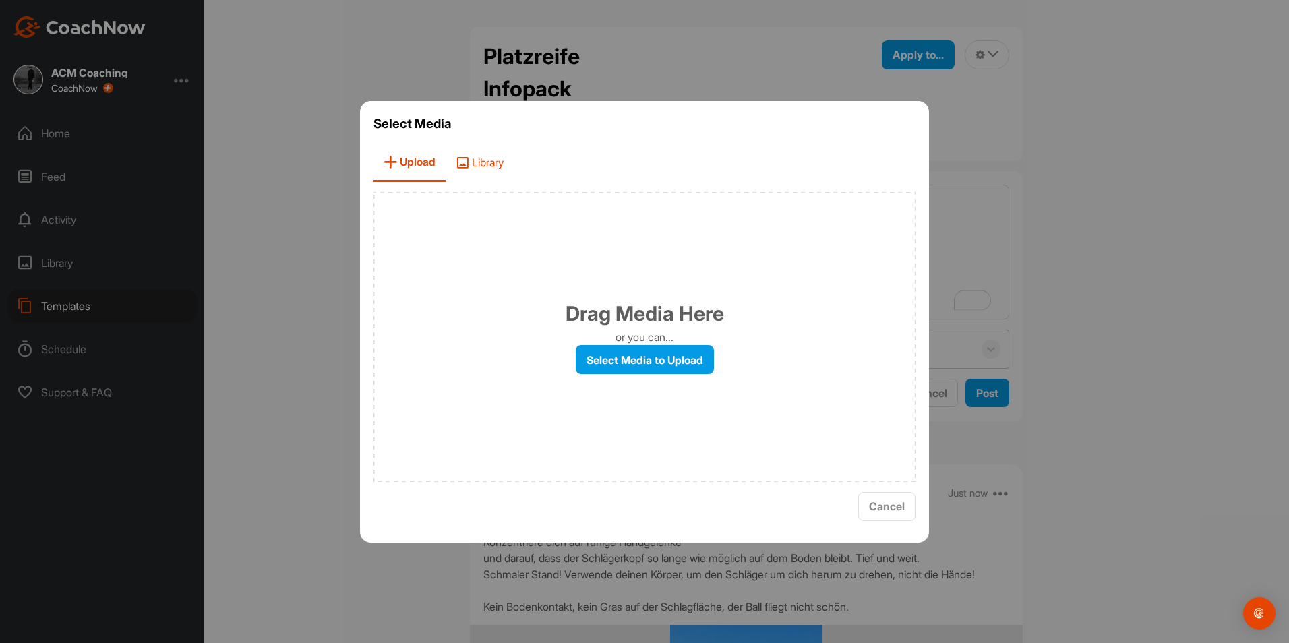
click at [477, 172] on span "Library" at bounding box center [480, 163] width 68 height 38
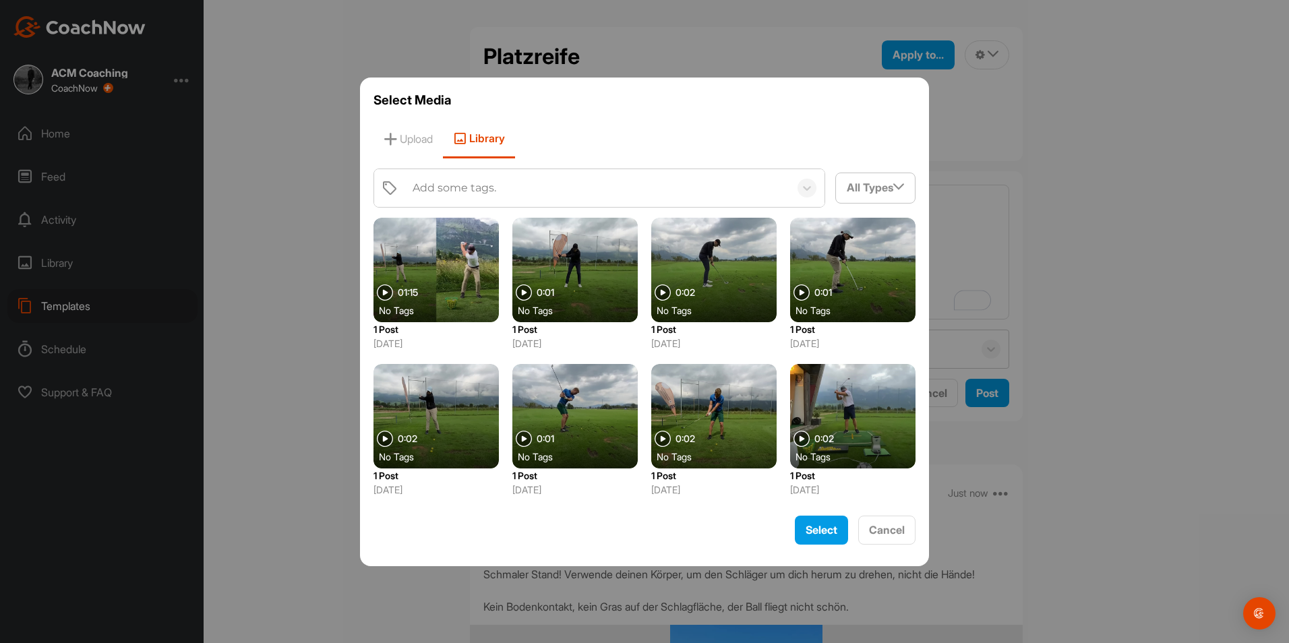
click at [510, 193] on div "Add some tags." at bounding box center [598, 188] width 384 height 38
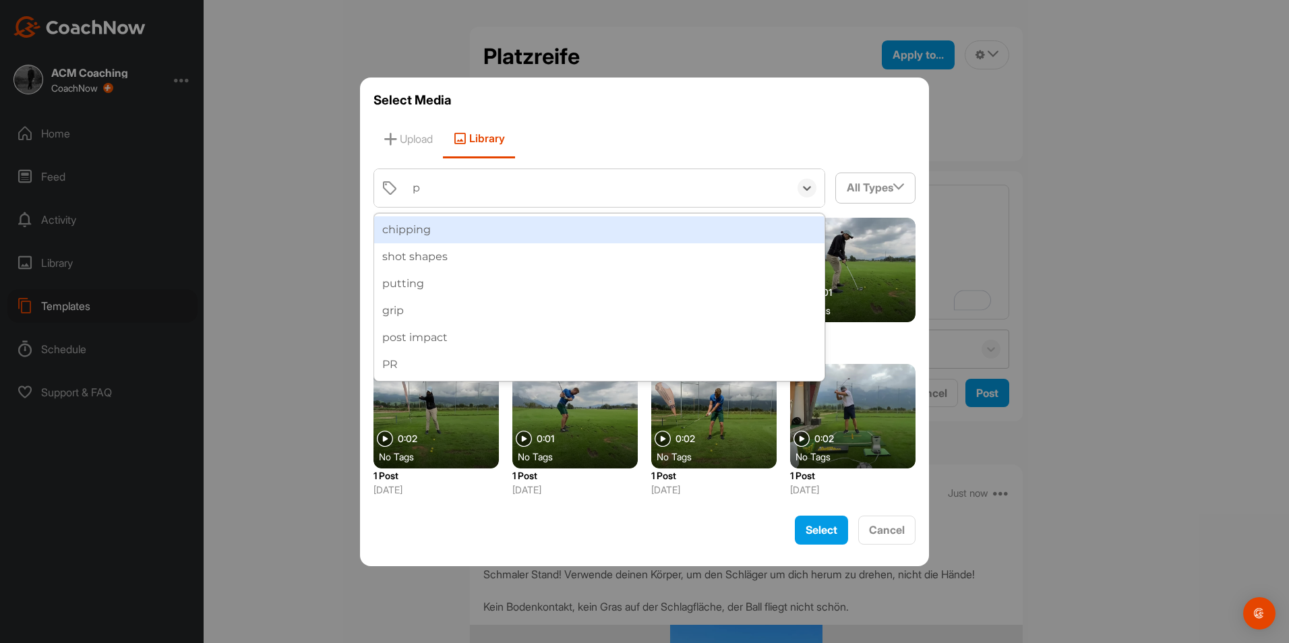
type input "pr"
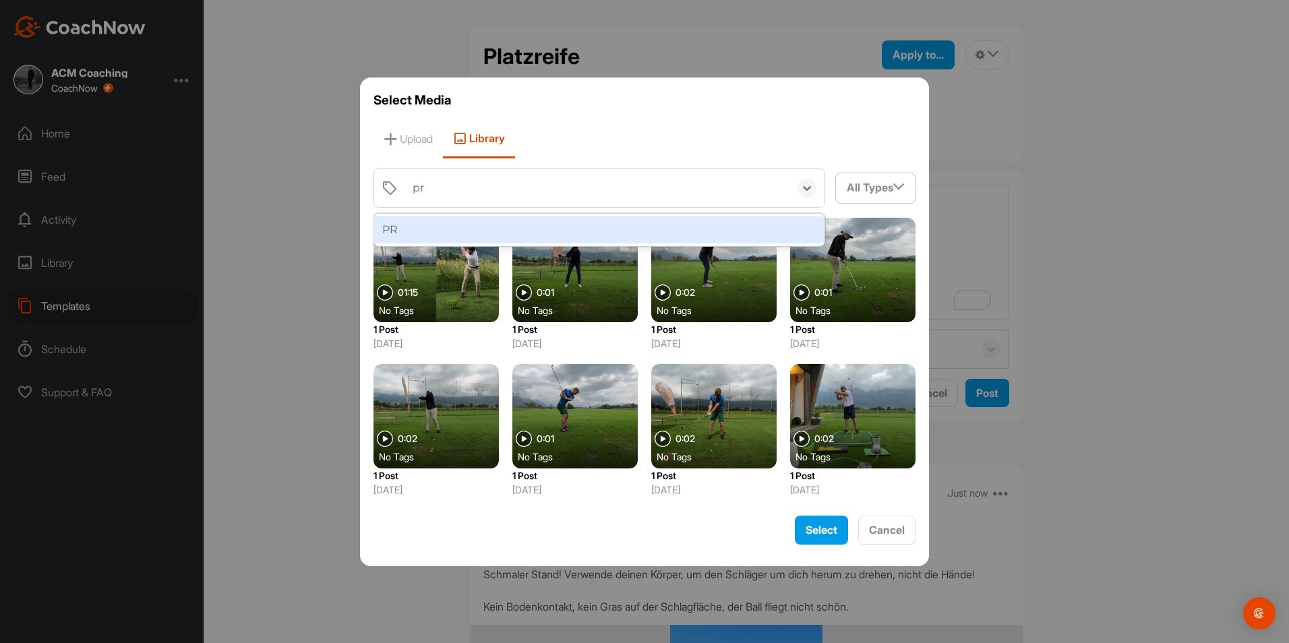
click at [528, 226] on div "PR" at bounding box center [599, 229] width 450 height 27
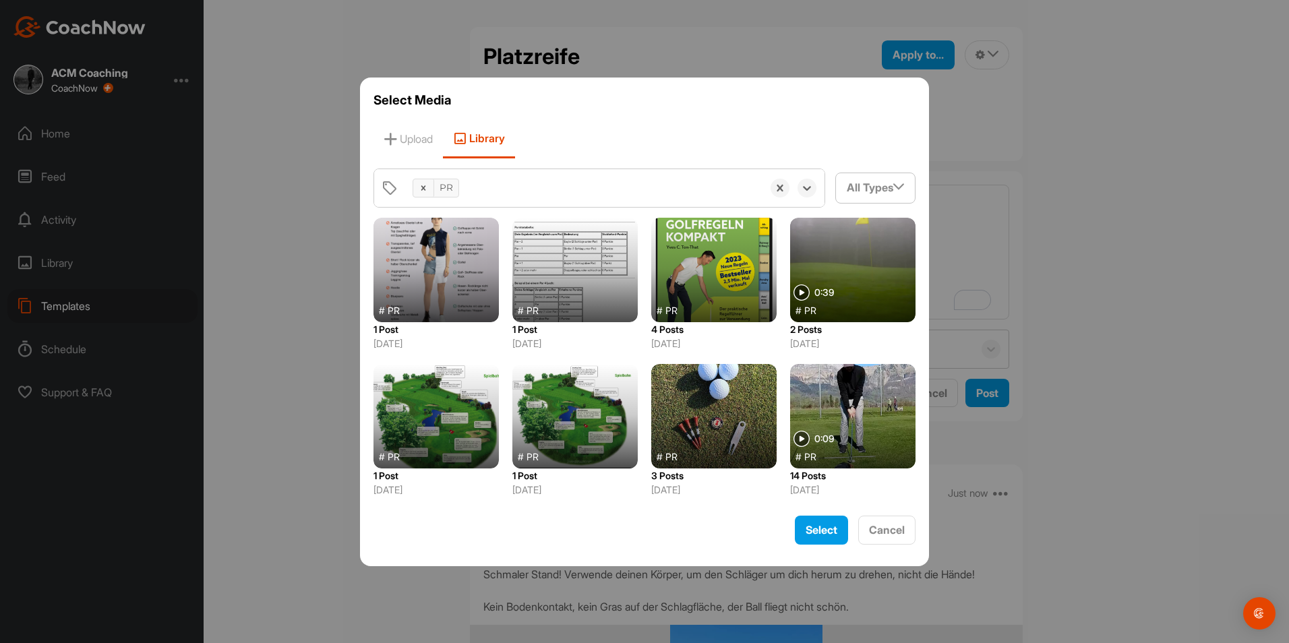
click at [568, 420] on div at bounding box center [574, 416] width 125 height 104
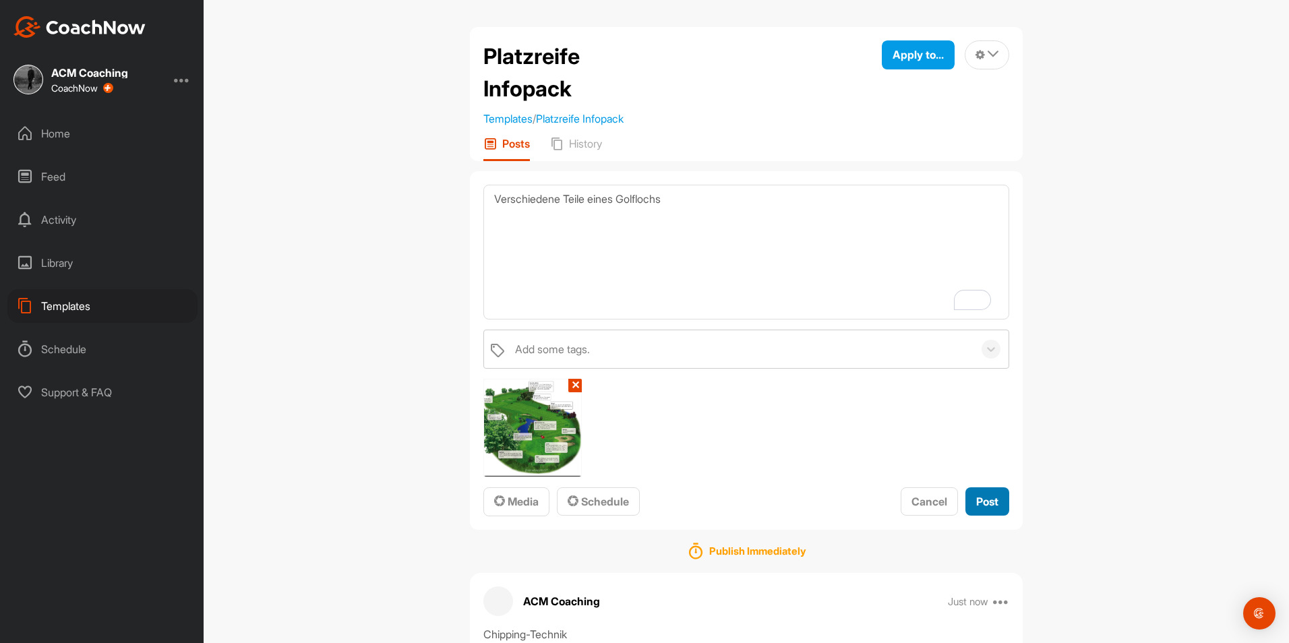
click at [981, 505] on span "Post" at bounding box center [987, 501] width 22 height 13
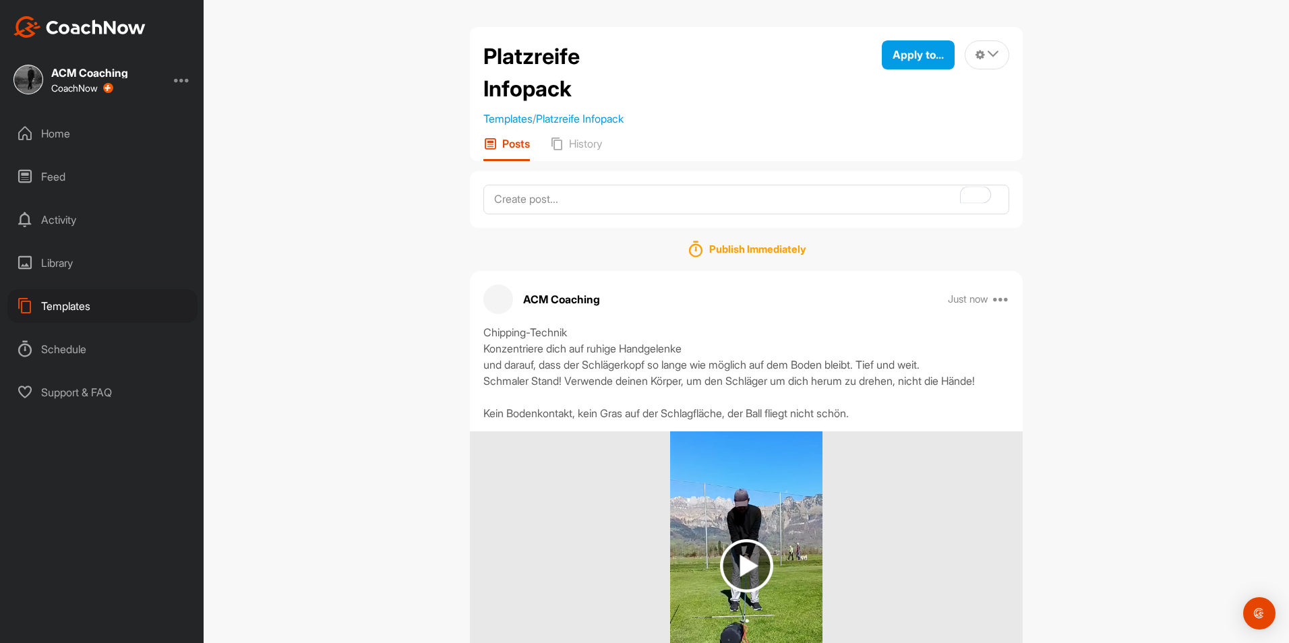
click at [75, 308] on div "Templates" at bounding box center [102, 306] width 190 height 34
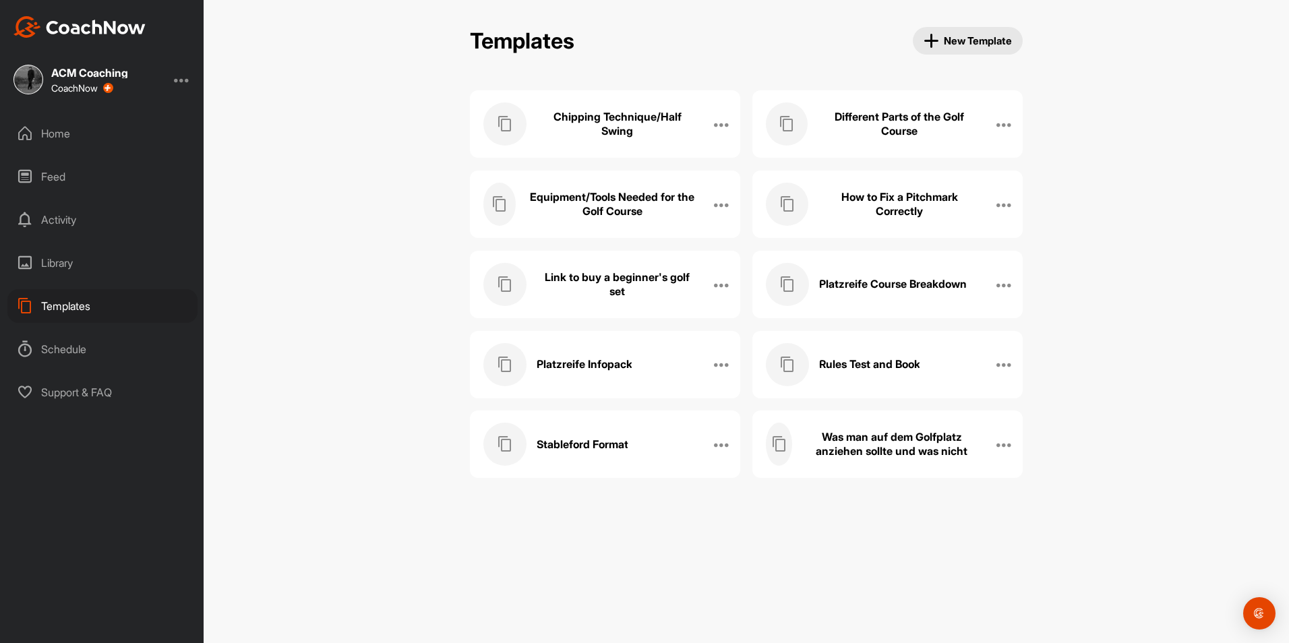
click at [892, 216] on h3 "How to Fix a Pitchmark Correctly" at bounding box center [899, 204] width 162 height 28
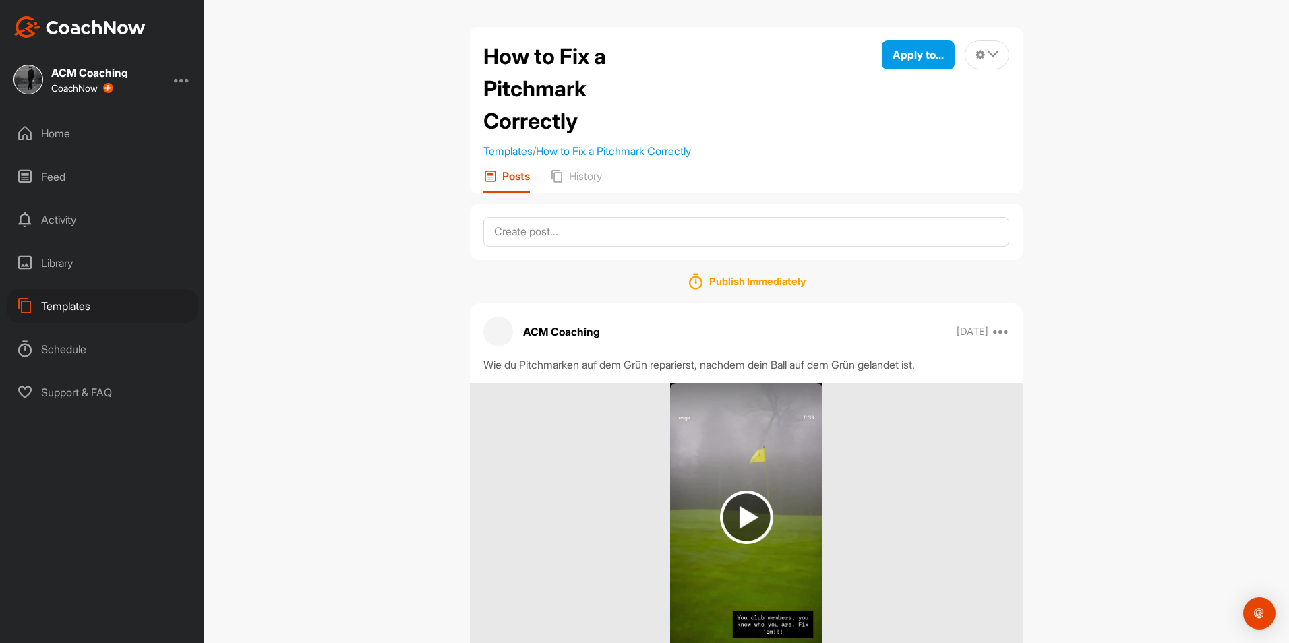
click at [1004, 332] on div "ACM Coaching Jul 13 Edit Edit Tags Pin to top Delete" at bounding box center [746, 332] width 553 height 30
click at [1002, 332] on icon at bounding box center [1001, 332] width 16 height 16
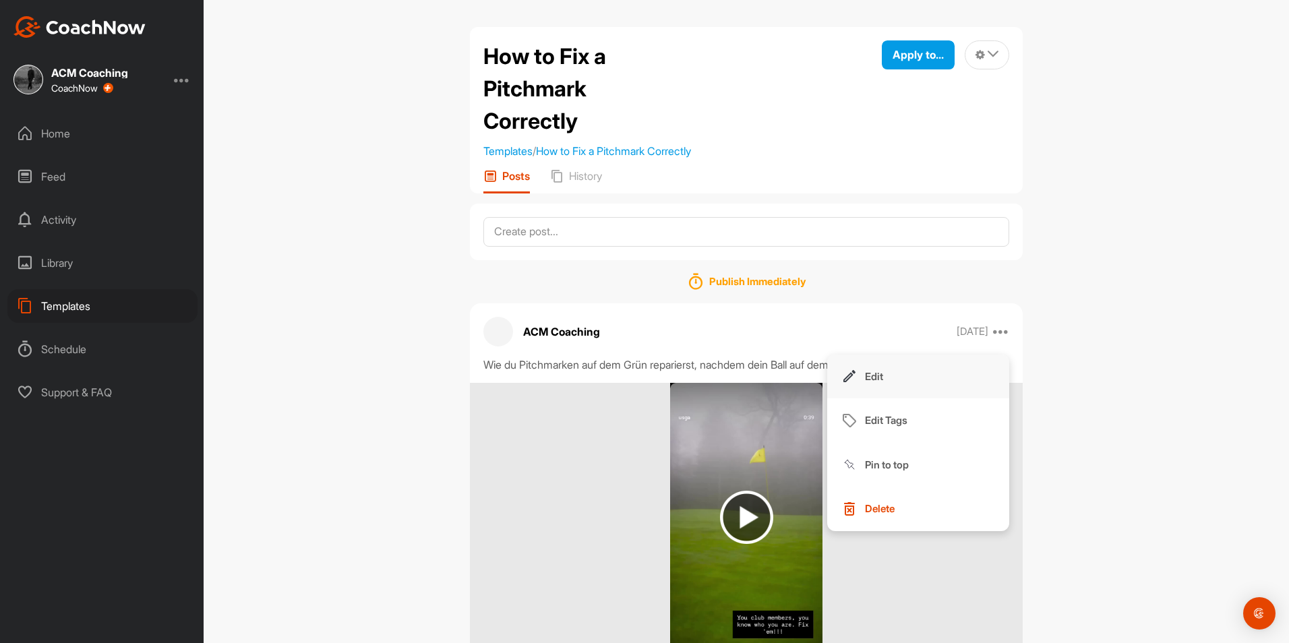
click at [933, 375] on button "Edit" at bounding box center [918, 377] width 182 height 44
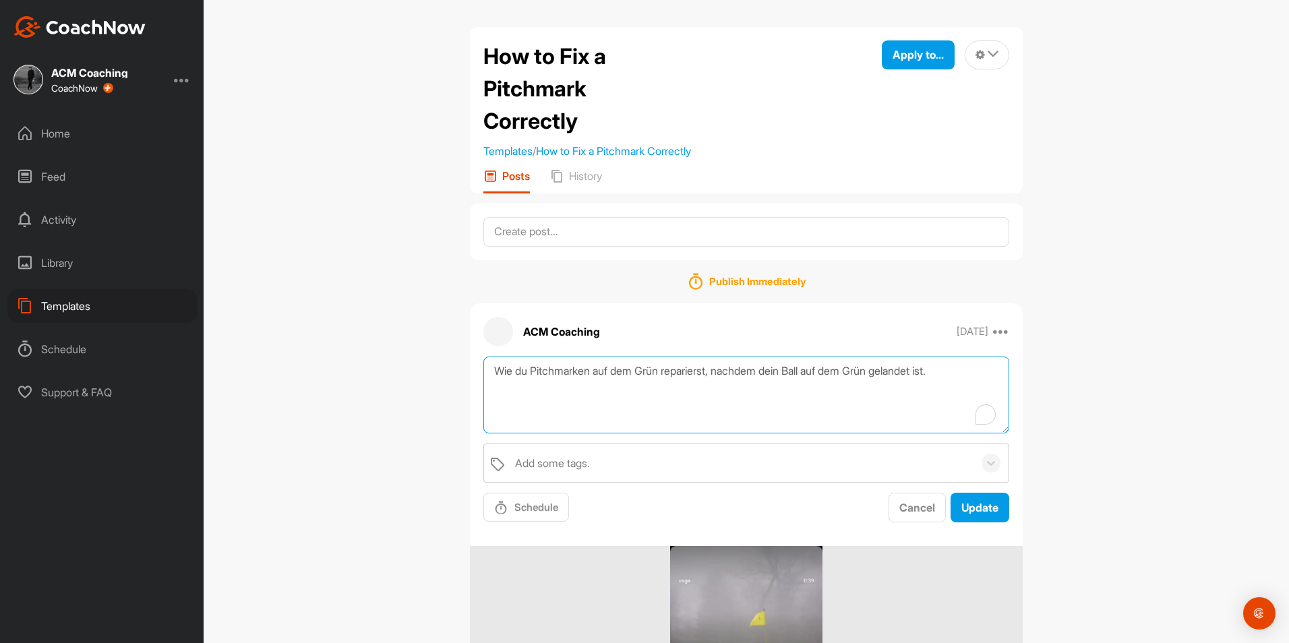
drag, startPoint x: 969, startPoint y: 378, endPoint x: 377, endPoint y: 400, distance: 592.2
click at [377, 400] on div "How to Fix a Pitchmark Correctly Templates / How to Fix a Pitchmark Correctly A…" at bounding box center [746, 321] width 1085 height 643
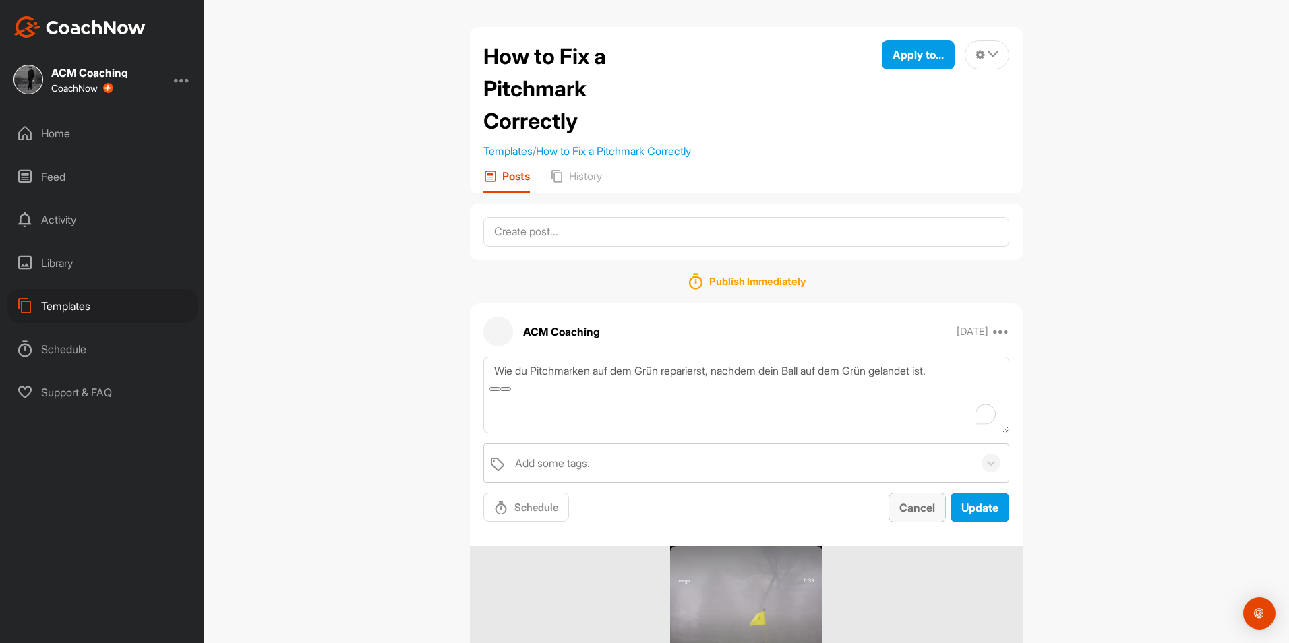
click at [925, 506] on span "Cancel" at bounding box center [917, 507] width 36 height 13
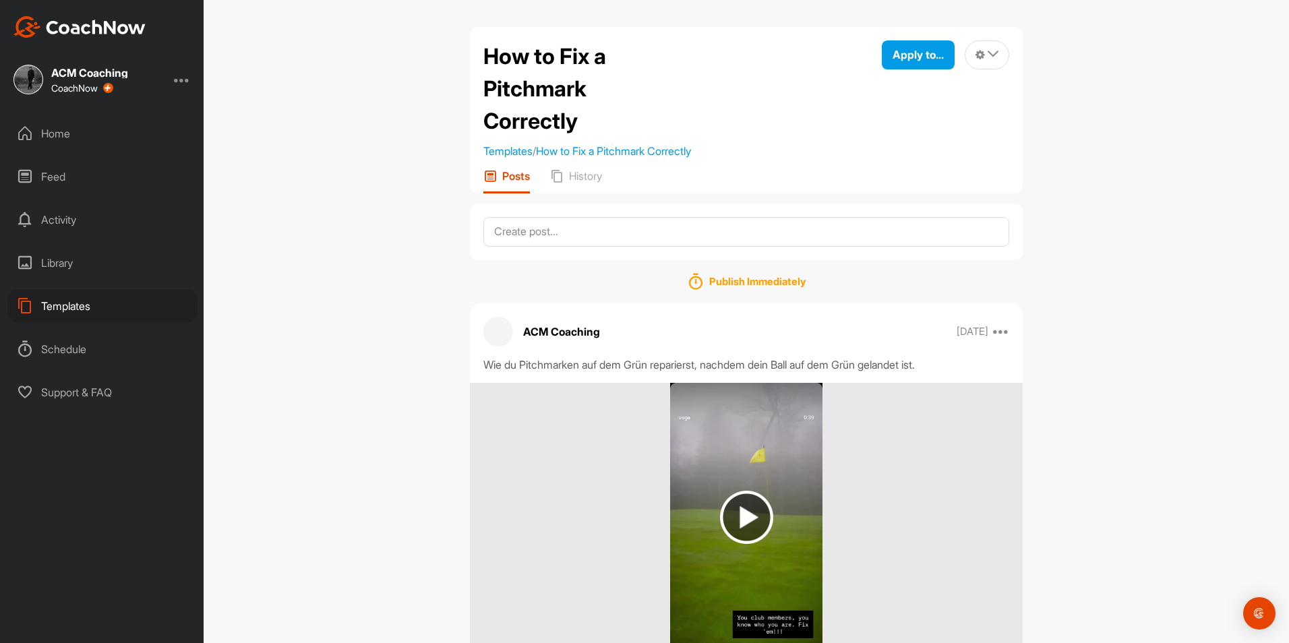
click at [78, 300] on div "Templates" at bounding box center [102, 306] width 190 height 34
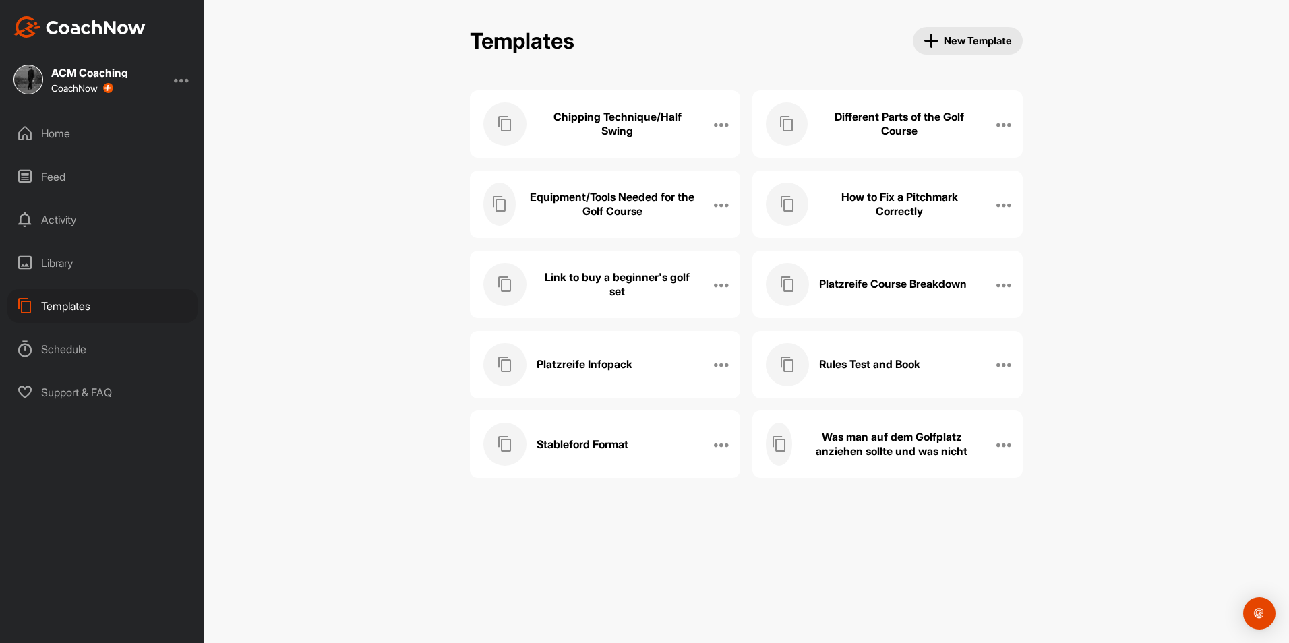
click at [555, 373] on div "Platzreife Infopack" at bounding box center [590, 364] width 215 height 43
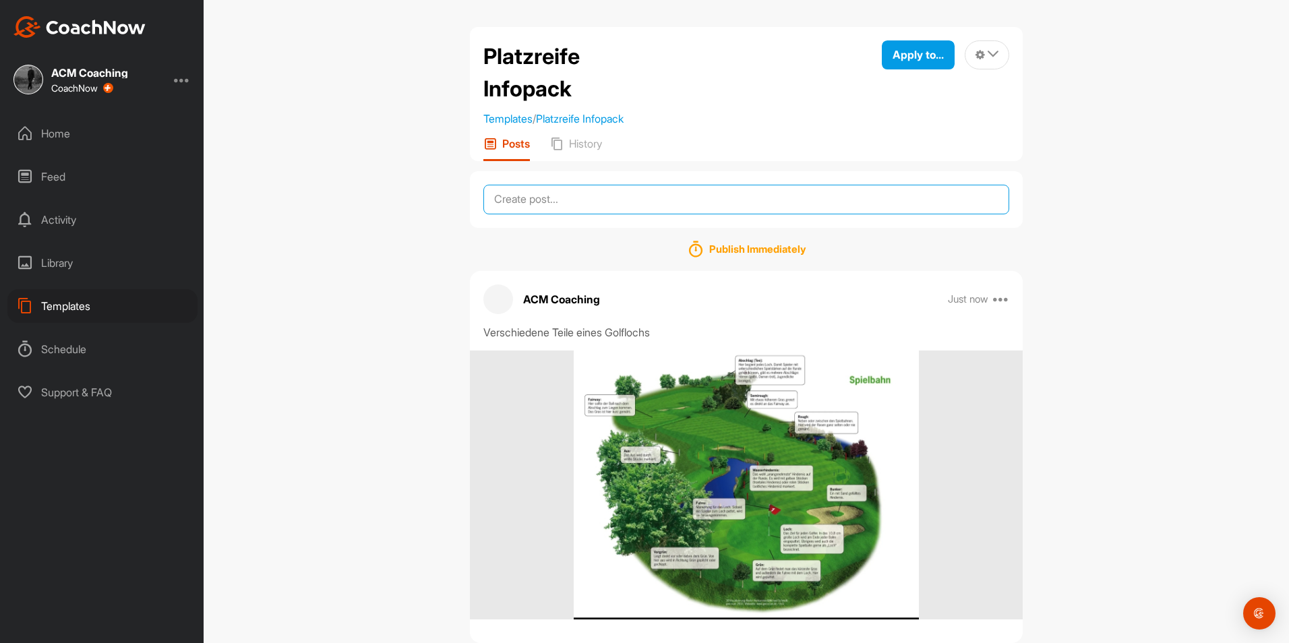
click at [676, 199] on textarea at bounding box center [746, 200] width 526 height 30
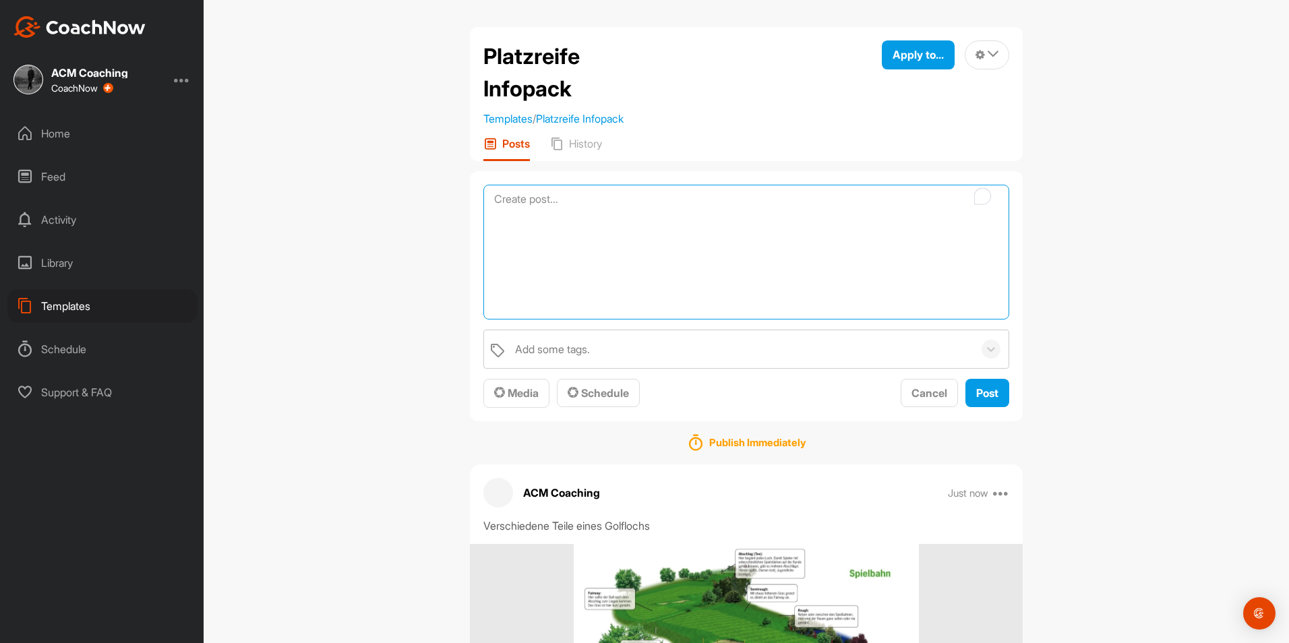
paste textarea "Wie du Pitchmarken auf dem Grün reparierst, nachdem dein Ball auf dem Grün gela…"
type textarea "Wie du Pitchmarken auf dem Grün reparierst, nachdem dein Ball auf dem Grün gela…"
click at [503, 396] on span "Media" at bounding box center [516, 392] width 44 height 13
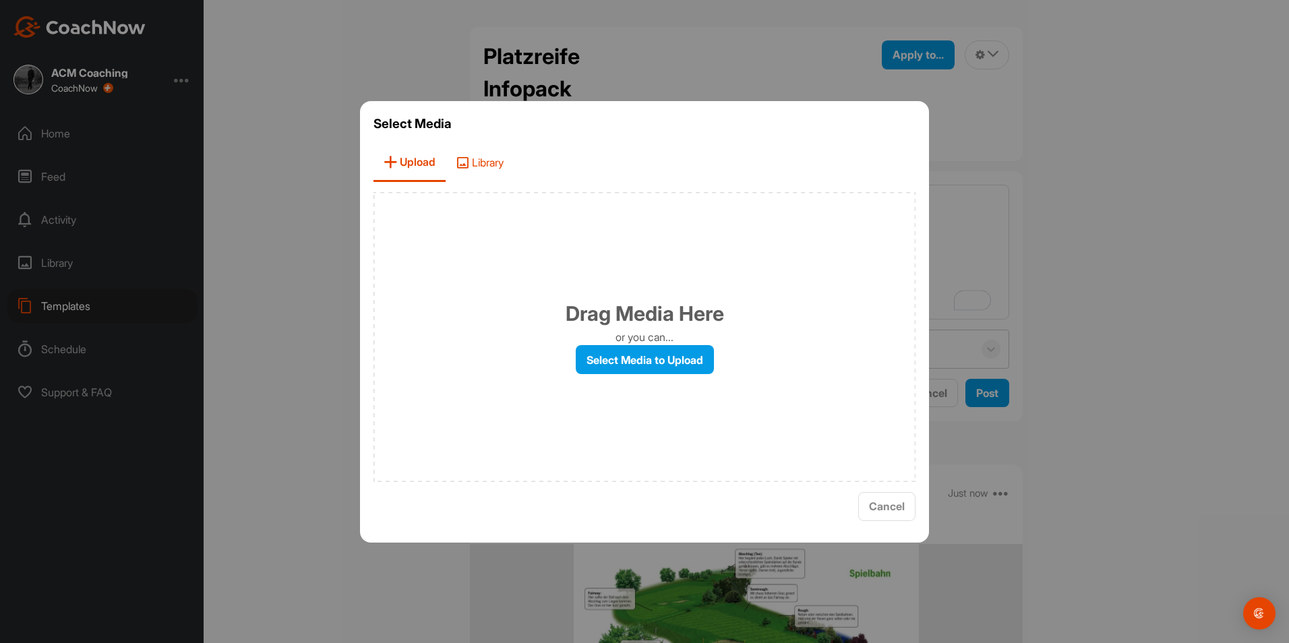
click at [491, 177] on span "Library" at bounding box center [480, 163] width 68 height 38
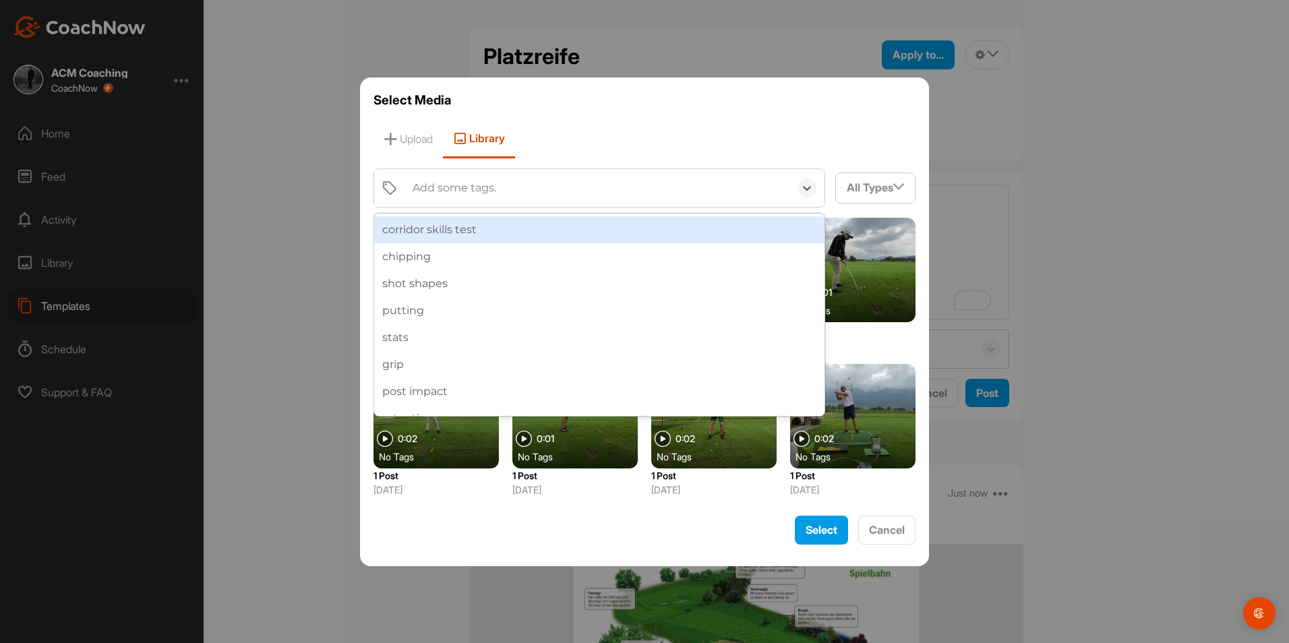
click at [532, 193] on div "Add some tags." at bounding box center [598, 188] width 384 height 38
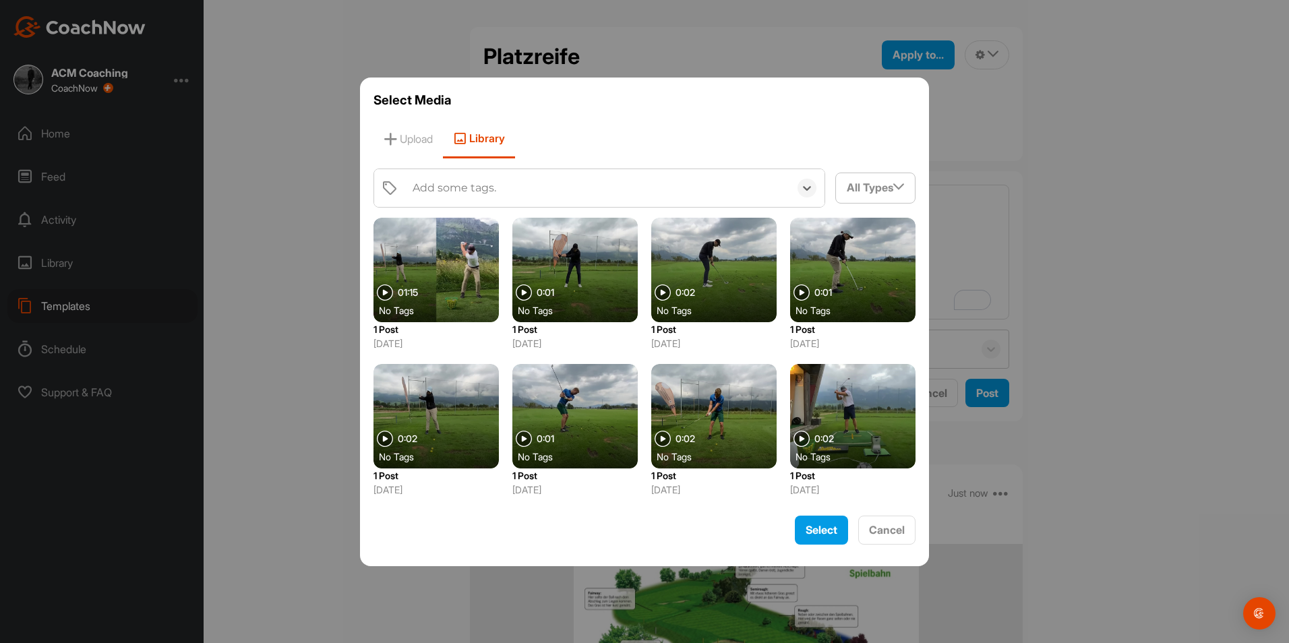
click at [532, 193] on div "Add some tags." at bounding box center [598, 188] width 384 height 38
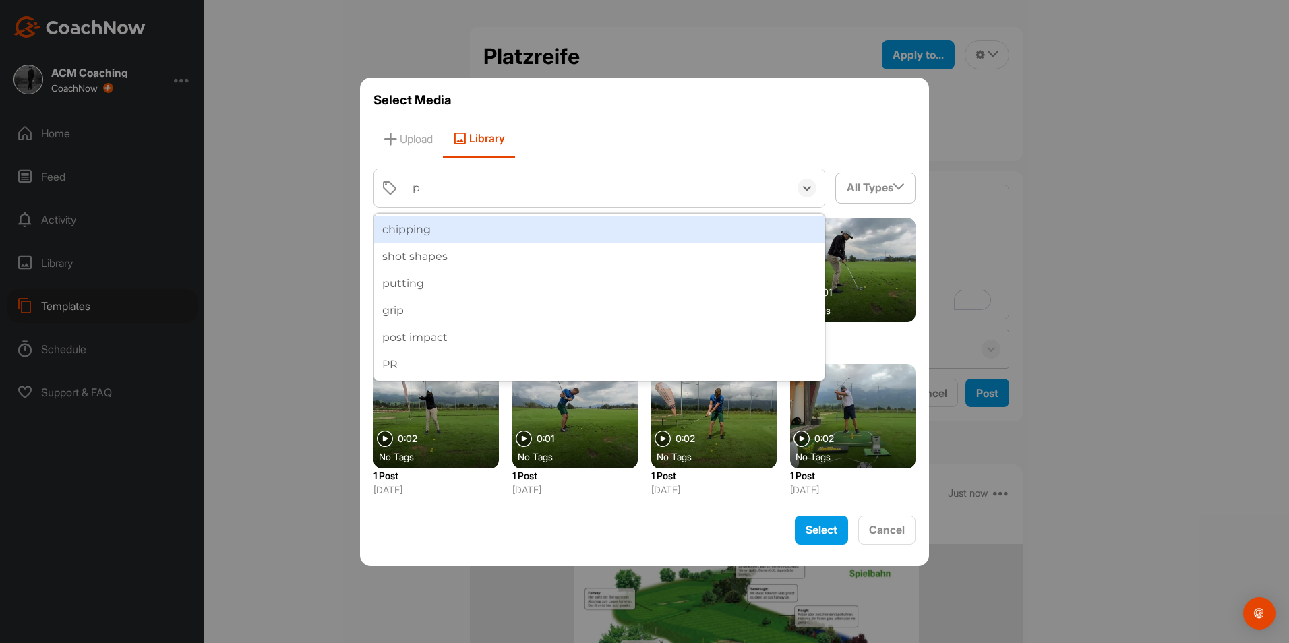
type input "pr"
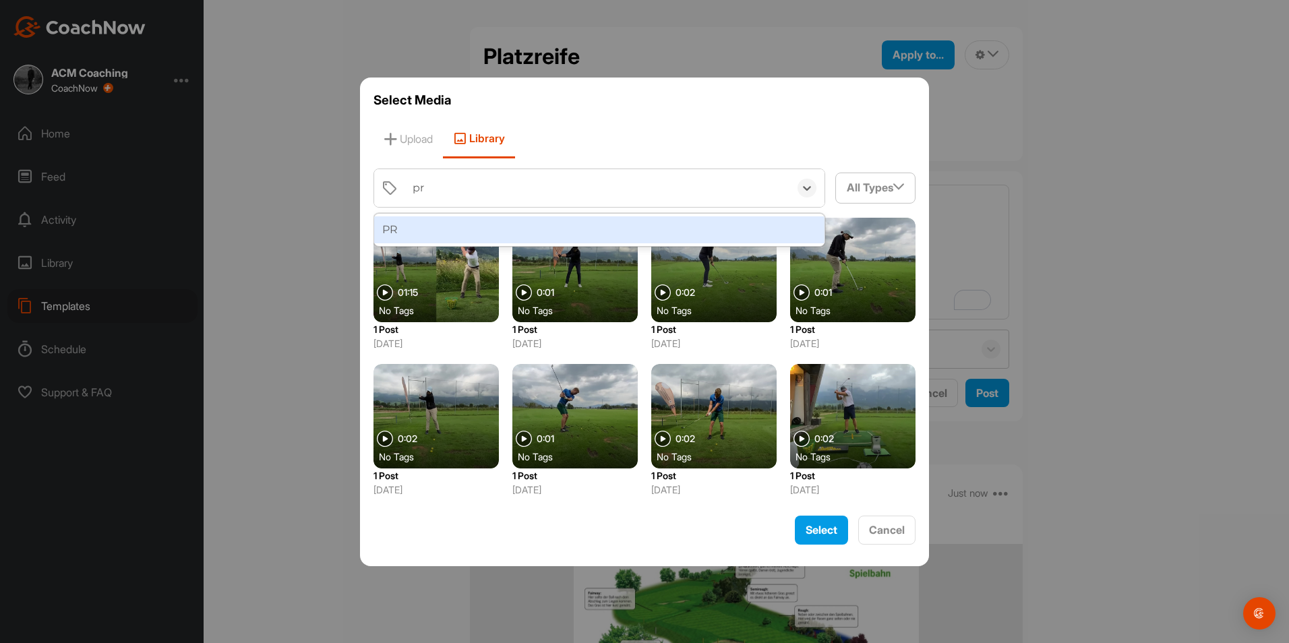
click at [512, 231] on div "PR" at bounding box center [599, 229] width 450 height 27
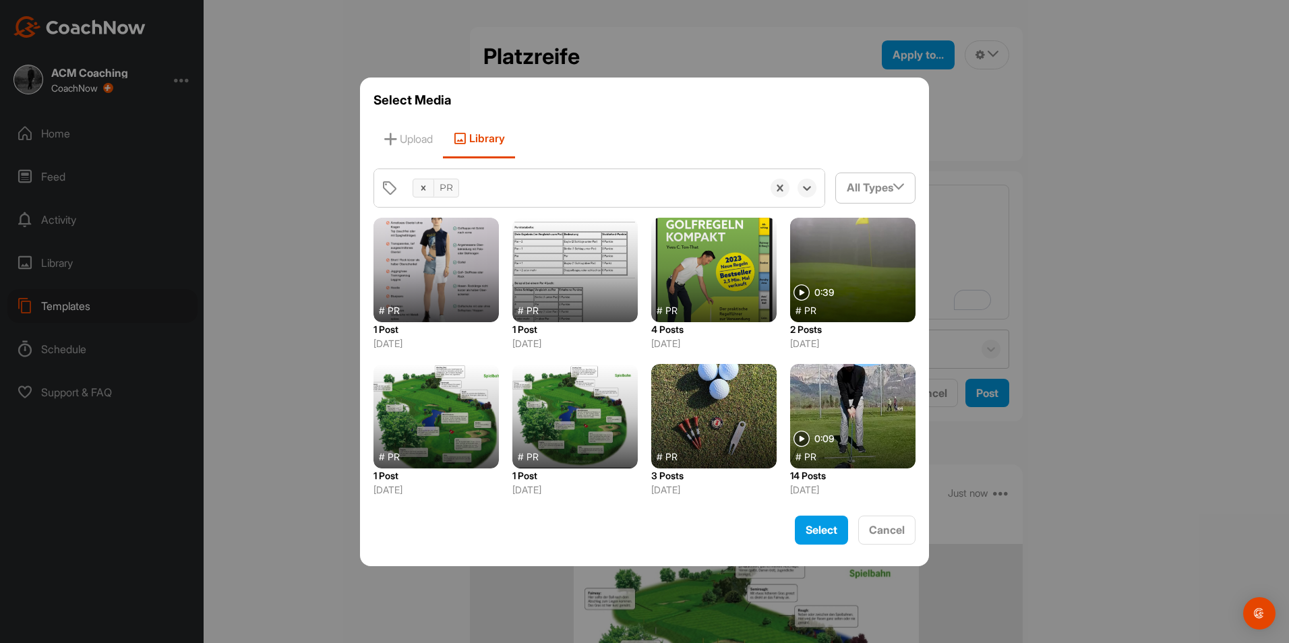
click at [840, 278] on div at bounding box center [852, 270] width 125 height 104
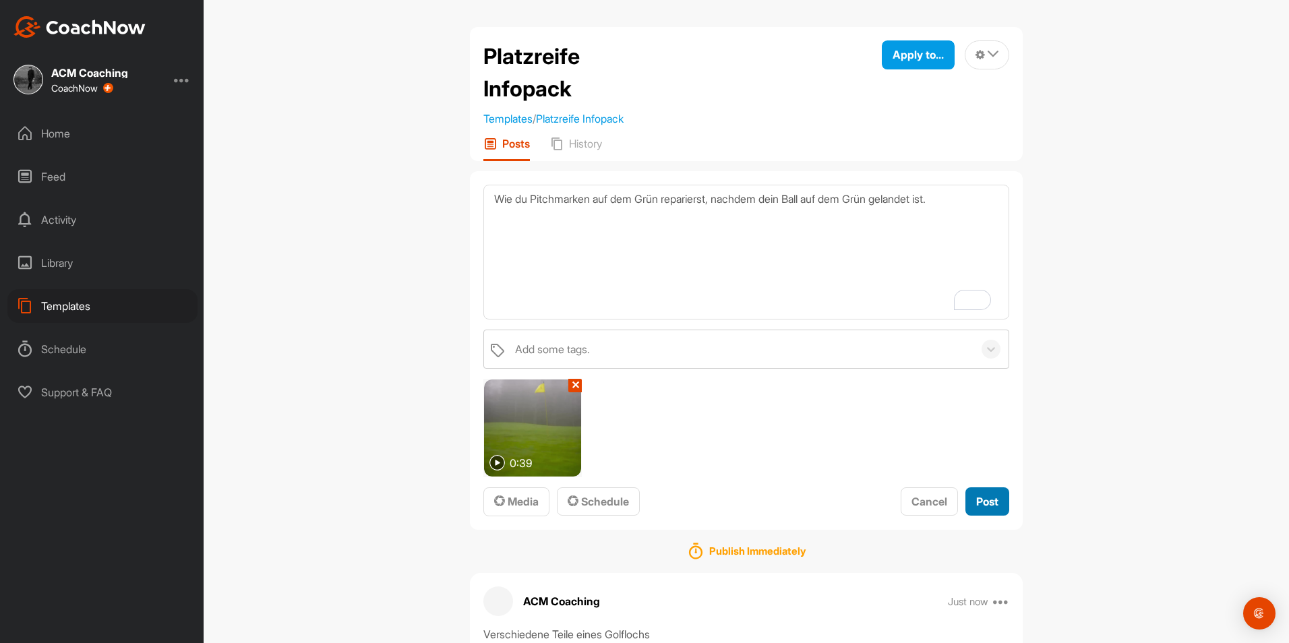
click at [983, 501] on span "Post" at bounding box center [987, 501] width 22 height 13
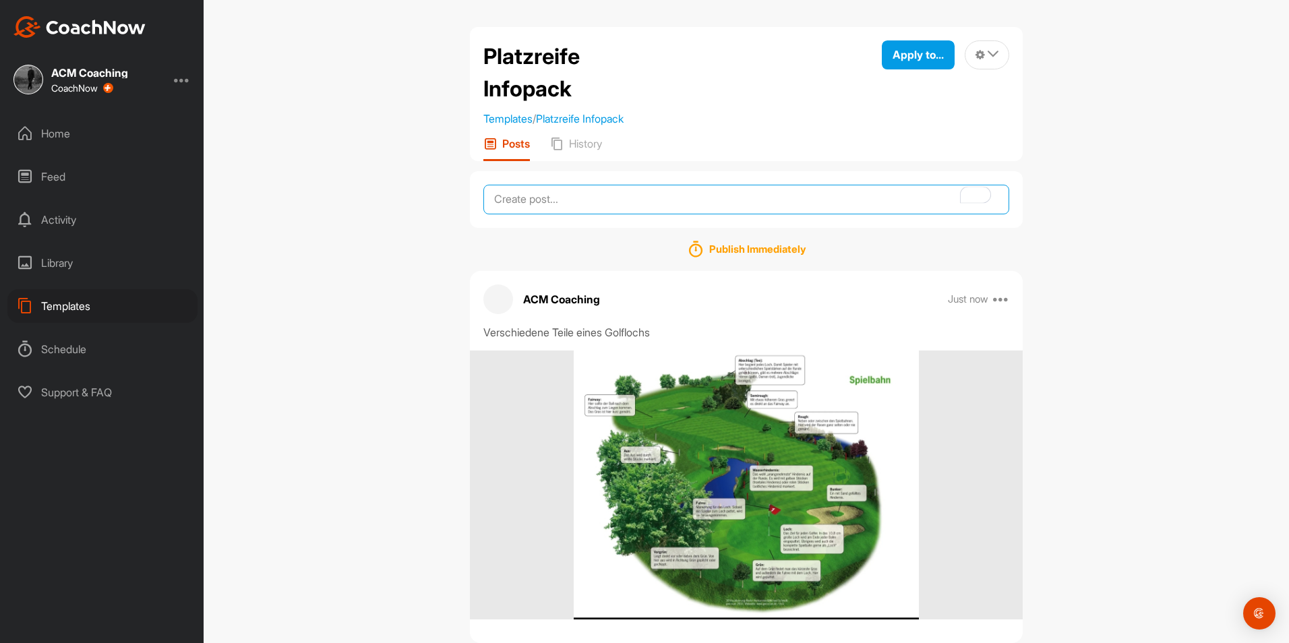
click at [595, 197] on textarea "To enrich screen reader interactions, please activate Accessibility in Grammarl…" at bounding box center [746, 200] width 526 height 30
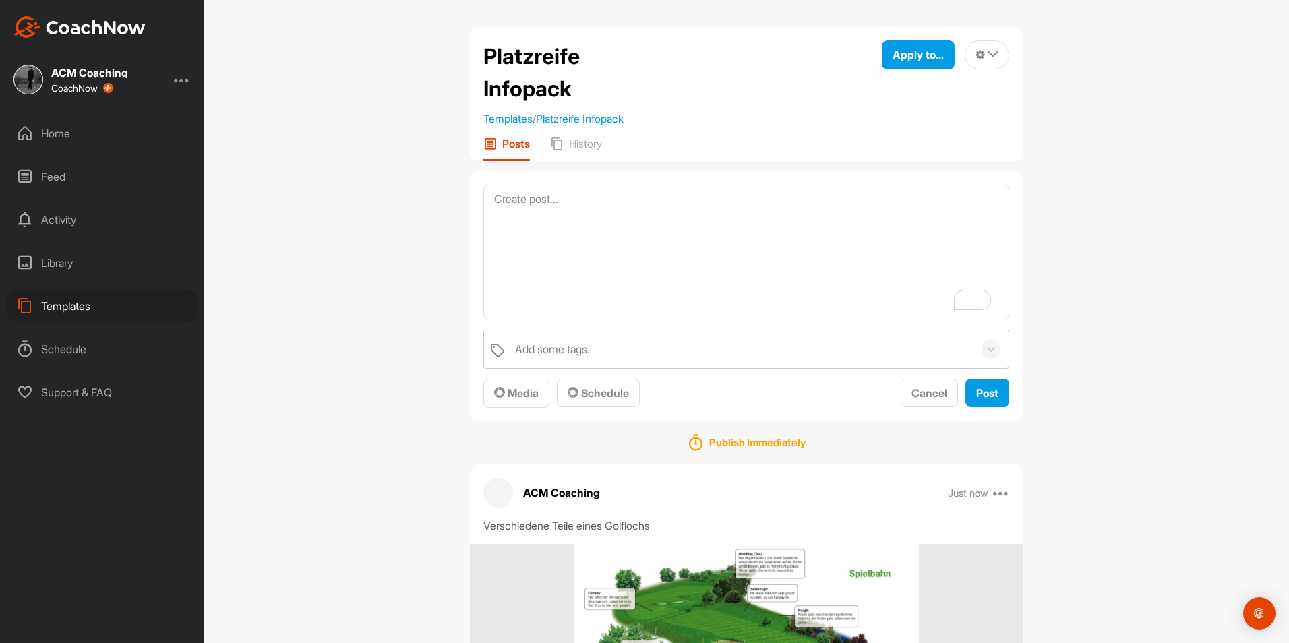
click at [102, 302] on div "Templates" at bounding box center [102, 306] width 190 height 34
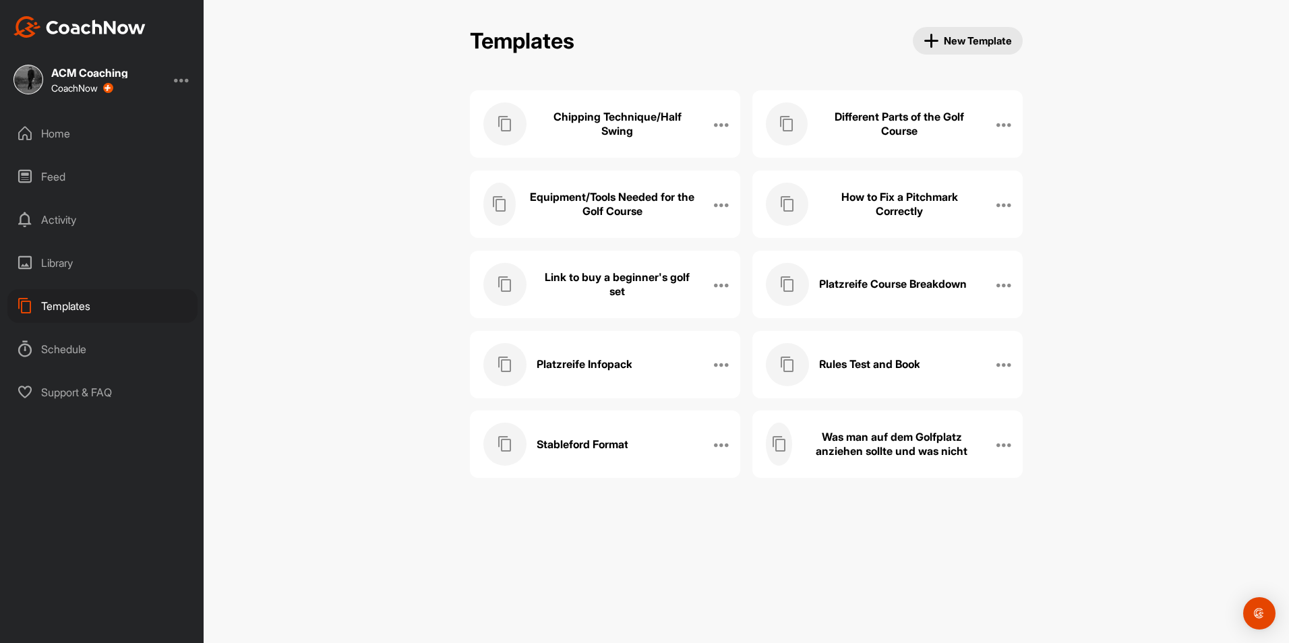
click at [649, 440] on div "Stableford Format" at bounding box center [590, 444] width 215 height 43
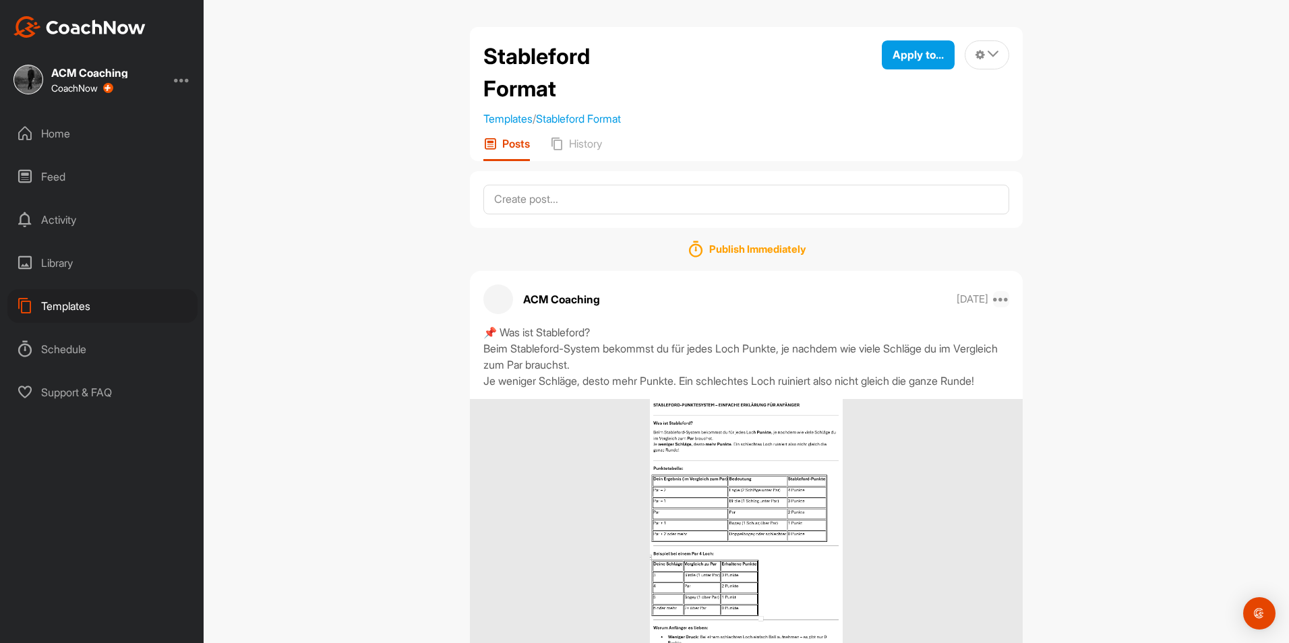
click at [996, 301] on icon at bounding box center [1001, 299] width 16 height 16
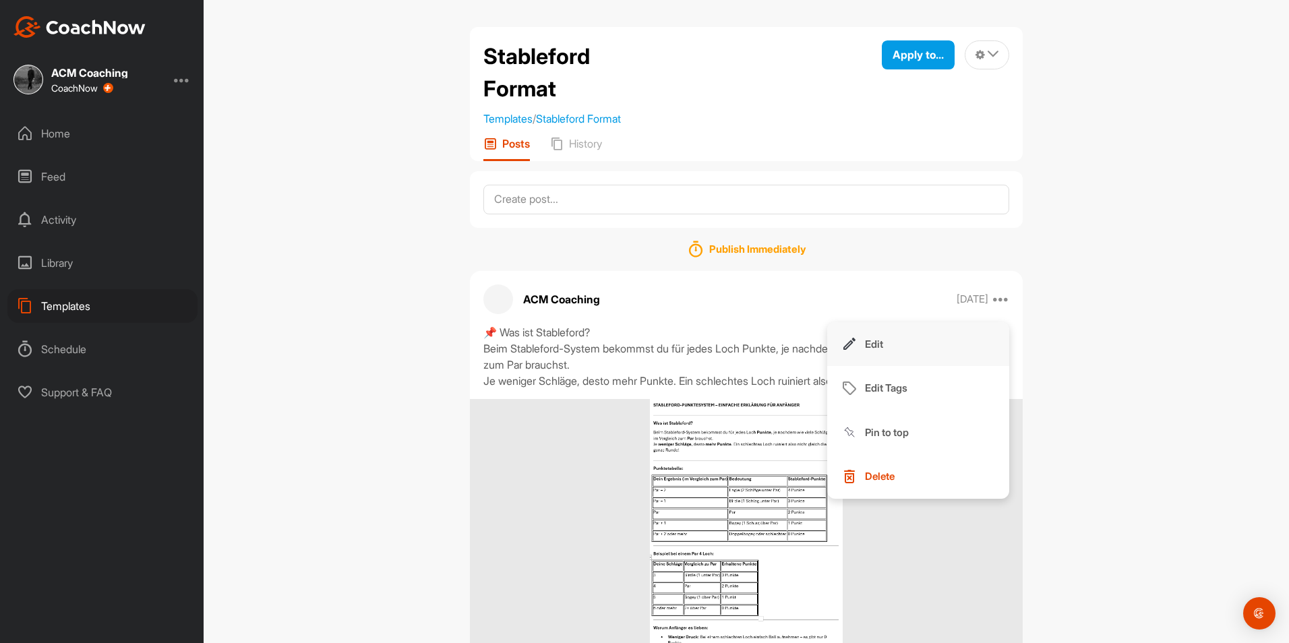
click at [892, 346] on button "Edit" at bounding box center [918, 344] width 182 height 44
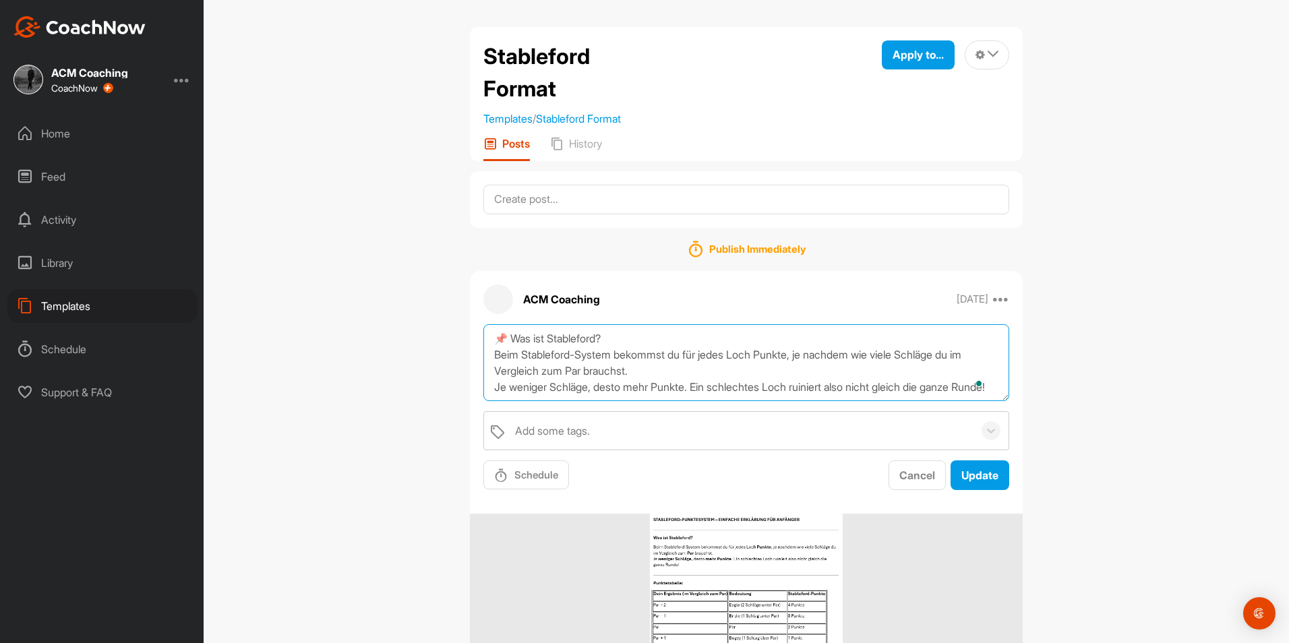
drag, startPoint x: 575, startPoint y: 393, endPoint x: 389, endPoint y: 276, distance: 219.6
click at [389, 276] on div "Stableford Format Templates / Stableford Format Apply to... Apply to Space Appl…" at bounding box center [746, 321] width 1085 height 643
click at [901, 477] on span "Cancel" at bounding box center [917, 474] width 36 height 13
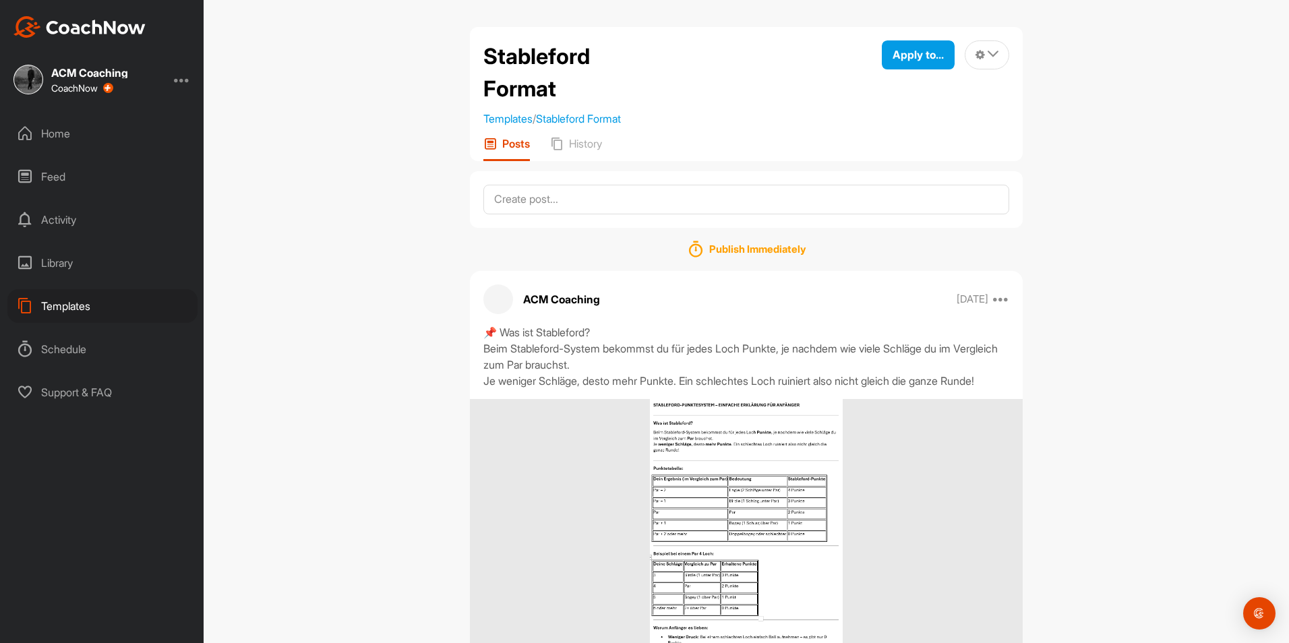
click at [96, 314] on div "Templates" at bounding box center [102, 306] width 190 height 34
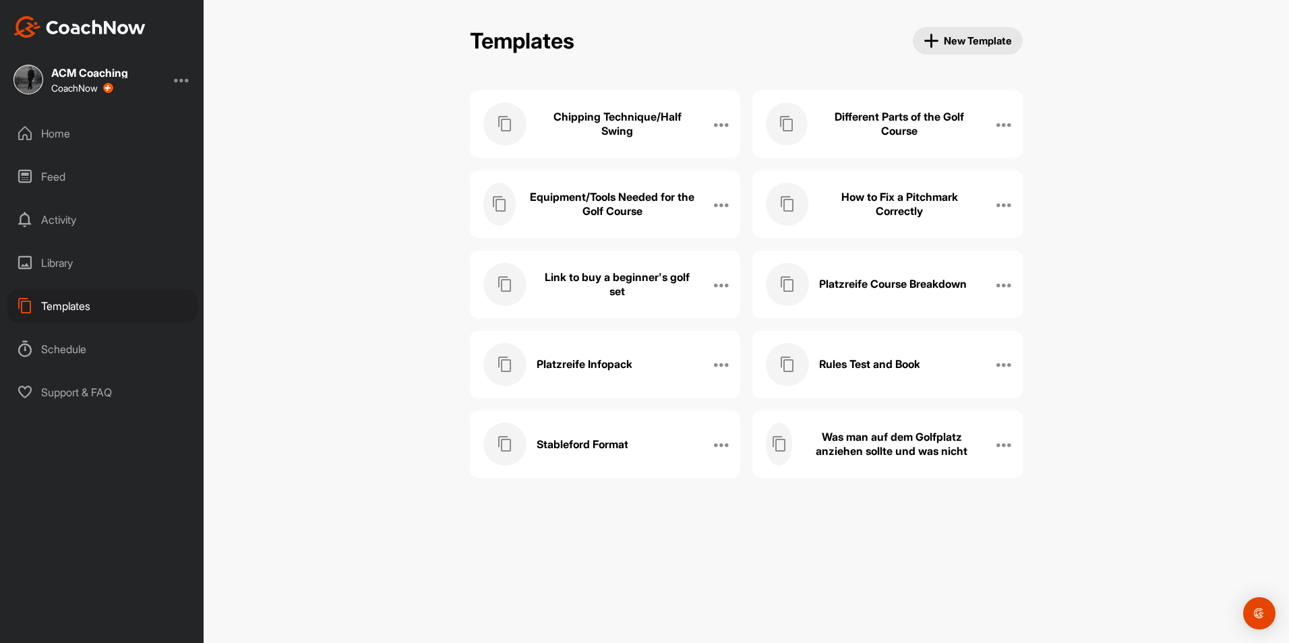
click at [637, 369] on div "Platzreife Infopack" at bounding box center [590, 364] width 215 height 43
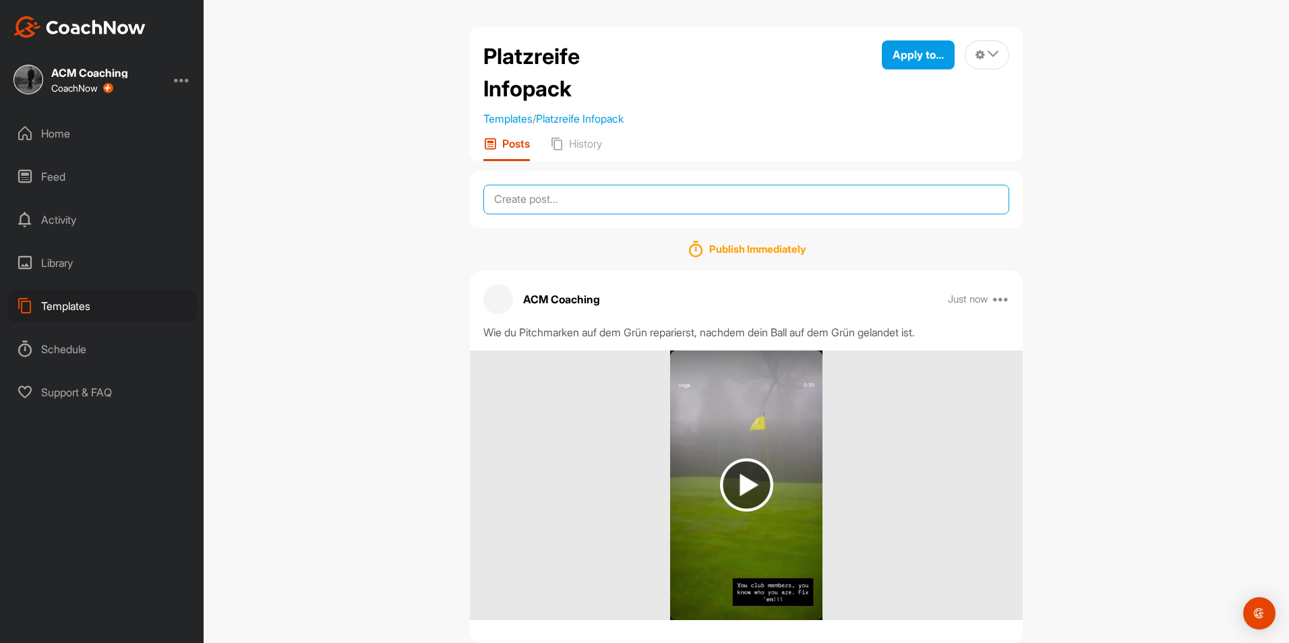
click at [828, 197] on textarea at bounding box center [746, 200] width 526 height 30
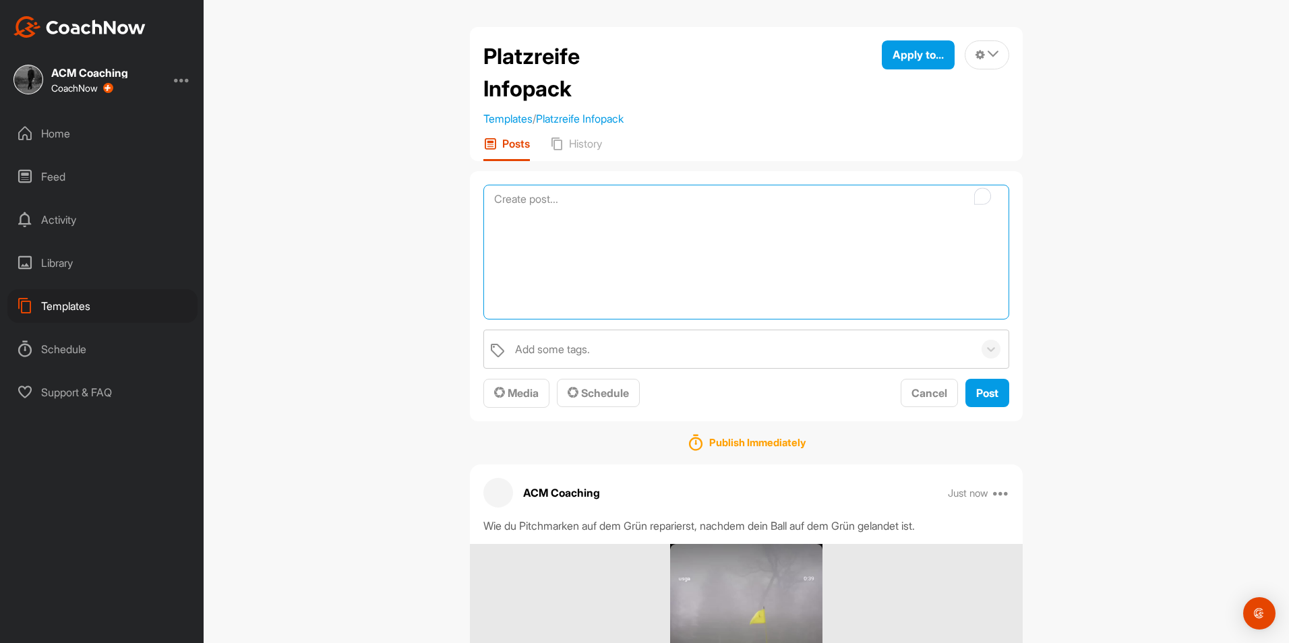
paste textarea "📌 Was ist Stableford? Beim Stableford-System bekommst du für jedes Loch Punkte,…"
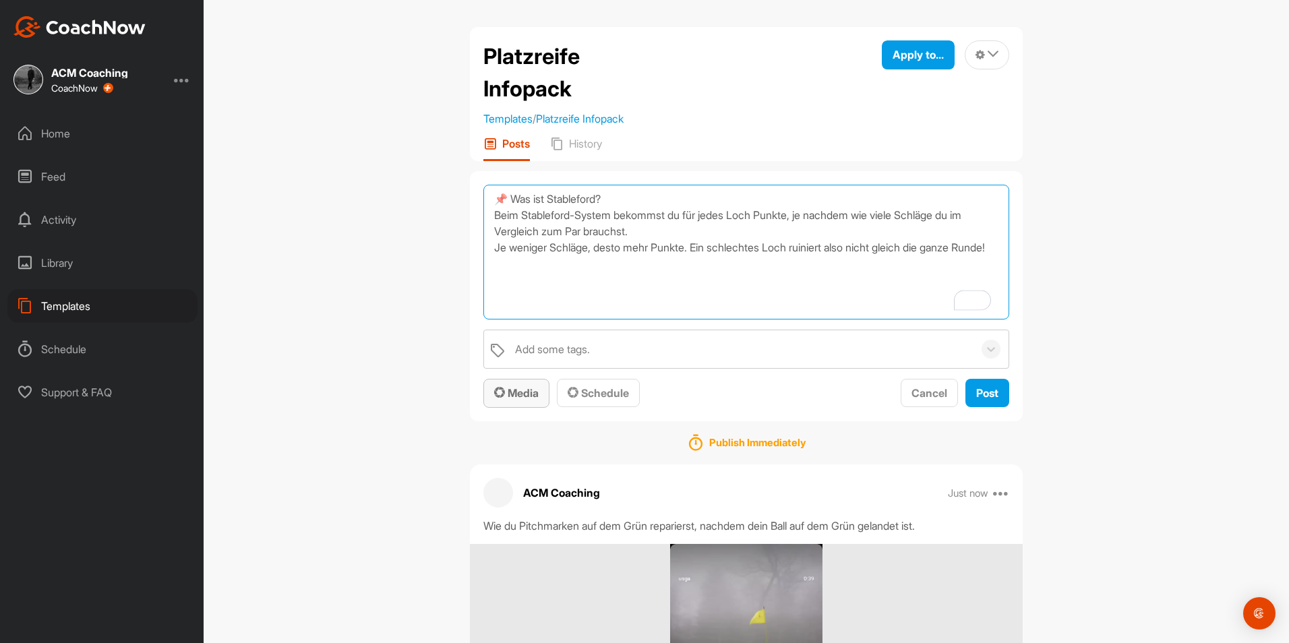
type textarea "📌 Was ist Stableford? Beim Stableford-System bekommst du für jedes Loch Punkte,…"
click at [511, 404] on button "Media" at bounding box center [516, 393] width 66 height 29
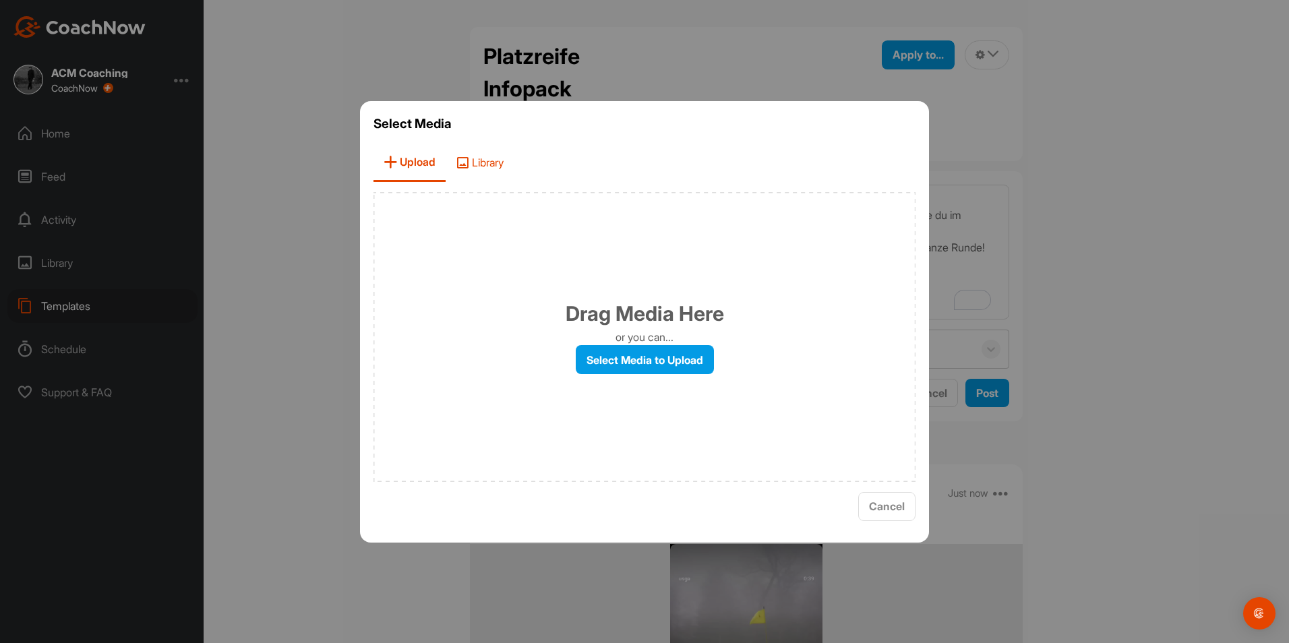
click at [477, 168] on span "Library" at bounding box center [480, 163] width 68 height 38
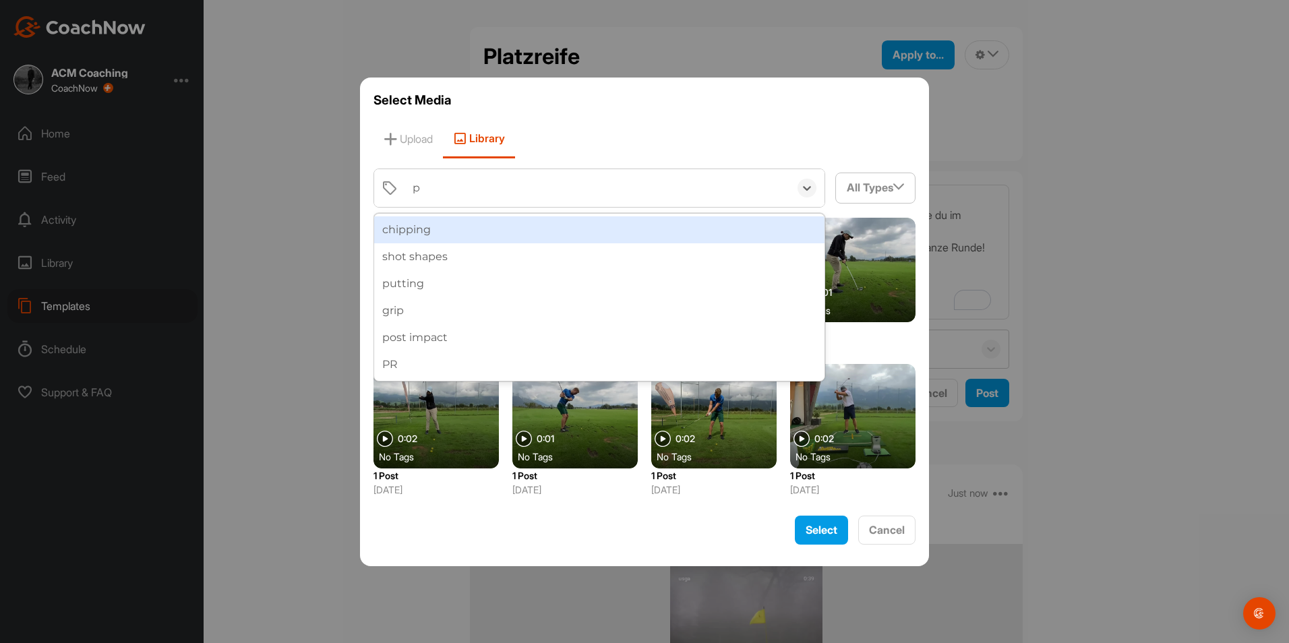
type input "pr"
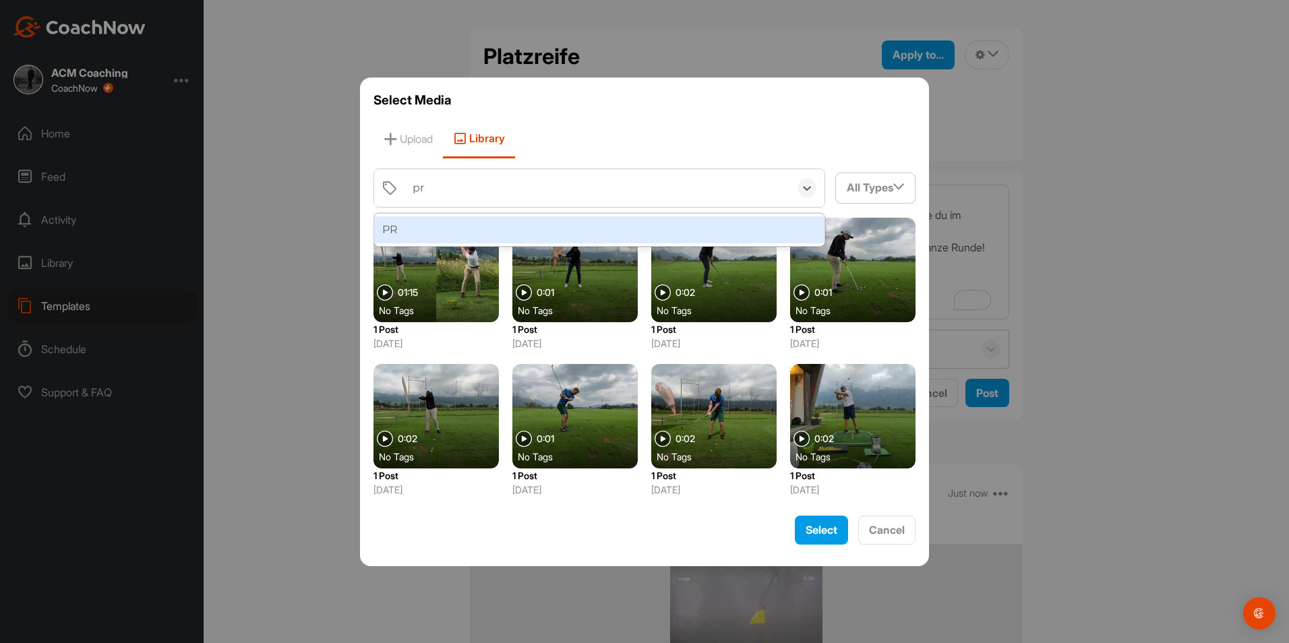
click at [471, 226] on div "PR" at bounding box center [599, 229] width 450 height 27
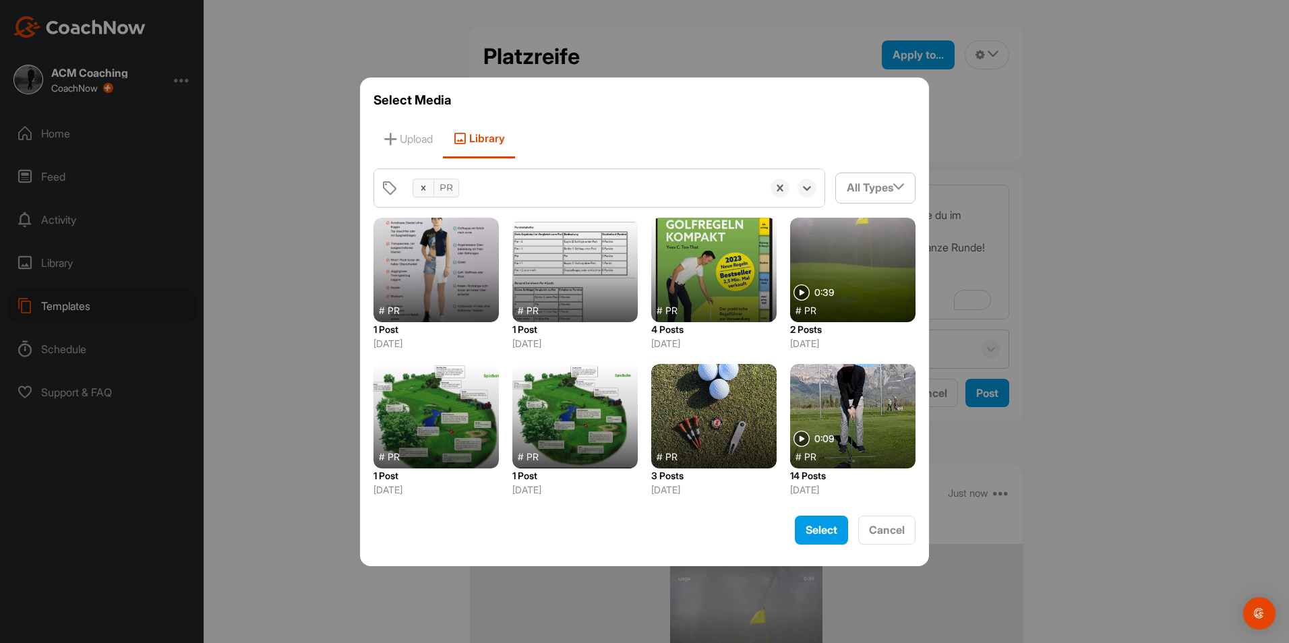
click at [600, 236] on div at bounding box center [574, 270] width 125 height 104
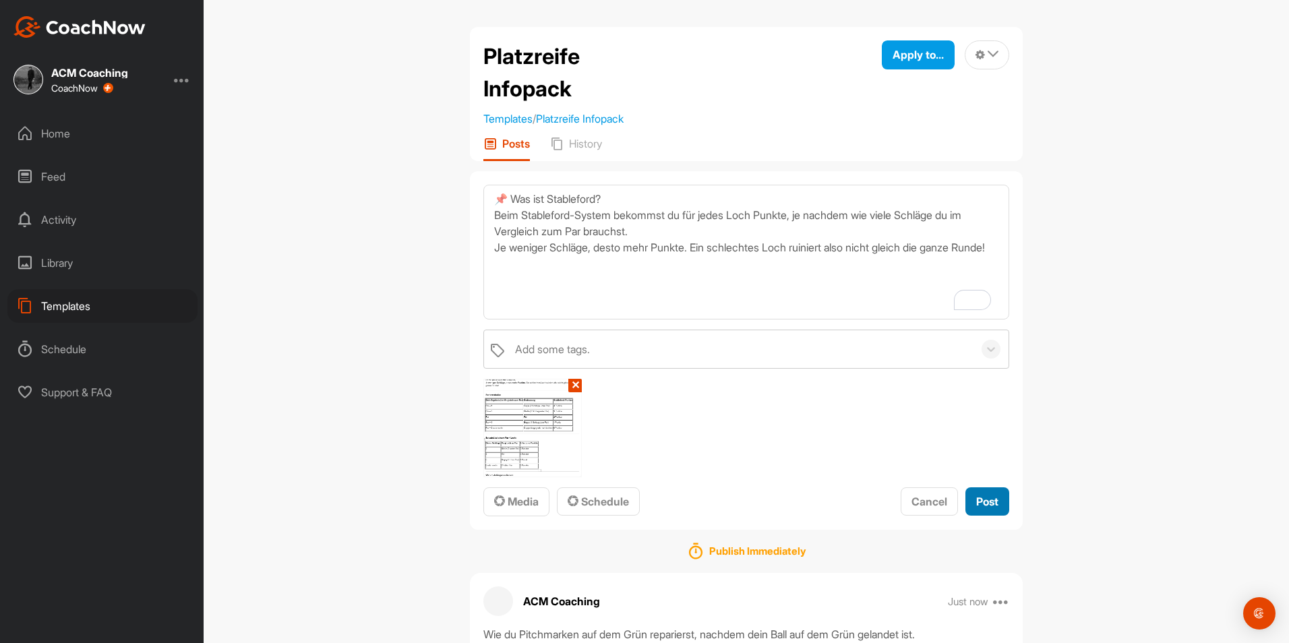
click at [983, 497] on span "Post" at bounding box center [987, 501] width 22 height 13
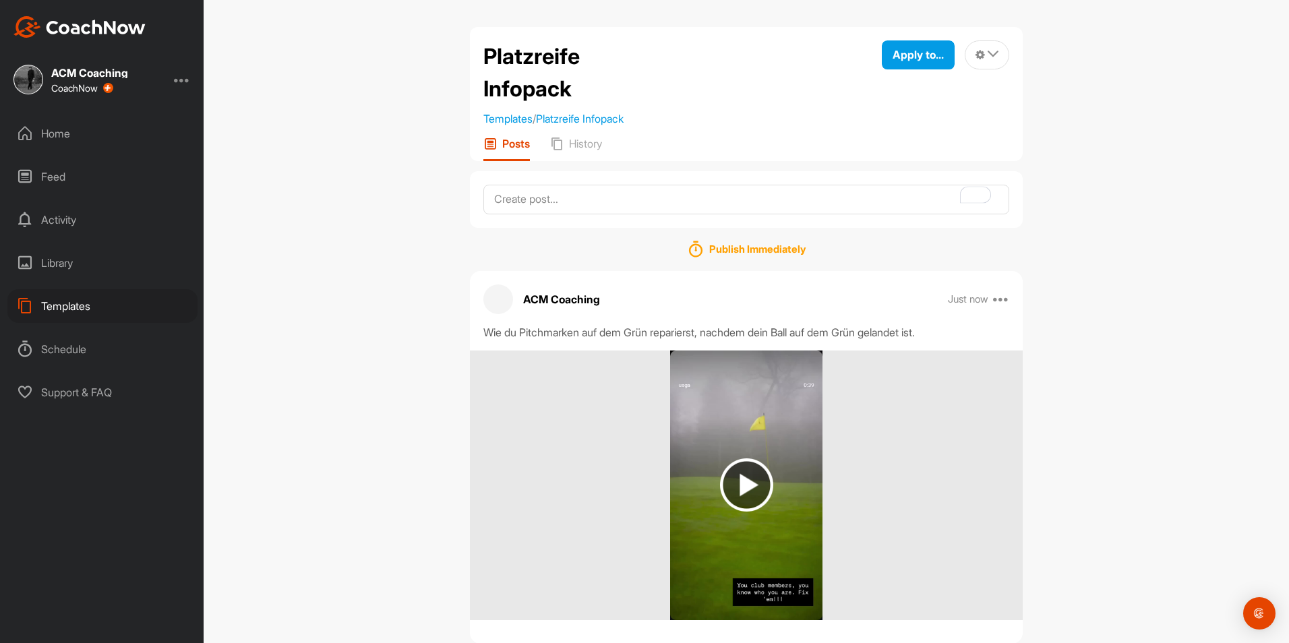
click at [75, 264] on div "Library" at bounding box center [102, 263] width 190 height 34
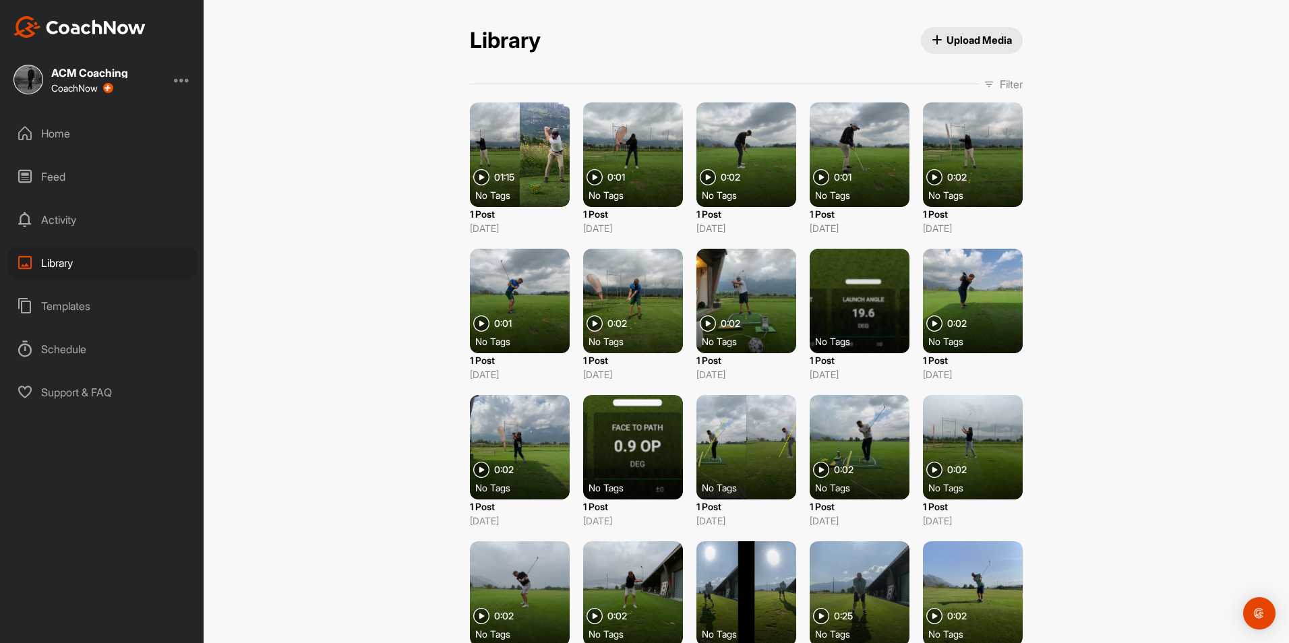
click at [1000, 83] on p "Filter" at bounding box center [1011, 84] width 23 height 16
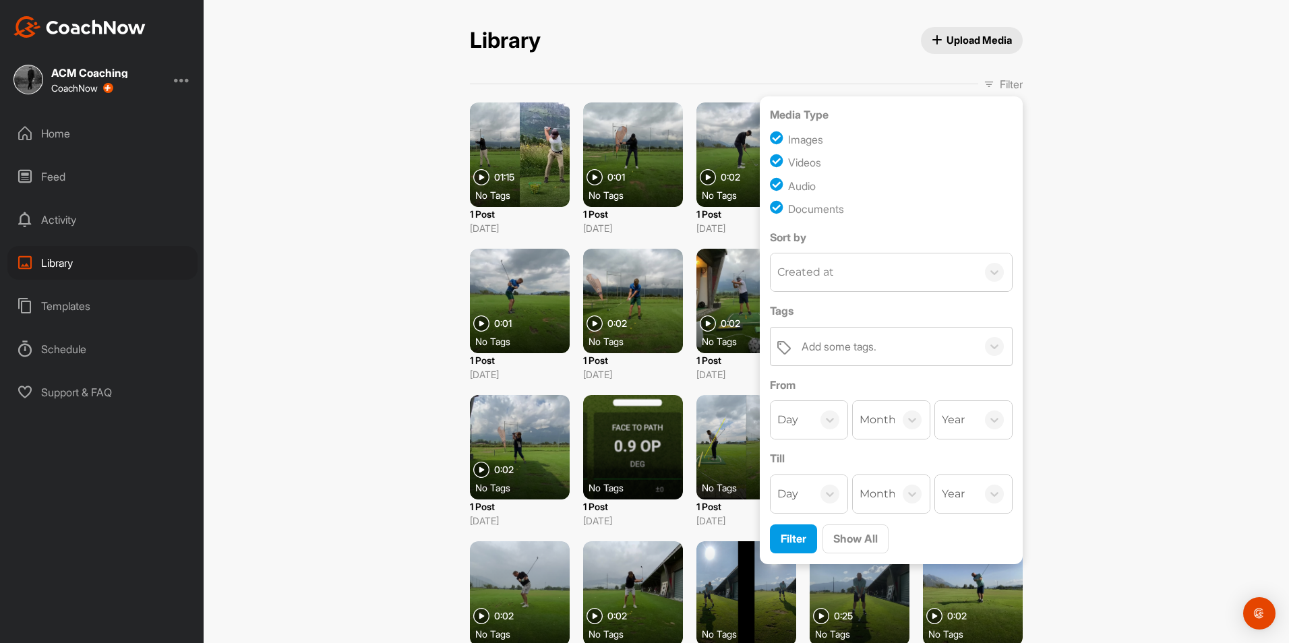
click at [805, 148] on div "Images" at bounding box center [891, 139] width 243 height 18
checkbox input "false"
click at [800, 192] on div "Audio" at bounding box center [802, 186] width 28 height 16
checkbox input "false"
click at [800, 200] on div "Documents" at bounding box center [891, 209] width 243 height 18
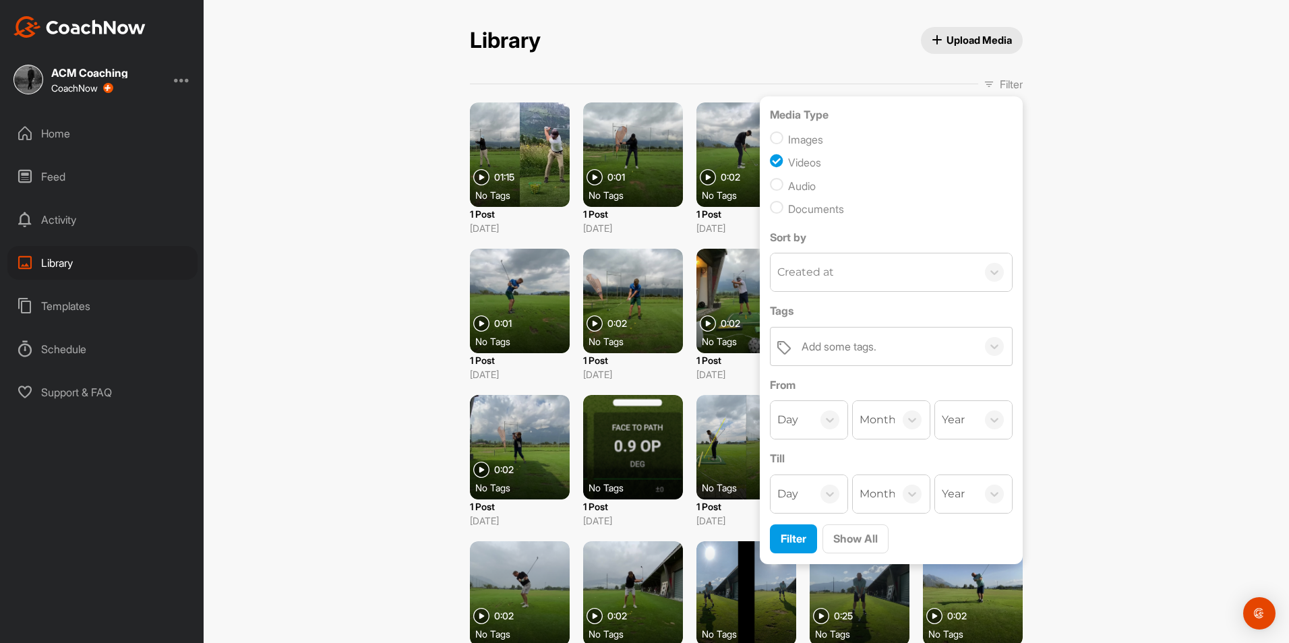
checkbox input "false"
click at [801, 538] on span "Filter" at bounding box center [794, 538] width 26 height 13
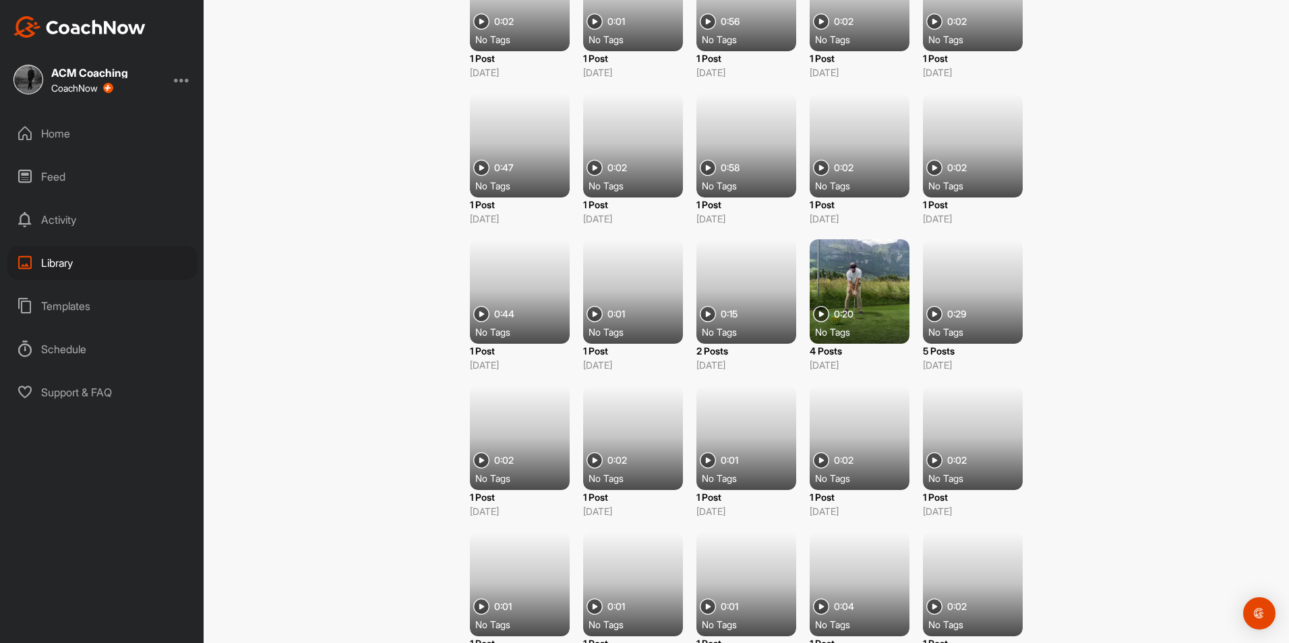
scroll to position [5274, 0]
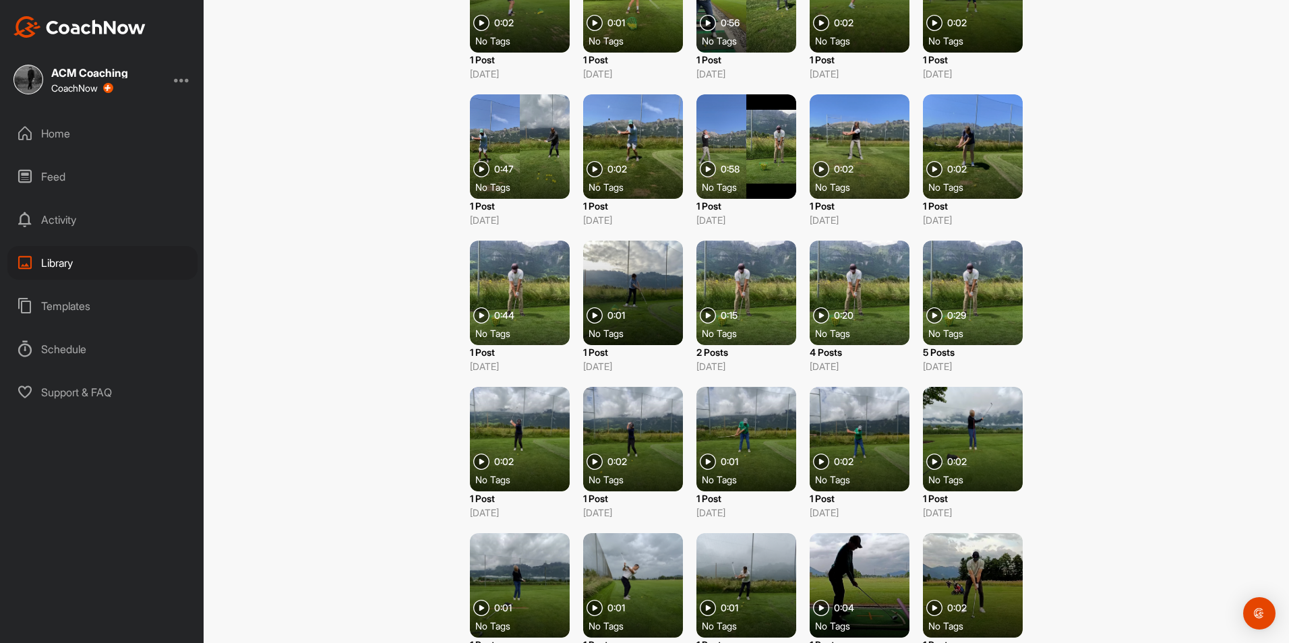
click at [975, 332] on div "No Tags" at bounding box center [978, 332] width 100 height 13
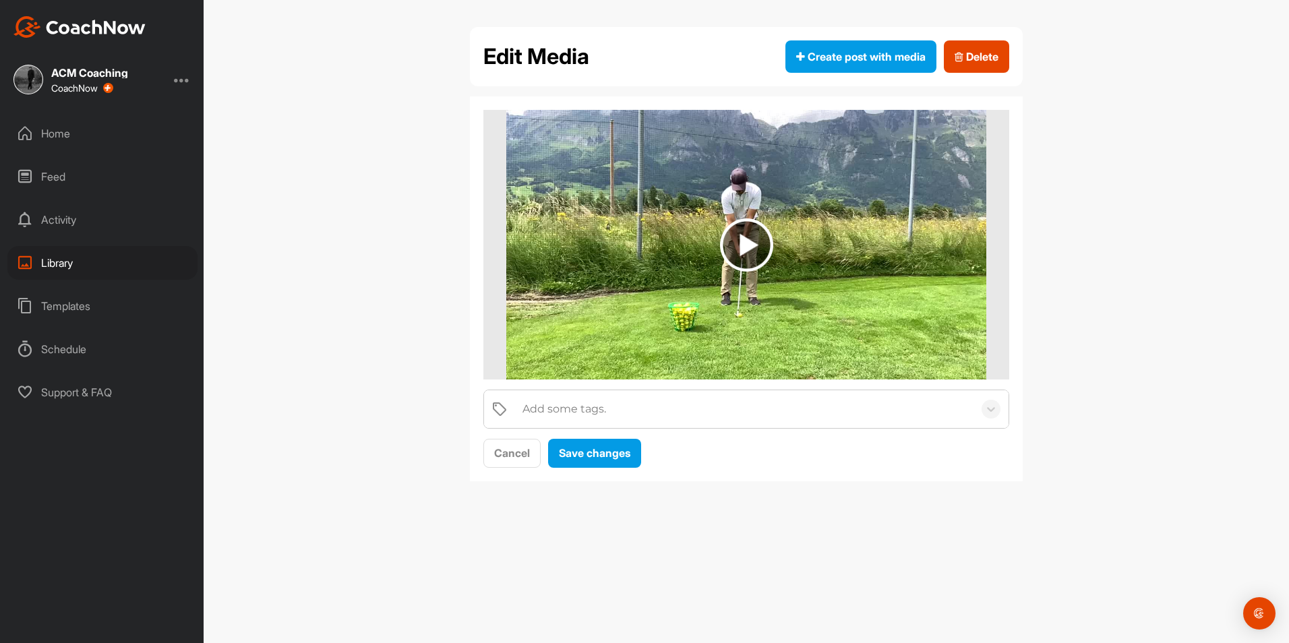
click at [579, 408] on div "Add some tags." at bounding box center [564, 409] width 84 height 16
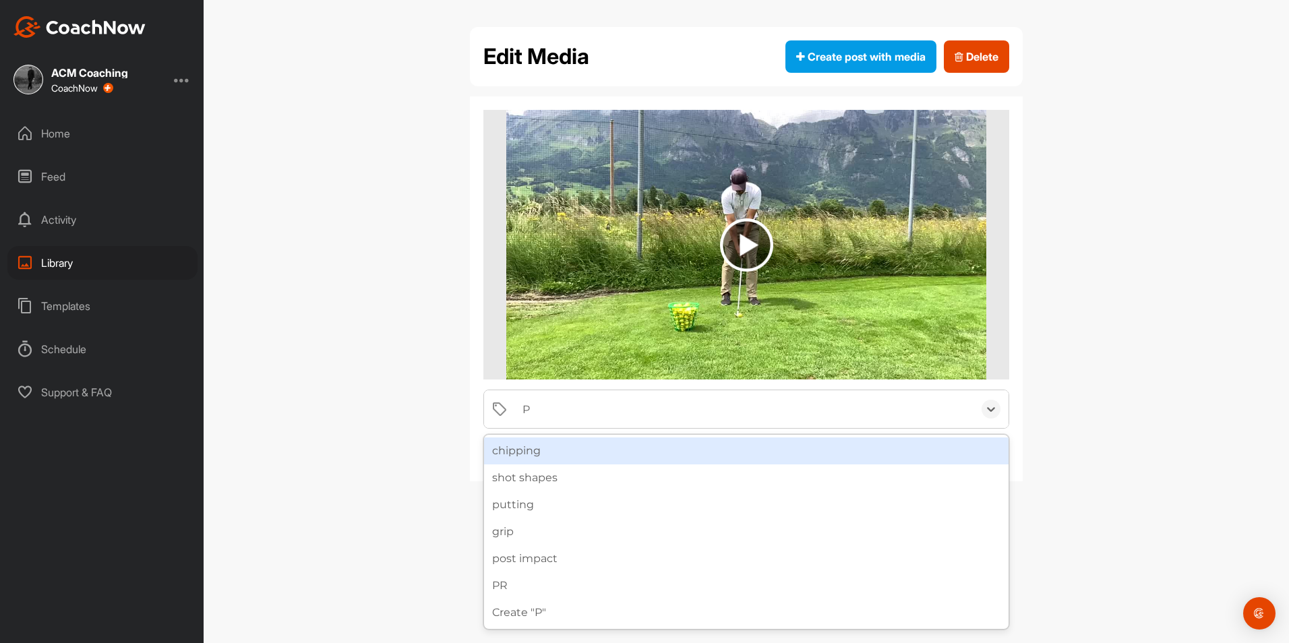
type input "PR"
click at [566, 443] on div "PR" at bounding box center [746, 450] width 524 height 27
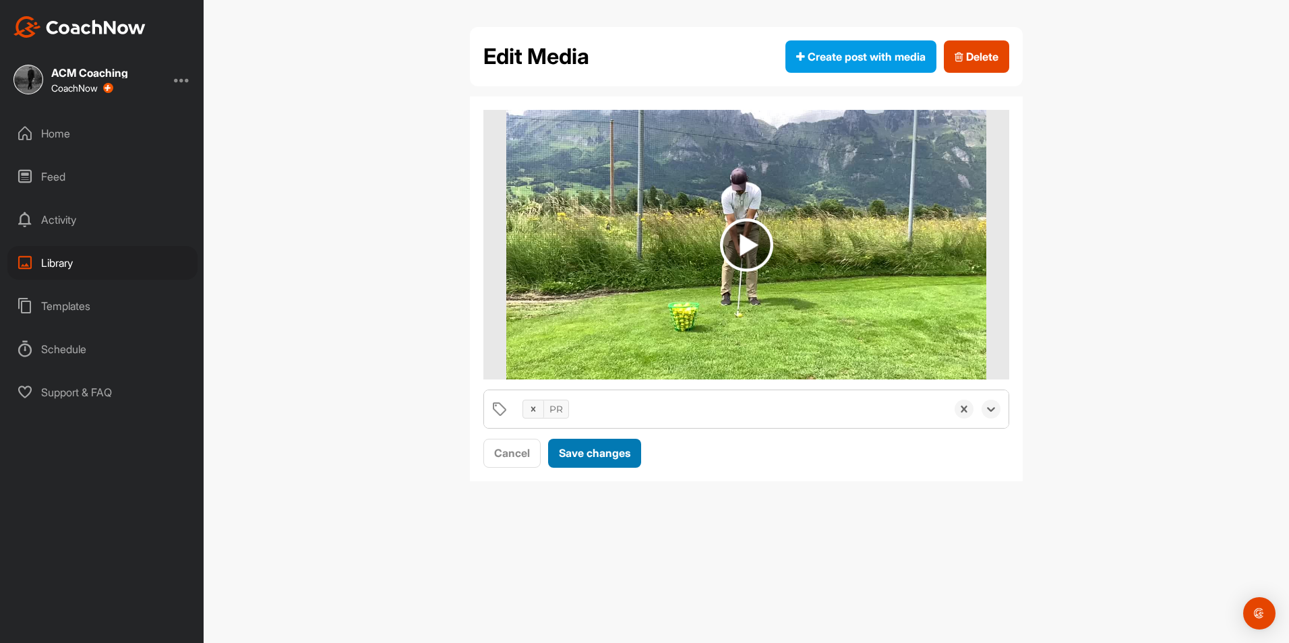
click at [586, 454] on span "Save changes" at bounding box center [594, 452] width 71 height 13
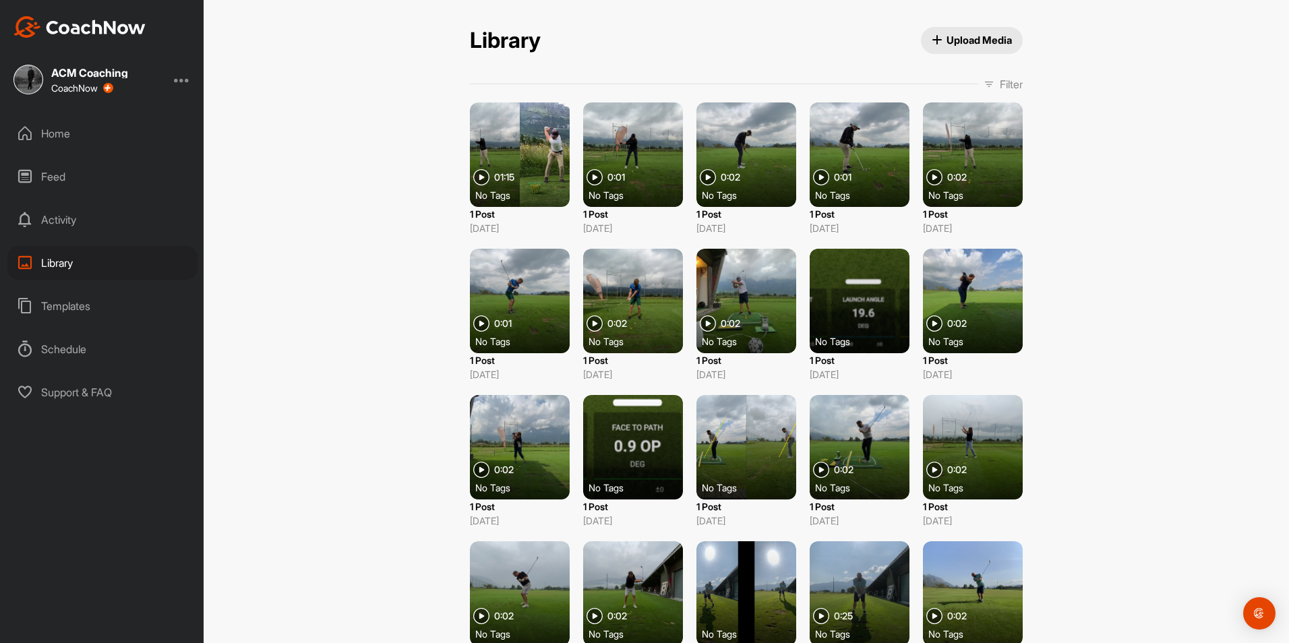
click at [987, 80] on span "Filter" at bounding box center [1002, 84] width 39 height 16
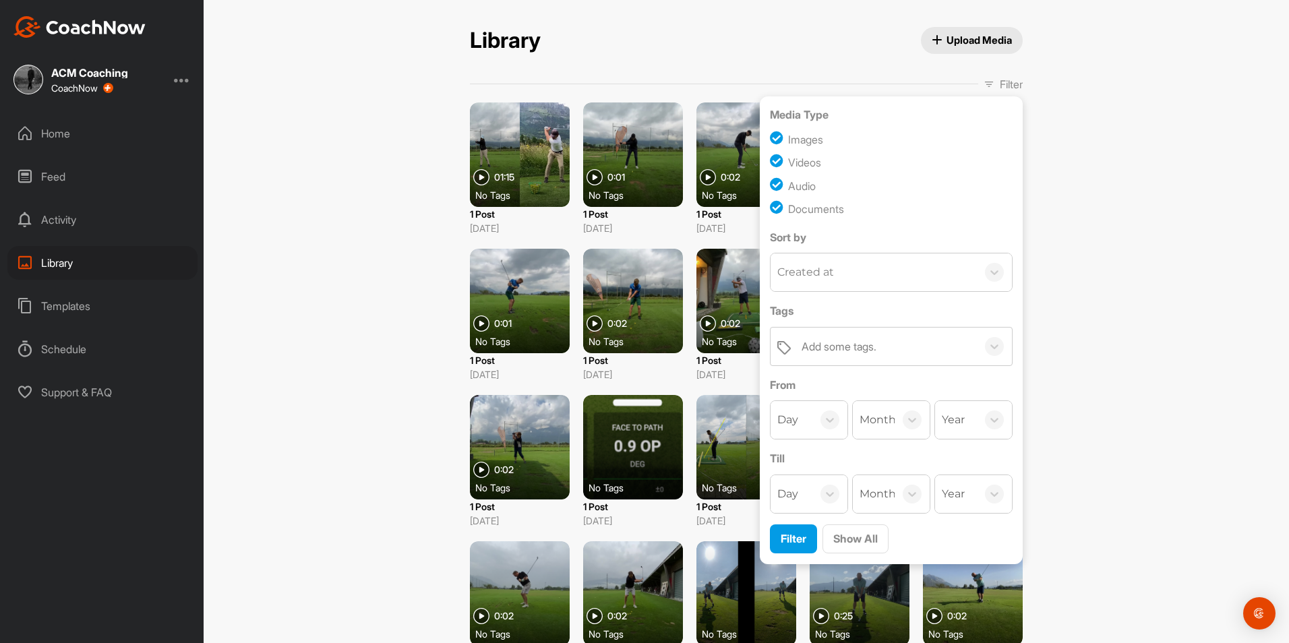
click at [826, 209] on div "Documents" at bounding box center [816, 209] width 56 height 16
checkbox input "false"
click at [800, 187] on div "Audio" at bounding box center [802, 186] width 28 height 16
checkbox input "false"
click at [799, 143] on div "Images" at bounding box center [805, 139] width 35 height 16
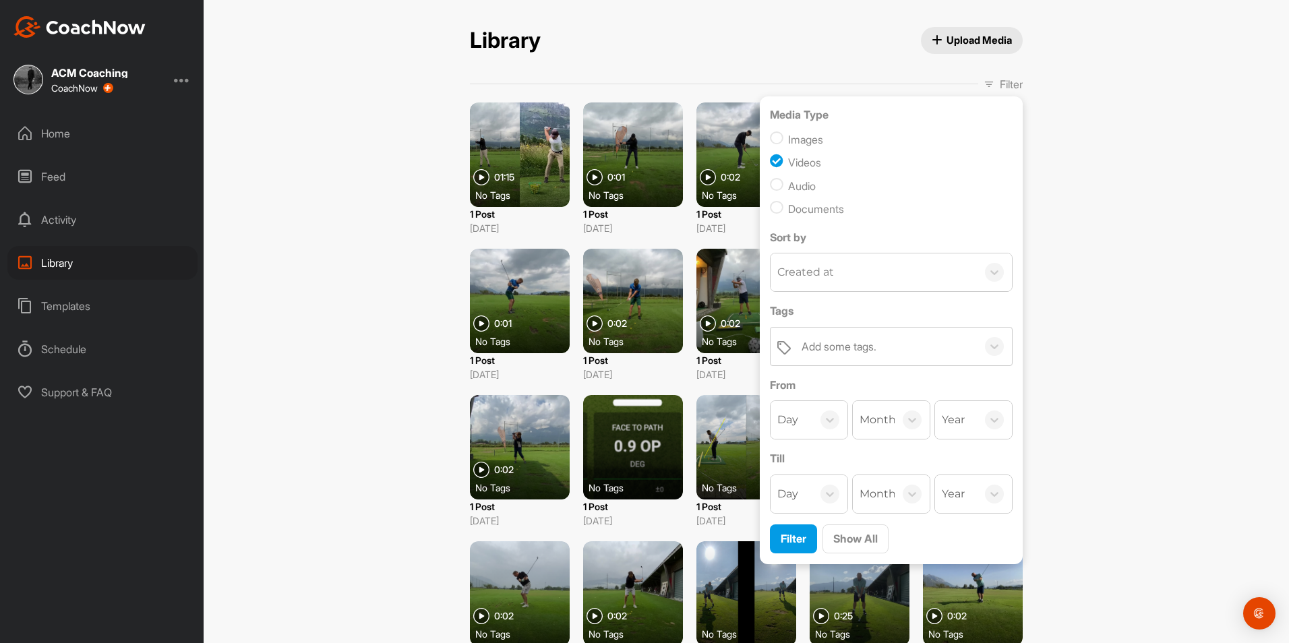
checkbox input "false"
click at [790, 530] on div "Filter" at bounding box center [794, 538] width 26 height 16
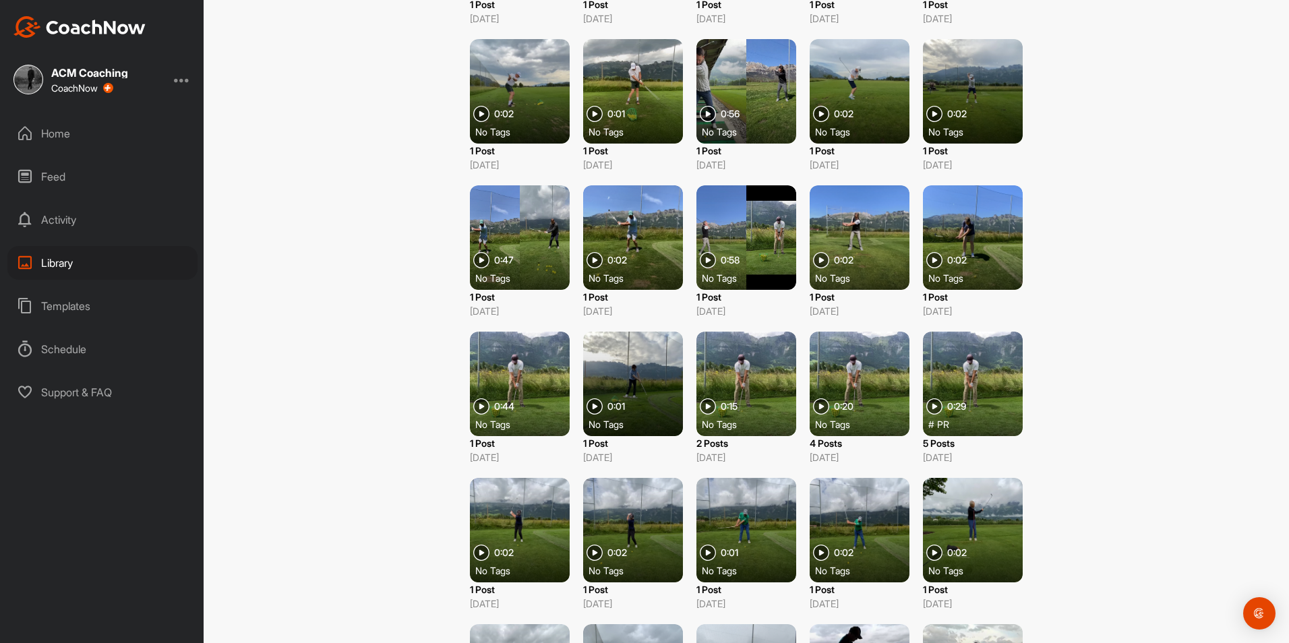
scroll to position [5195, 0]
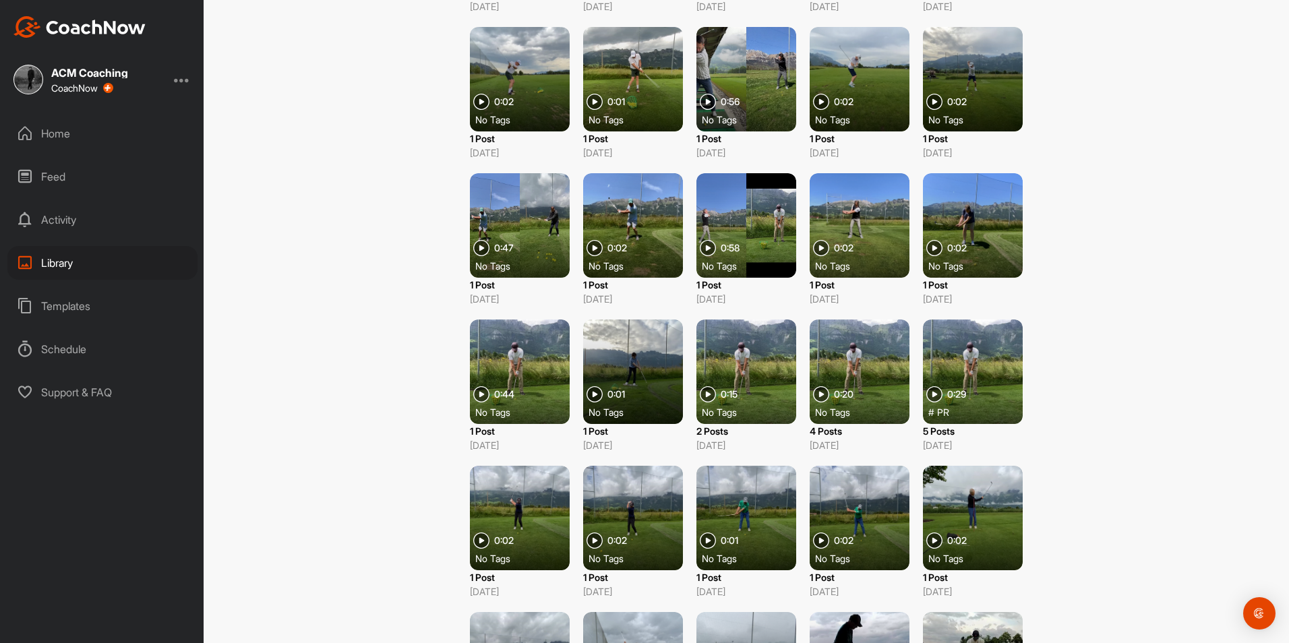
click at [868, 383] on div at bounding box center [860, 371] width 100 height 104
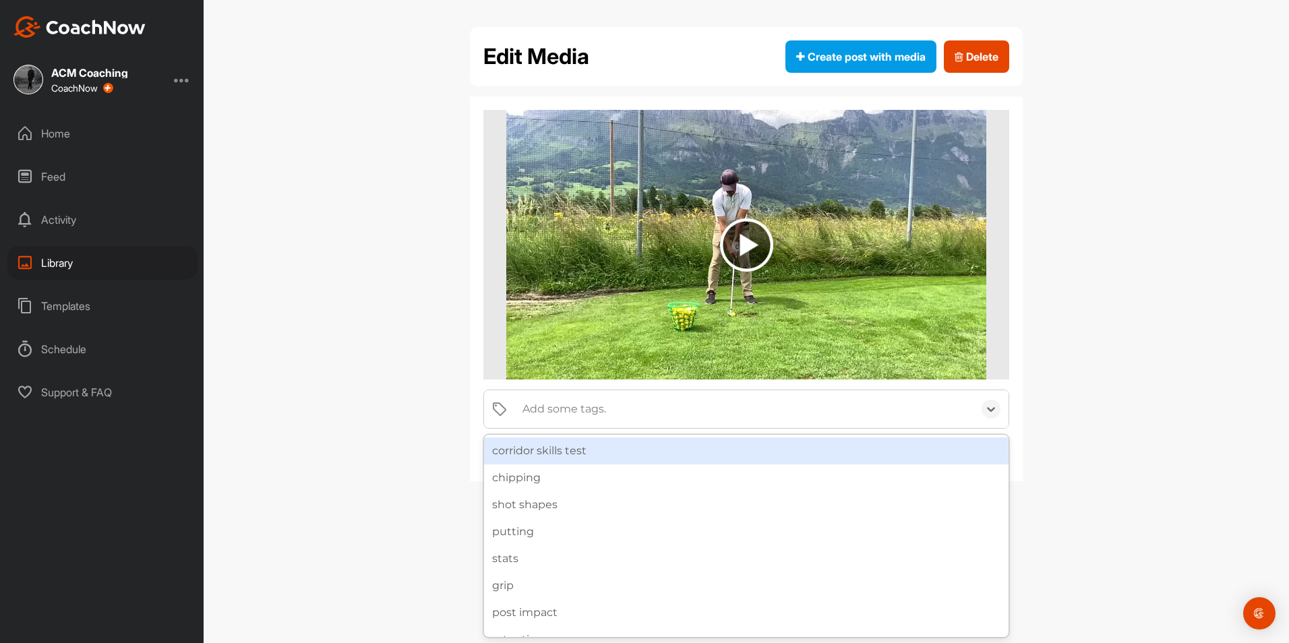
click at [603, 413] on div "Add some tags." at bounding box center [564, 409] width 84 height 16
type input "PR"
click at [603, 437] on div "PR" at bounding box center [746, 451] width 524 height 32
click at [584, 453] on div "PR" at bounding box center [746, 450] width 524 height 27
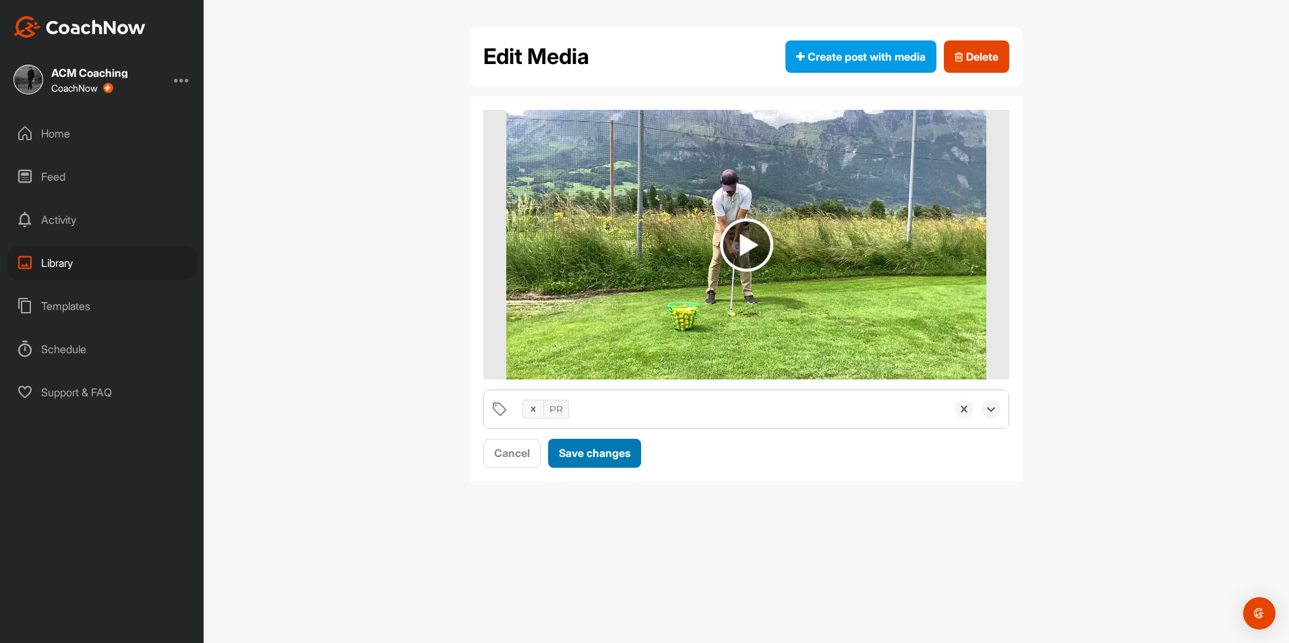
click at [584, 453] on span "Save changes" at bounding box center [594, 452] width 71 height 13
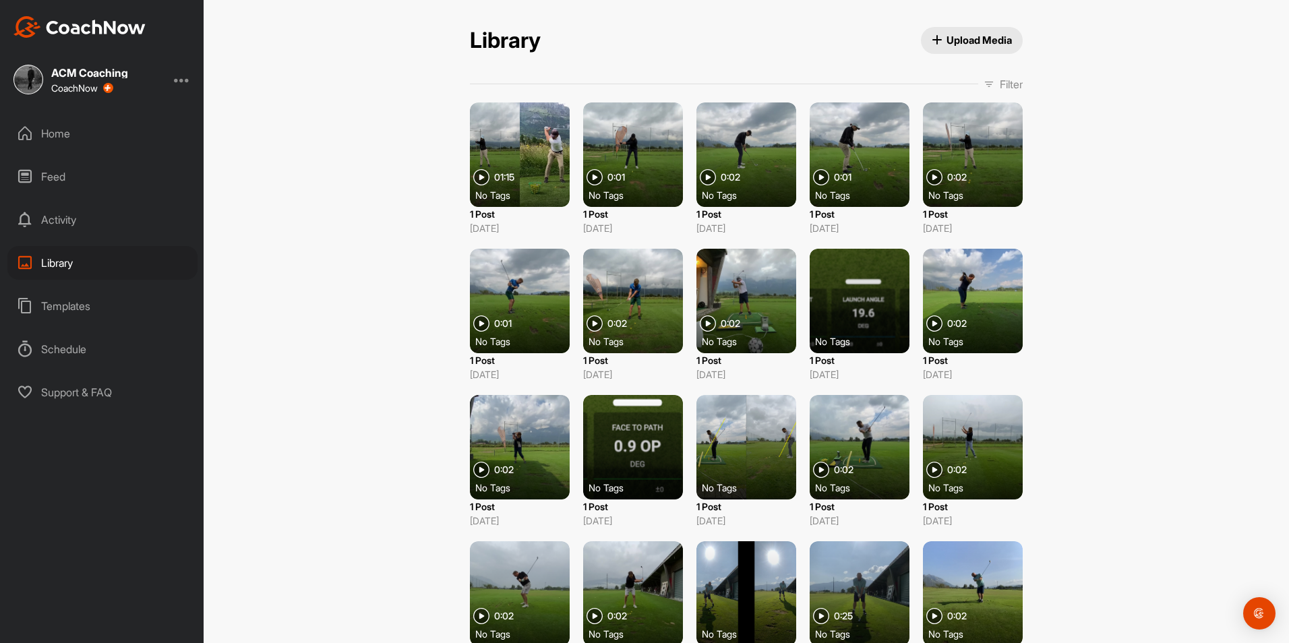
click at [86, 309] on div "Templates" at bounding box center [102, 306] width 190 height 34
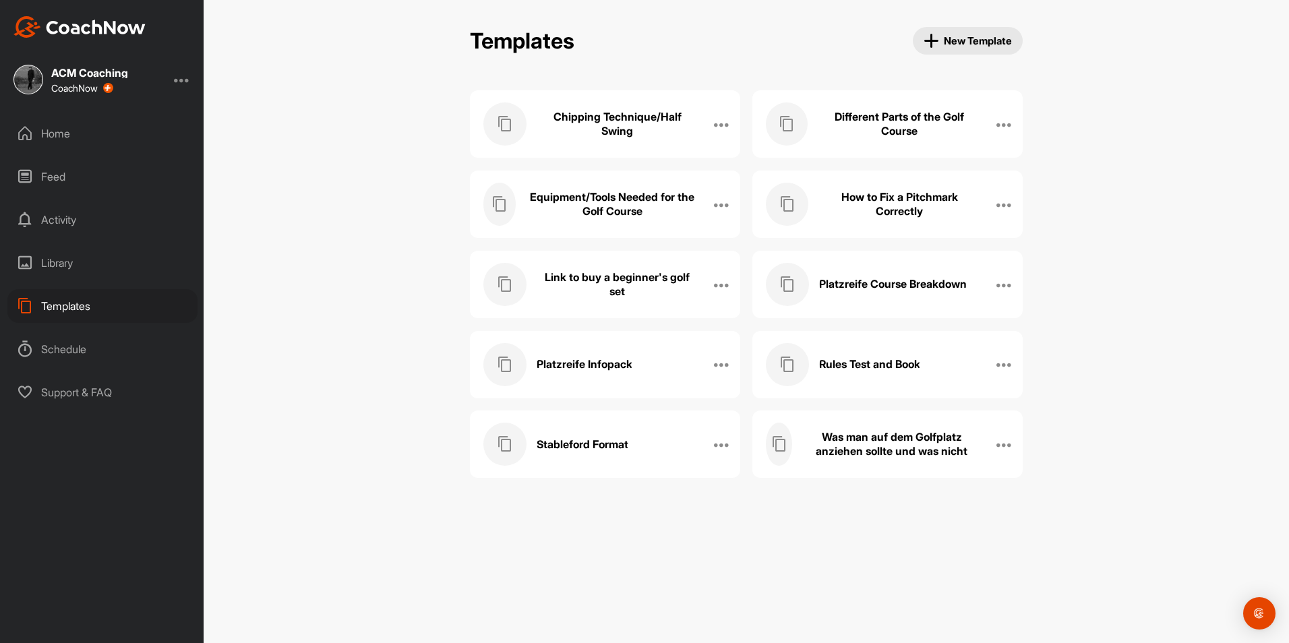
click at [654, 359] on div "Platzreife Infopack" at bounding box center [590, 364] width 215 height 43
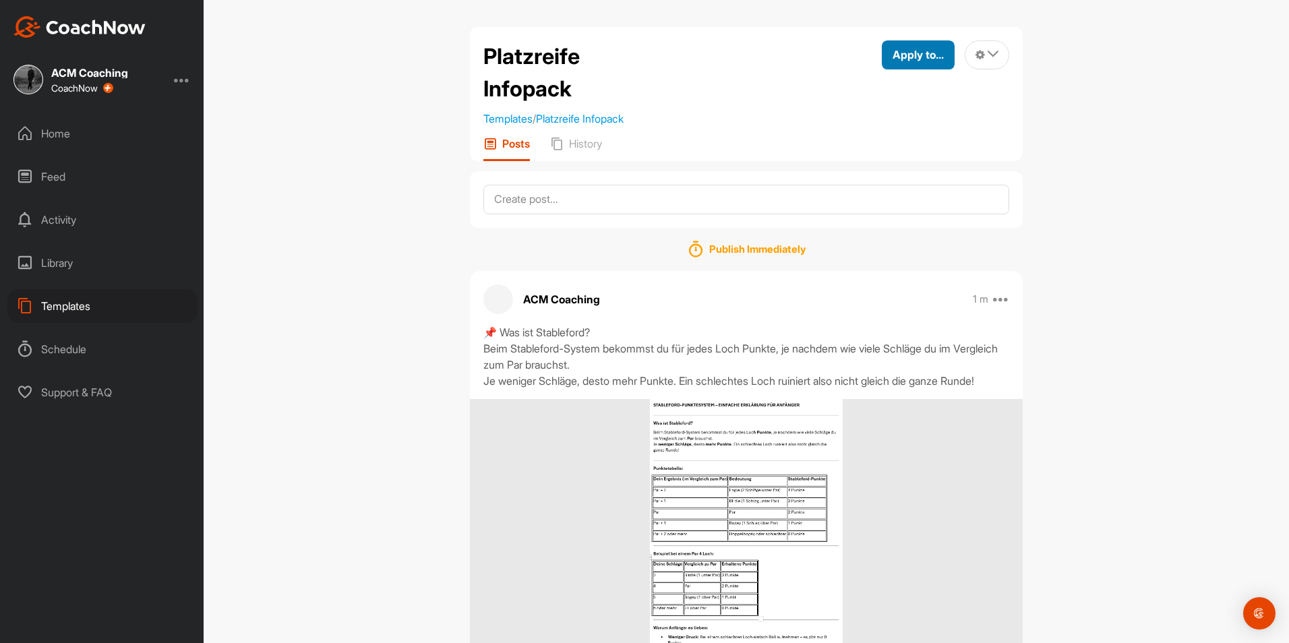
click at [932, 44] on button "Apply to..." at bounding box center [918, 54] width 73 height 29
click at [1042, 107] on div "Platzreife Infopack Templates / Platzreife Infopack Apply to... Apply to Space …" at bounding box center [746, 321] width 1085 height 643
click at [646, 198] on textarea at bounding box center [746, 200] width 526 height 30
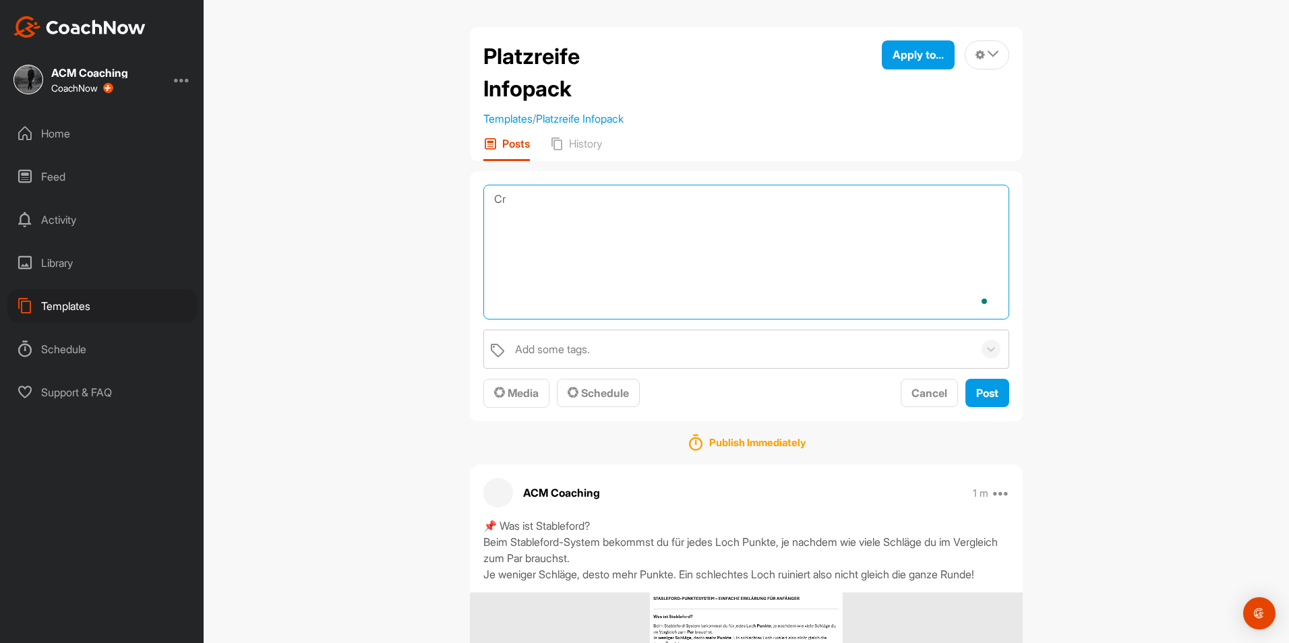
type textarea "C"
paste textarea "Der 9-bis-3-Uhr-Schwung ist wahrscheinlich eine der schönsten Übungen, um die B…"
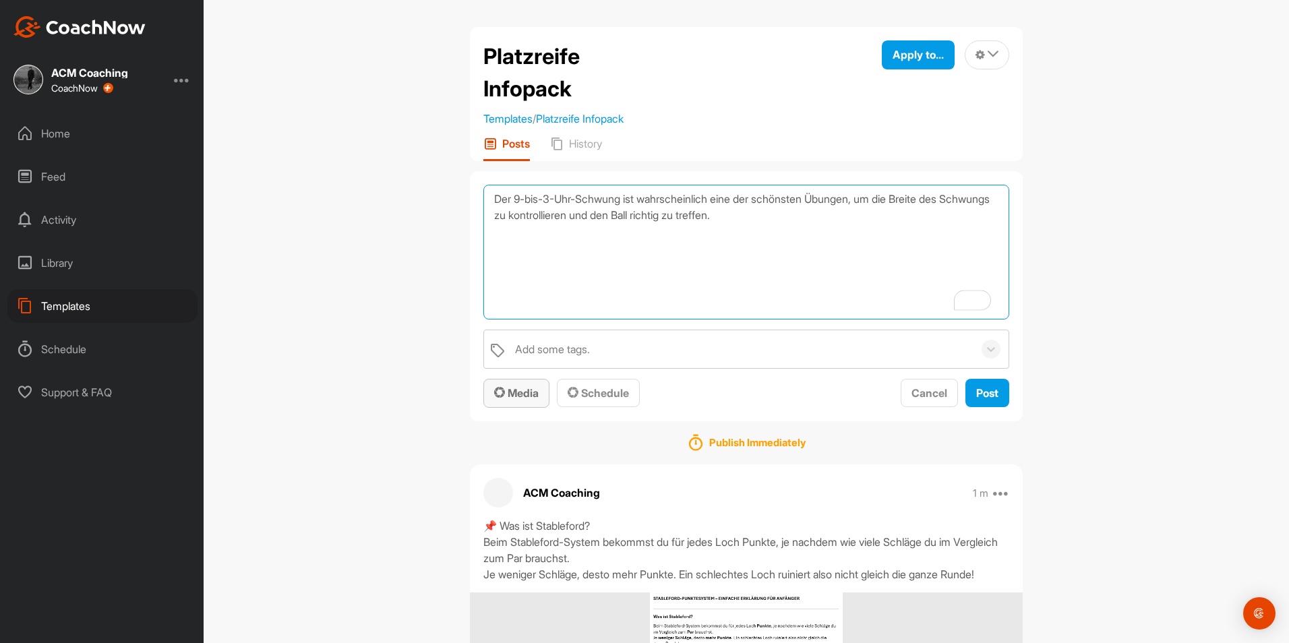
type textarea "Der 9-bis-3-Uhr-Schwung ist wahrscheinlich eine der schönsten Übungen, um die B…"
click at [526, 398] on span "Media" at bounding box center [516, 392] width 44 height 13
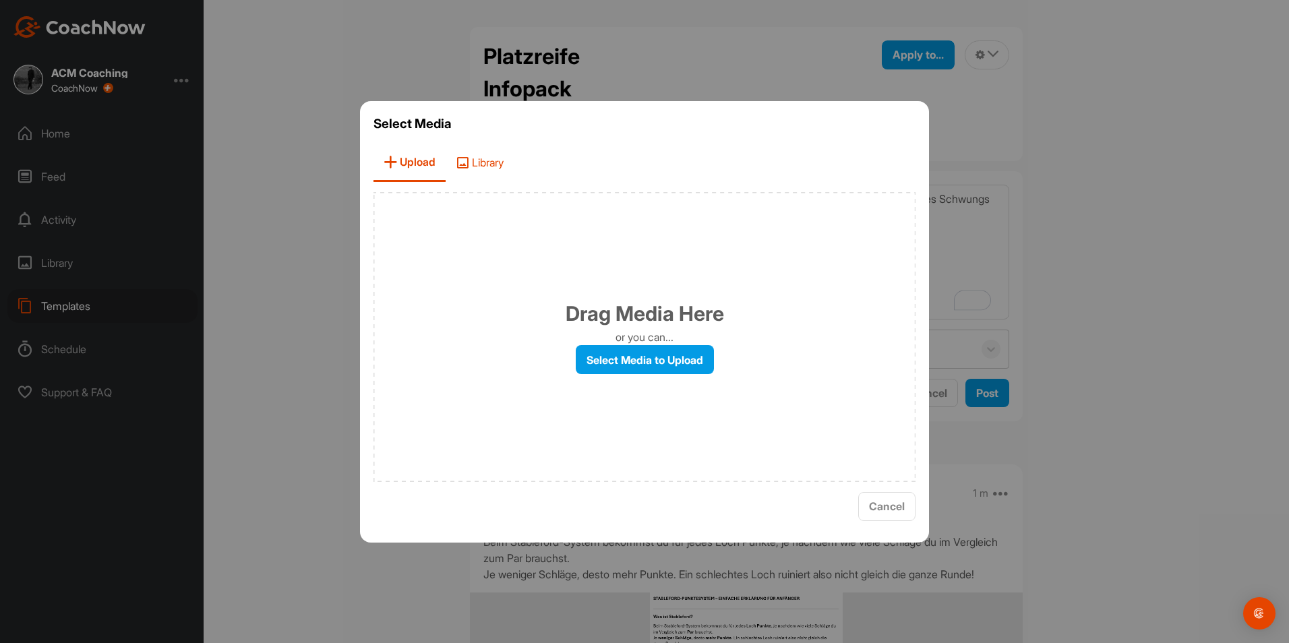
click at [506, 159] on span "Library" at bounding box center [480, 163] width 68 height 38
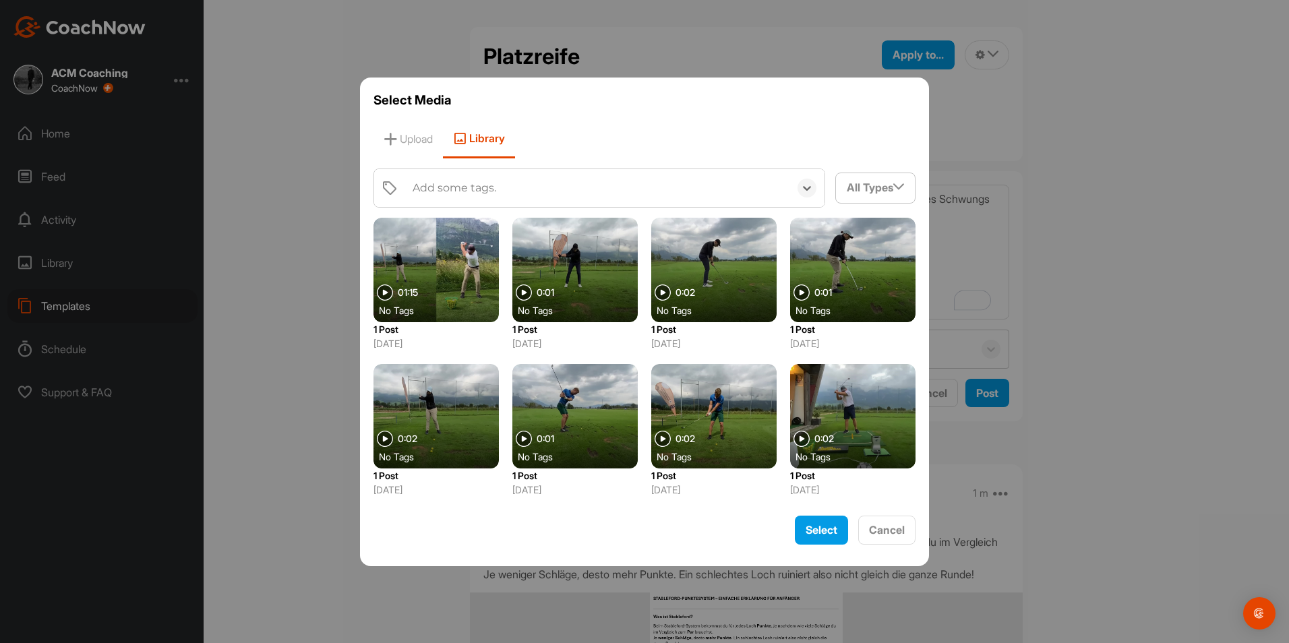
click at [509, 189] on div "Add some tags." at bounding box center [598, 188] width 384 height 38
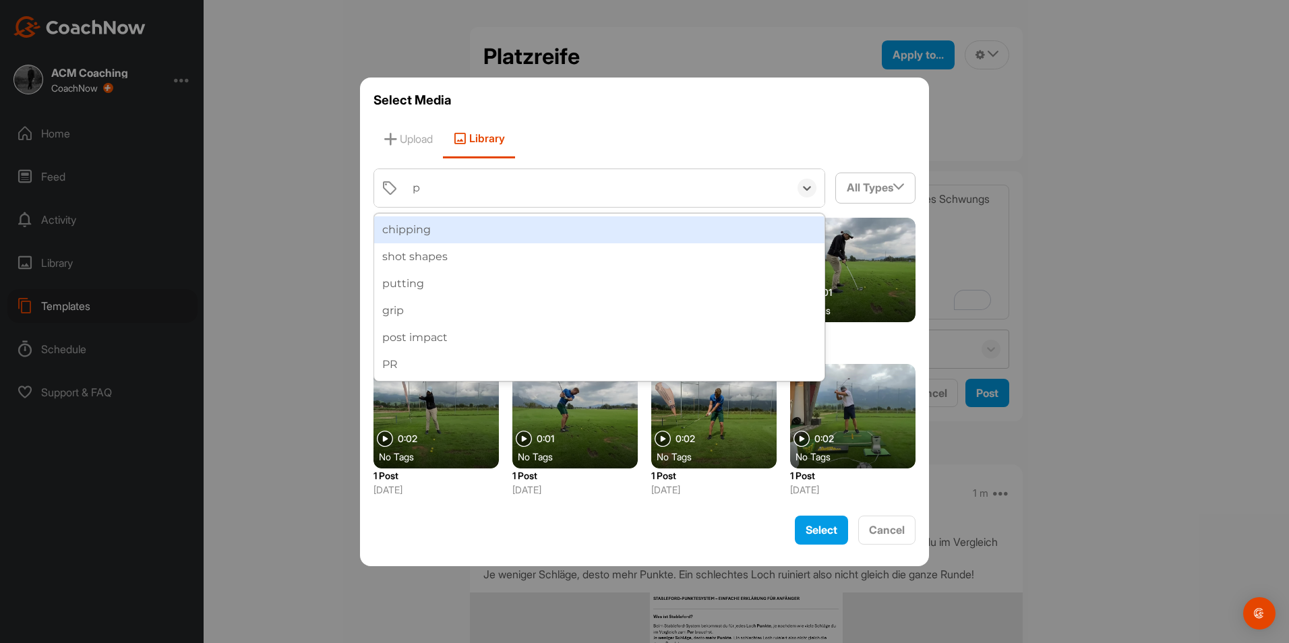
type input "pr"
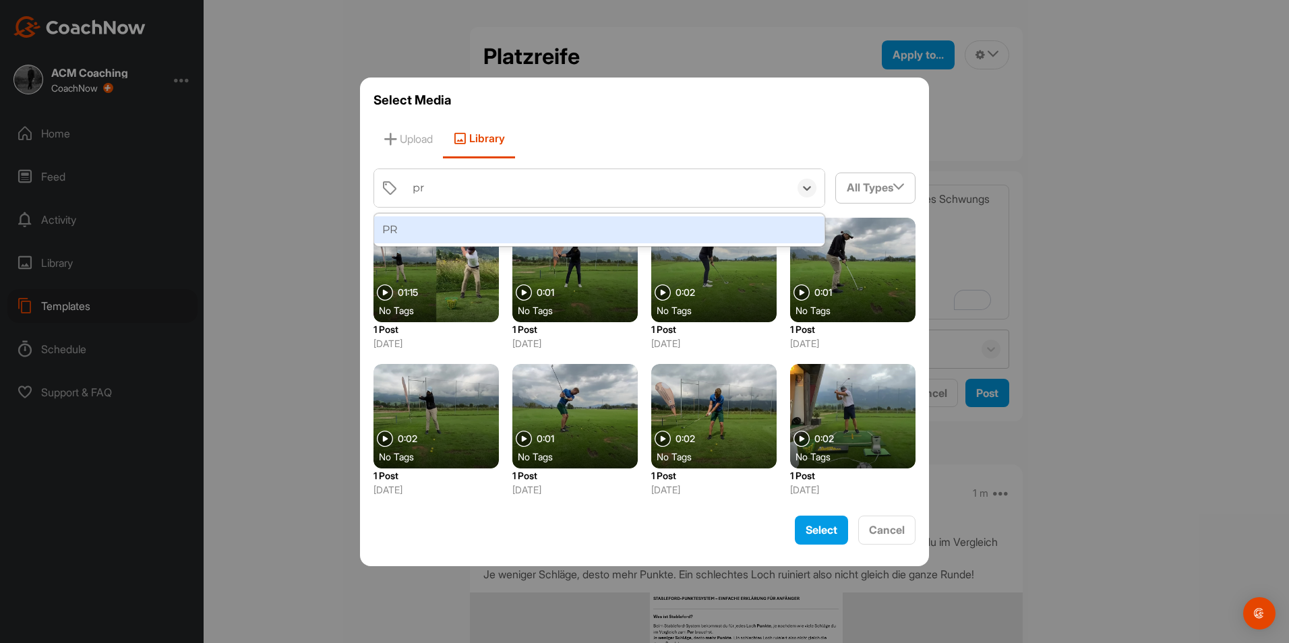
click at [465, 237] on div "PR" at bounding box center [599, 229] width 450 height 27
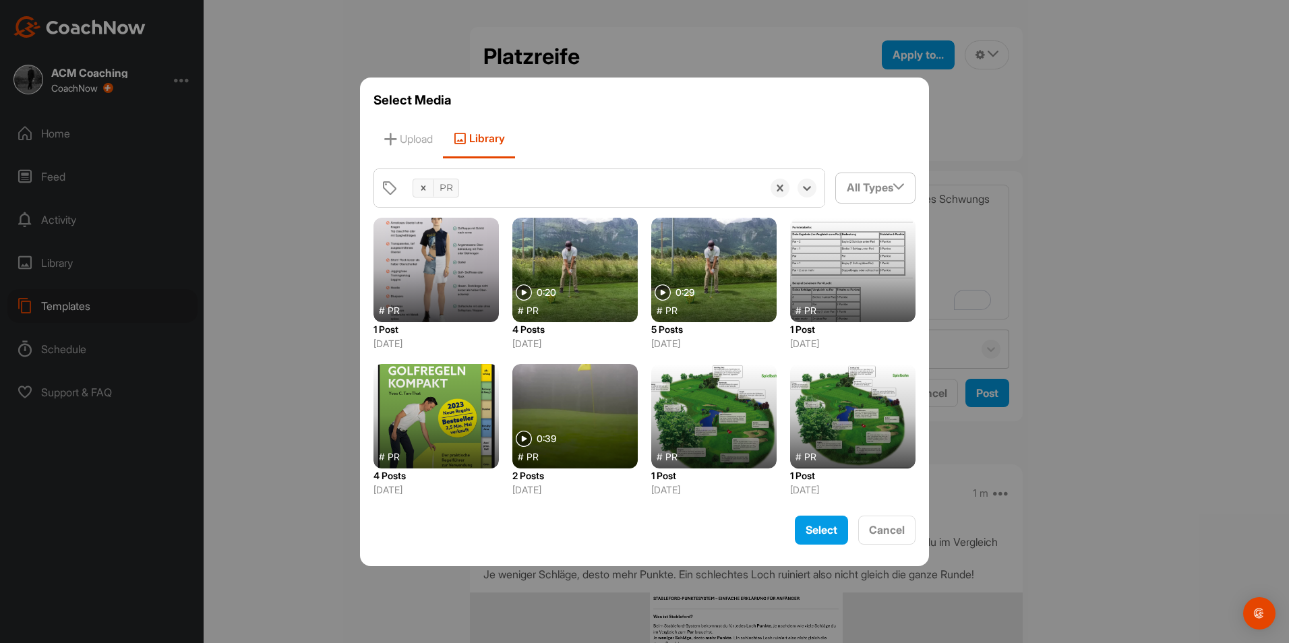
click at [713, 279] on div at bounding box center [713, 270] width 125 height 104
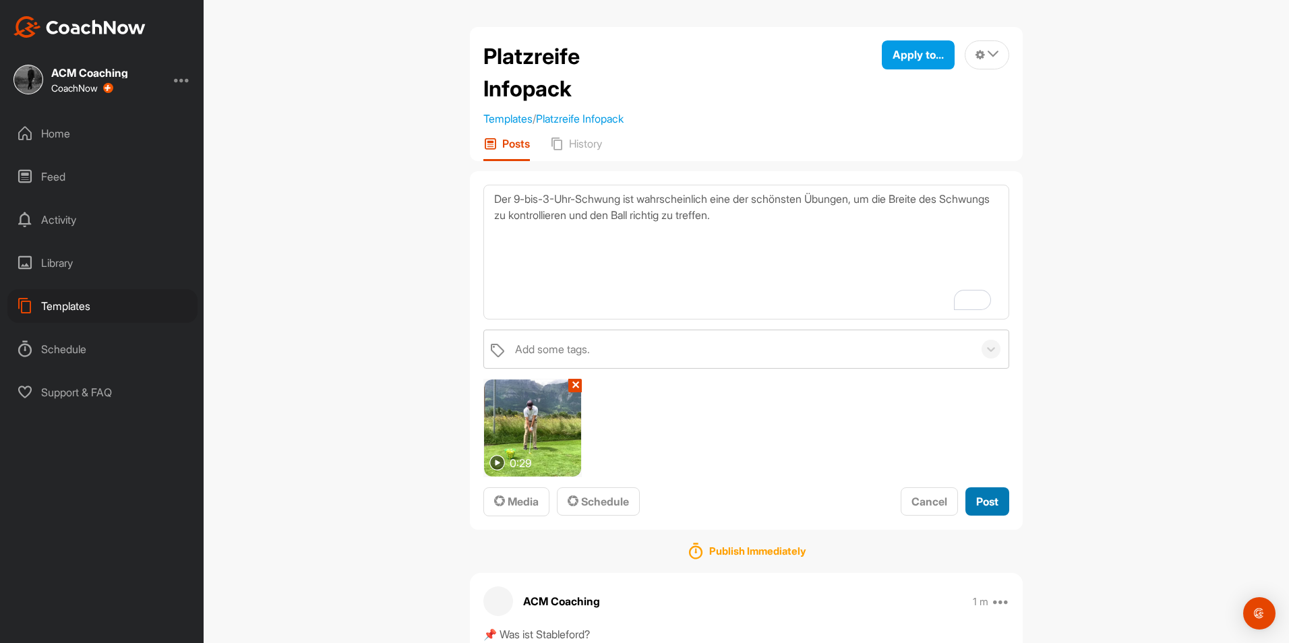
click at [976, 497] on span "Post" at bounding box center [987, 501] width 22 height 13
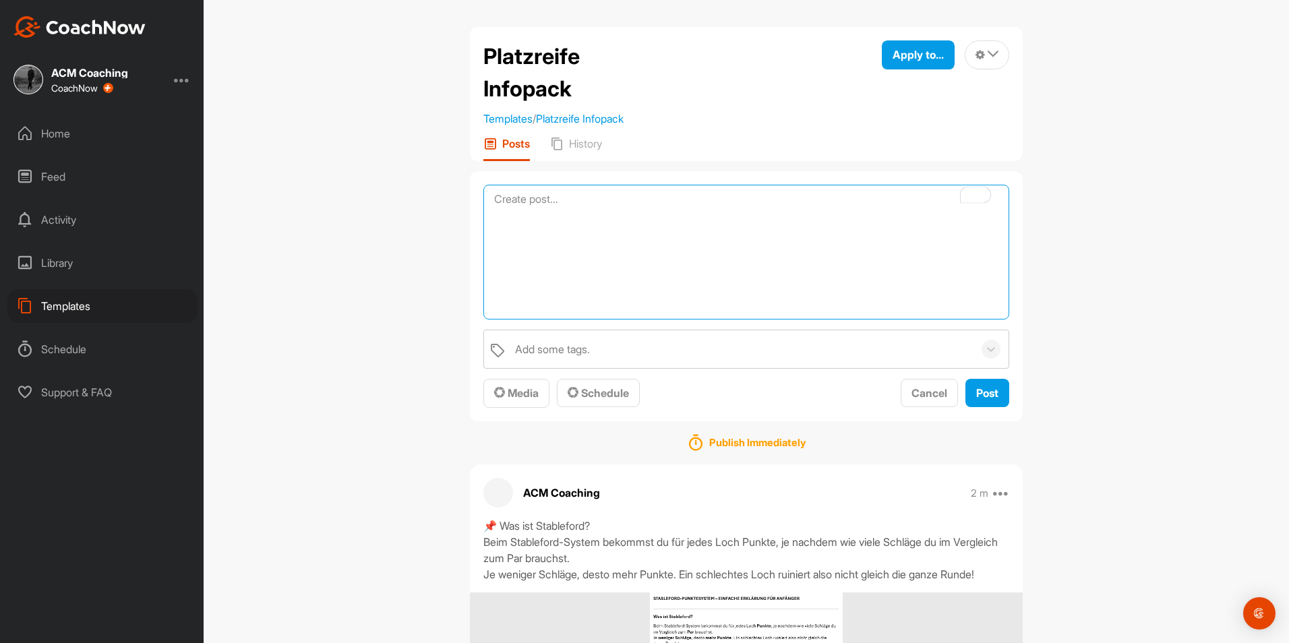
click at [613, 192] on textarea "To enrich screen reader interactions, please activate Accessibility in Grammarl…" at bounding box center [746, 252] width 526 height 135
type textarea "F"
paste textarea "Vollschwung – Zeitlupe Probier mal die Vergleichsfunktion ([GEOGRAPHIC_DATA]) a…"
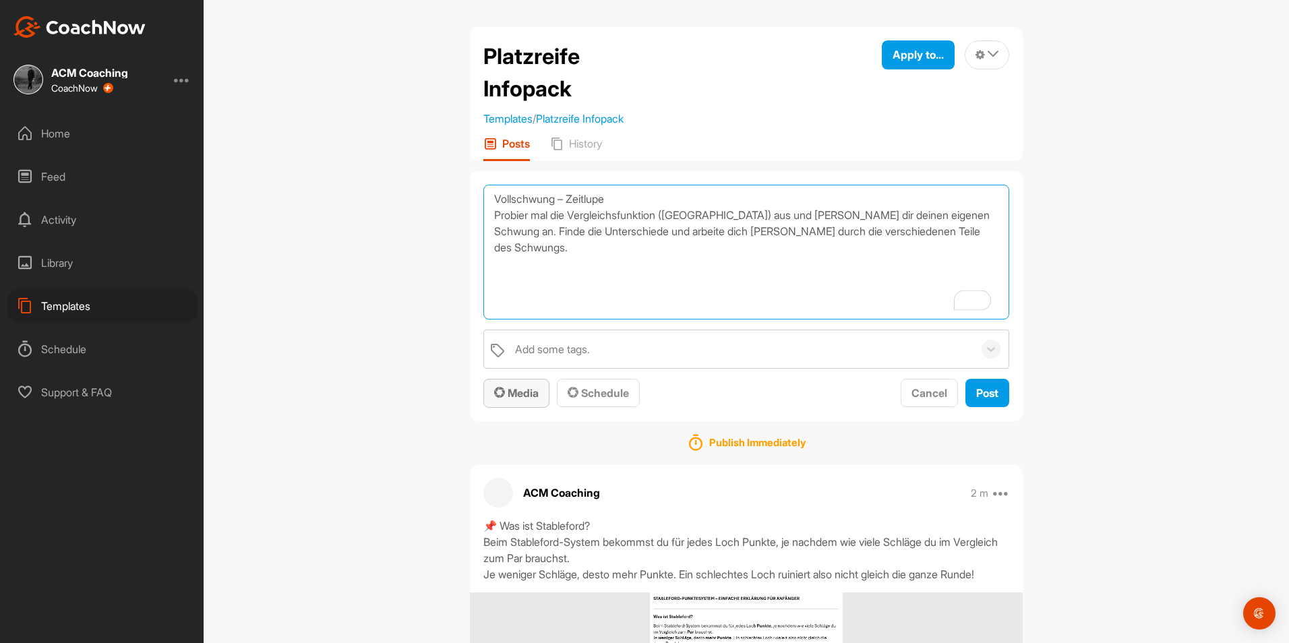
type textarea "Vollschwung – Zeitlupe Probier mal die Vergleichsfunktion ([GEOGRAPHIC_DATA]) a…"
click at [518, 393] on span "Media" at bounding box center [516, 392] width 44 height 13
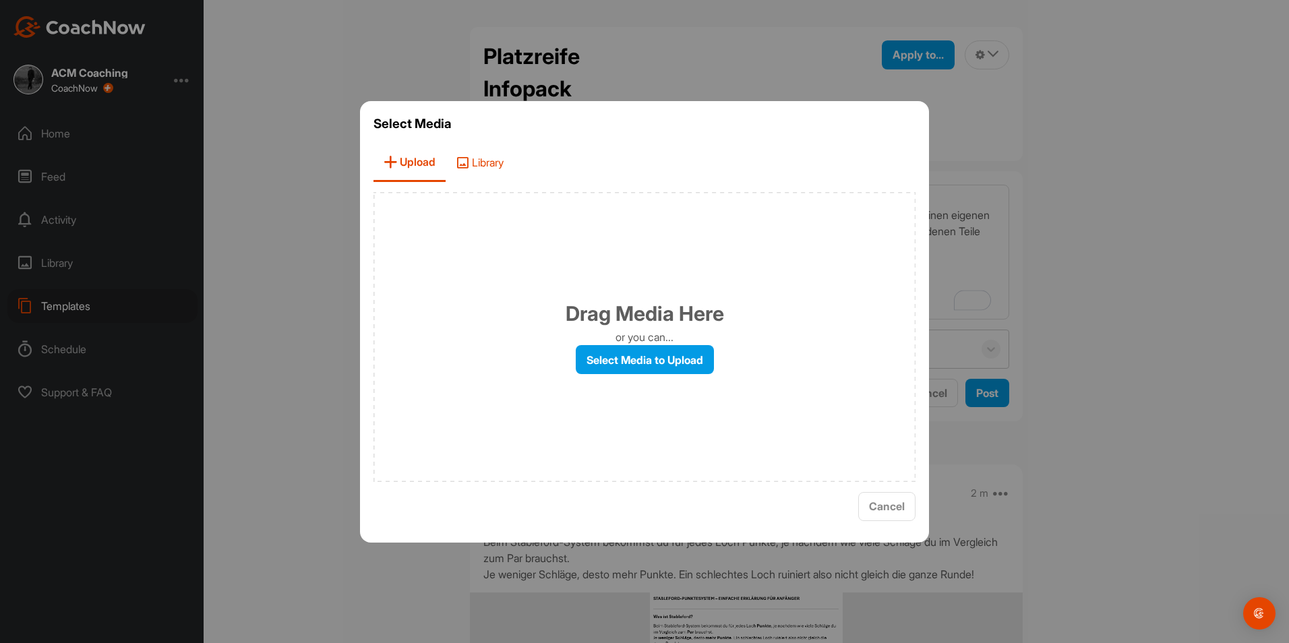
click at [479, 173] on span "Library" at bounding box center [480, 163] width 68 height 38
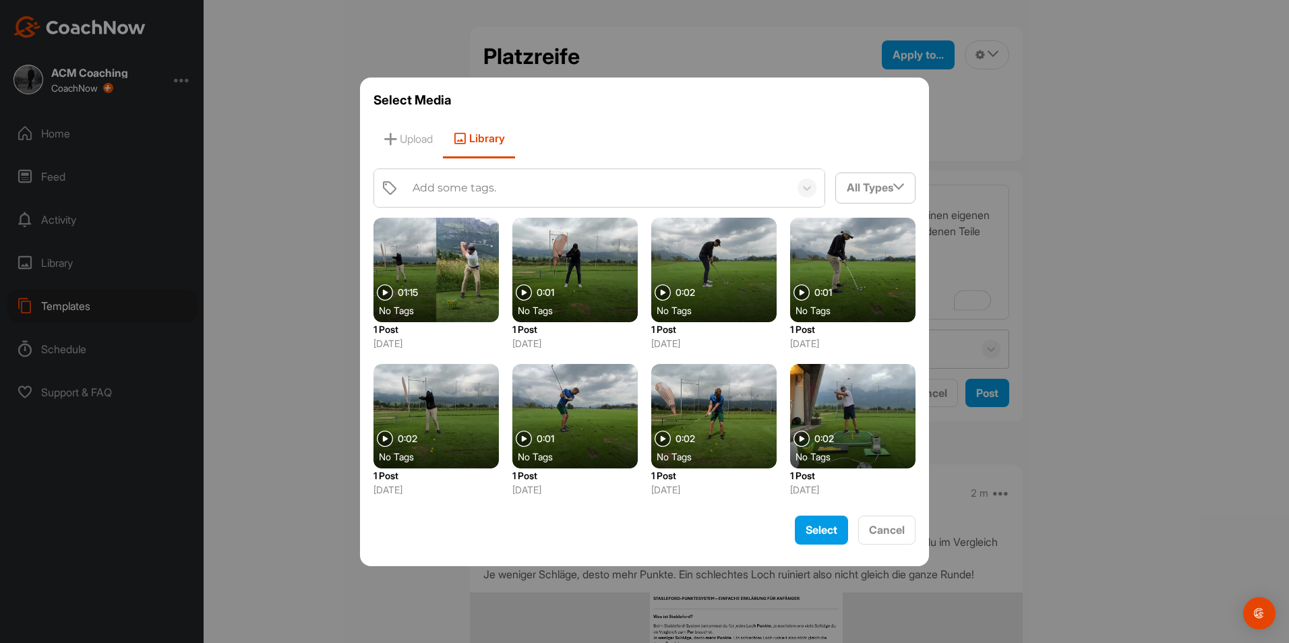
click at [508, 212] on div "Add some tags. All Types Filter By Images Videos Audio Documents 01:15 No Tags …" at bounding box center [644, 337] width 542 height 337
click at [509, 197] on div "Add some tags." at bounding box center [598, 188] width 384 height 38
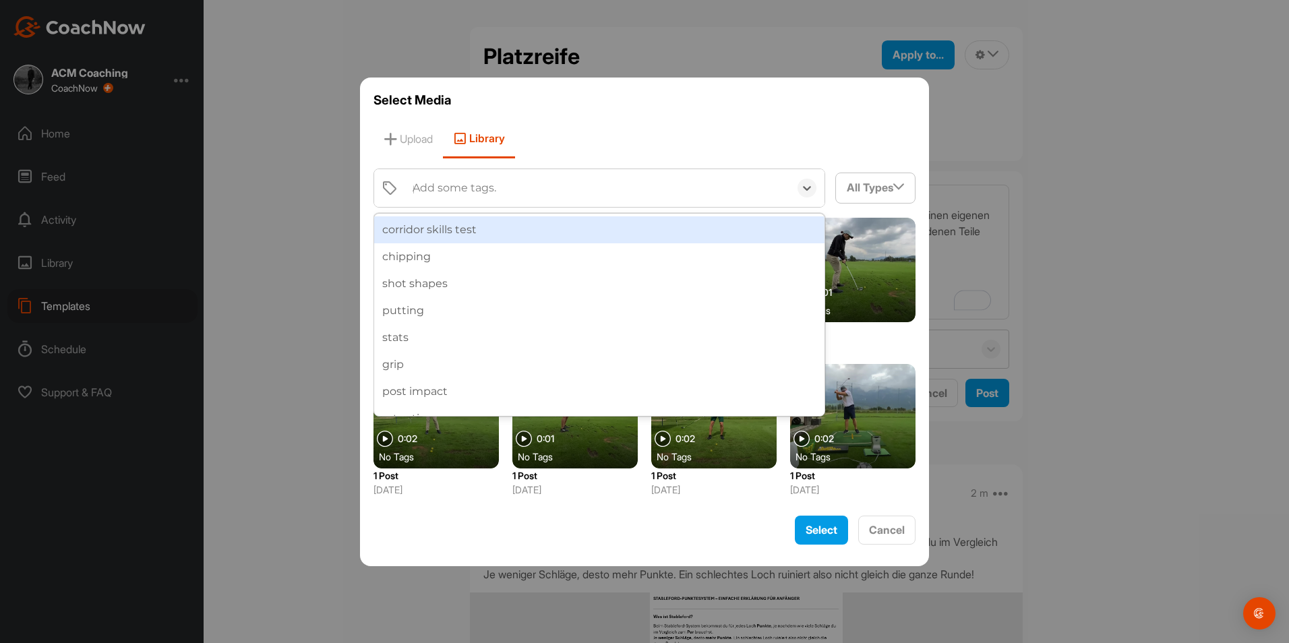
type input "pr"
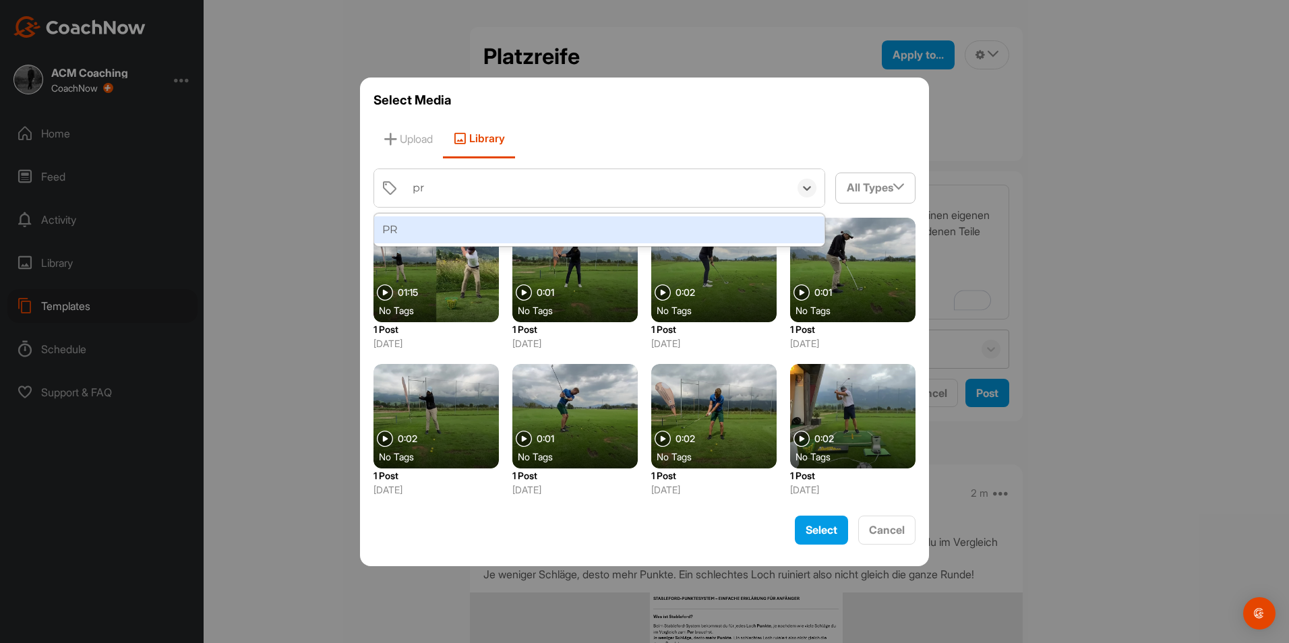
click at [504, 230] on div "PR" at bounding box center [599, 229] width 450 height 27
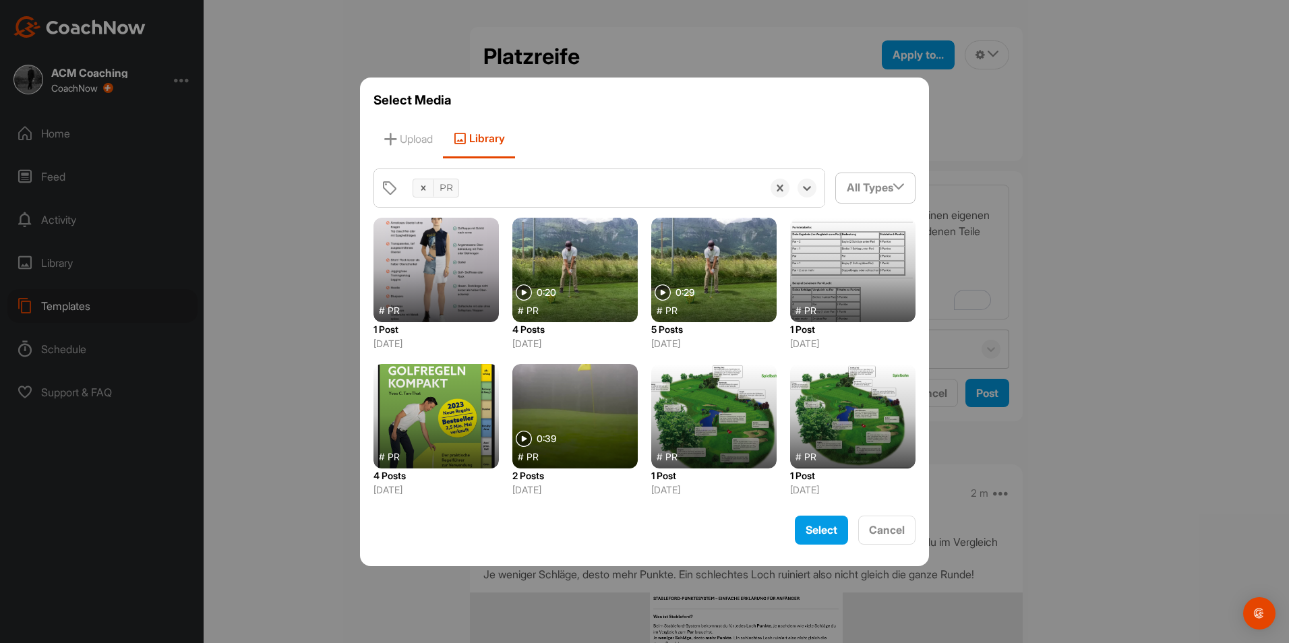
click at [581, 290] on div at bounding box center [574, 270] width 125 height 104
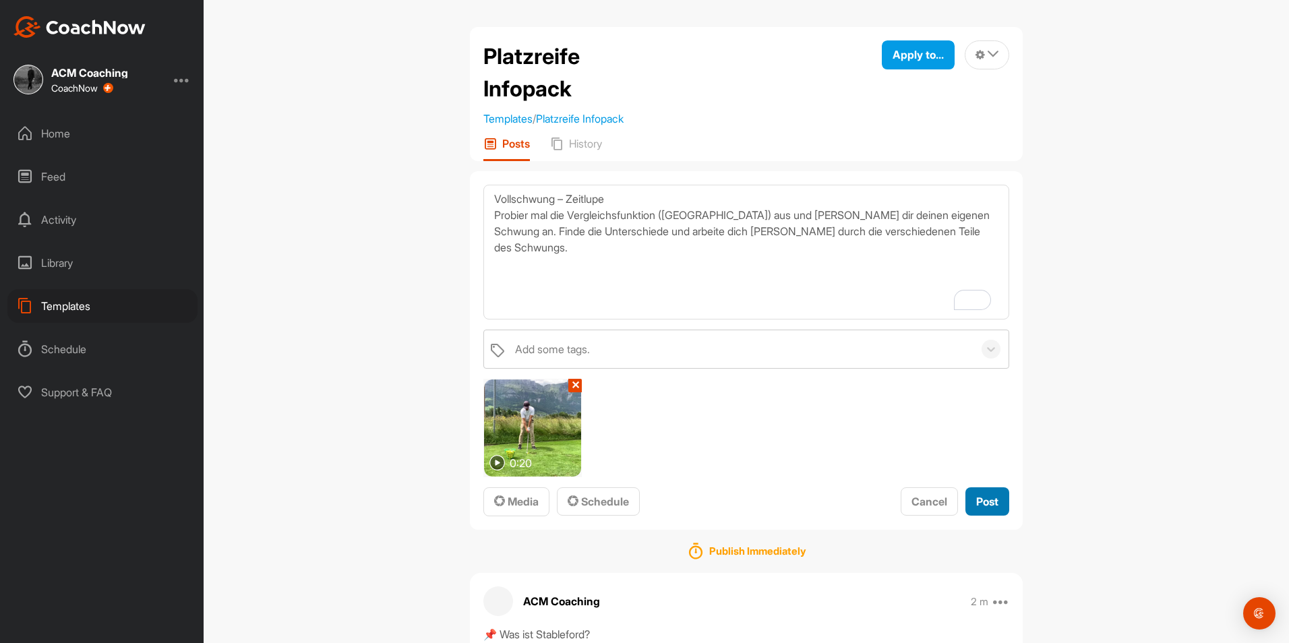
click at [979, 507] on span "Post" at bounding box center [987, 501] width 22 height 13
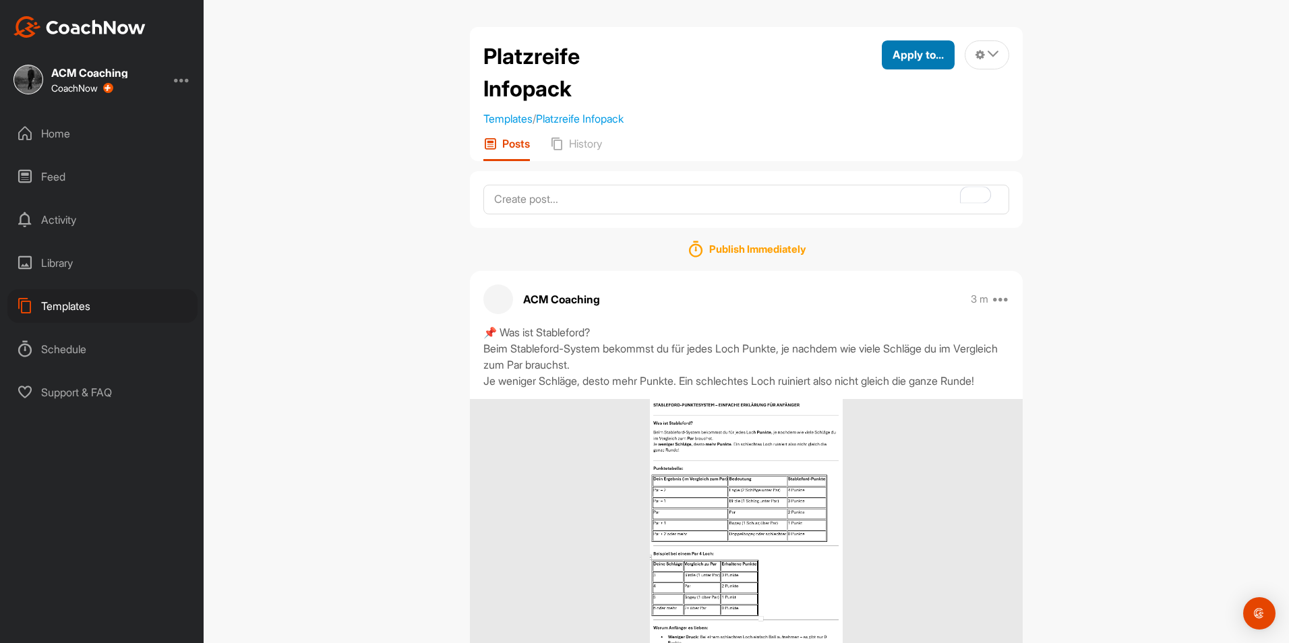
click at [894, 58] on span "Apply to..." at bounding box center [917, 54] width 51 height 13
click at [884, 96] on p "Apply to Space" at bounding box center [893, 100] width 69 height 11
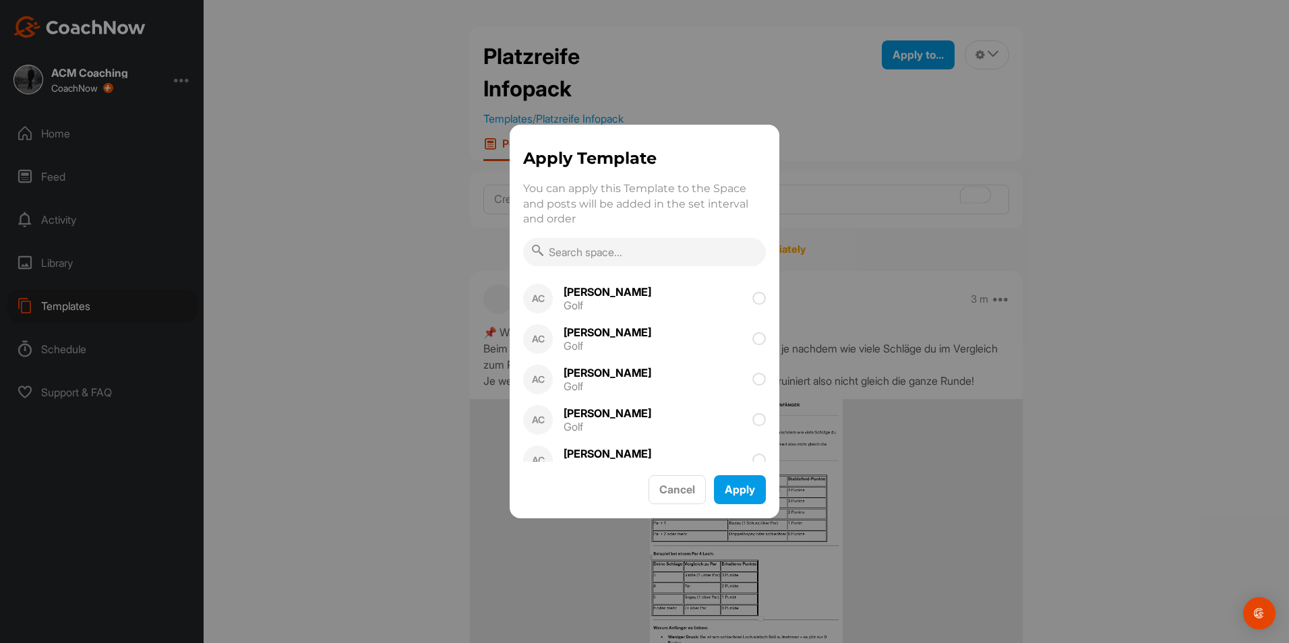
click at [634, 247] on input "text" at bounding box center [644, 252] width 243 height 28
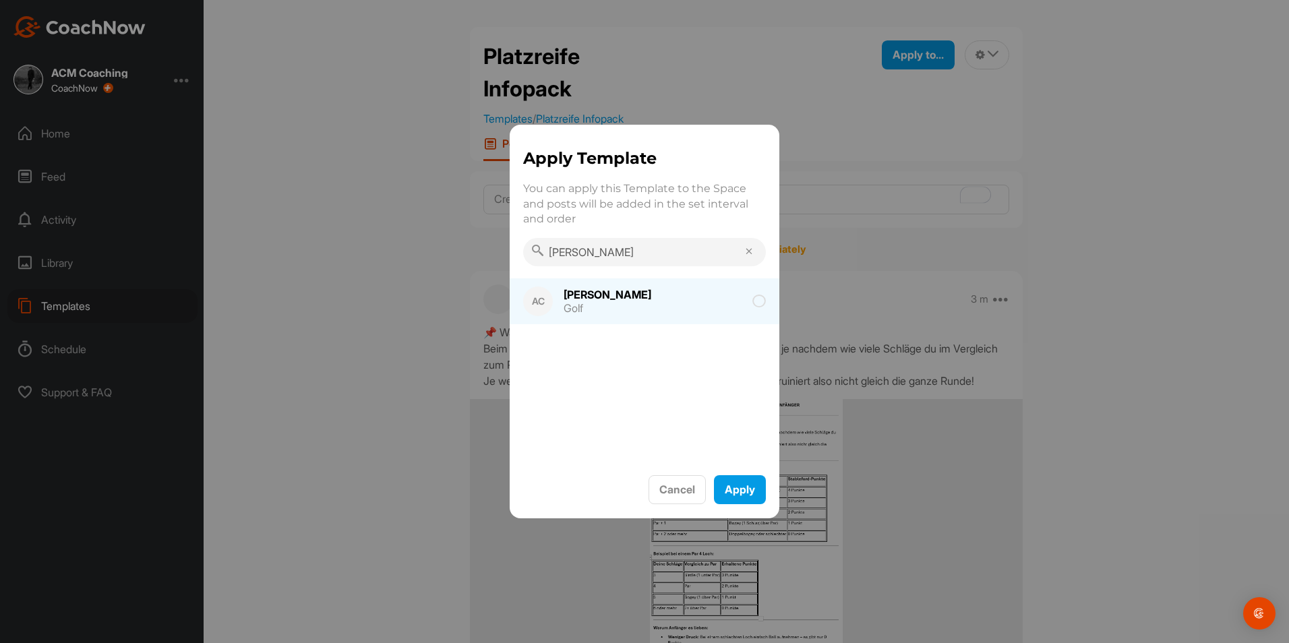
click at [652, 289] on div "AC [PERSON_NAME] Golf" at bounding box center [645, 301] width 270 height 46
click at [611, 244] on input "[PERSON_NAME]" at bounding box center [644, 252] width 243 height 28
type input "S"
click at [535, 301] on img at bounding box center [538, 301] width 30 height 30
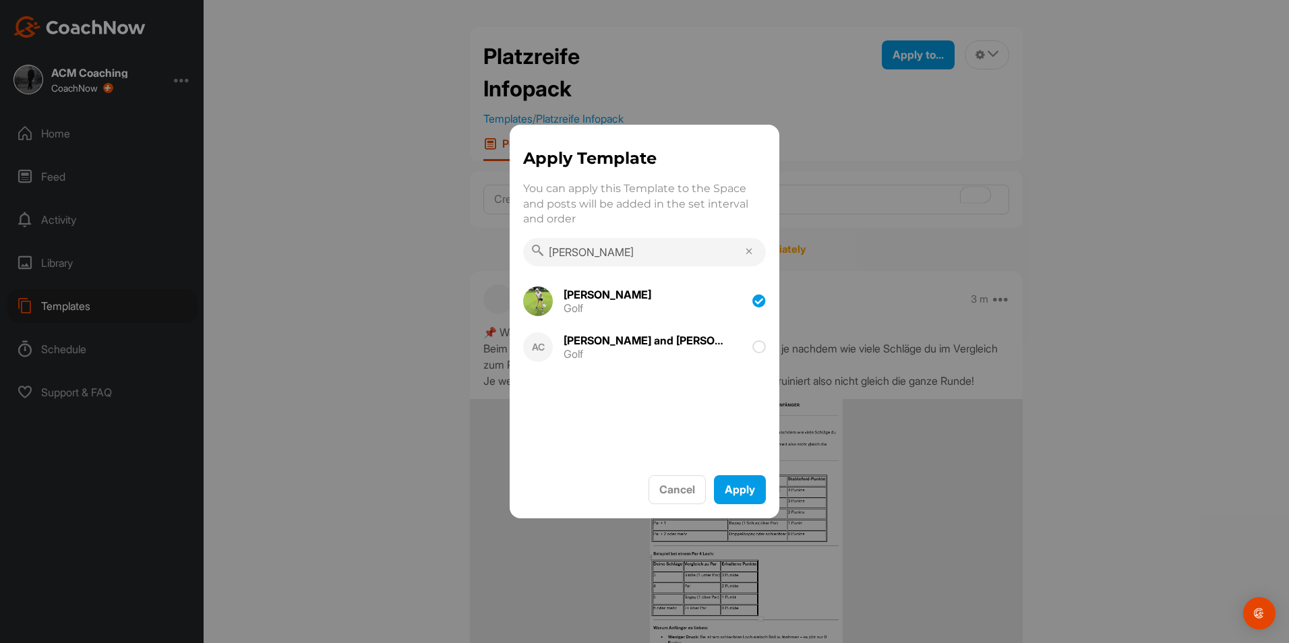
drag, startPoint x: 607, startPoint y: 254, endPoint x: 528, endPoint y: 245, distance: 79.3
click at [528, 245] on input "[PERSON_NAME]" at bounding box center [644, 252] width 243 height 28
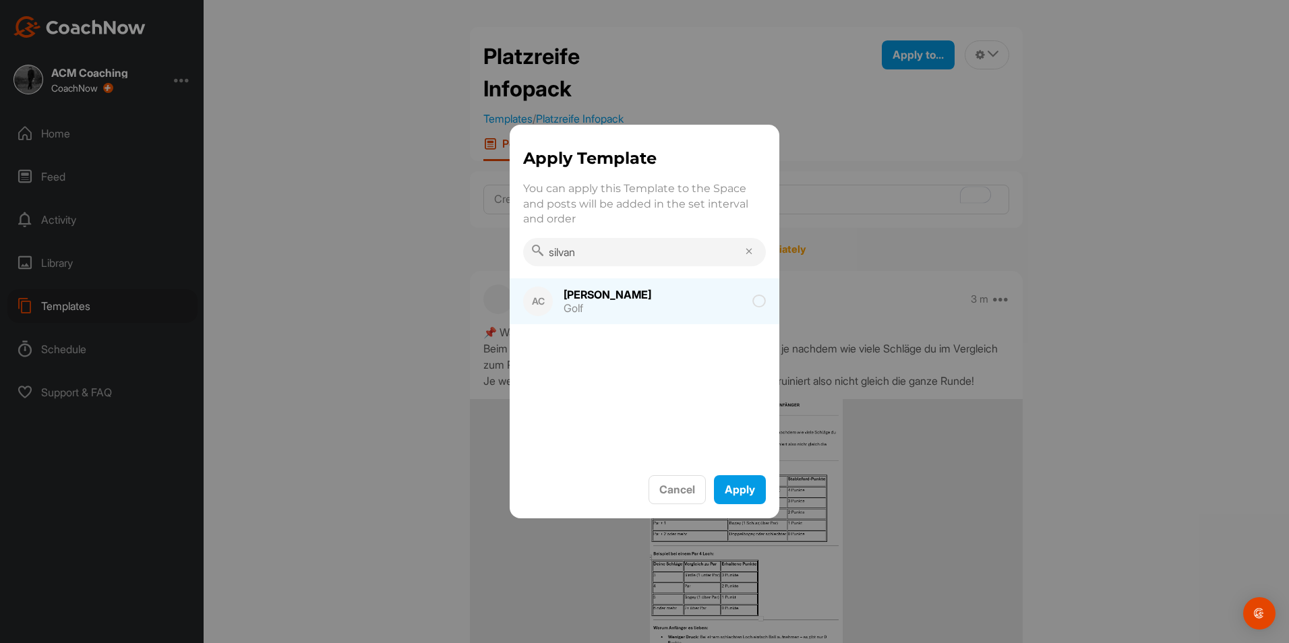
type input "silvan"
click at [596, 290] on div "[PERSON_NAME]" at bounding box center [607, 294] width 88 height 11
drag, startPoint x: 590, startPoint y: 257, endPoint x: 530, endPoint y: 256, distance: 60.0
click at [530, 256] on input "silvan" at bounding box center [644, 252] width 243 height 28
type input "[PERSON_NAME]"
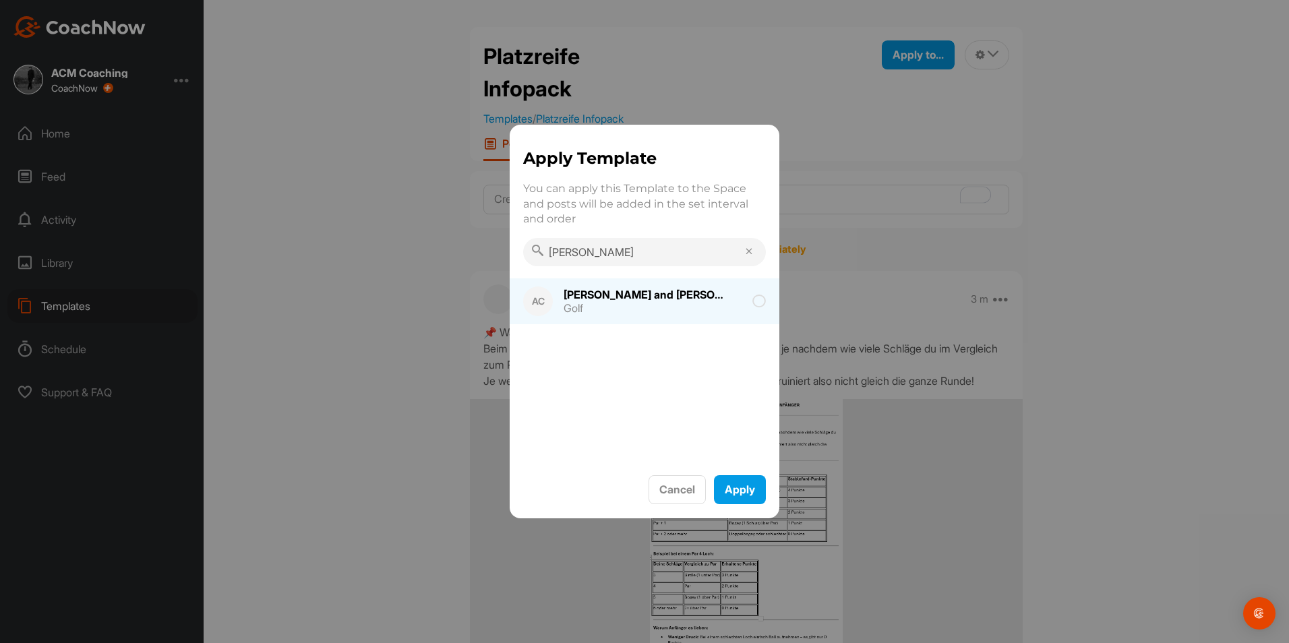
click at [599, 295] on div "[PERSON_NAME] and [PERSON_NAME]" at bounding box center [644, 294] width 162 height 11
drag, startPoint x: 588, startPoint y: 255, endPoint x: 528, endPoint y: 247, distance: 60.6
click at [528, 247] on input "[PERSON_NAME]" at bounding box center [644, 252] width 243 height 28
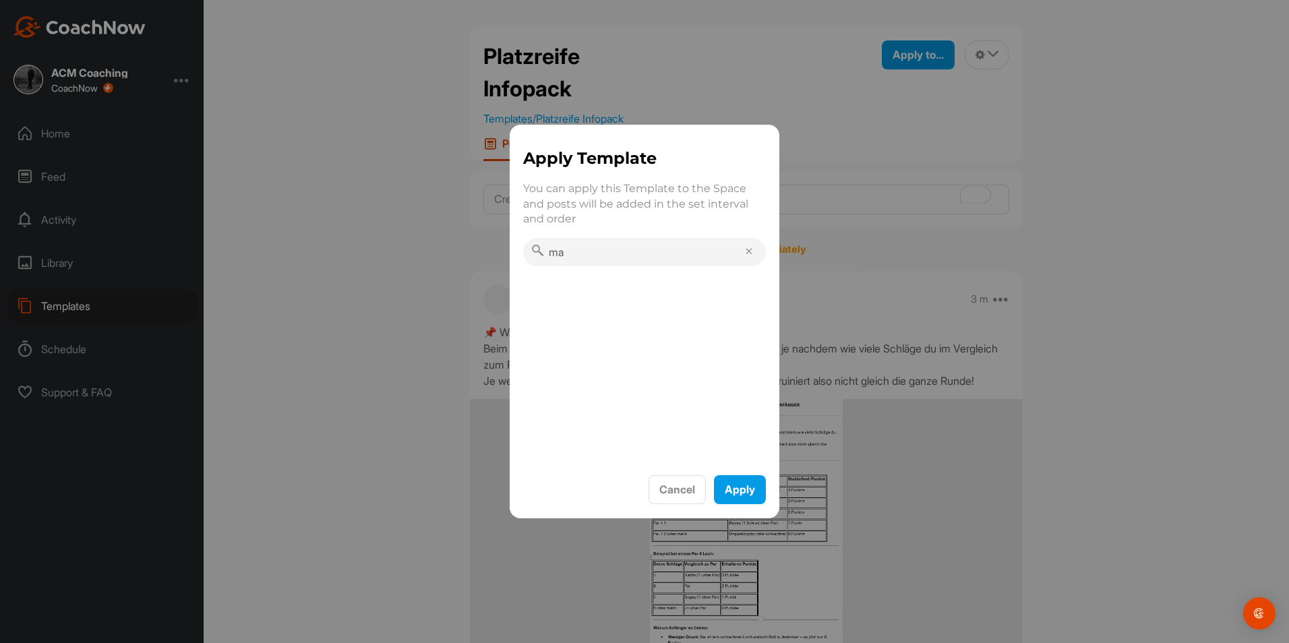
type input "m"
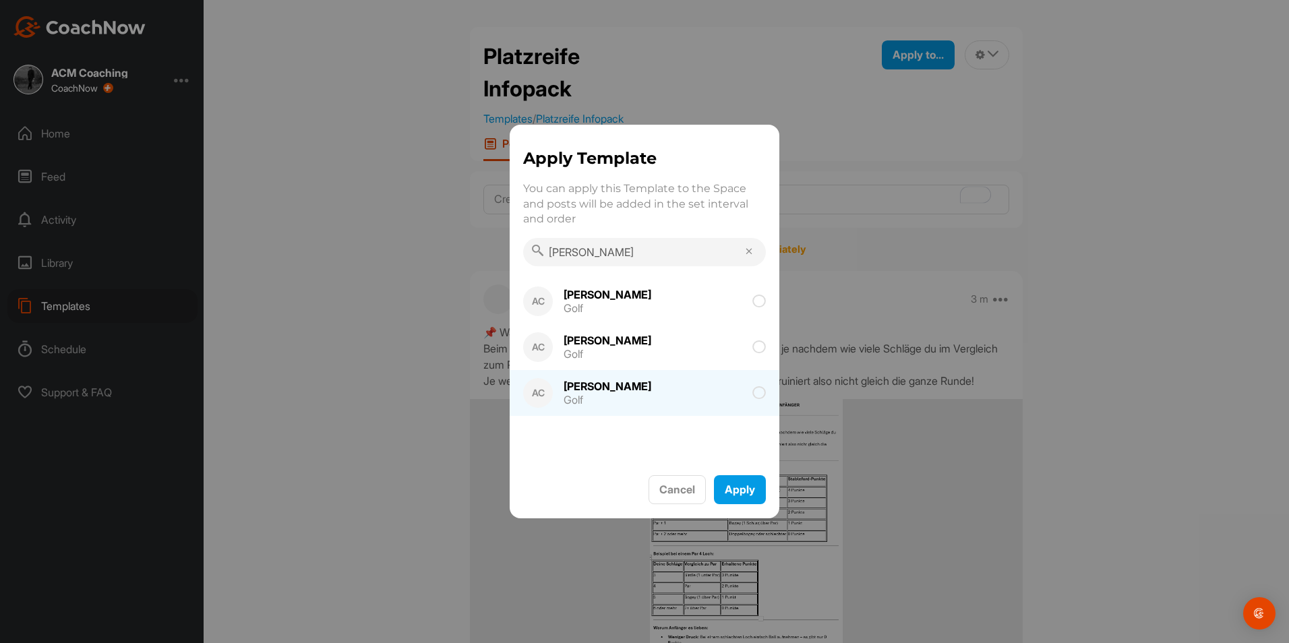
type input "[PERSON_NAME]"
click at [704, 386] on span at bounding box center [715, 392] width 101 height 13
drag, startPoint x: 620, startPoint y: 252, endPoint x: 510, endPoint y: 268, distance: 111.0
click at [510, 268] on div "Apply Template You can apply this Template to the Space and posts will be added…" at bounding box center [645, 321] width 270 height 393
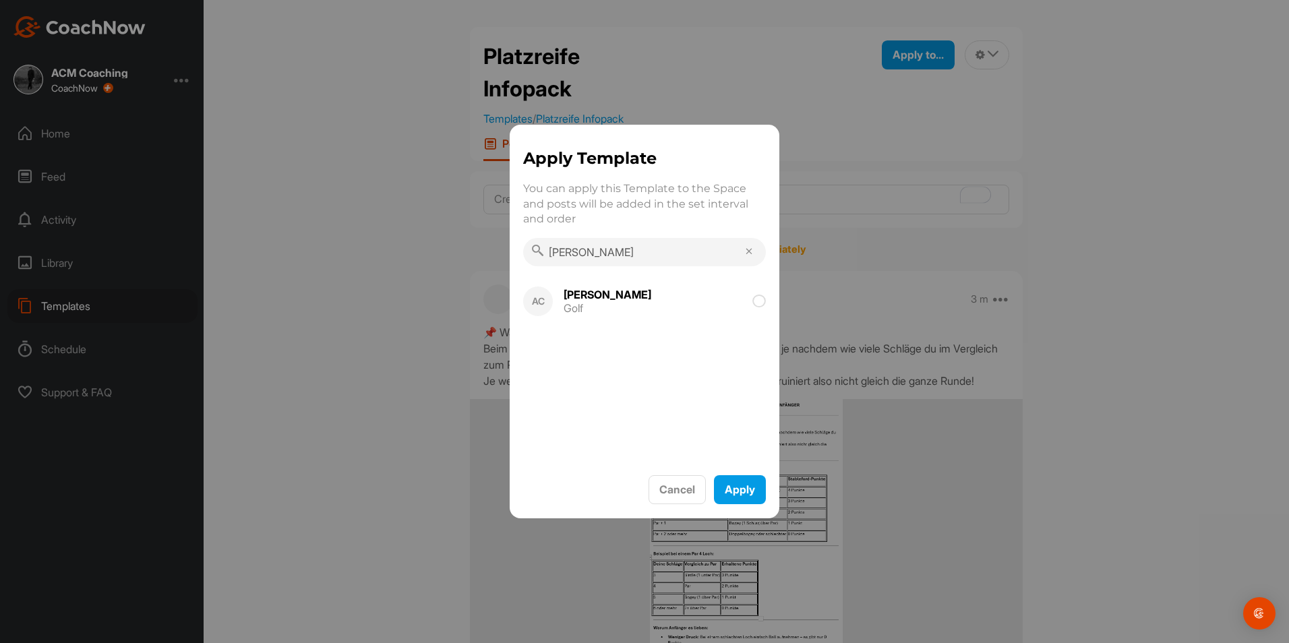
drag, startPoint x: 614, startPoint y: 252, endPoint x: 547, endPoint y: 263, distance: 68.3
click at [547, 263] on input "[PERSON_NAME]" at bounding box center [644, 252] width 243 height 28
click at [624, 303] on div "Golf" at bounding box center [607, 308] width 88 height 11
drag, startPoint x: 592, startPoint y: 258, endPoint x: 503, endPoint y: 263, distance: 89.8
click at [503, 263] on div "Apply Template You can apply this Template to the Space and posts will be added…" at bounding box center [644, 321] width 1289 height 643
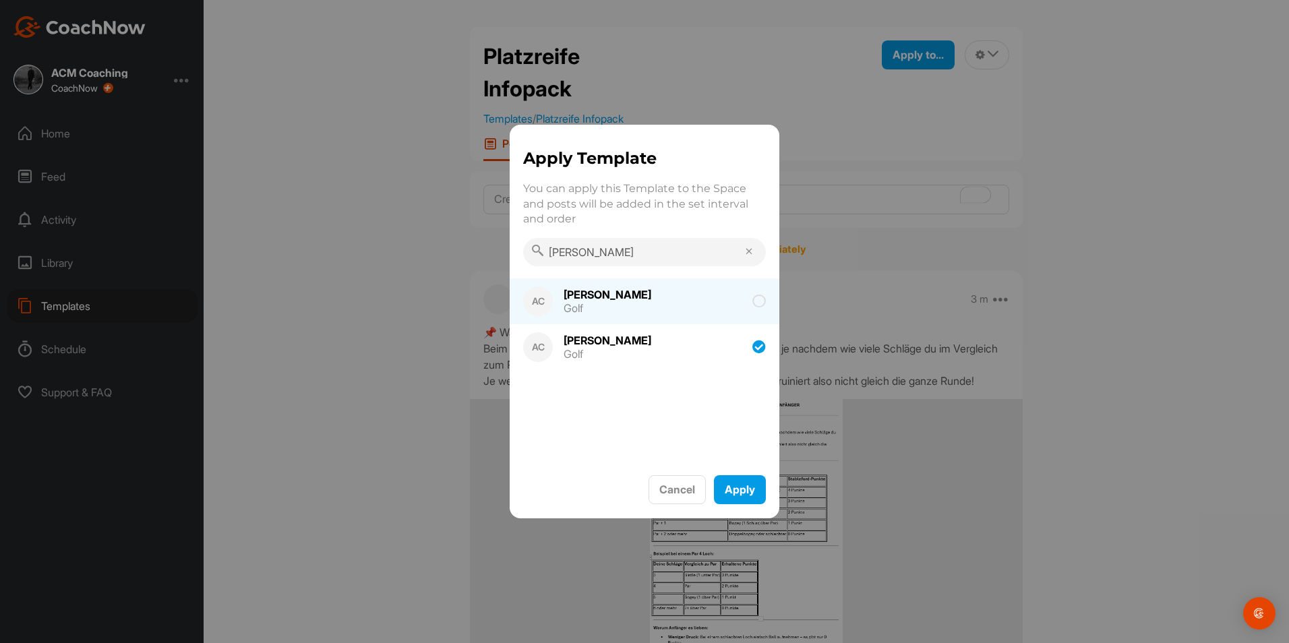
type input "[PERSON_NAME]"
click at [665, 303] on div "[PERSON_NAME] Golf" at bounding box center [609, 301] width 112 height 40
drag, startPoint x: 597, startPoint y: 253, endPoint x: 510, endPoint y: 258, distance: 87.8
click at [510, 258] on div "Apply Template You can apply this Template to the Space and posts will be added…" at bounding box center [645, 206] width 270 height 121
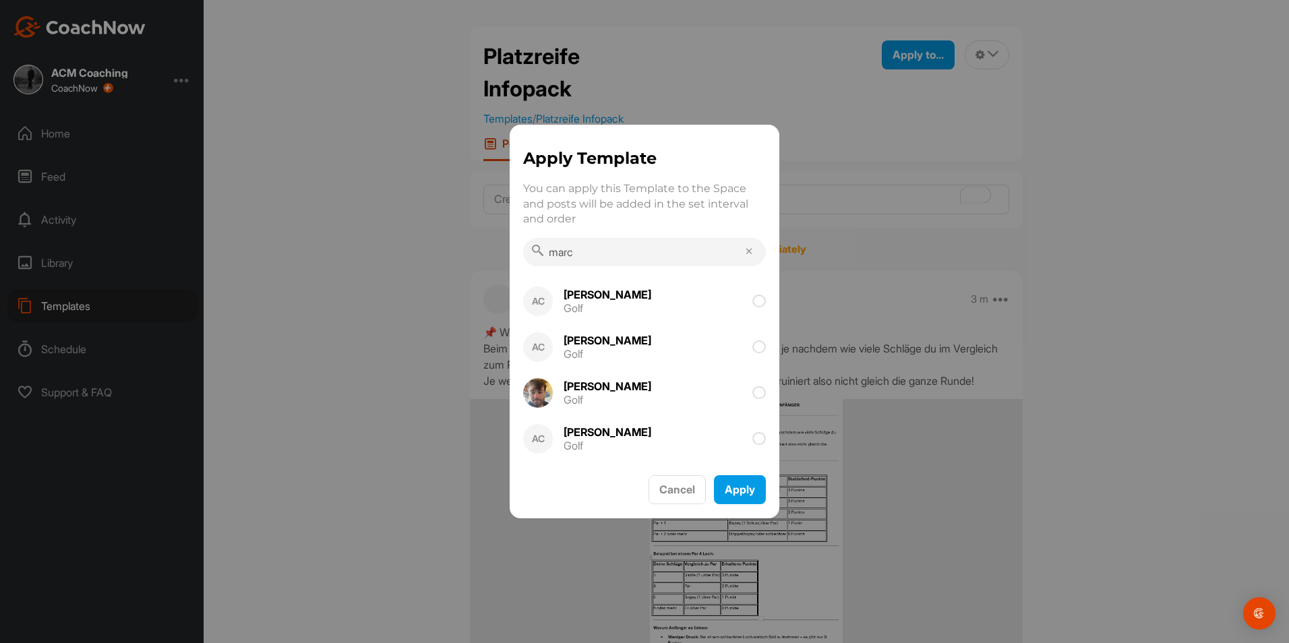
click at [659, 302] on div "[PERSON_NAME] Golf" at bounding box center [609, 301] width 112 height 40
drag, startPoint x: 619, startPoint y: 261, endPoint x: 493, endPoint y: 270, distance: 126.3
click at [493, 270] on div "Apply Template You can apply this Template to the Space and posts will be added…" at bounding box center [644, 321] width 1289 height 643
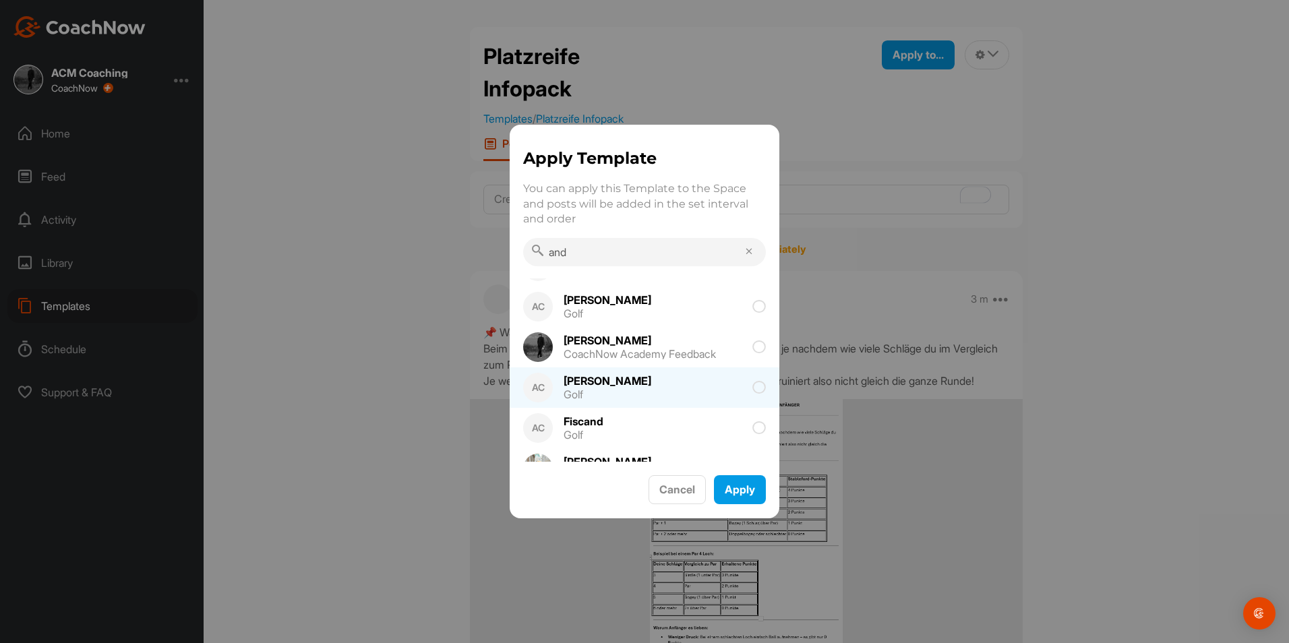
scroll to position [33, 0]
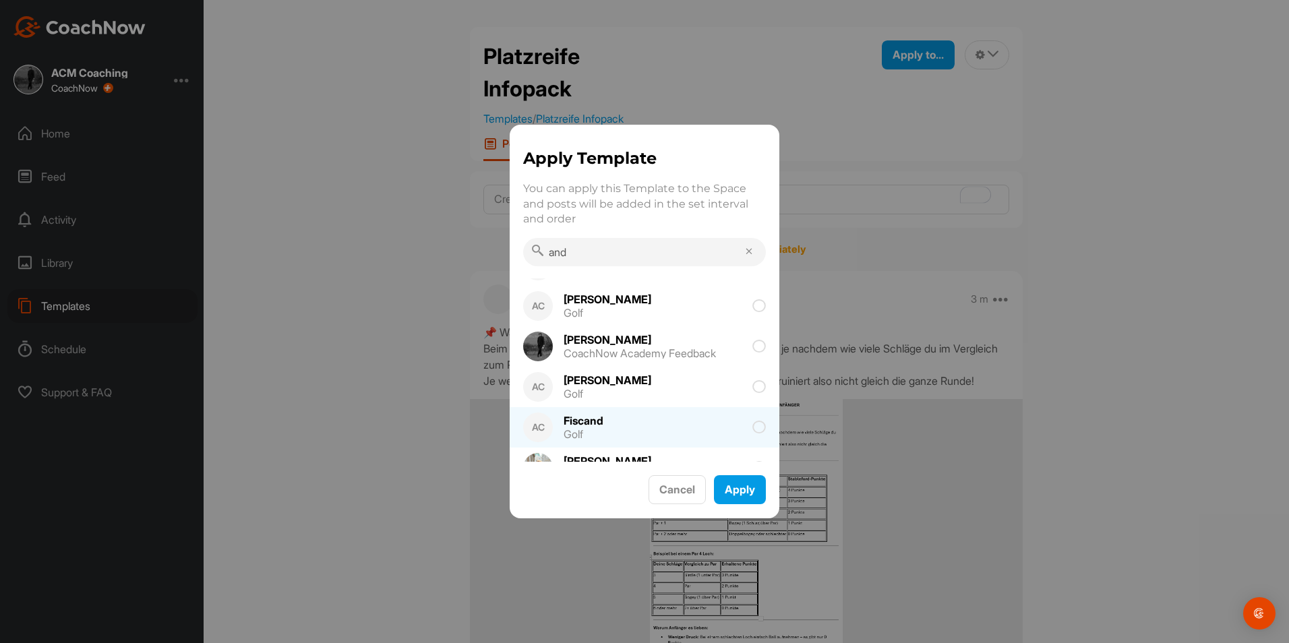
click at [629, 423] on span at bounding box center [691, 427] width 149 height 13
drag, startPoint x: 578, startPoint y: 255, endPoint x: 483, endPoint y: 235, distance: 96.5
click at [483, 235] on div "Apply Template You can apply this Template to the Space and posts will be added…" at bounding box center [644, 321] width 1289 height 643
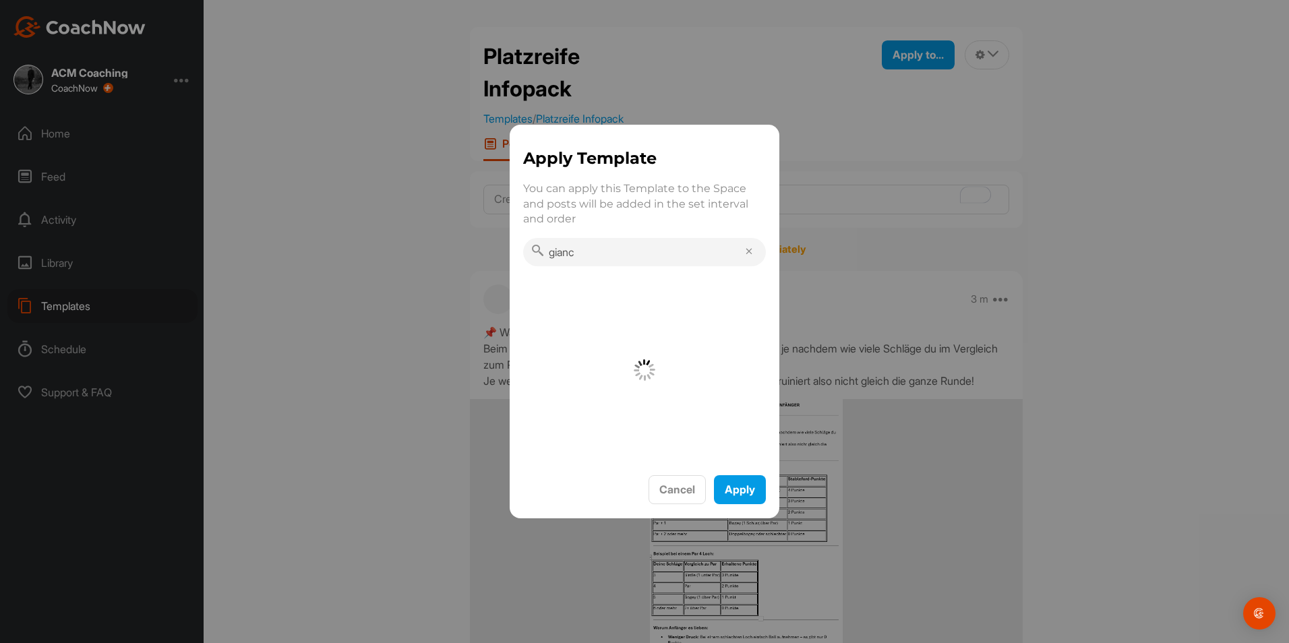
scroll to position [0, 0]
type input "gianc"
click at [629, 299] on div "[PERSON_NAME]" at bounding box center [607, 294] width 88 height 11
drag, startPoint x: 589, startPoint y: 256, endPoint x: 482, endPoint y: 257, distance: 107.2
click at [482, 257] on div "Apply Template You can apply this Template to the Space and posts will be added…" at bounding box center [644, 321] width 1289 height 643
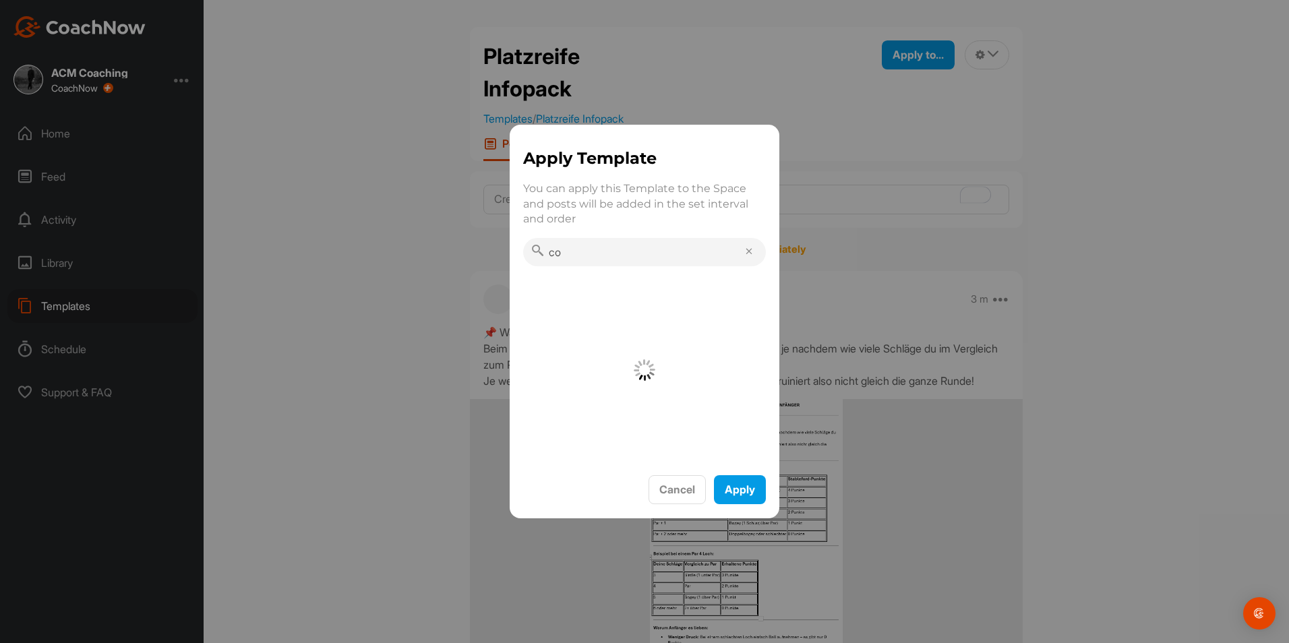
type input "c"
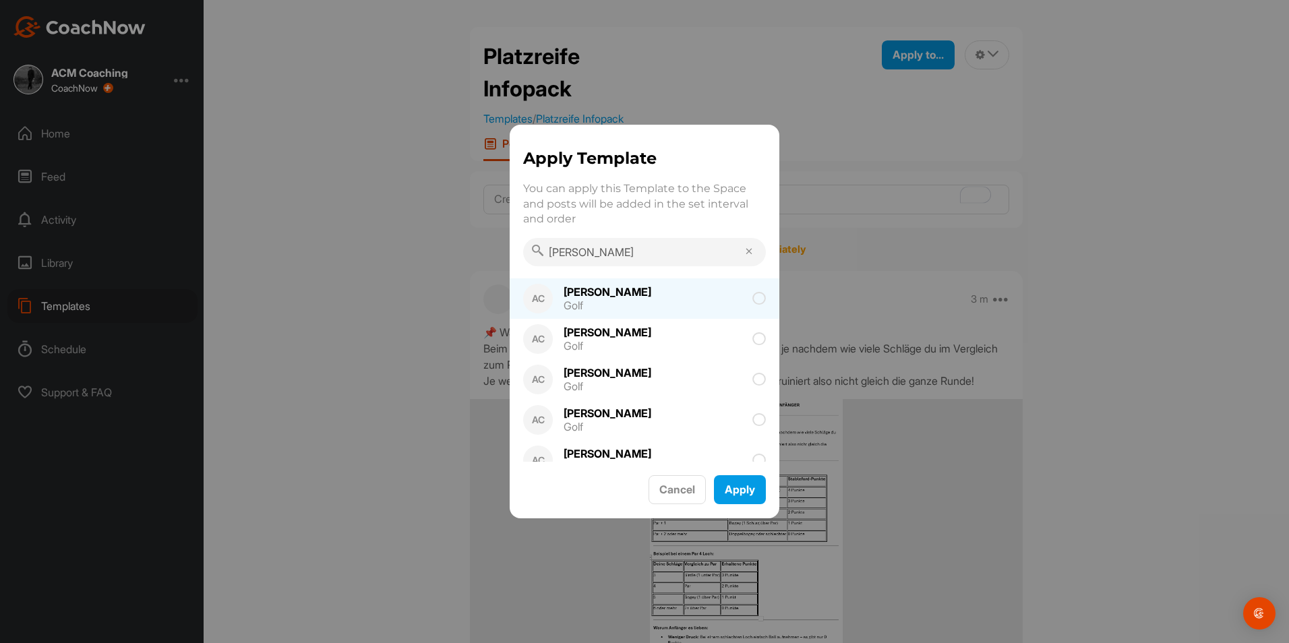
type input "[PERSON_NAME]"
click at [671, 306] on div "AC [PERSON_NAME] Golf" at bounding box center [645, 298] width 270 height 40
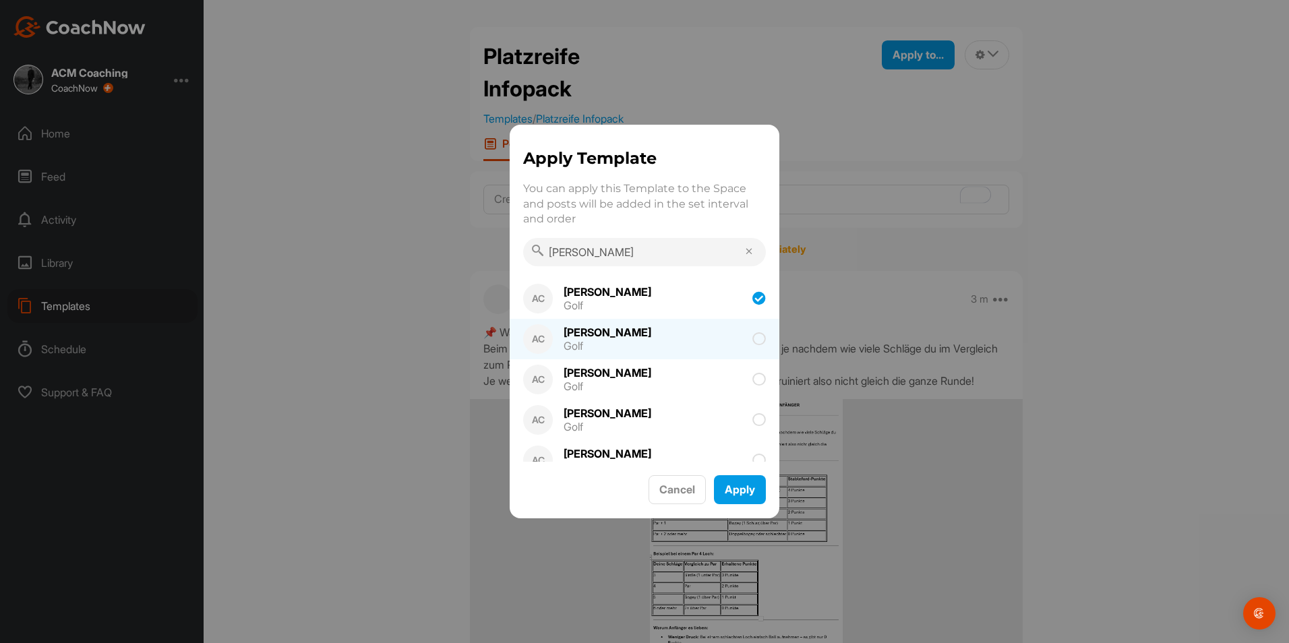
click at [666, 334] on span at bounding box center [715, 338] width 101 height 13
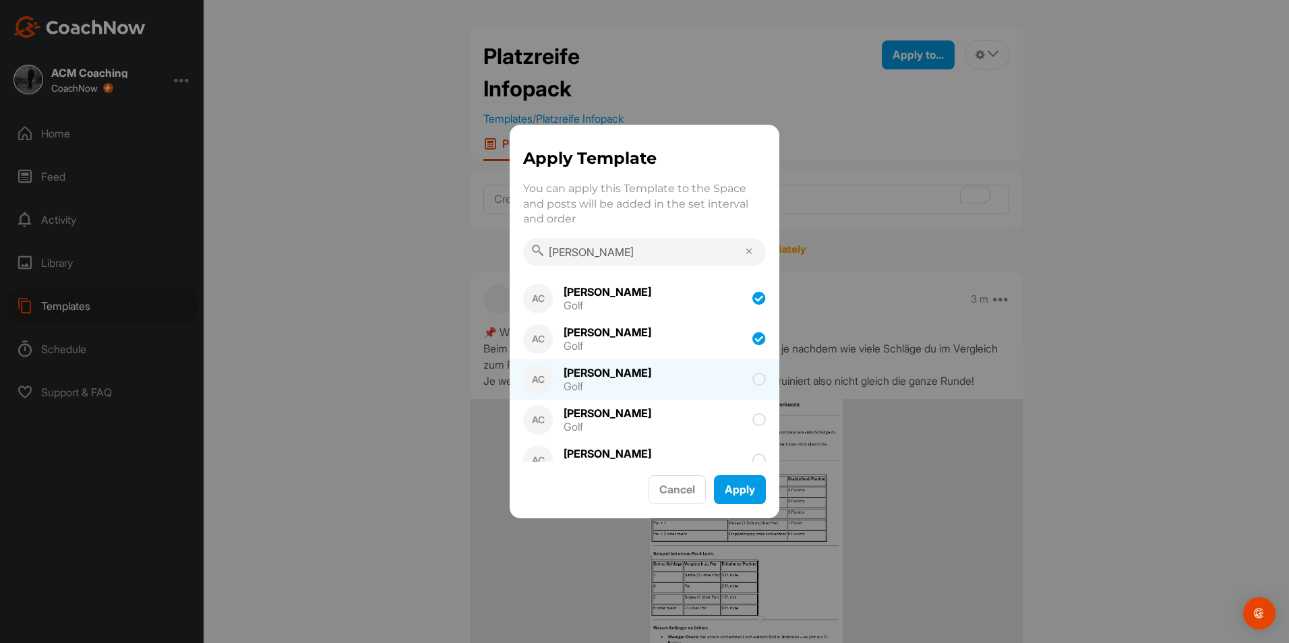
click at [659, 363] on div "AC [PERSON_NAME] Golf" at bounding box center [645, 379] width 270 height 40
click at [660, 448] on div "AC [PERSON_NAME] Golf" at bounding box center [645, 460] width 270 height 40
drag, startPoint x: 601, startPoint y: 258, endPoint x: 514, endPoint y: 253, distance: 86.4
click at [514, 253] on div "Apply Template You can apply this Template to the Space and posts will be added…" at bounding box center [645, 206] width 270 height 121
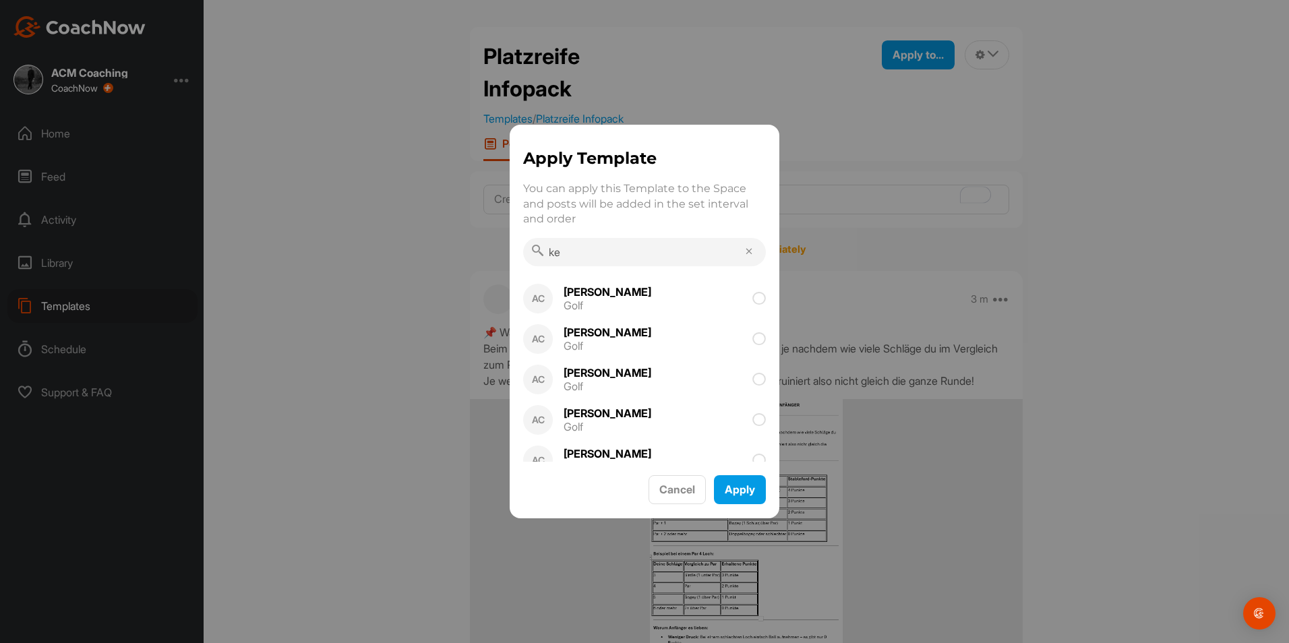
type input "k"
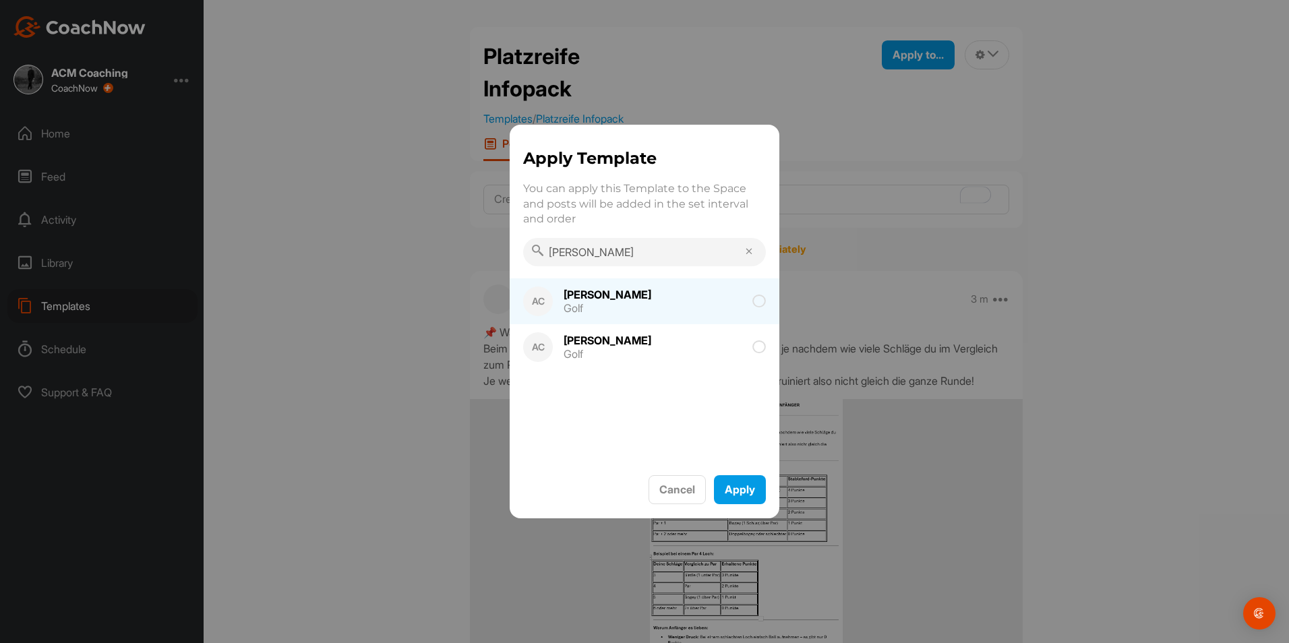
type input "[PERSON_NAME]"
click at [592, 306] on div "Golf" at bounding box center [607, 308] width 88 height 11
drag, startPoint x: 574, startPoint y: 257, endPoint x: 512, endPoint y: 252, distance: 62.9
click at [512, 252] on div "Apply Template You can apply this Template to the Space and posts will be added…" at bounding box center [645, 206] width 270 height 121
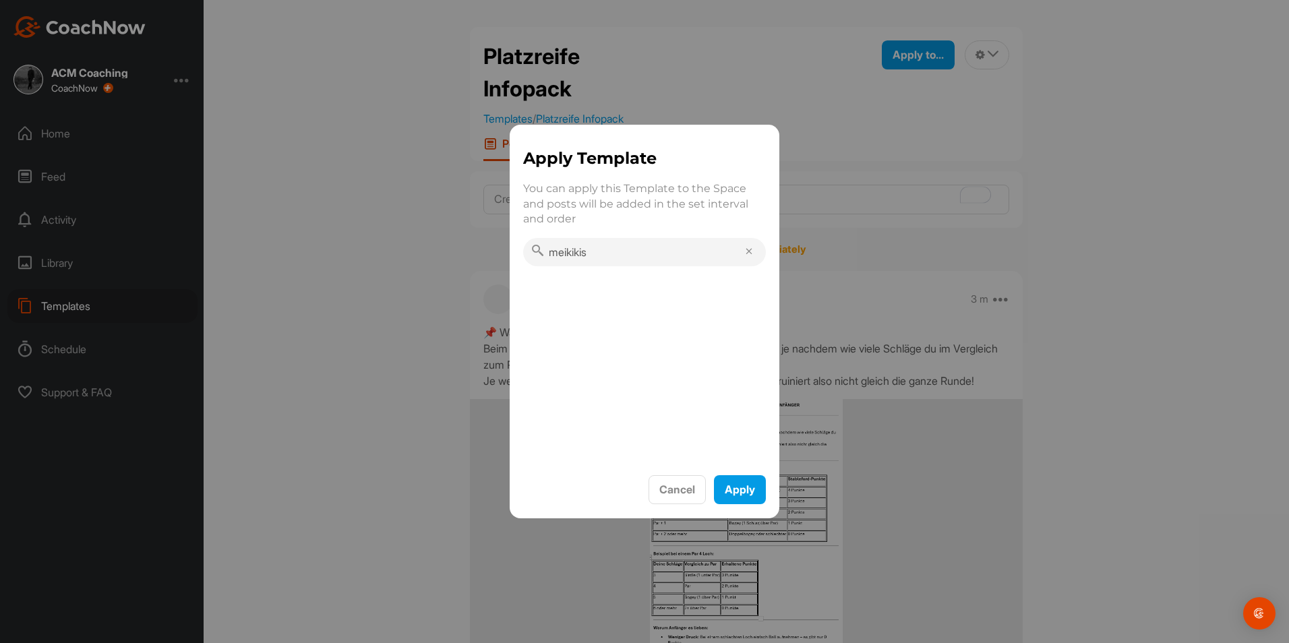
drag, startPoint x: 614, startPoint y: 257, endPoint x: 487, endPoint y: 268, distance: 127.9
click at [487, 268] on div "Apply Template You can apply this Template to the Space and posts will be added…" at bounding box center [644, 321] width 1289 height 643
click at [580, 290] on div "Prodromos-[PERSON_NAME]" at bounding box center [636, 294] width 147 height 11
drag, startPoint x: 586, startPoint y: 253, endPoint x: 473, endPoint y: 241, distance: 113.2
click at [473, 241] on div "Apply Template You can apply this Template to the Space and posts will be added…" at bounding box center [644, 321] width 1289 height 643
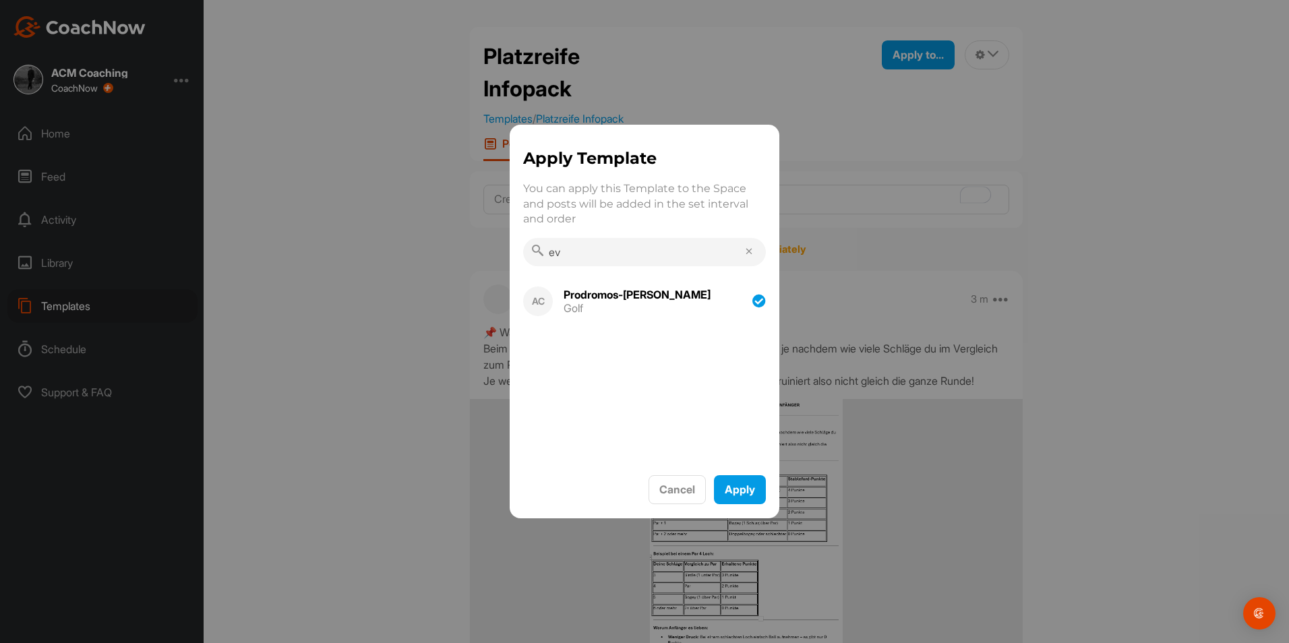
type input "e"
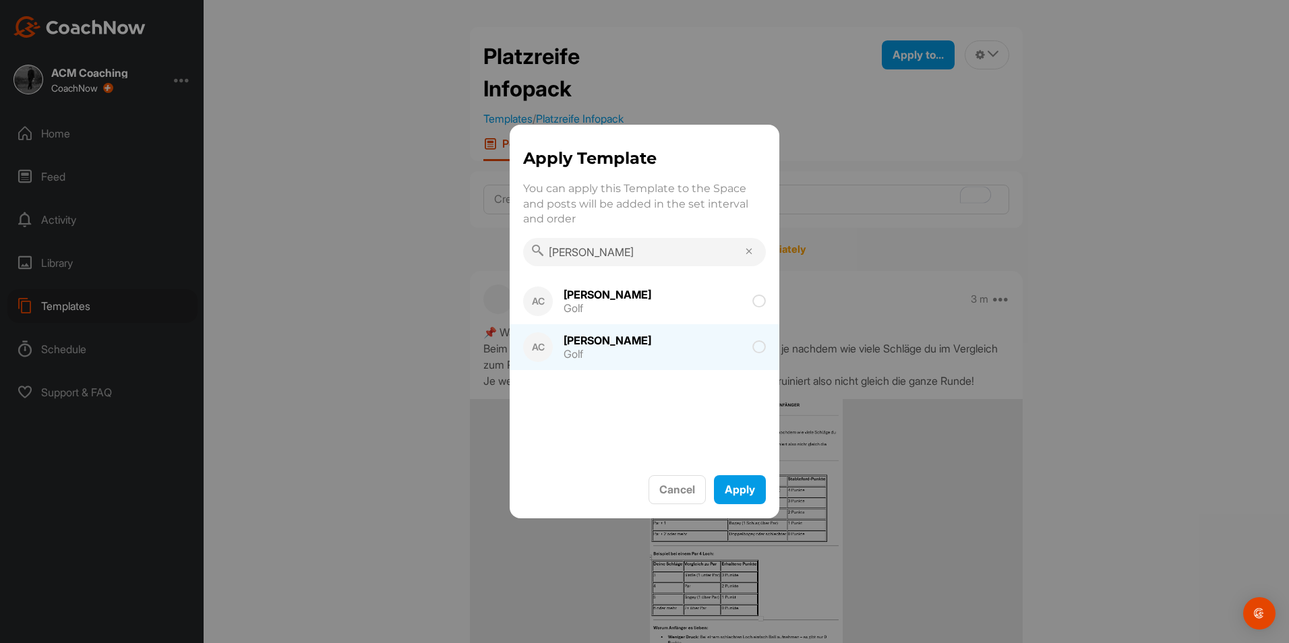
type input "[PERSON_NAME]"
click at [620, 338] on div "[PERSON_NAME]" at bounding box center [607, 340] width 88 height 11
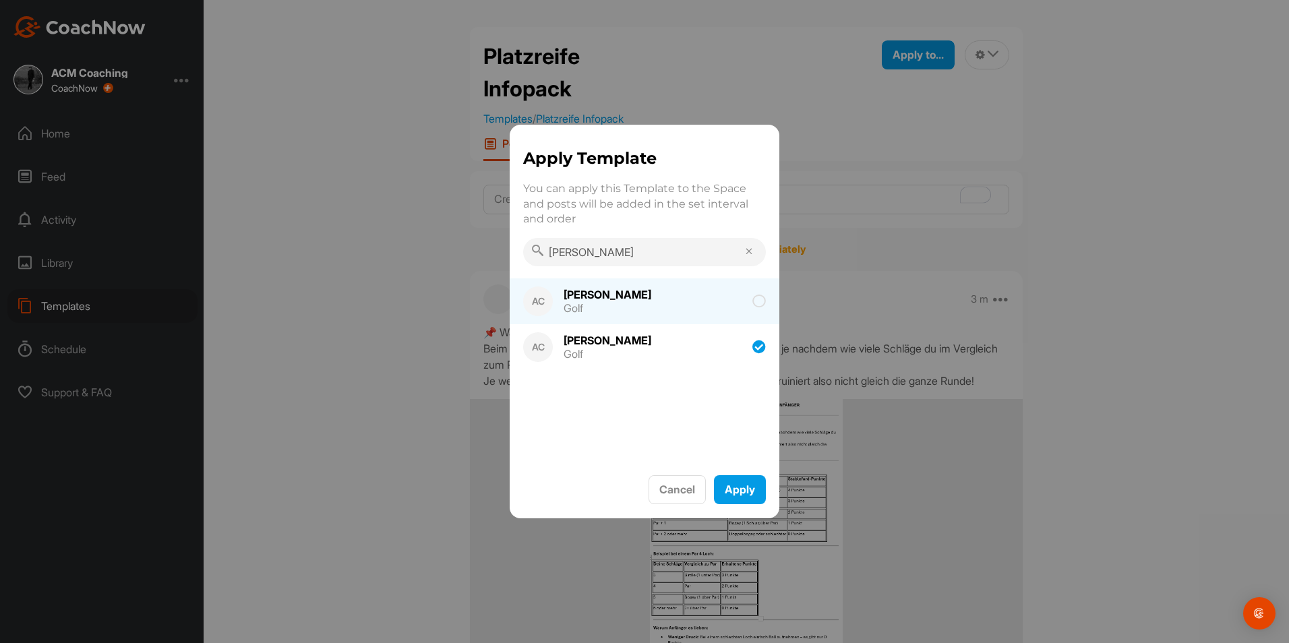
click at [624, 312] on div "Golf" at bounding box center [607, 308] width 88 height 11
drag, startPoint x: 599, startPoint y: 257, endPoint x: 499, endPoint y: 247, distance: 99.6
click at [499, 247] on div "Apply Template You can apply this Template to the Space and posts will be added…" at bounding box center [644, 321] width 1289 height 643
type input "lean"
click at [606, 295] on span at bounding box center [684, 301] width 164 height 13
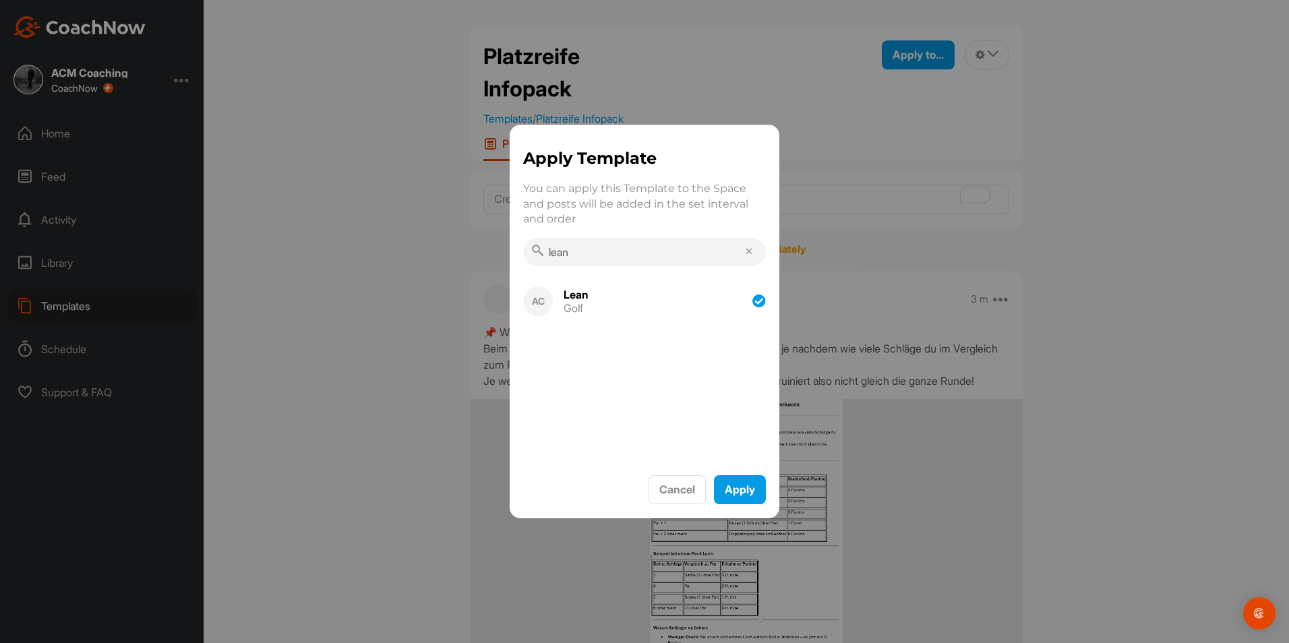
drag, startPoint x: 595, startPoint y: 253, endPoint x: 516, endPoint y: 249, distance: 78.3
click at [516, 249] on div "Apply Template You can apply this Template to the Space and posts will be added…" at bounding box center [645, 206] width 270 height 121
type input "f"
type input "[PERSON_NAME]"
click at [622, 301] on div "[PERSON_NAME] Golf" at bounding box center [609, 301] width 112 height 40
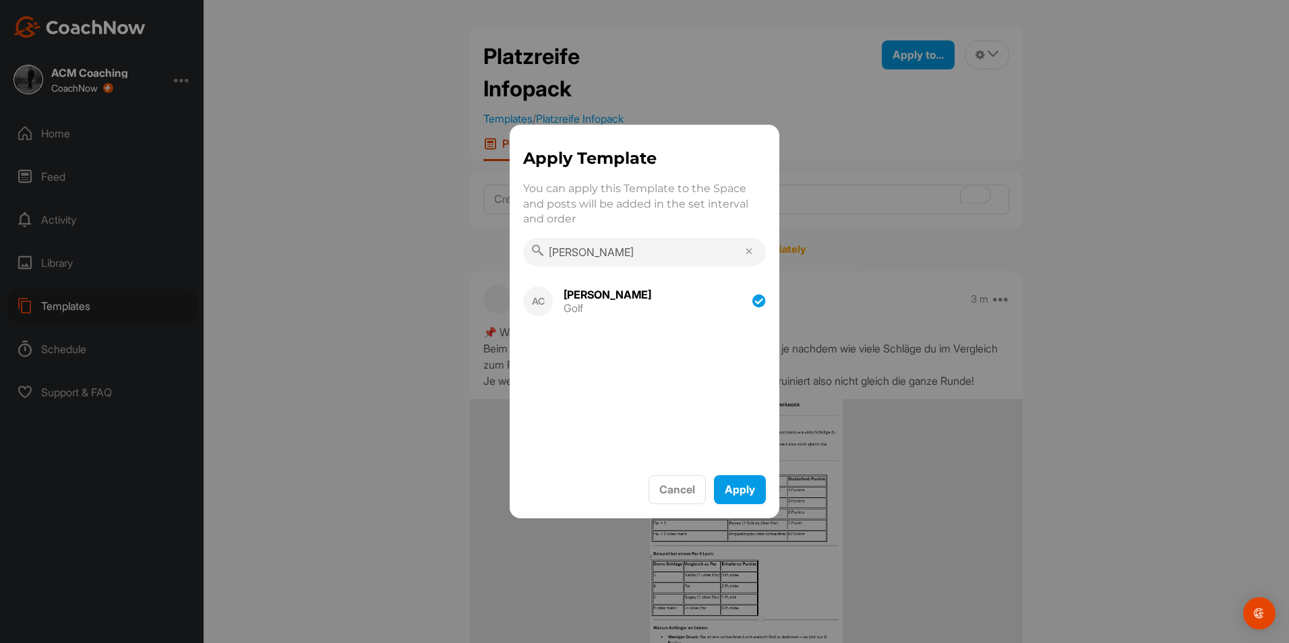
drag, startPoint x: 609, startPoint y: 257, endPoint x: 496, endPoint y: 258, distance: 113.2
click at [496, 258] on div "Apply Template You can apply this Template to the Space and posts will be added…" at bounding box center [644, 321] width 1289 height 643
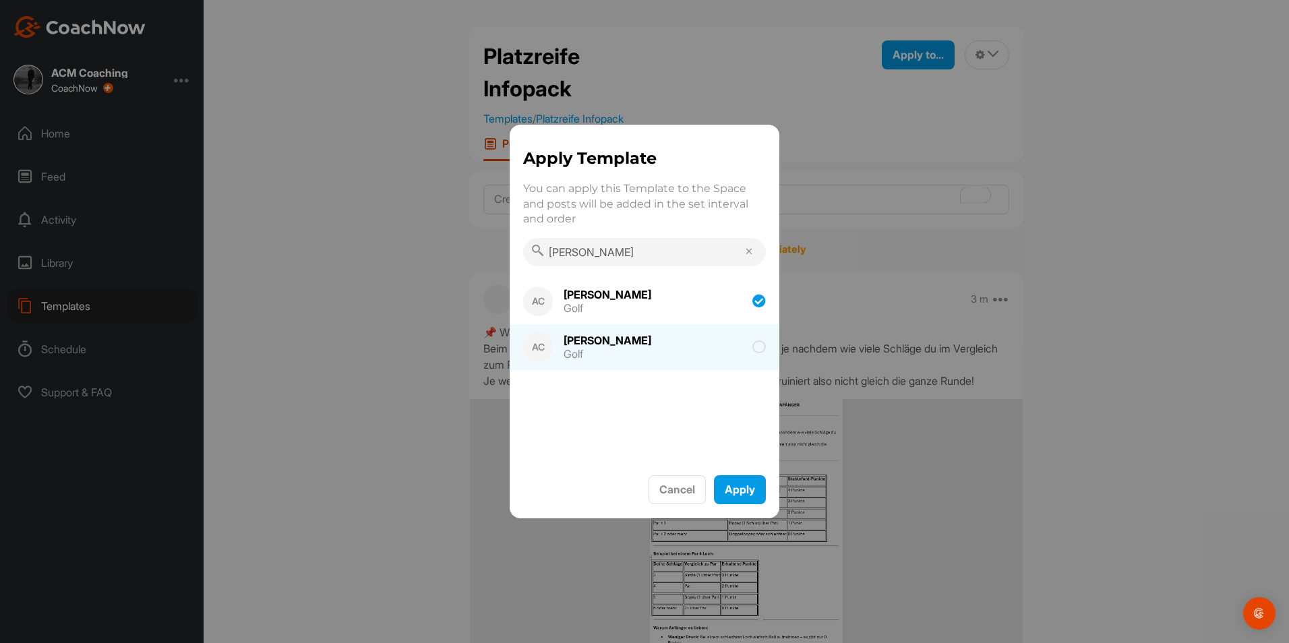
type input "[PERSON_NAME]"
click at [625, 348] on div "Leonhard Golf" at bounding box center [609, 347] width 112 height 40
drag, startPoint x: 582, startPoint y: 247, endPoint x: 497, endPoint y: 247, distance: 84.9
click at [497, 247] on div "Apply Template You can apply this Template to the Space and posts will be added…" at bounding box center [644, 321] width 1289 height 643
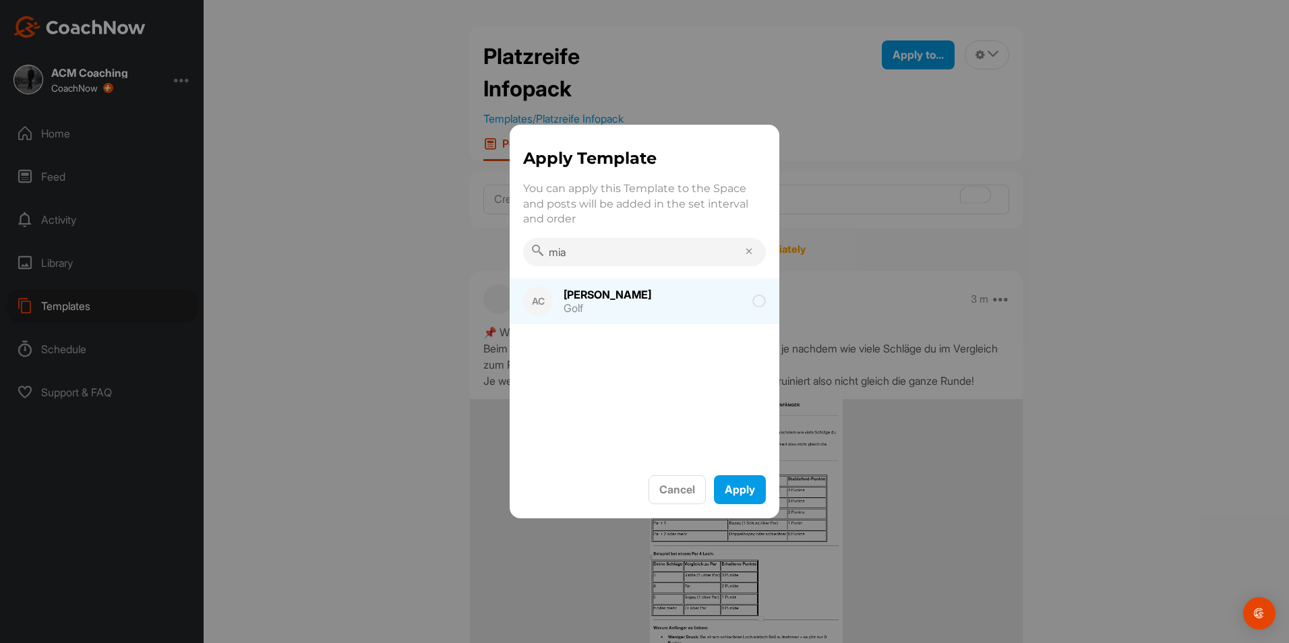
click at [592, 303] on div "Golf" at bounding box center [607, 308] width 88 height 11
drag, startPoint x: 584, startPoint y: 242, endPoint x: 465, endPoint y: 251, distance: 119.0
click at [465, 251] on div "Apply Template You can apply this Template to the Space and posts will be added…" at bounding box center [644, 321] width 1289 height 643
click at [590, 307] on div "Golf" at bounding box center [607, 308] width 88 height 11
drag, startPoint x: 595, startPoint y: 255, endPoint x: 520, endPoint y: 247, distance: 74.6
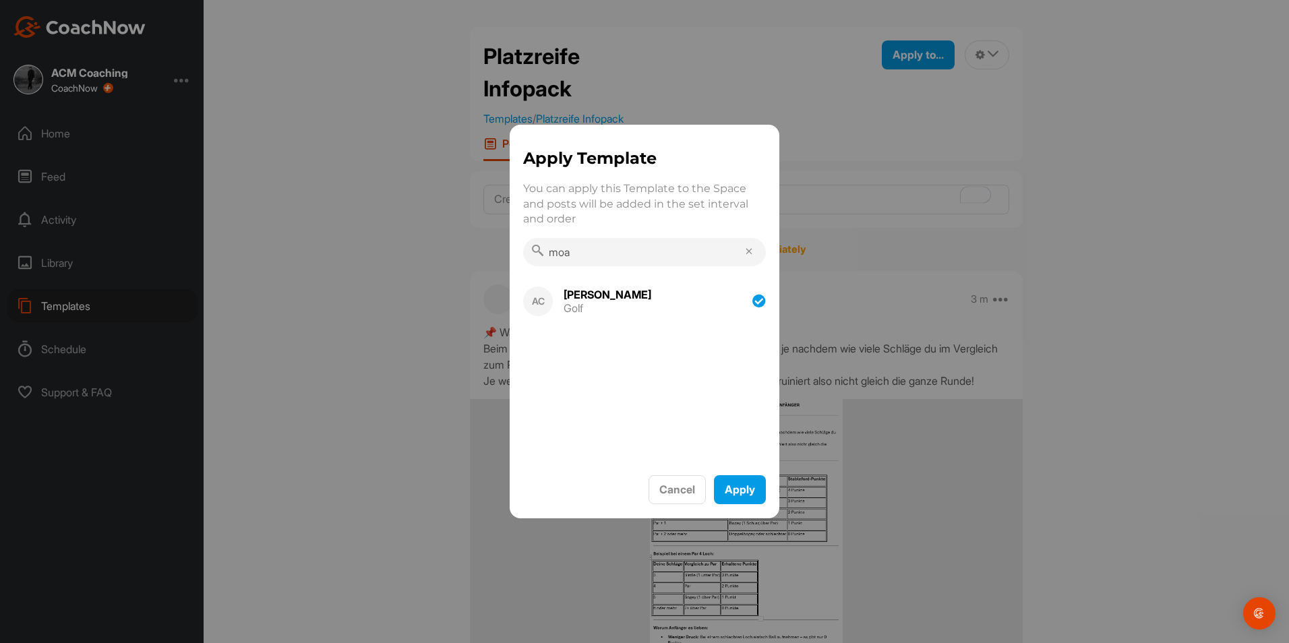
click at [520, 247] on div "Apply Template You can apply this Template to the Space and posts will be added…" at bounding box center [645, 206] width 270 height 121
type input "[PERSON_NAME]"
click at [612, 295] on div "[PERSON_NAME]" at bounding box center [607, 294] width 88 height 11
drag, startPoint x: 592, startPoint y: 249, endPoint x: 466, endPoint y: 262, distance: 127.4
click at [466, 262] on div "Apply Template You can apply this Template to the Space and posts will be added…" at bounding box center [644, 321] width 1289 height 643
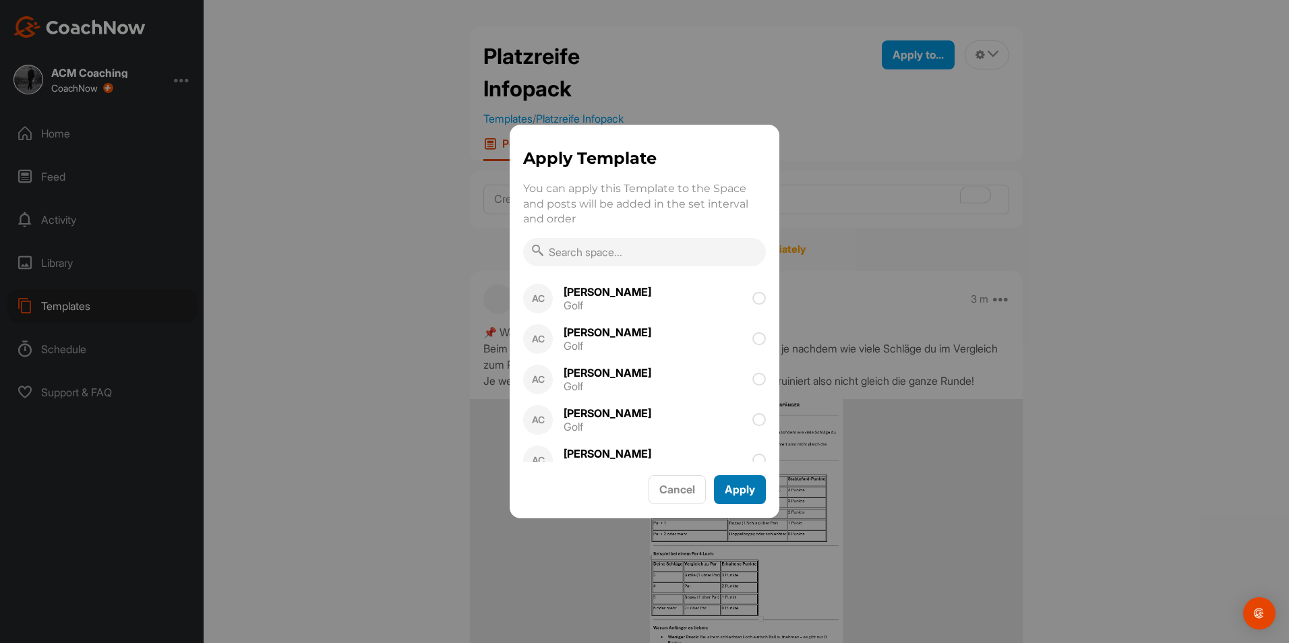
click at [743, 485] on button "Apply" at bounding box center [740, 489] width 52 height 29
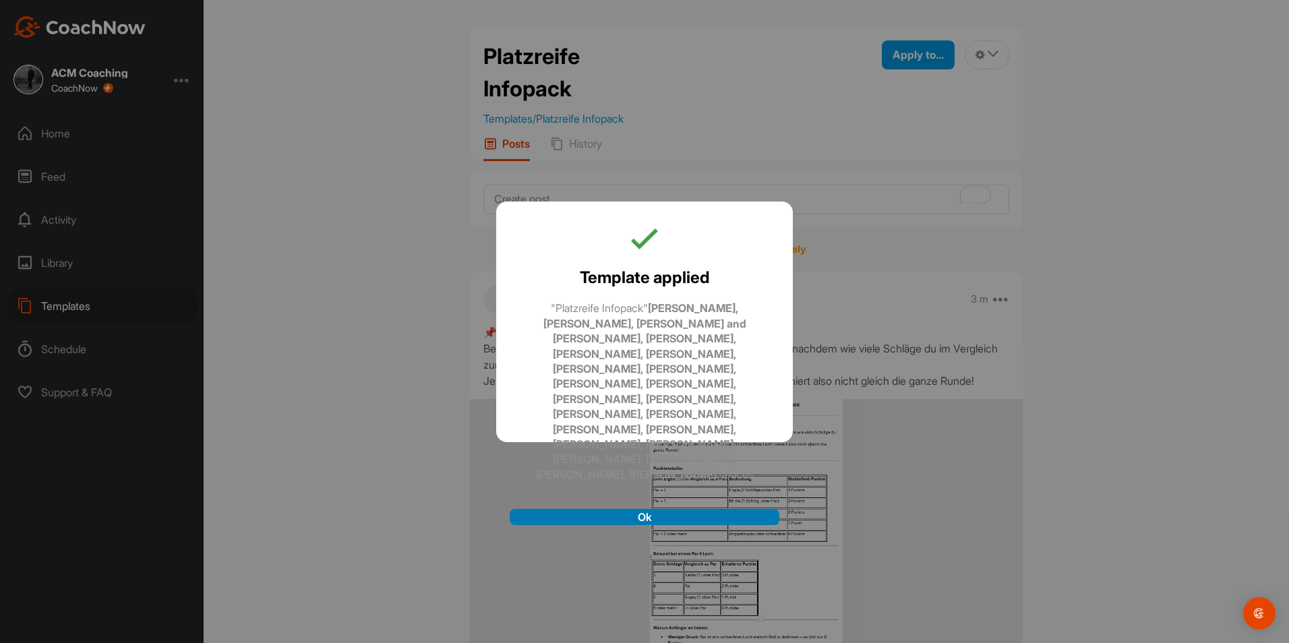
click at [638, 509] on button "Ok" at bounding box center [645, 517] width 270 height 16
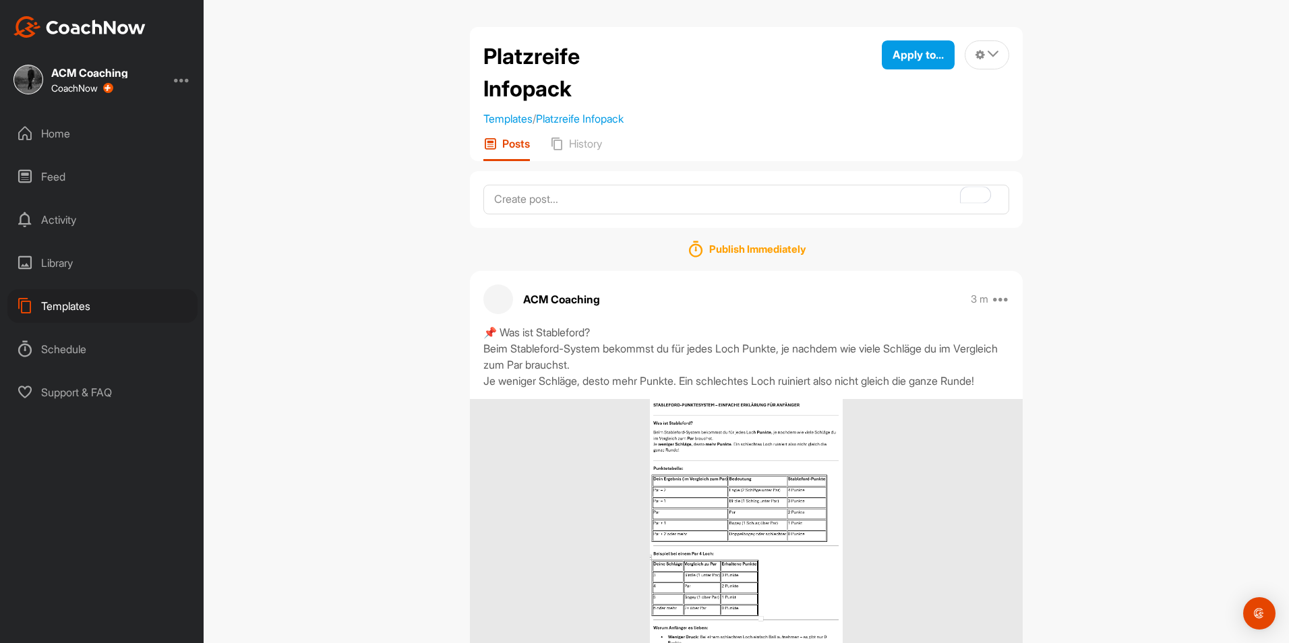
click at [78, 135] on div "Home" at bounding box center [102, 134] width 190 height 34
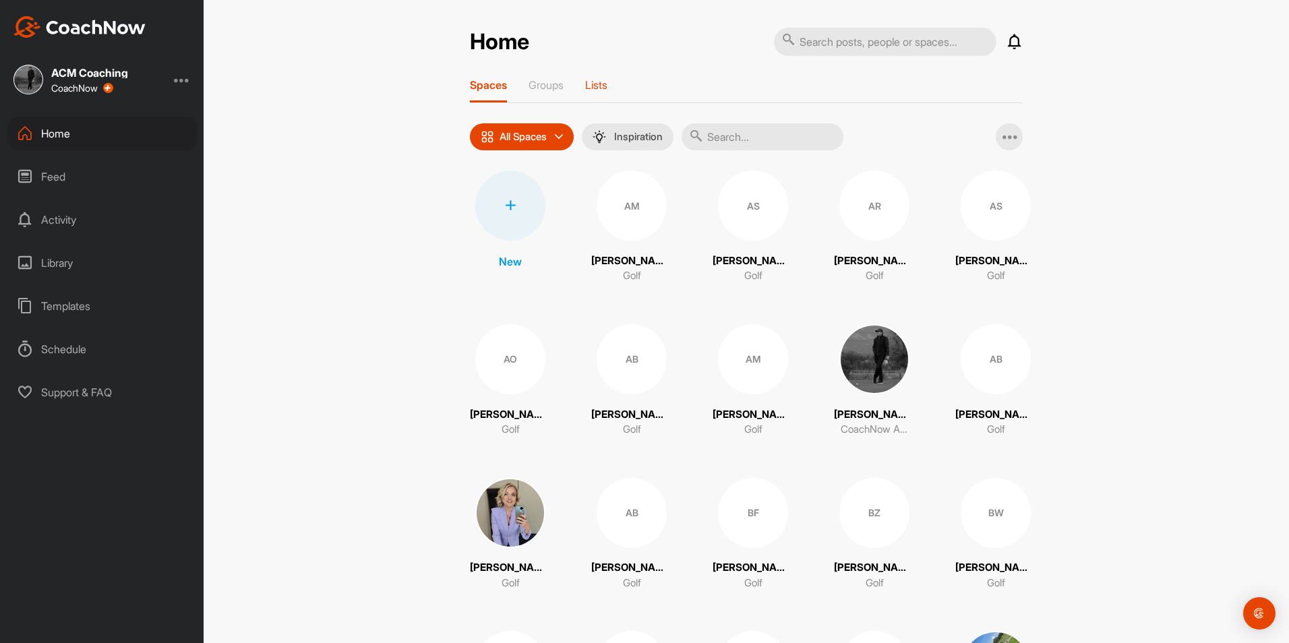
click at [601, 86] on p "Lists" at bounding box center [596, 84] width 22 height 13
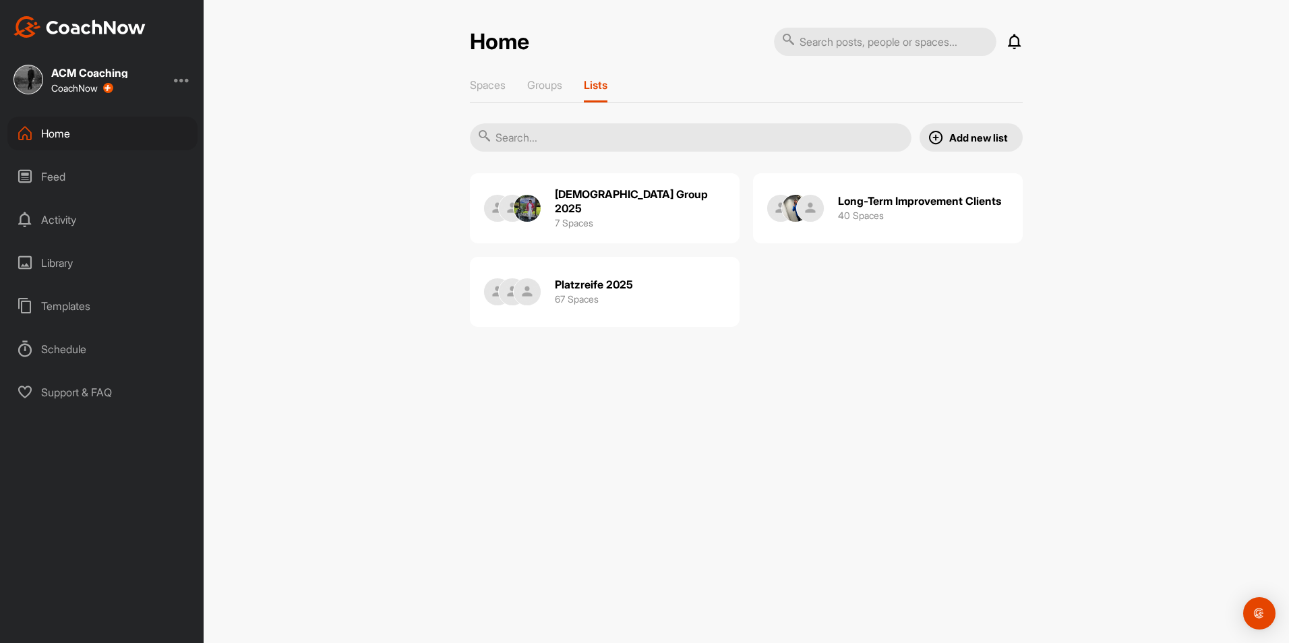
click at [549, 268] on div "Platzreife 2025 67 Spaces" at bounding box center [605, 292] width 270 height 70
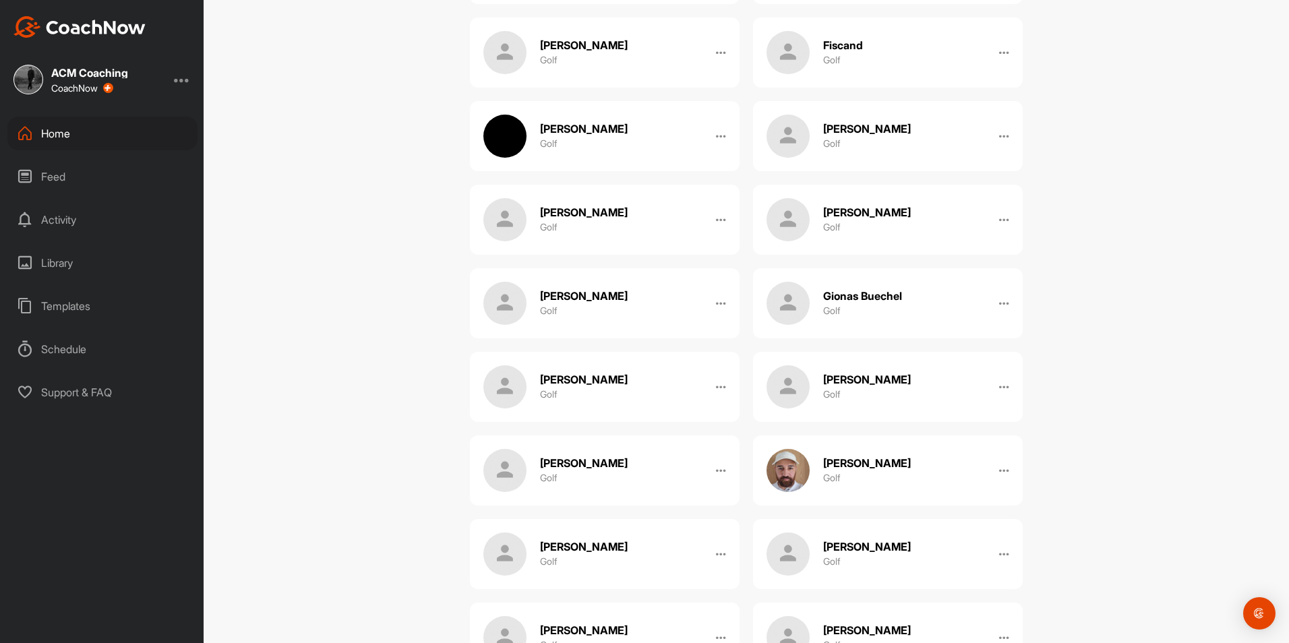
scroll to position [774, 0]
click at [923, 383] on div "[PERSON_NAME] Golf" at bounding box center [888, 386] width 270 height 70
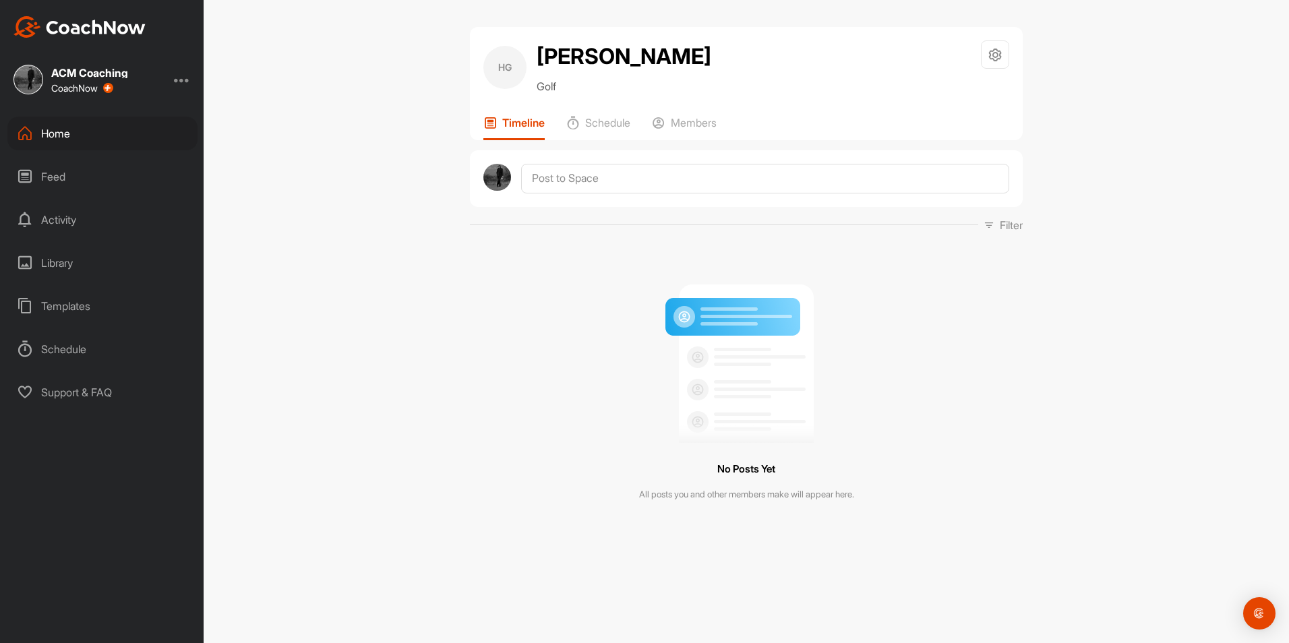
click at [80, 289] on div "Templates" at bounding box center [102, 306] width 190 height 34
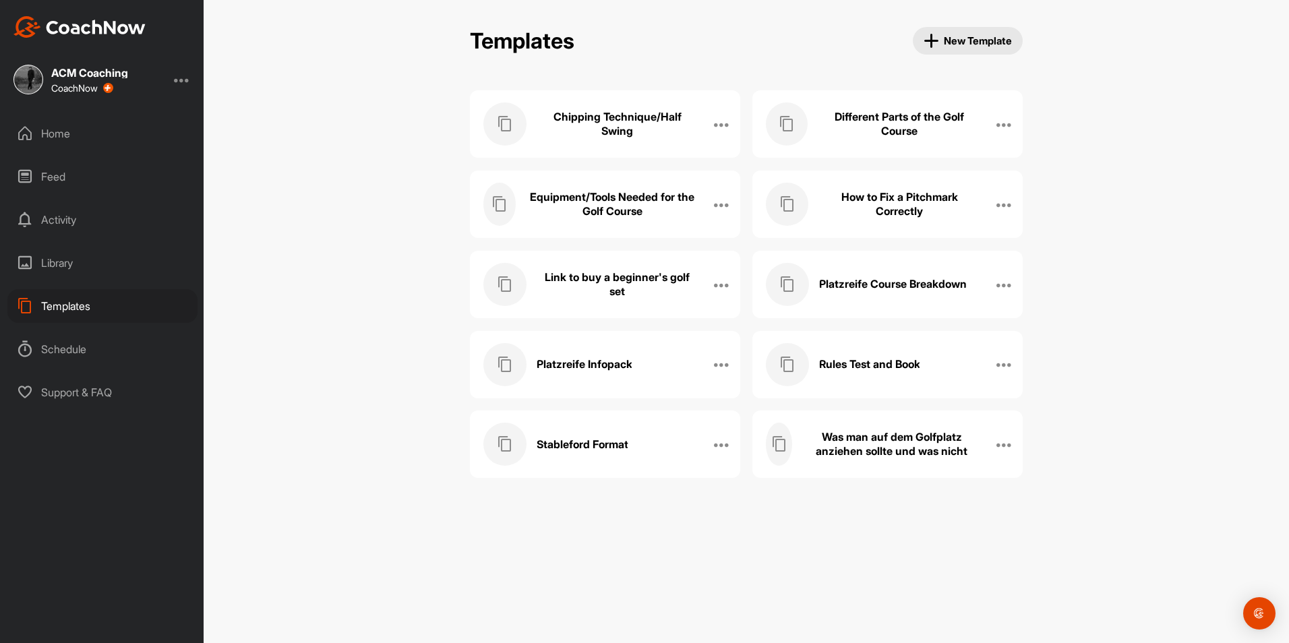
click at [579, 355] on div "Platzreife Infopack" at bounding box center [590, 364] width 215 height 43
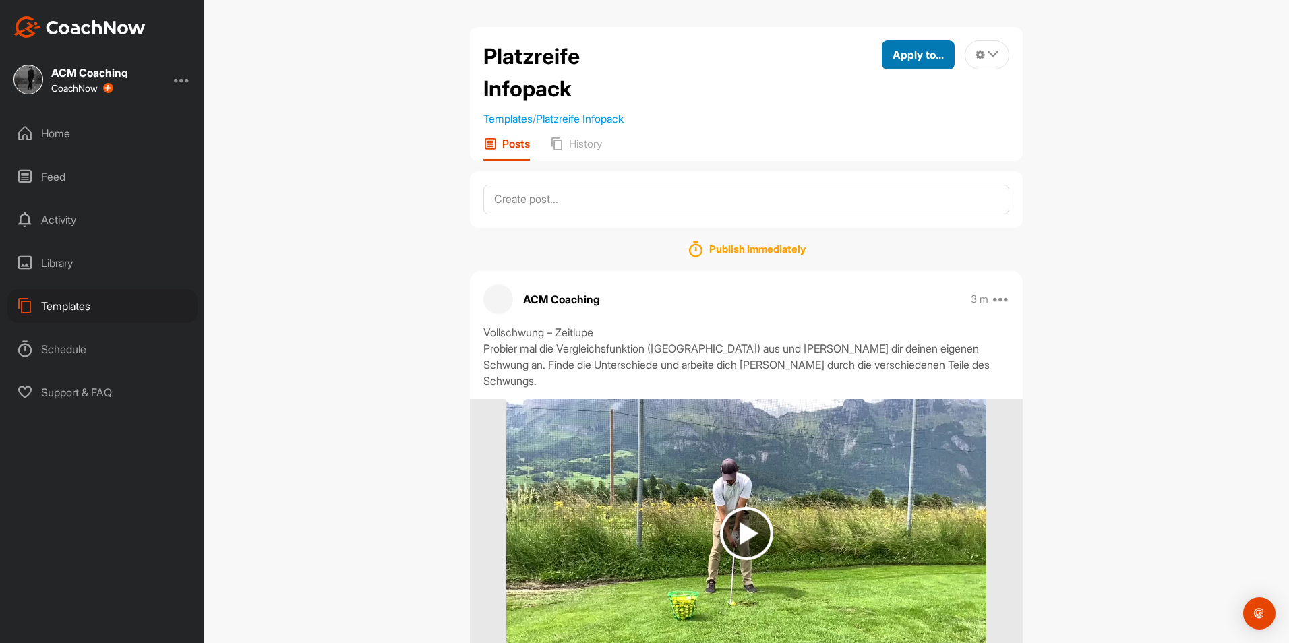
click at [911, 61] on span "Apply to..." at bounding box center [917, 54] width 51 height 13
click at [886, 98] on p "Apply to Space" at bounding box center [893, 100] width 69 height 11
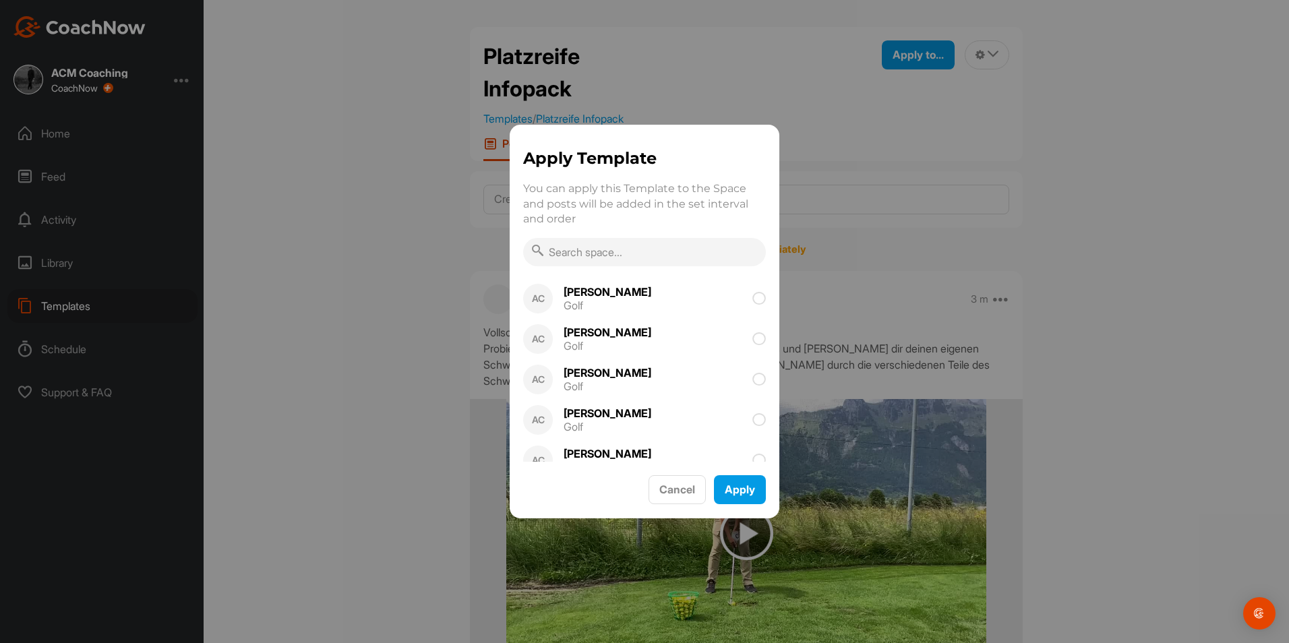
click at [640, 254] on input "text" at bounding box center [644, 252] width 243 height 28
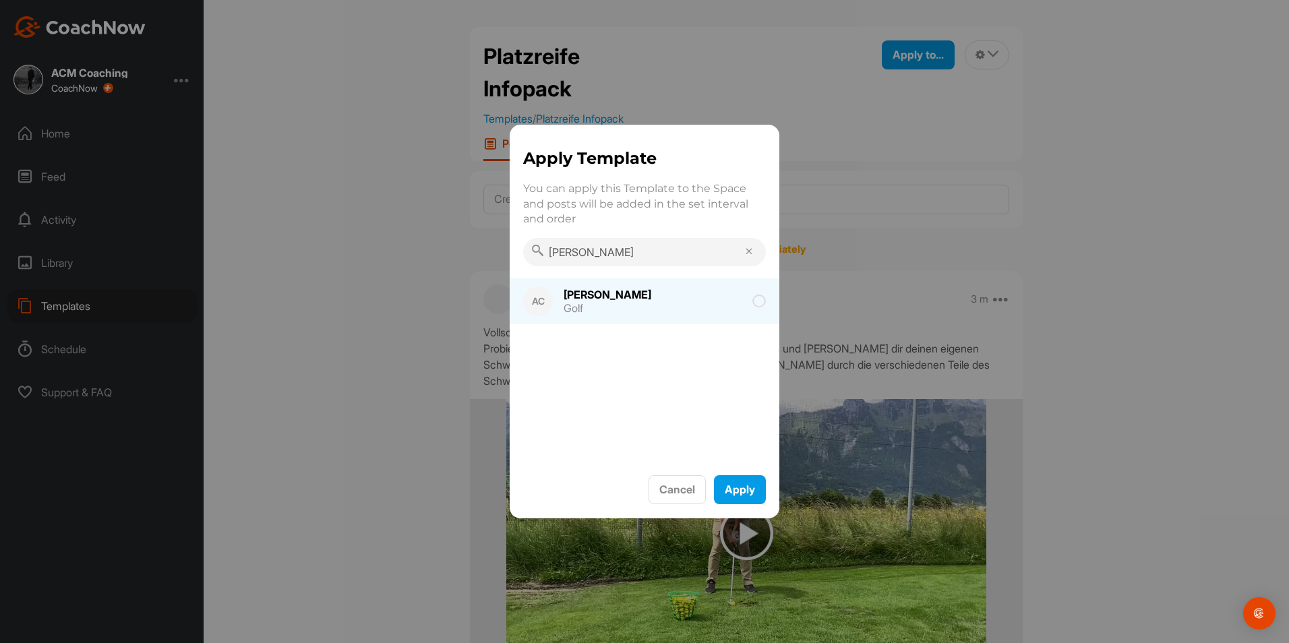
type input "[PERSON_NAME]"
click at [641, 298] on div "[PERSON_NAME]" at bounding box center [607, 294] width 88 height 11
click at [739, 485] on button "Apply" at bounding box center [740, 489] width 52 height 29
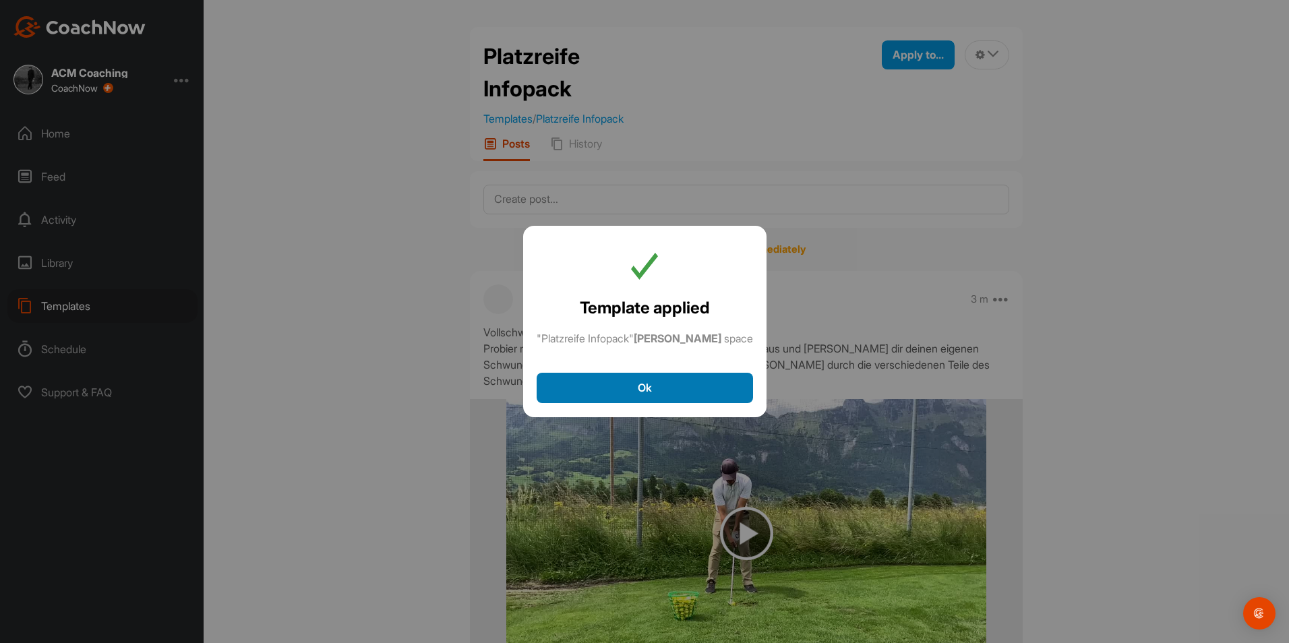
click at [639, 379] on button "Ok" at bounding box center [645, 388] width 216 height 30
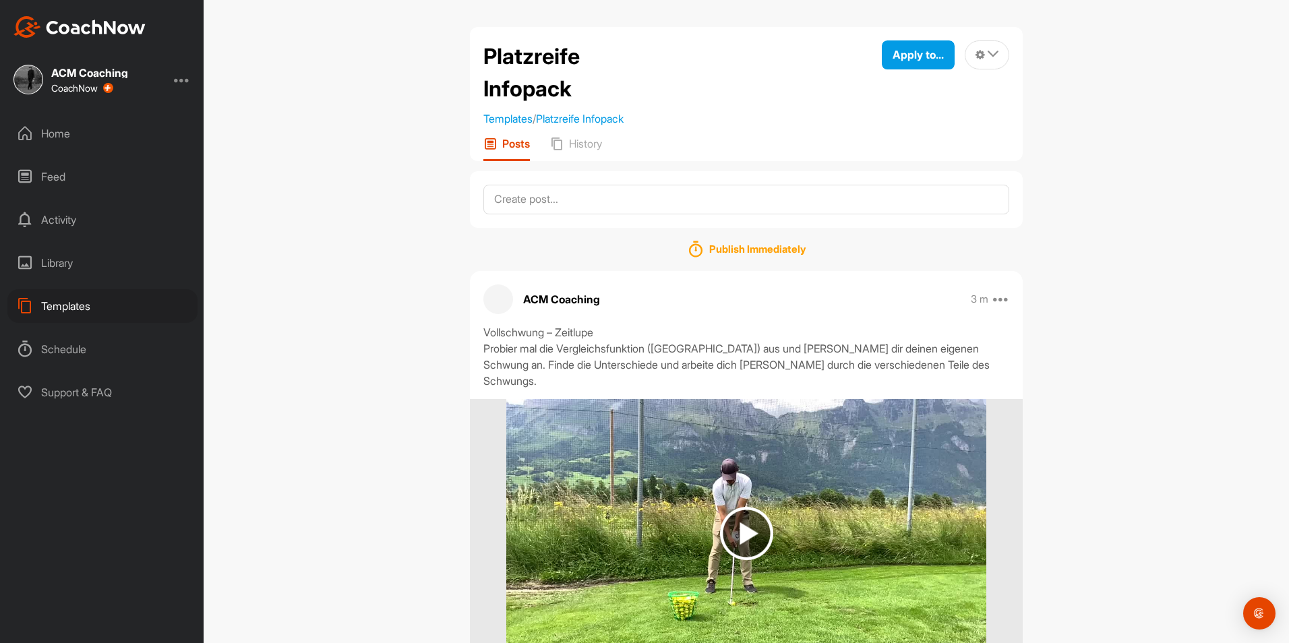
click at [80, 131] on div "Home" at bounding box center [102, 134] width 190 height 34
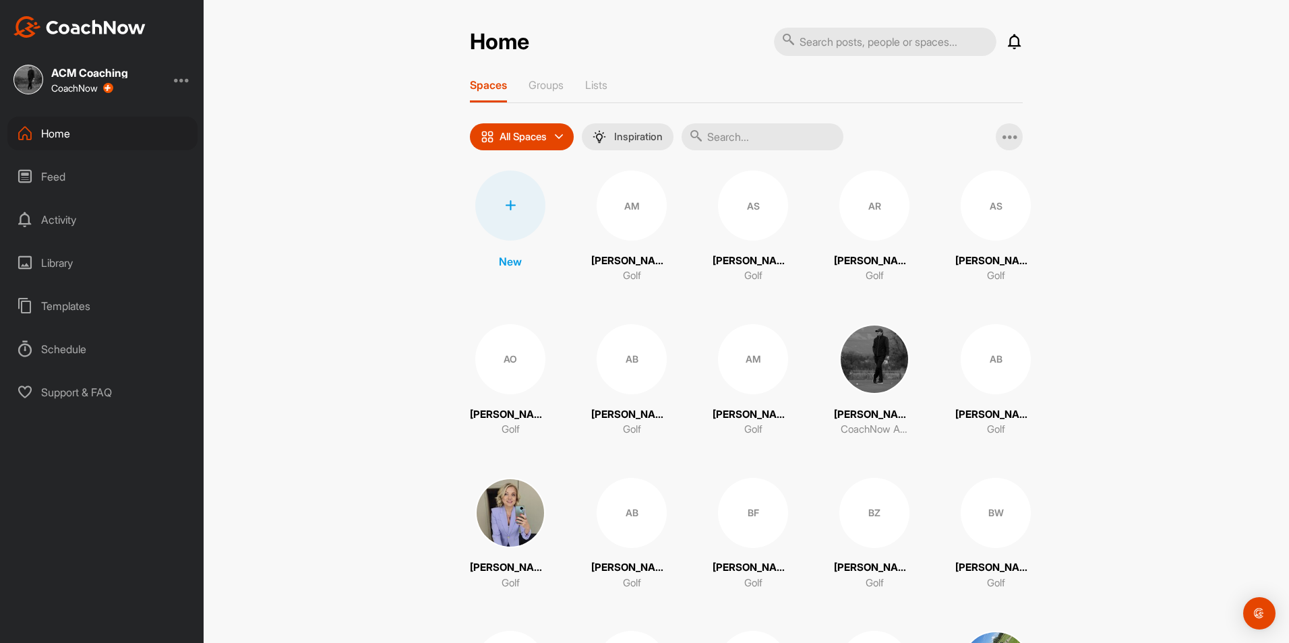
click at [505, 202] on icon at bounding box center [510, 205] width 11 height 11
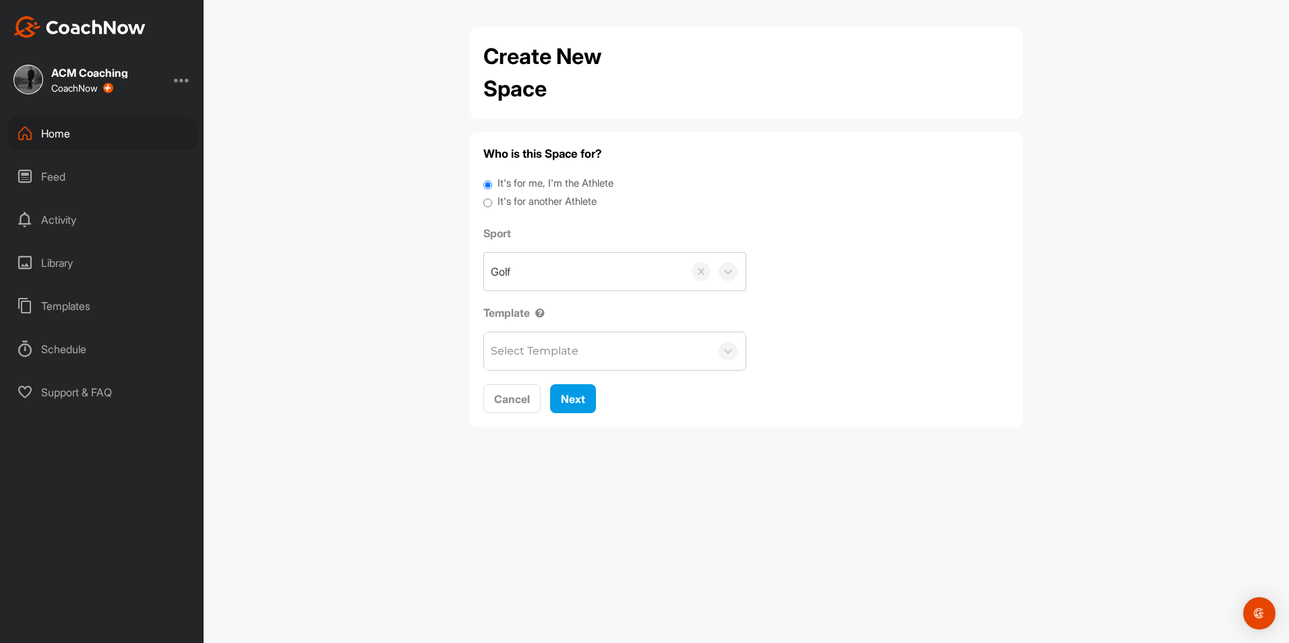
click at [558, 199] on label "It's for another Athlete" at bounding box center [546, 202] width 99 height 16
click at [492, 199] on input "It's for another Athlete" at bounding box center [487, 203] width 9 height 18
radio input "true"
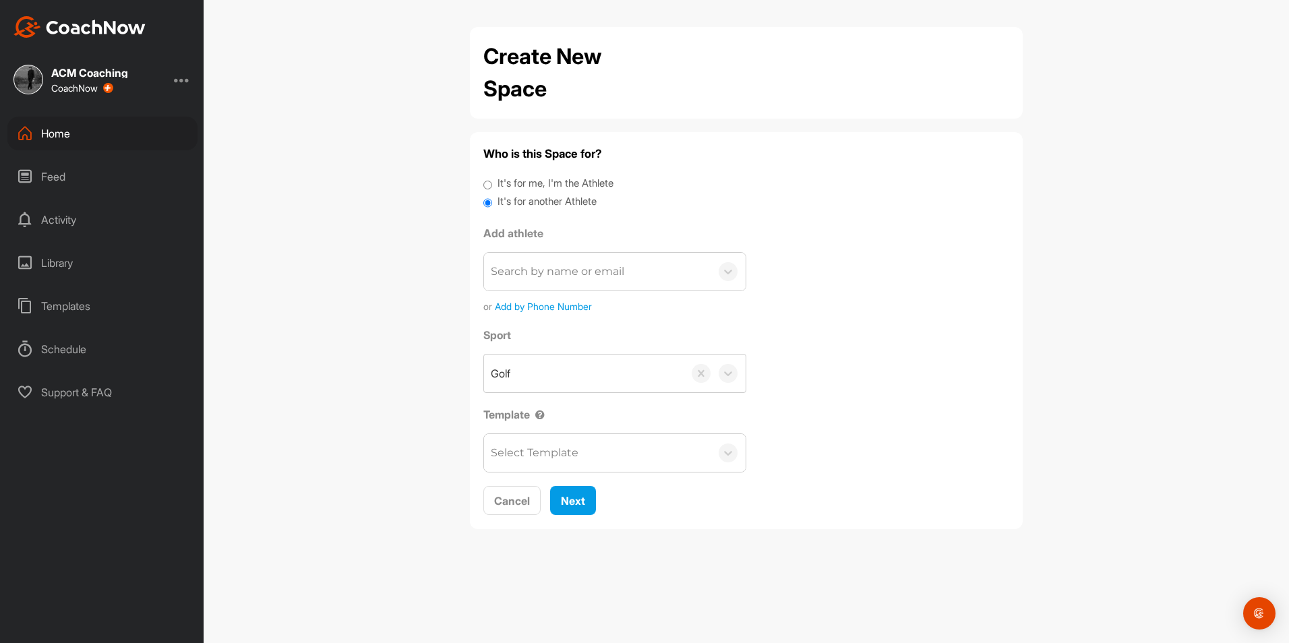
click at [570, 268] on div "Search by name or email" at bounding box center [557, 272] width 133 height 16
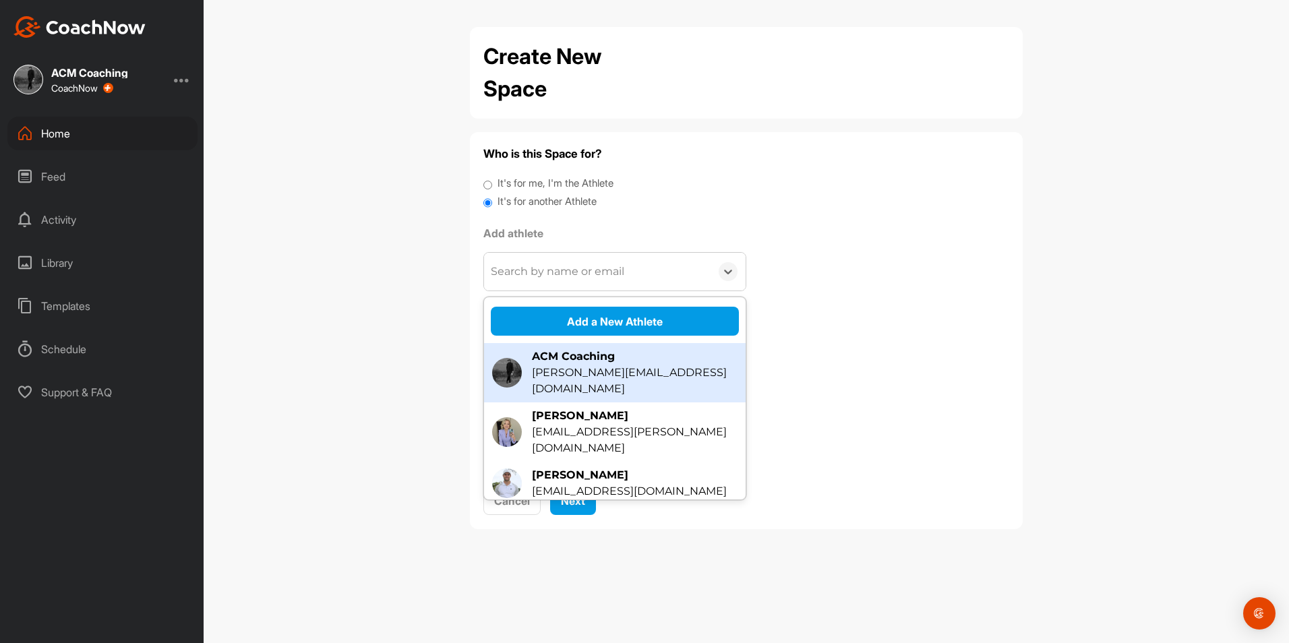
click at [594, 351] on div "ACM Coaching" at bounding box center [635, 356] width 206 height 16
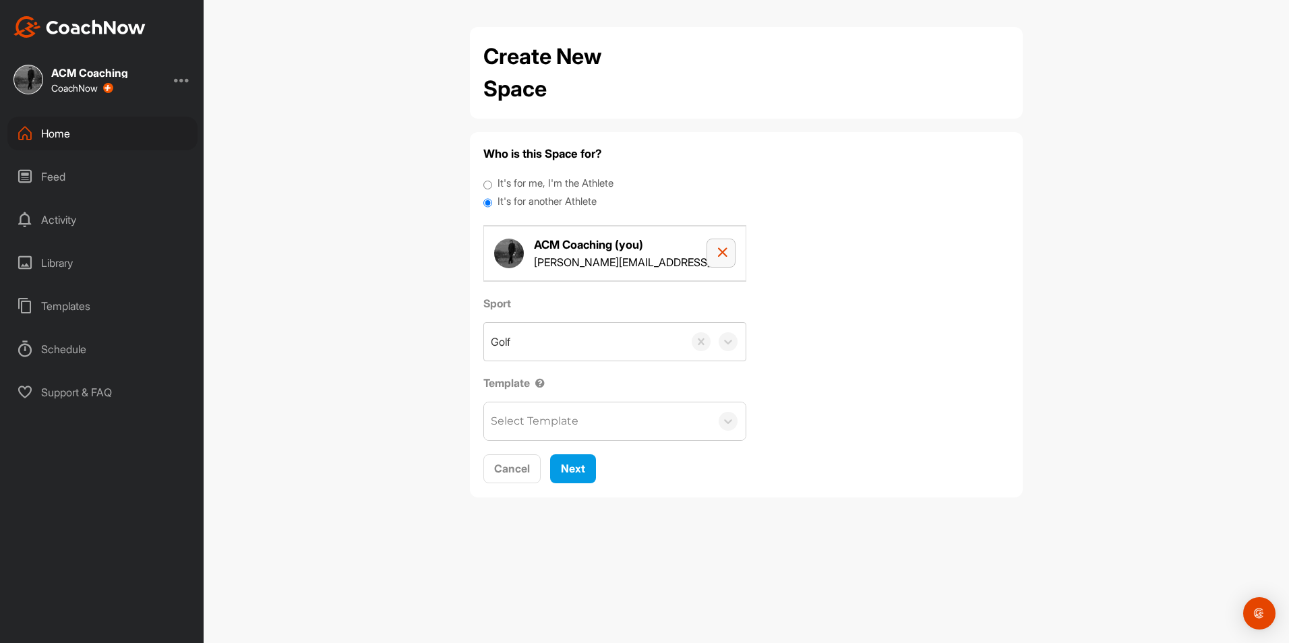
click at [712, 248] on button "button" at bounding box center [720, 253] width 29 height 29
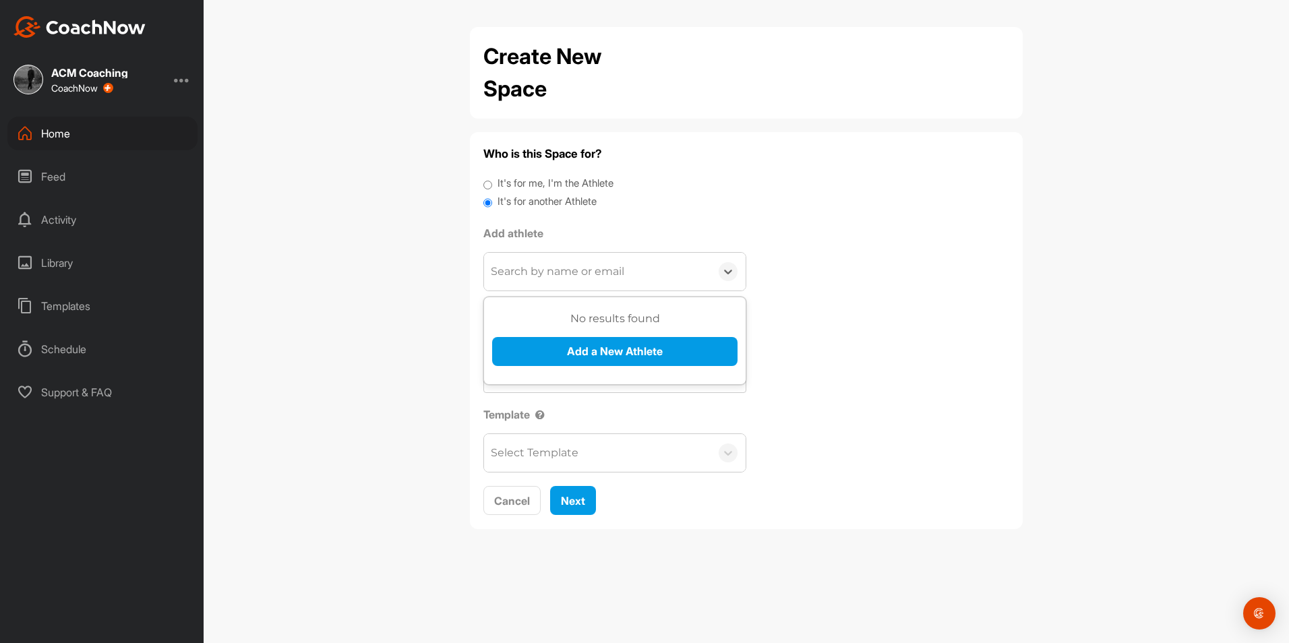
click at [606, 260] on div "Search by name or email" at bounding box center [597, 272] width 226 height 38
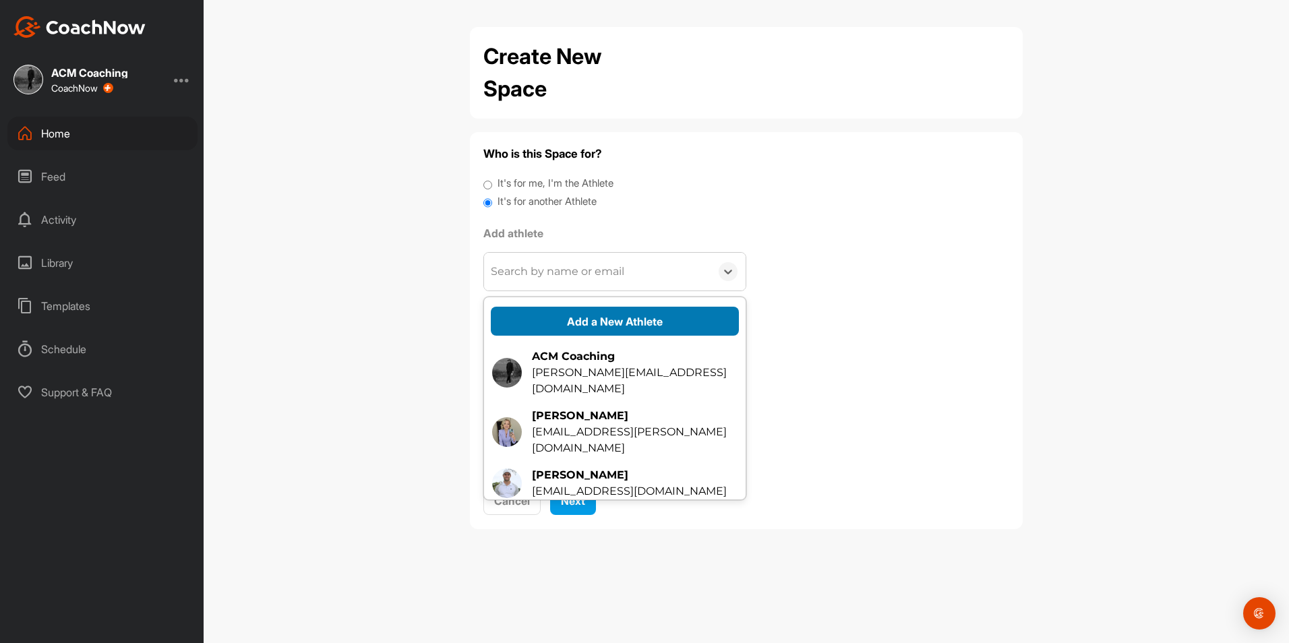
click at [600, 319] on button "Add a New Athlete" at bounding box center [615, 321] width 248 height 29
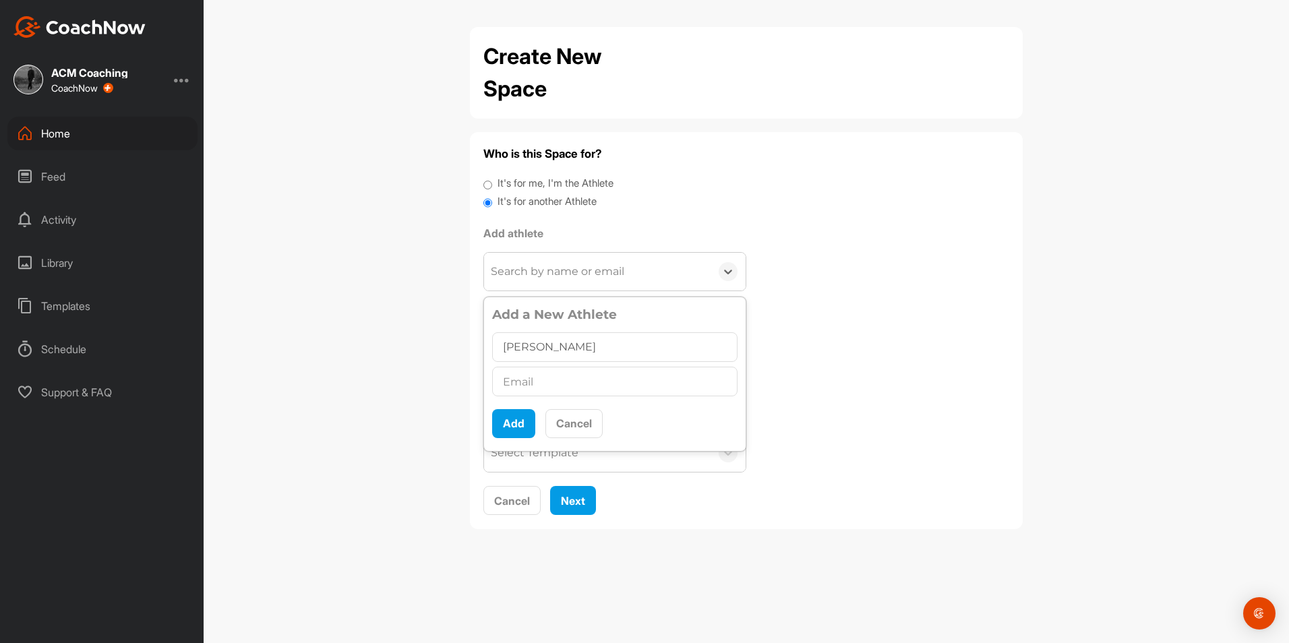
type input "[PERSON_NAME]"
click at [565, 376] on input "text" at bounding box center [614, 382] width 245 height 30
paste input "[PERSON_NAME][EMAIL_ADDRESS][DOMAIN_NAME]"
type input "[PERSON_NAME][EMAIL_ADDRESS][DOMAIN_NAME]"
click at [516, 417] on button "Add" at bounding box center [513, 423] width 43 height 29
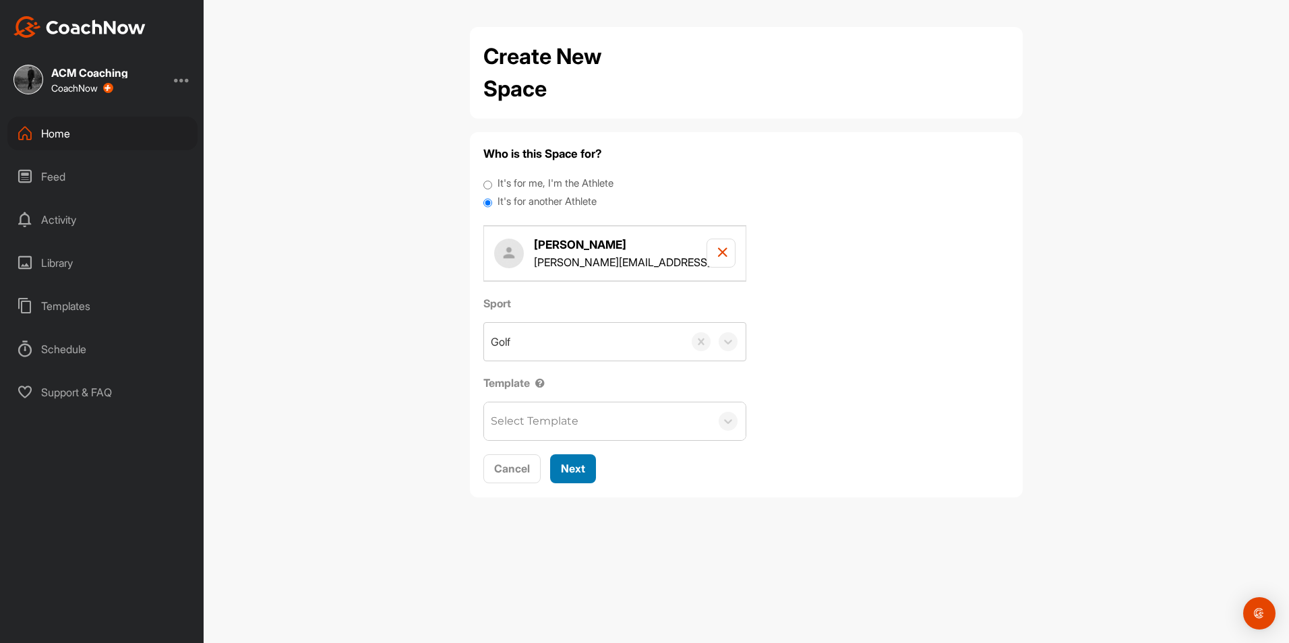
click at [576, 483] on button "Next" at bounding box center [573, 468] width 46 height 29
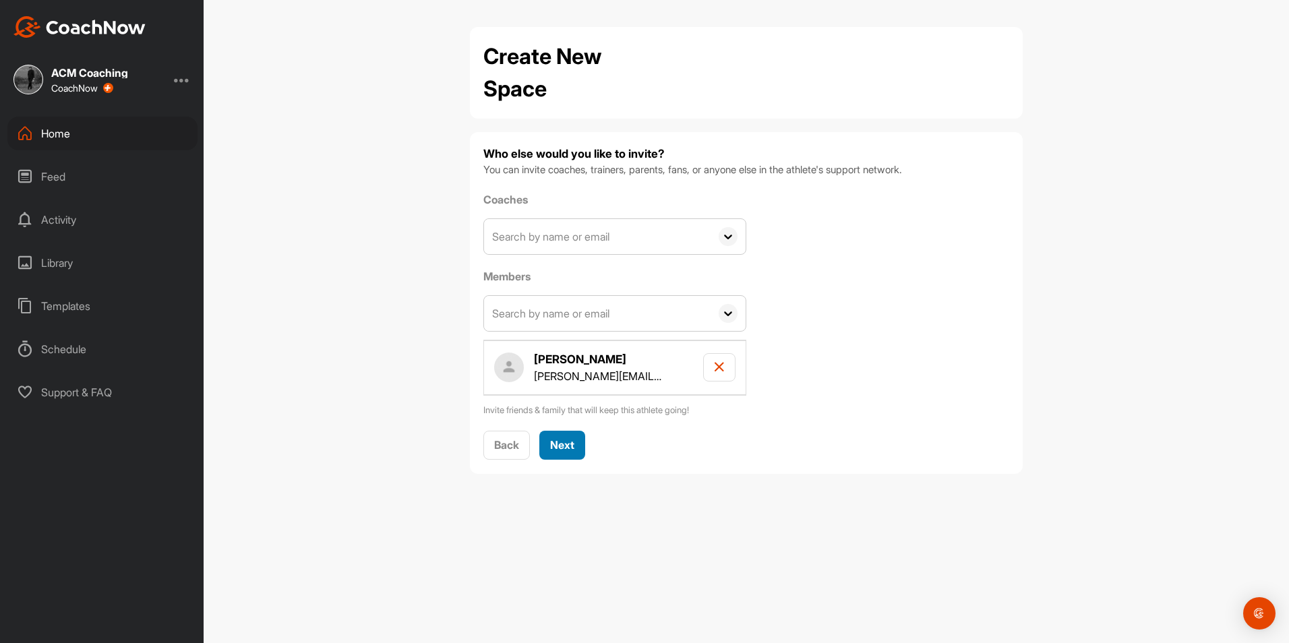
click at [566, 450] on span "Next" at bounding box center [562, 444] width 24 height 13
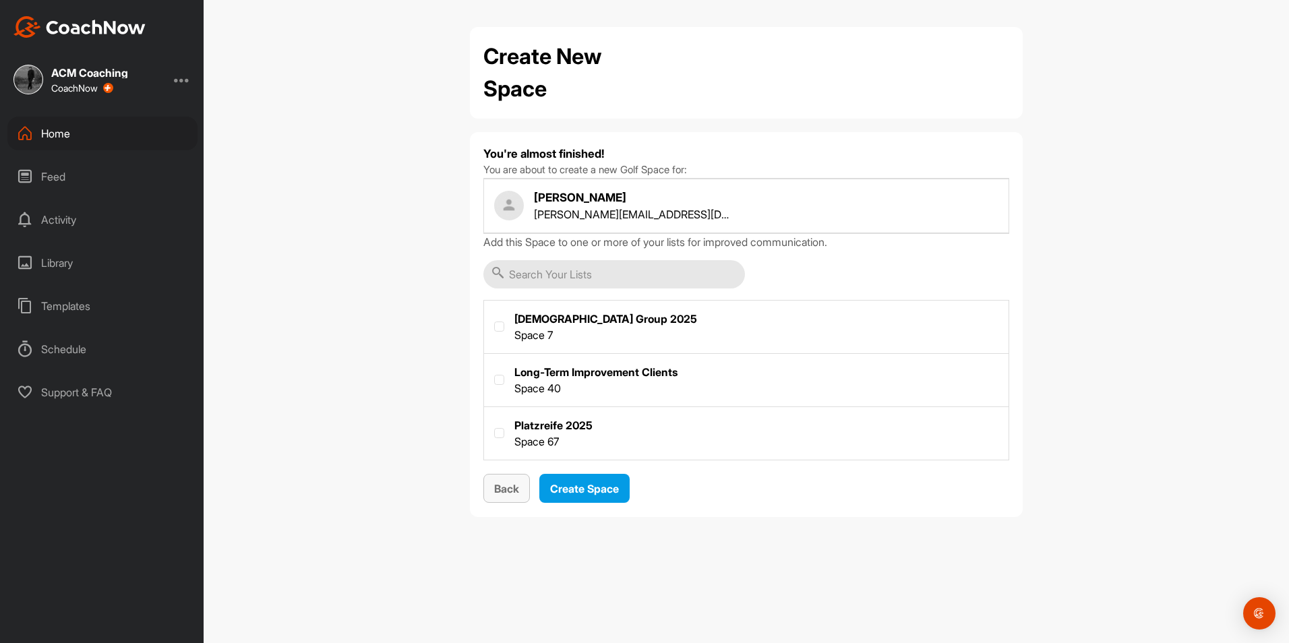
click at [517, 482] on span "Back" at bounding box center [506, 488] width 25 height 13
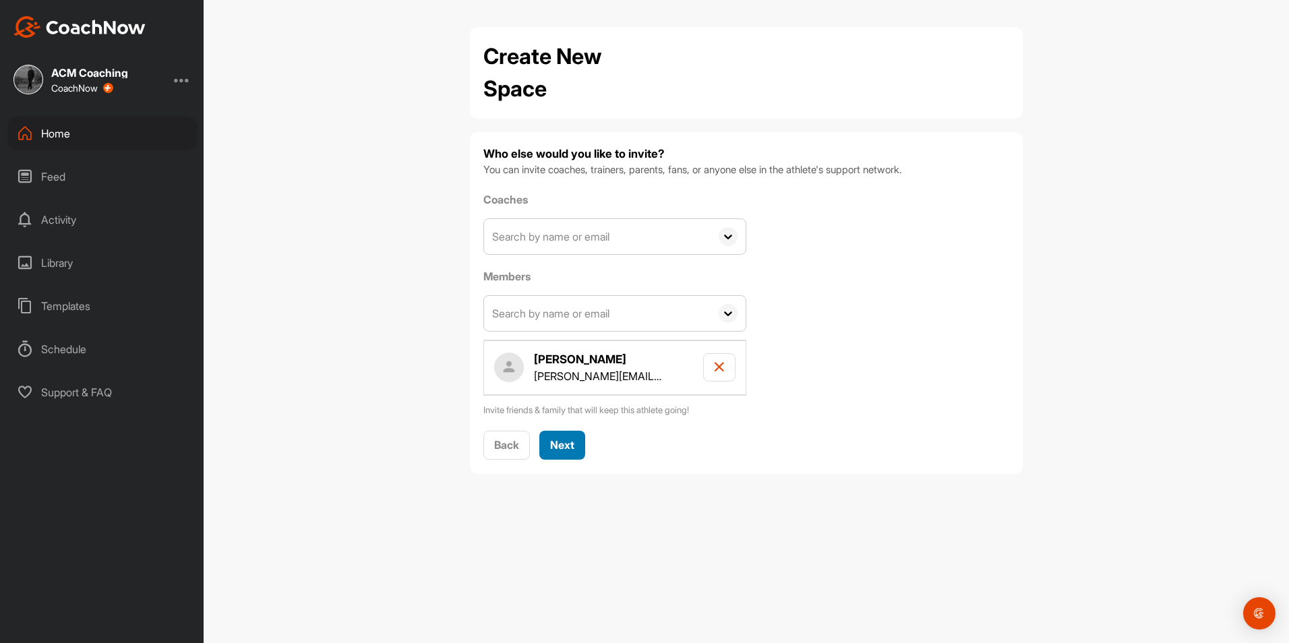
click at [561, 452] on span "Next" at bounding box center [562, 444] width 24 height 13
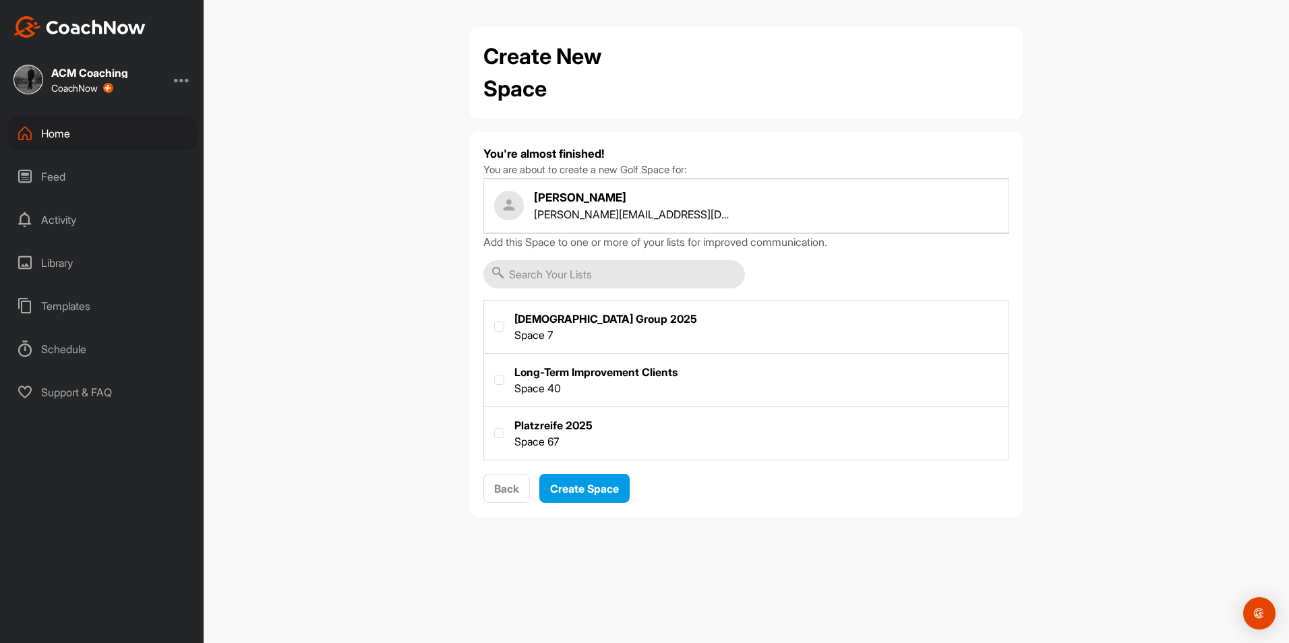
click at [555, 439] on label at bounding box center [746, 432] width 524 height 50
click at [495, 429] on input "checkbox" at bounding box center [494, 428] width 1 height 1
checkbox input "true"
click at [578, 484] on span "Create Space" at bounding box center [584, 488] width 69 height 13
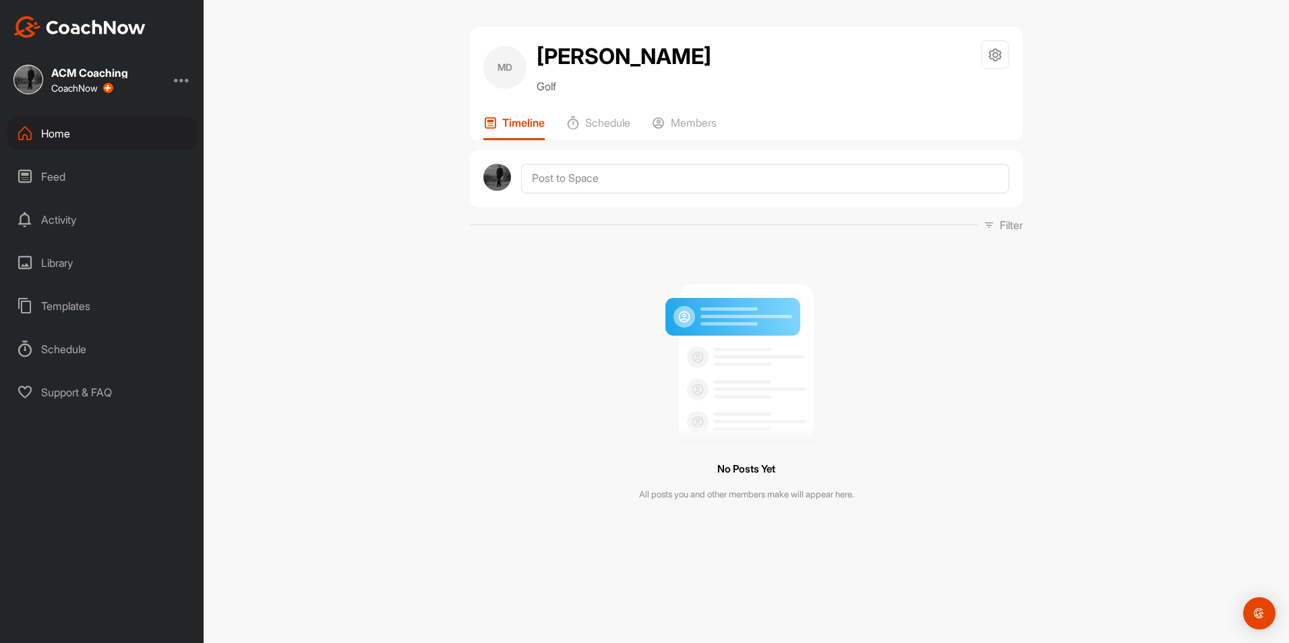
click at [92, 297] on div "Templates" at bounding box center [102, 306] width 190 height 34
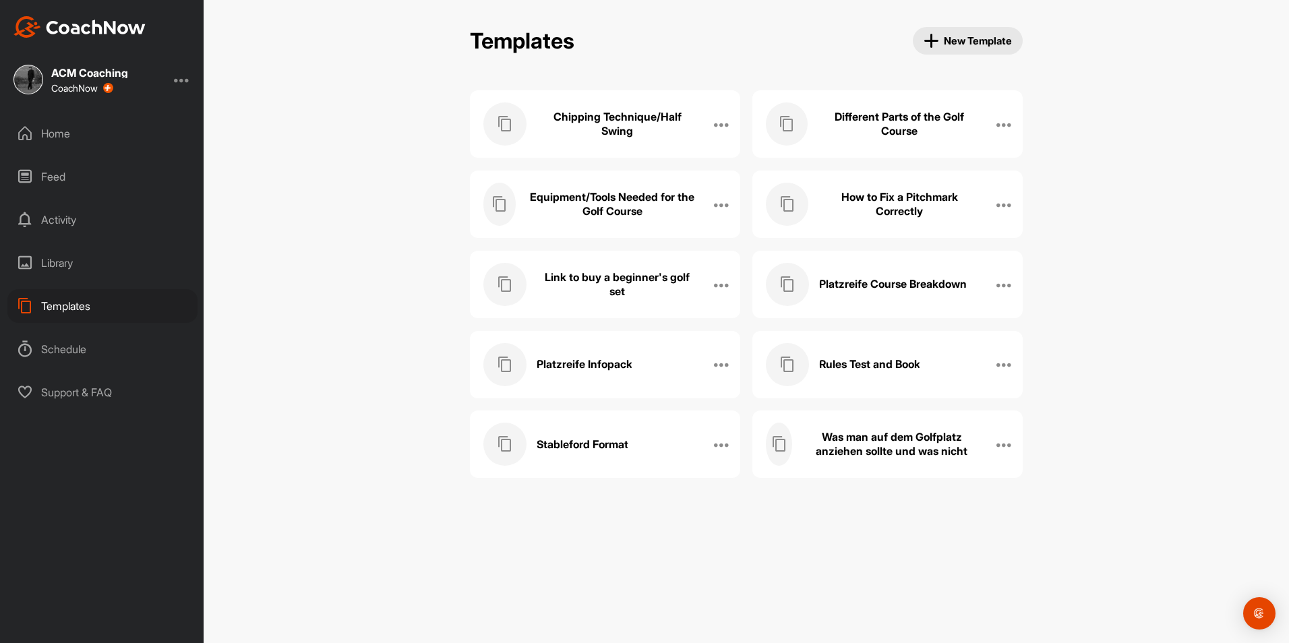
click at [613, 355] on div "Platzreife Infopack" at bounding box center [590, 364] width 215 height 43
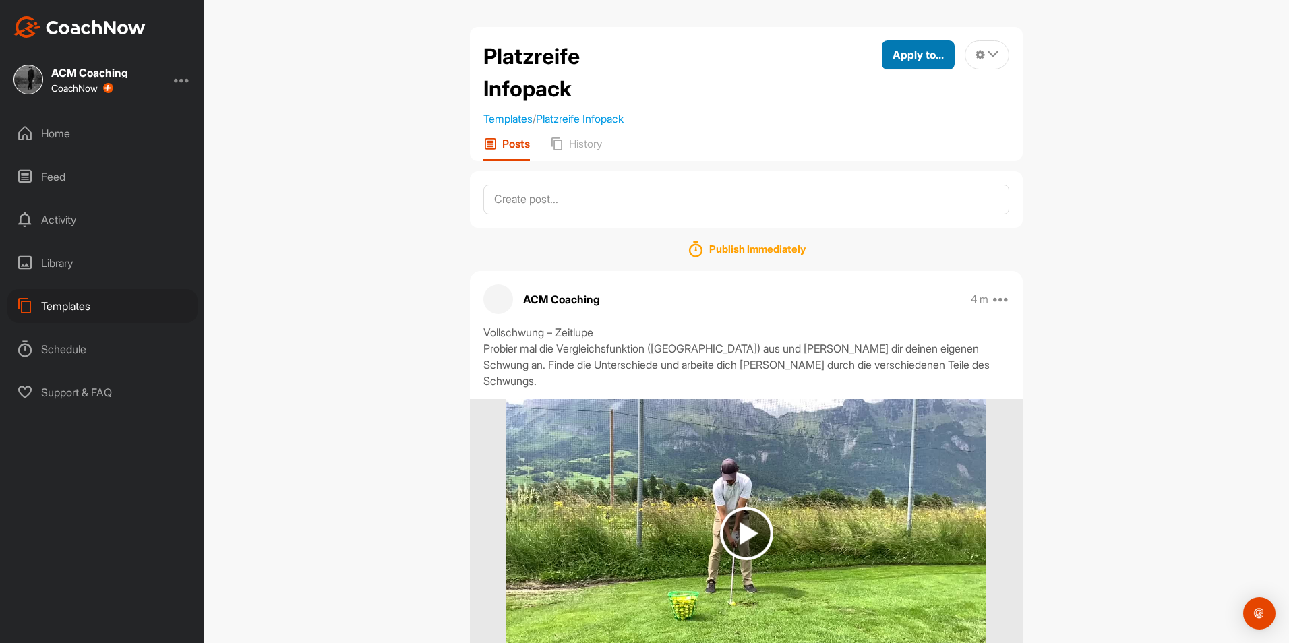
click at [921, 52] on span "Apply to..." at bounding box center [917, 54] width 51 height 13
click at [874, 92] on div "Apply to Space" at bounding box center [886, 101] width 135 height 42
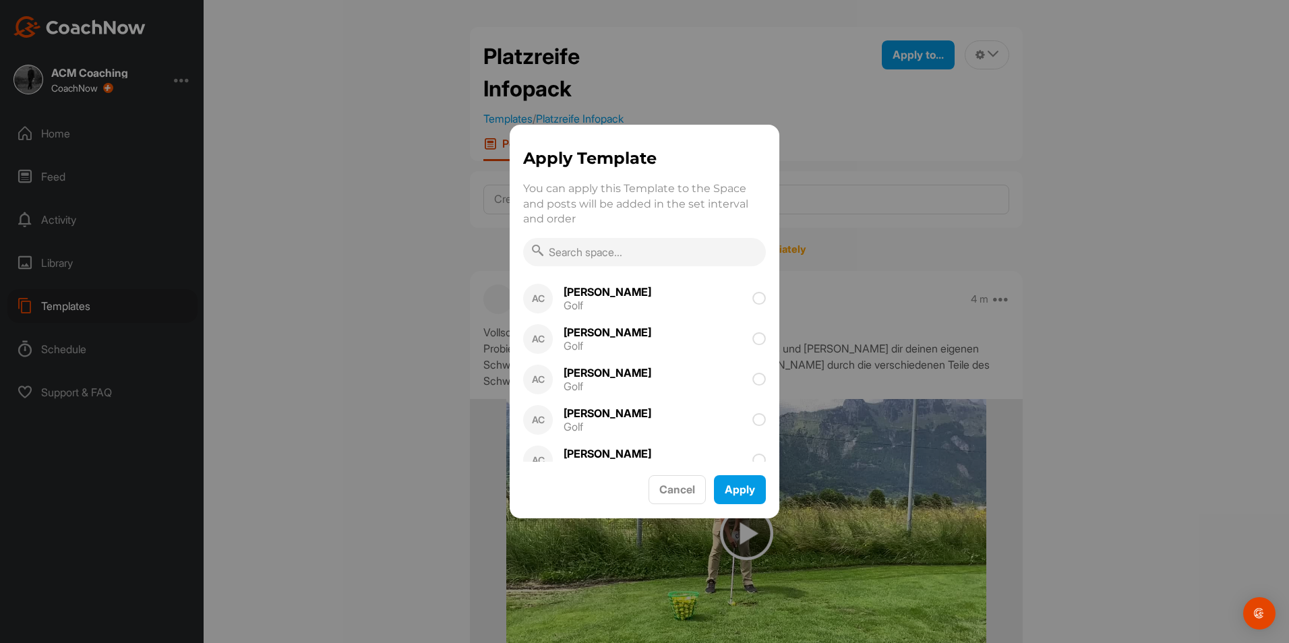
click at [606, 257] on input "text" at bounding box center [644, 252] width 243 height 28
type input "[PERSON_NAME]"
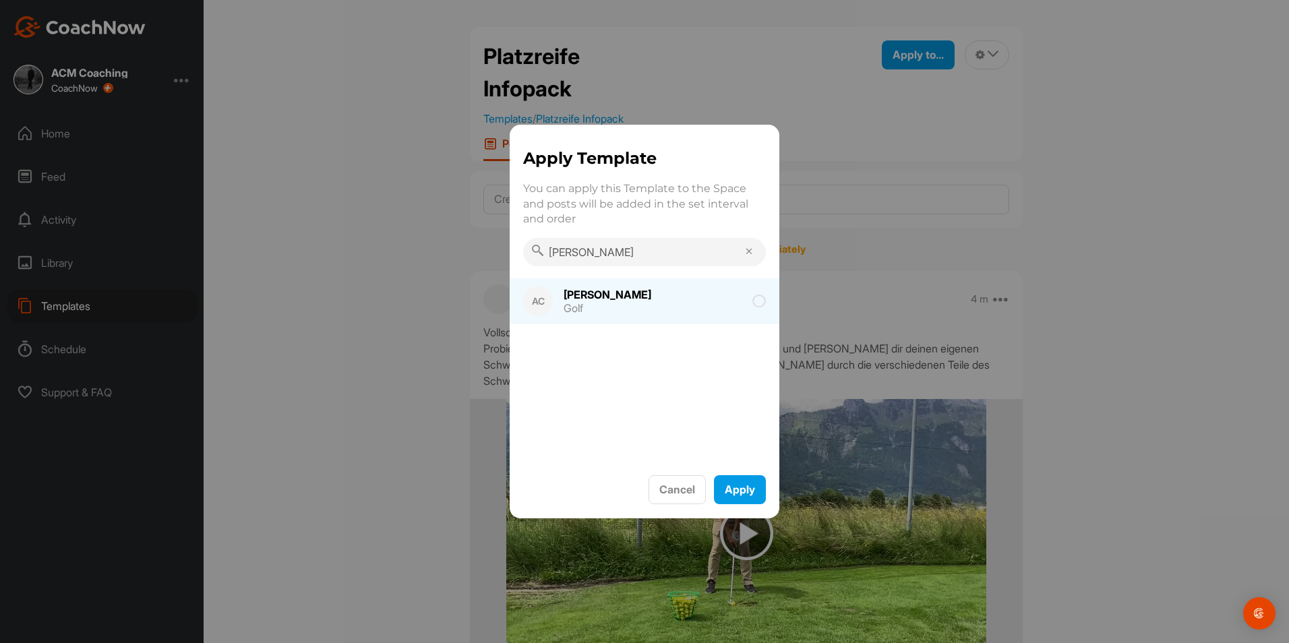
click at [606, 291] on div "[PERSON_NAME]" at bounding box center [607, 294] width 88 height 11
click at [738, 491] on button "Apply" at bounding box center [740, 489] width 52 height 29
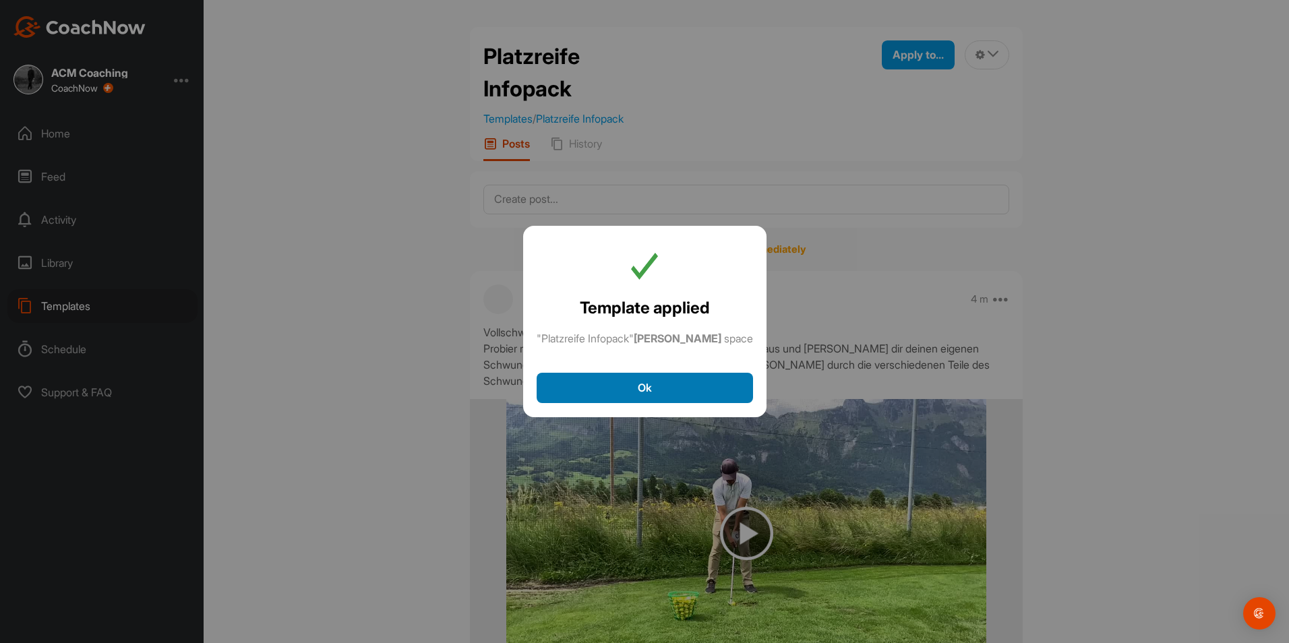
click at [697, 400] on button "Ok" at bounding box center [645, 388] width 216 height 30
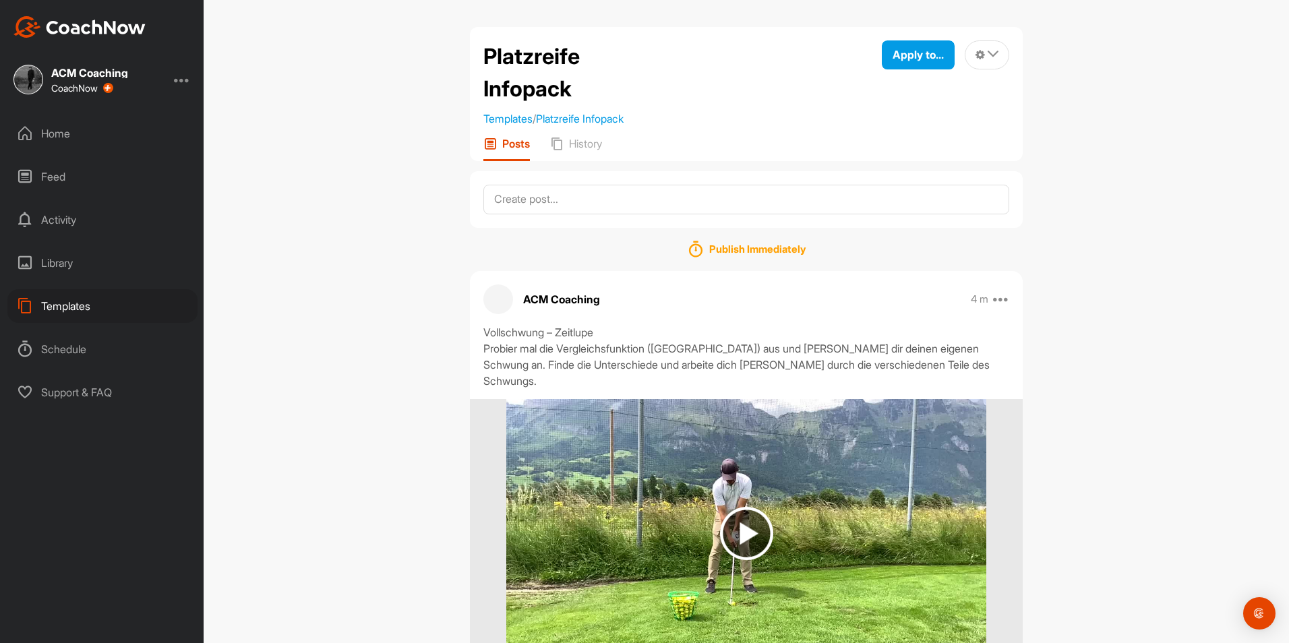
click at [93, 131] on div "Home" at bounding box center [102, 134] width 190 height 34
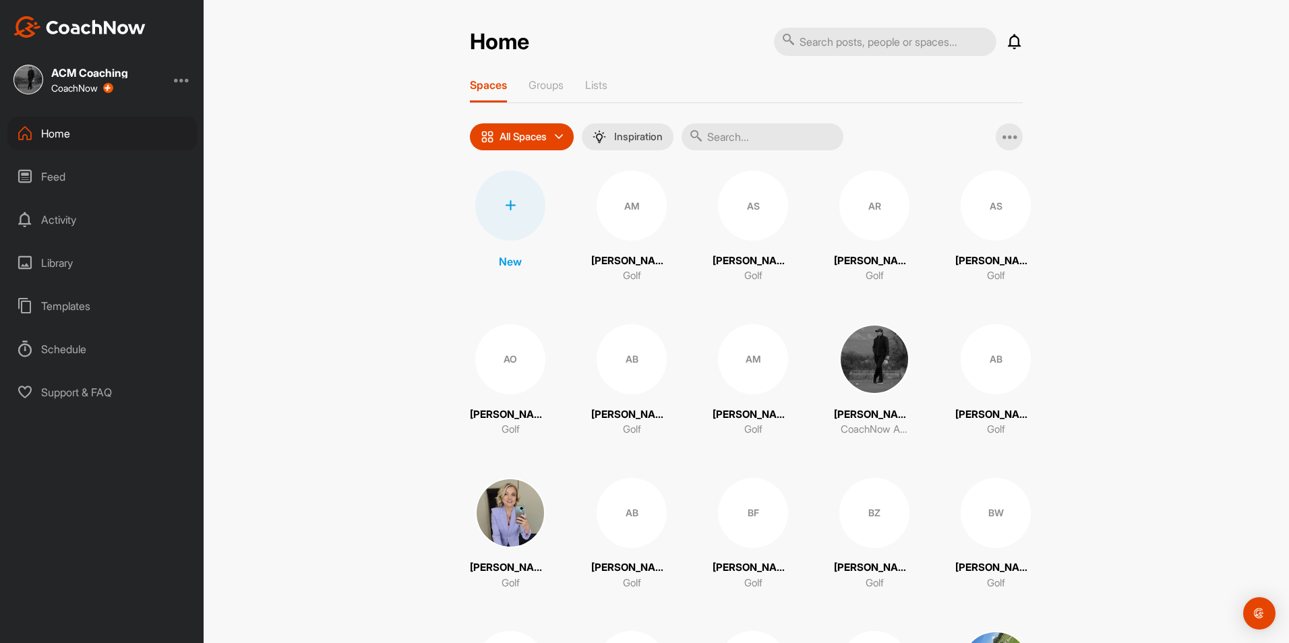
click at [92, 302] on div "Templates" at bounding box center [102, 306] width 190 height 34
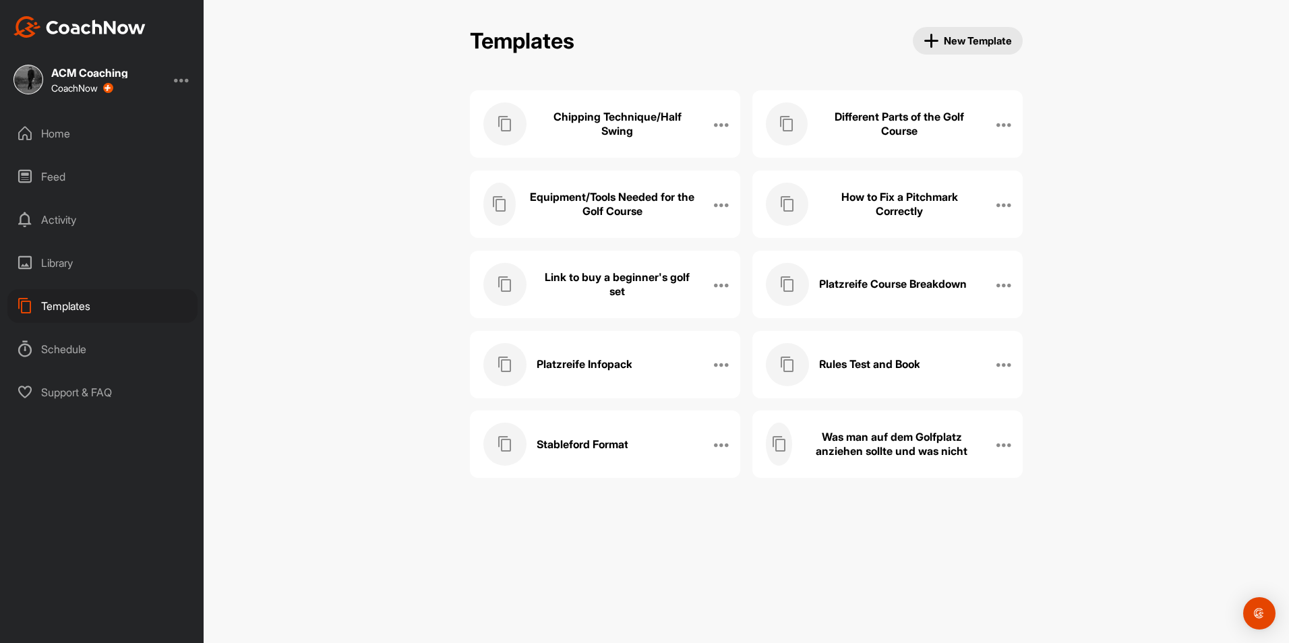
click at [857, 360] on h3 "Rules Test and Book" at bounding box center [869, 364] width 101 height 14
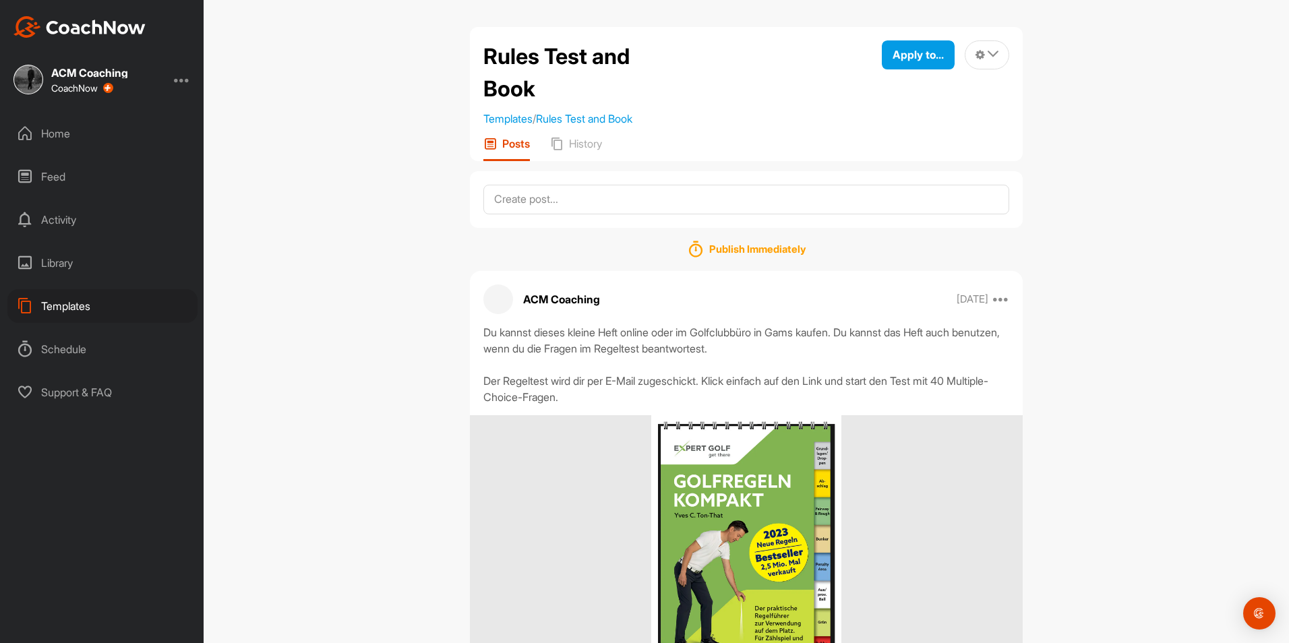
click at [129, 300] on div "Templates" at bounding box center [102, 306] width 190 height 34
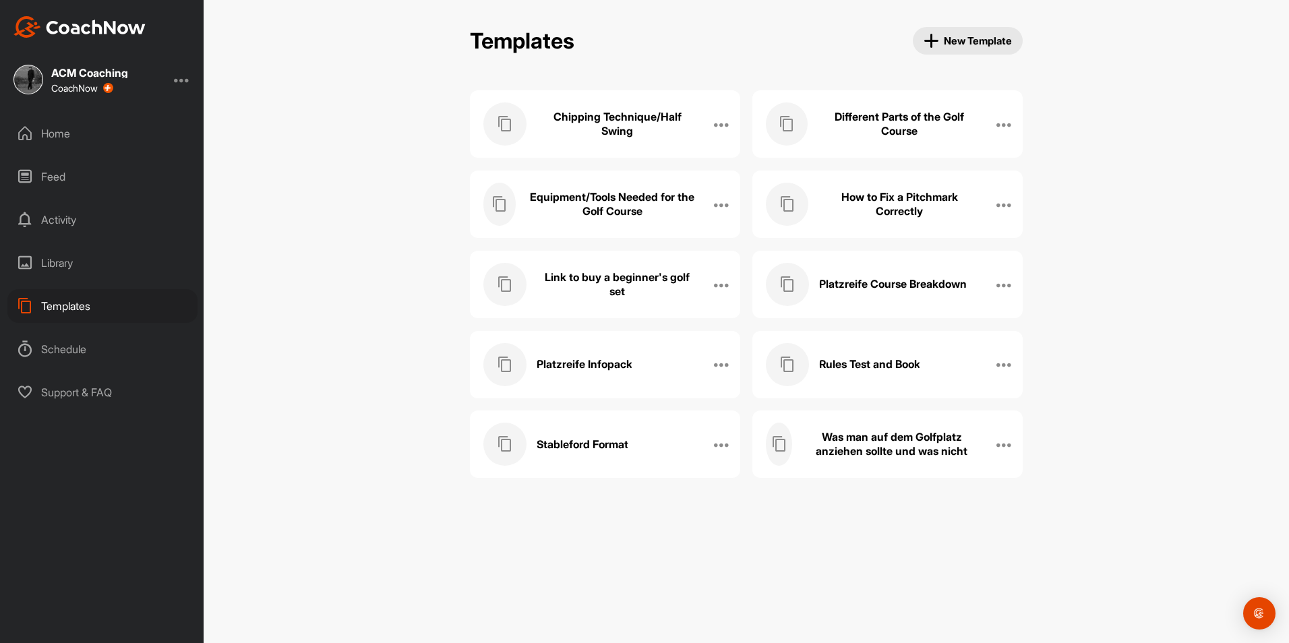
click at [623, 361] on h3 "Platzreife Infopack" at bounding box center [585, 364] width 96 height 14
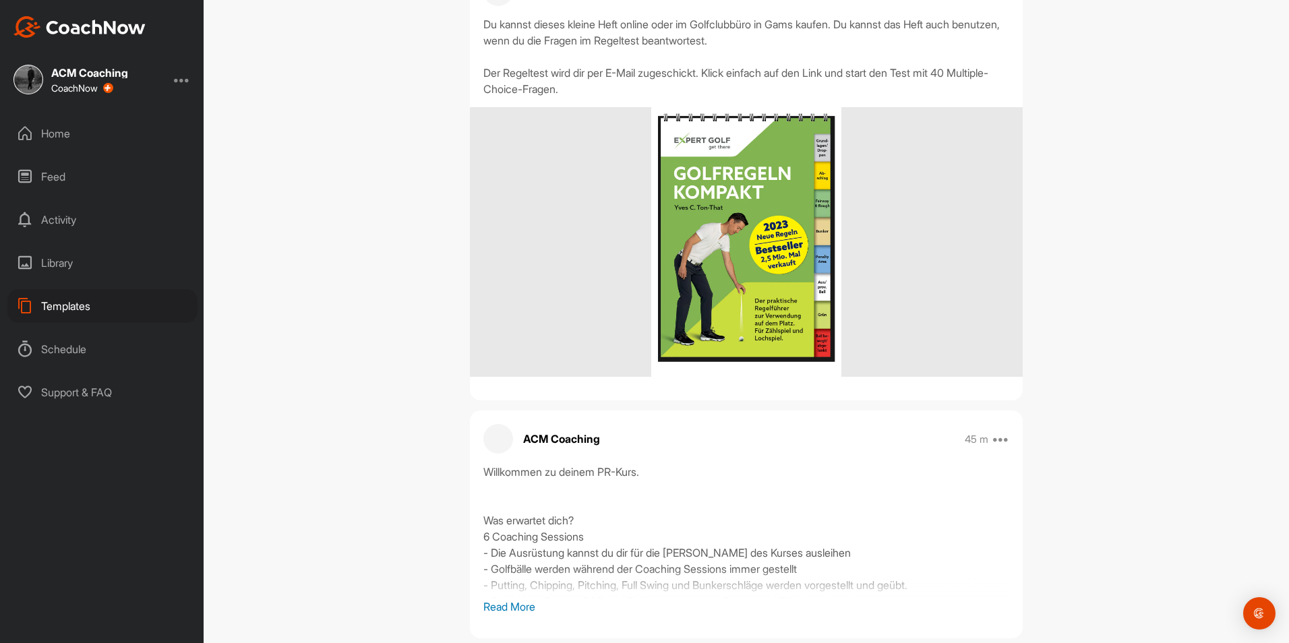
scroll to position [3726, 0]
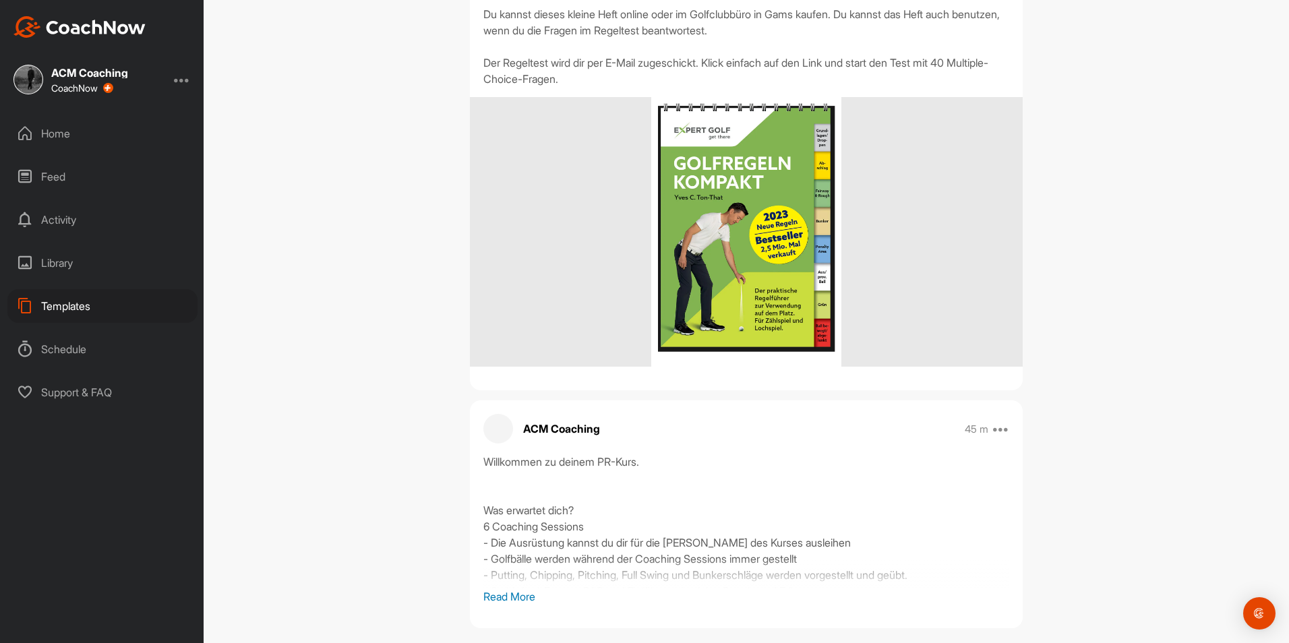
click at [510, 588] on p "Read More" at bounding box center [746, 596] width 526 height 16
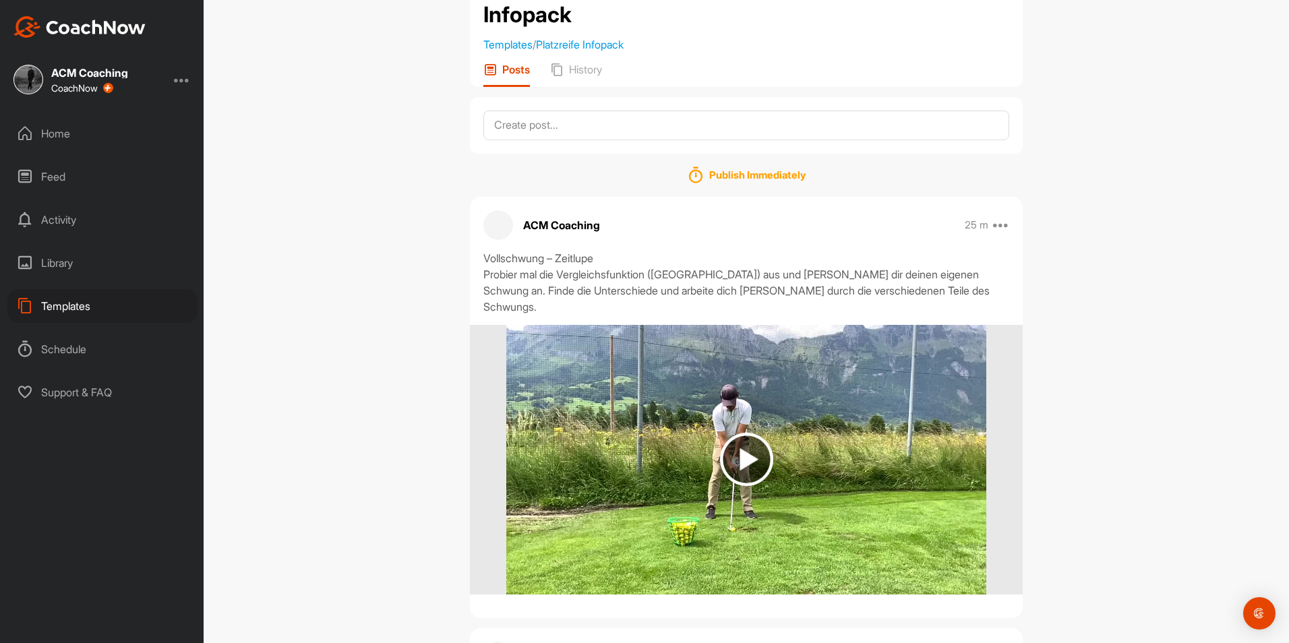
scroll to position [0, 0]
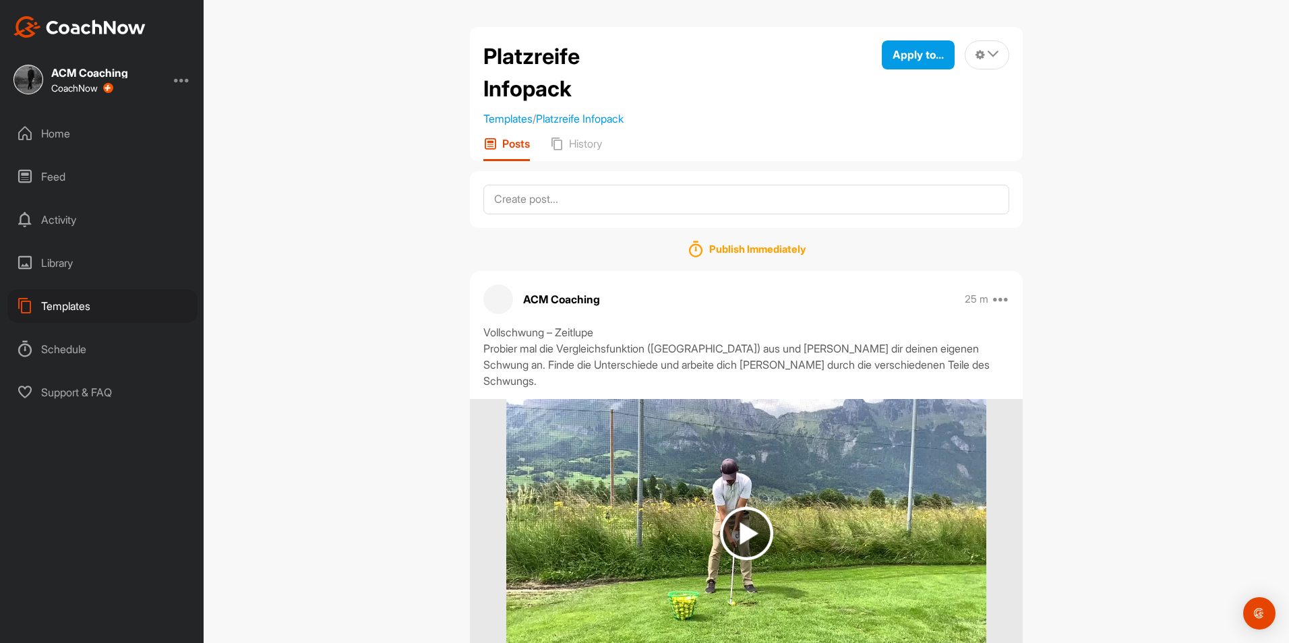
click at [115, 135] on div "Home" at bounding box center [102, 134] width 190 height 34
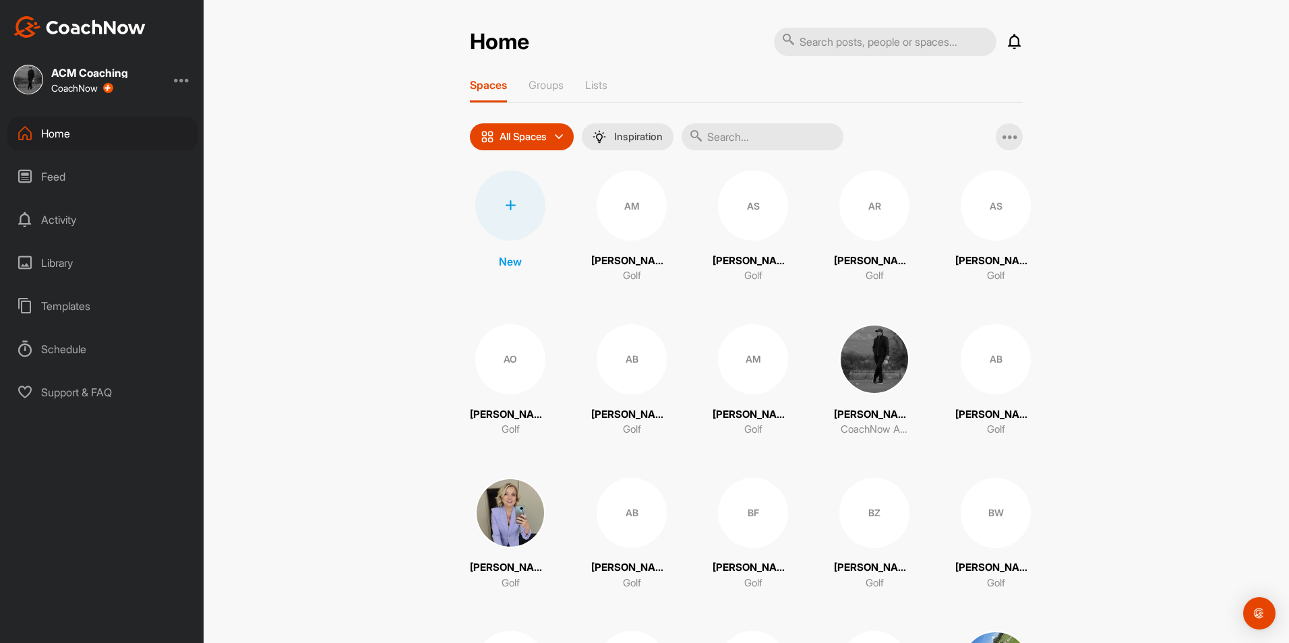
click at [735, 123] on input "text" at bounding box center [762, 136] width 162 height 27
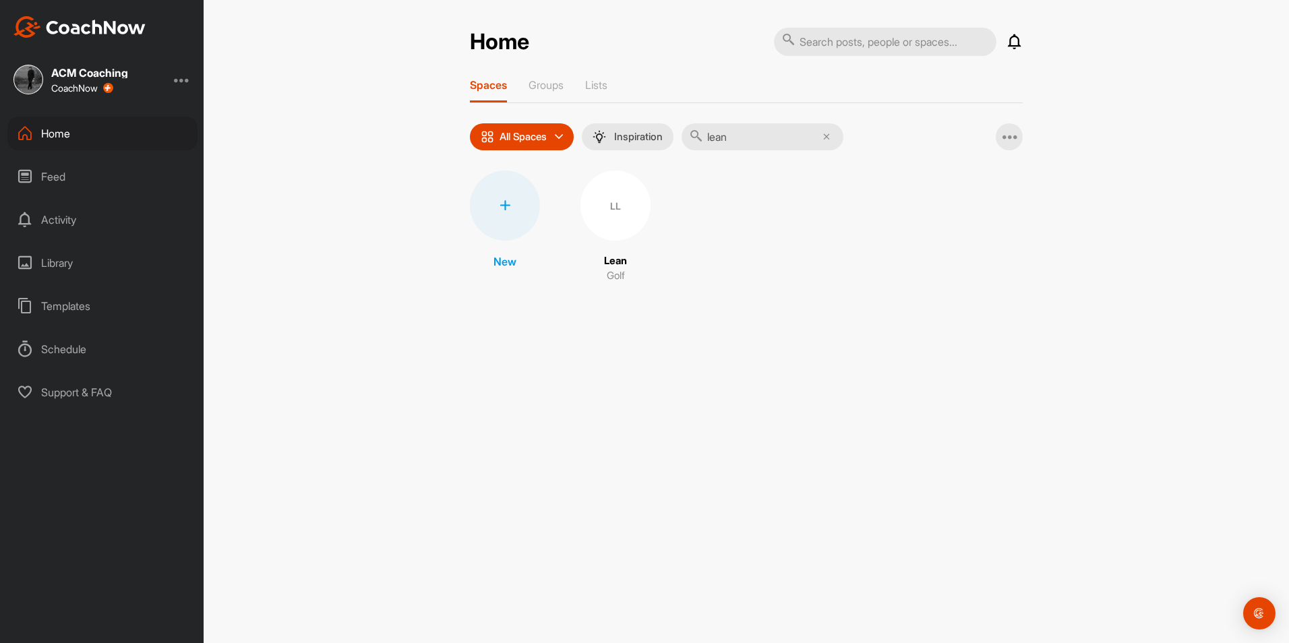
type input "lean"
click at [611, 214] on div "LL" at bounding box center [615, 206] width 70 height 70
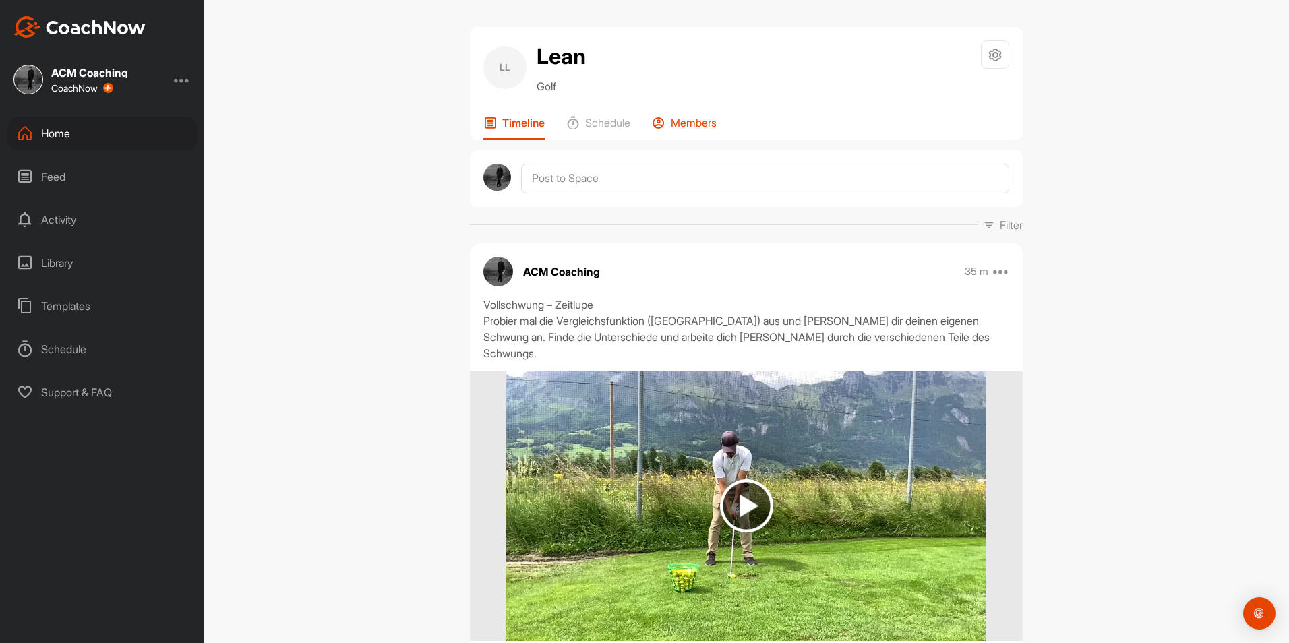
click at [685, 127] on p "Members" at bounding box center [694, 122] width 46 height 13
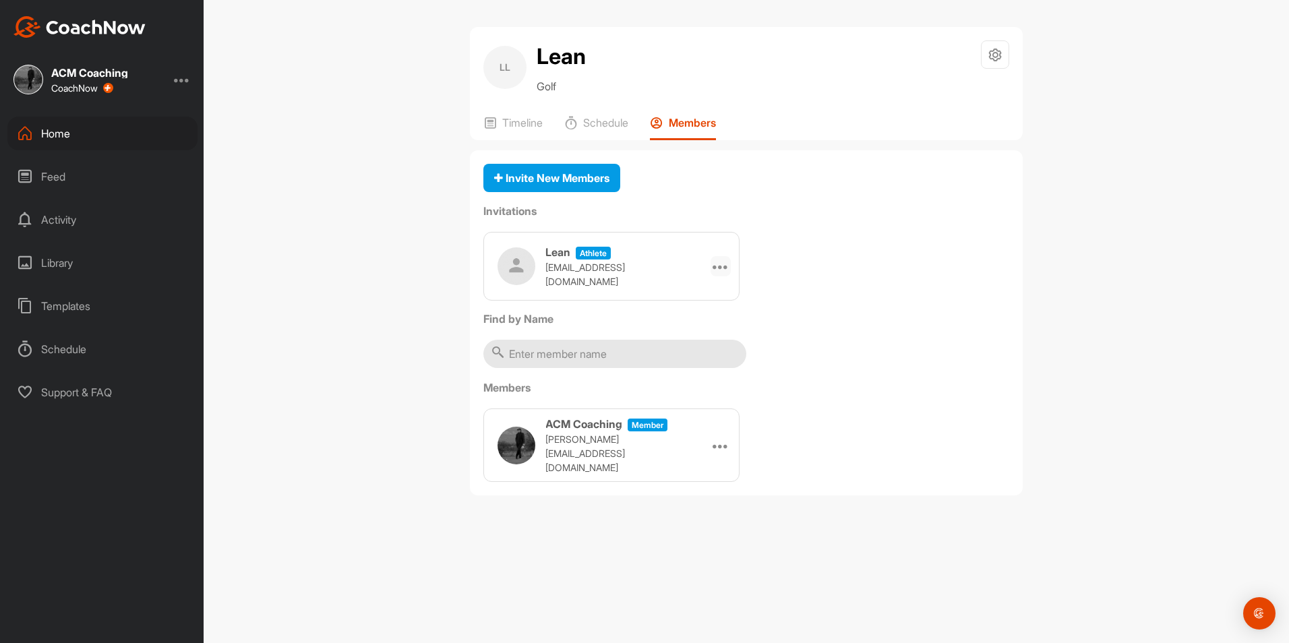
click at [717, 266] on icon at bounding box center [720, 266] width 16 height 16
click at [700, 315] on li "Edit" at bounding box center [695, 304] width 72 height 42
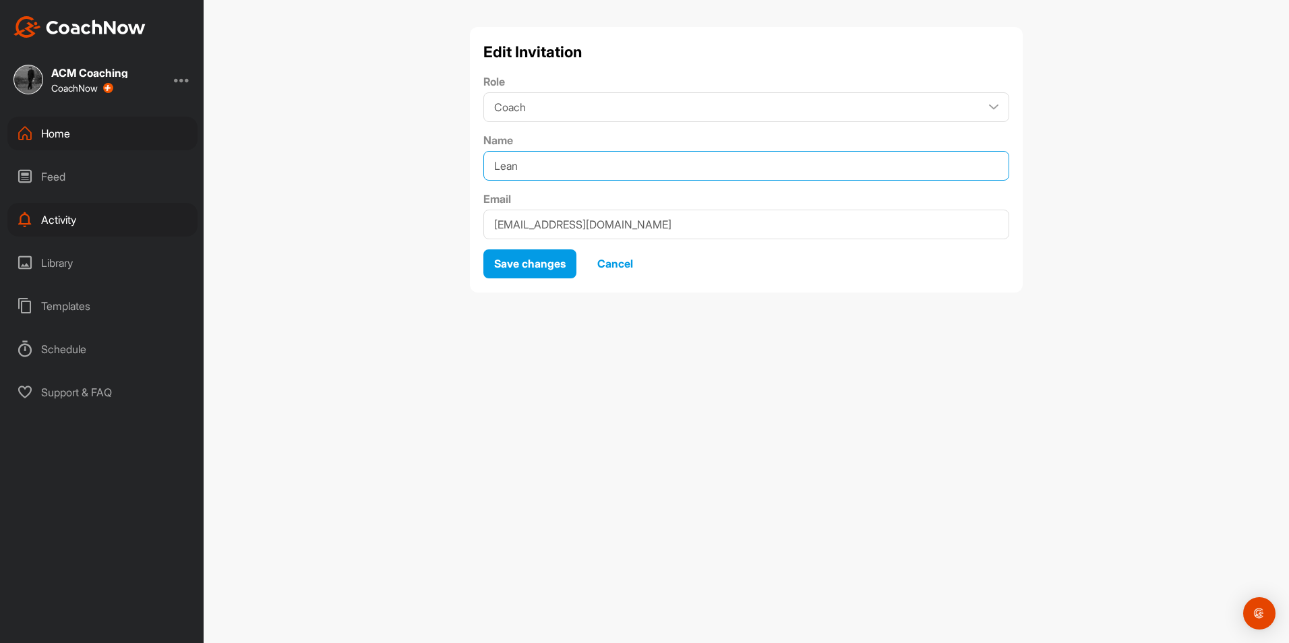
click at [565, 164] on input "Lean" at bounding box center [746, 166] width 526 height 30
type input "Lean Cusinato"
click at [540, 260] on span "Save changes" at bounding box center [529, 263] width 71 height 13
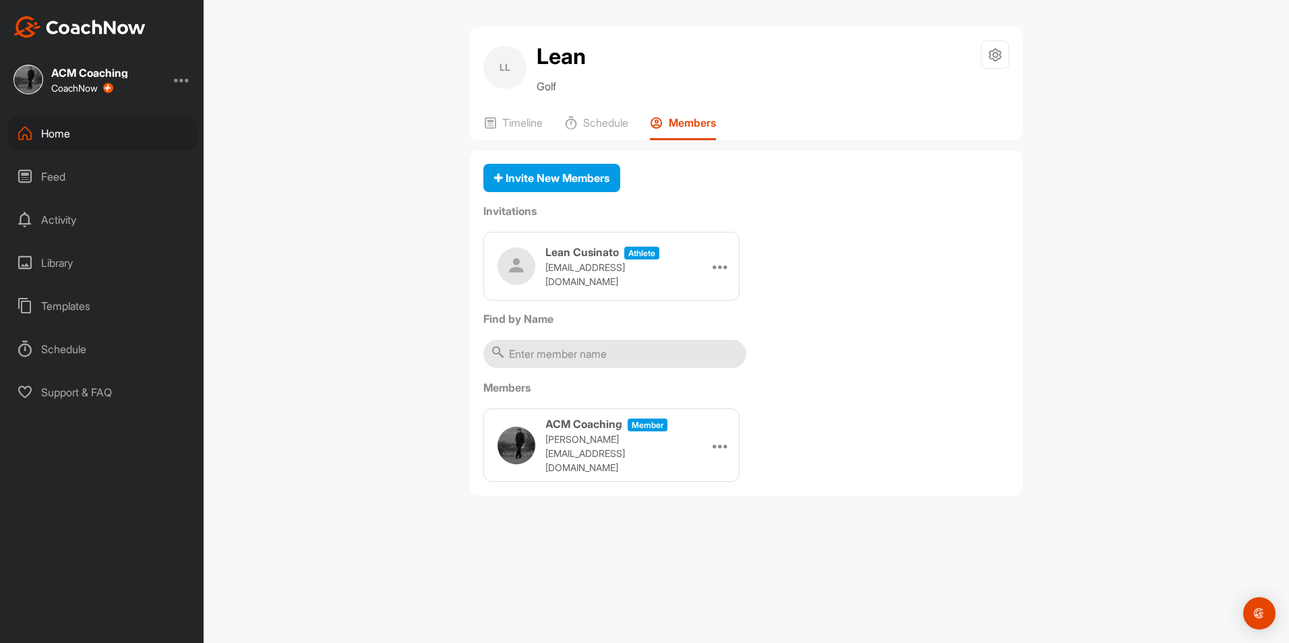
click at [98, 131] on div "Home" at bounding box center [102, 134] width 190 height 34
